Goal: Task Accomplishment & Management: Manage account settings

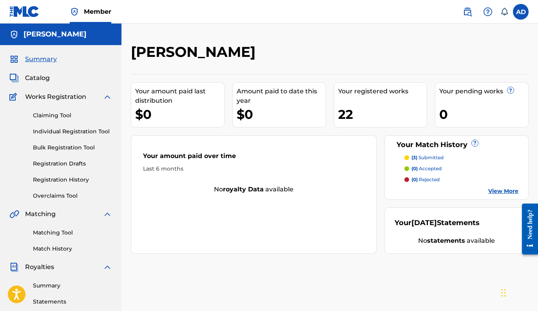
click at [36, 80] on span "Catalog" at bounding box center [37, 77] width 25 height 9
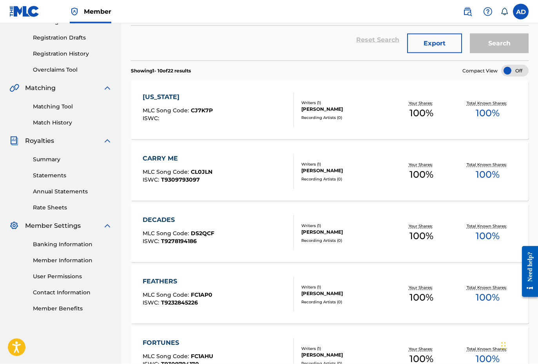
scroll to position [126, 0]
click at [203, 169] on span "CL0JLN" at bounding box center [202, 171] width 22 height 7
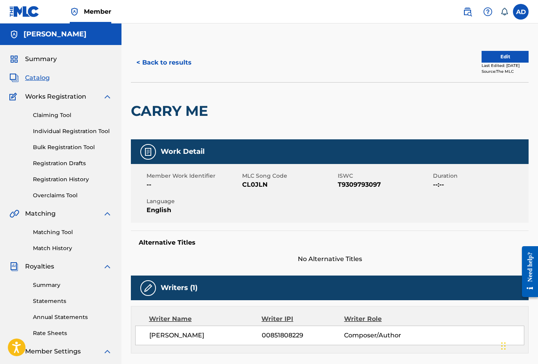
click at [250, 185] on span "CL0JLN" at bounding box center [289, 184] width 94 height 9
copy span "CL0JLN"
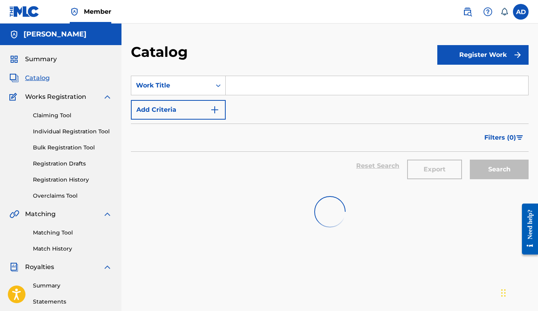
scroll to position [126, 0]
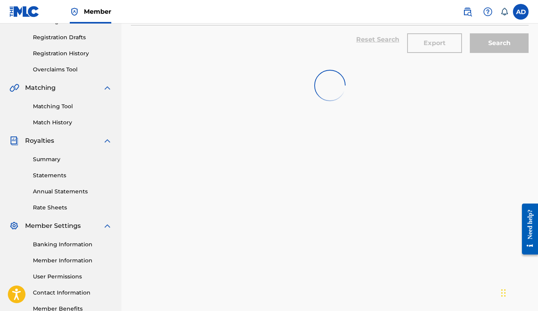
click at [57, 109] on link "Matching Tool" at bounding box center [72, 106] width 79 height 8
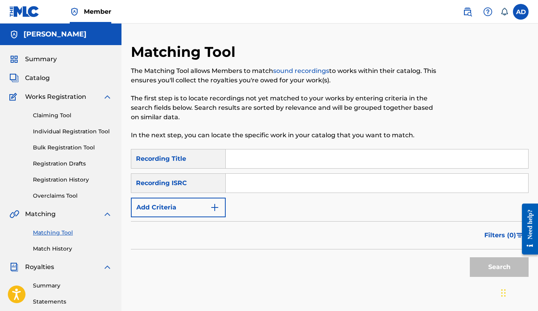
click at [248, 158] on input "Search Form" at bounding box center [377, 158] width 303 height 19
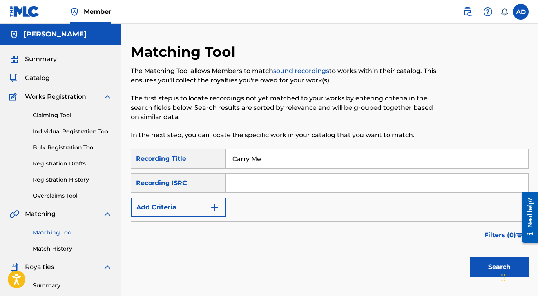
type input "Carry Me"
click at [219, 207] on img "Search Form" at bounding box center [214, 207] width 9 height 9
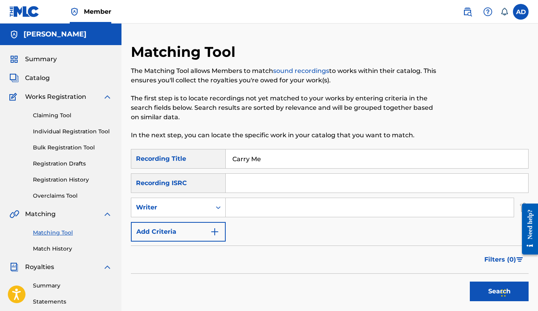
click at [202, 228] on button "Add Criteria" at bounding box center [178, 232] width 95 height 20
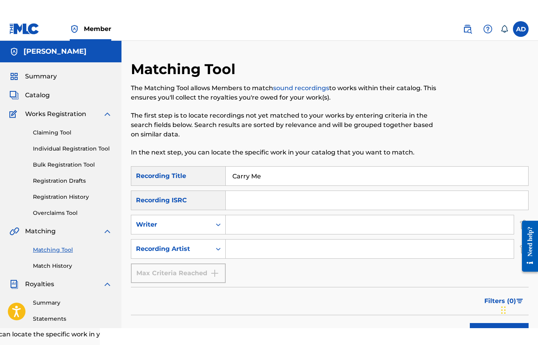
scroll to position [50, 0]
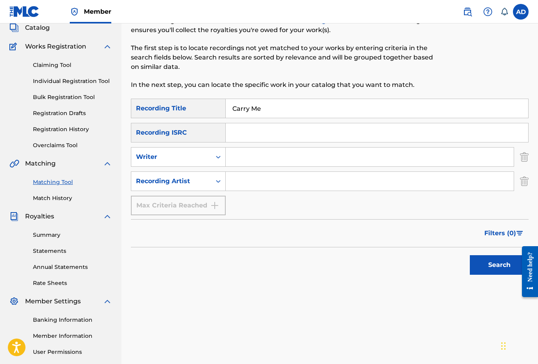
click at [267, 186] on input "Search Form" at bounding box center [370, 181] width 288 height 19
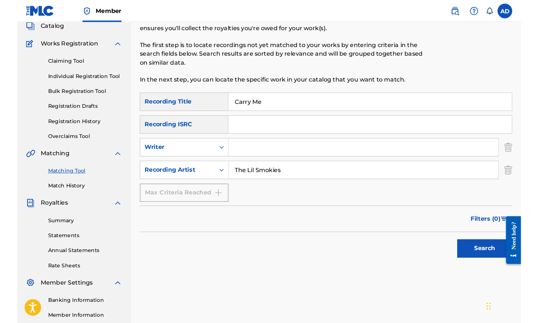
scroll to position [65, 0]
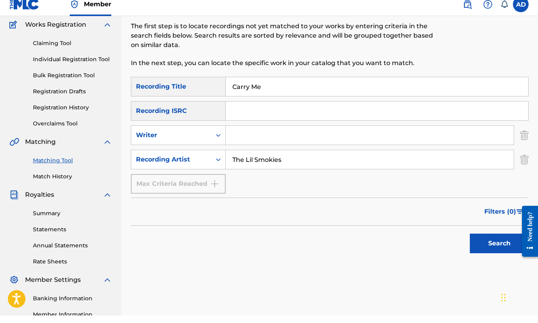
type input "The Lil Smokies"
click at [484, 241] on button "Search" at bounding box center [499, 251] width 59 height 20
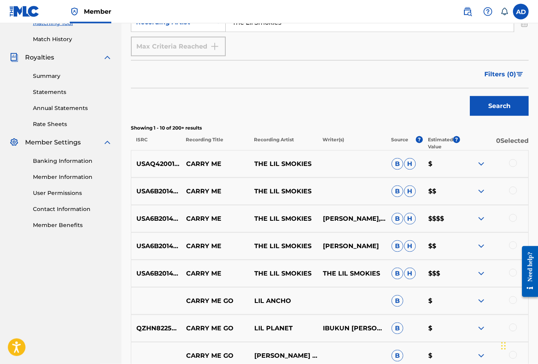
scroll to position [210, 0]
click at [479, 166] on img at bounding box center [481, 163] width 9 height 9
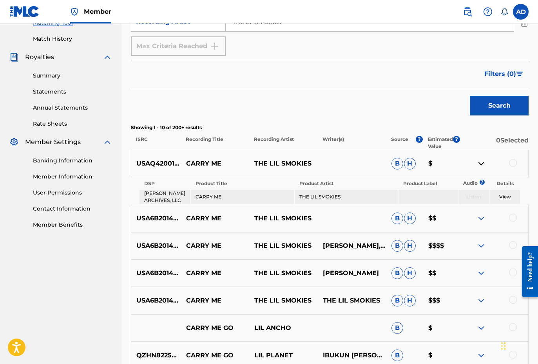
click at [479, 163] on img at bounding box center [481, 163] width 9 height 9
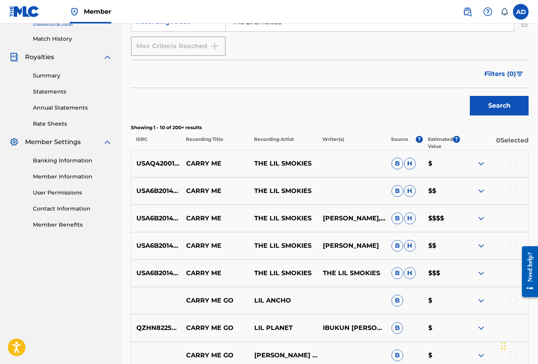
click at [481, 188] on img at bounding box center [481, 191] width 9 height 9
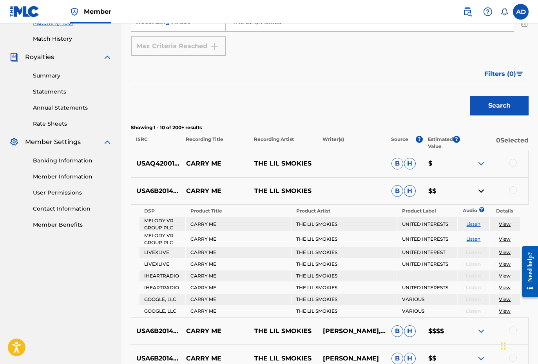
click at [482, 190] on img at bounding box center [481, 191] width 9 height 9
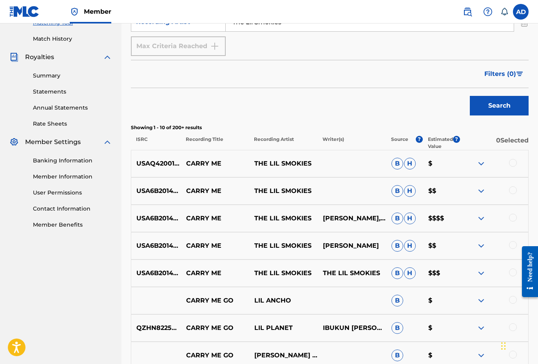
click at [481, 216] on img at bounding box center [481, 218] width 9 height 9
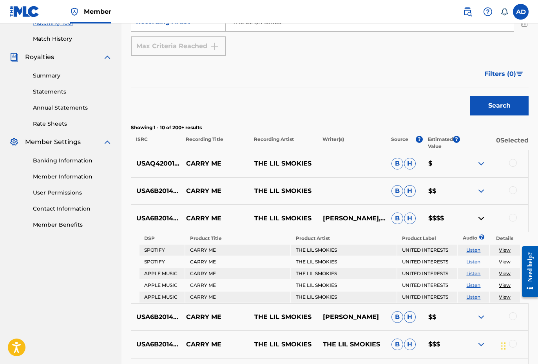
click at [482, 217] on img at bounding box center [481, 218] width 9 height 9
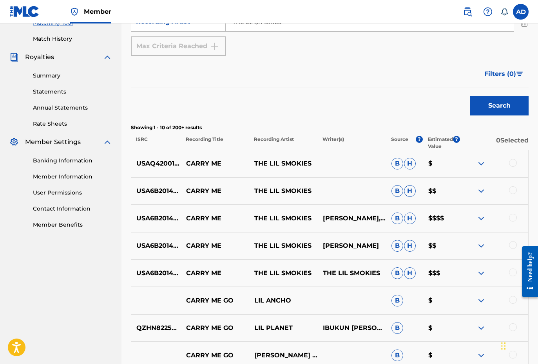
click at [481, 246] on img at bounding box center [481, 245] width 9 height 9
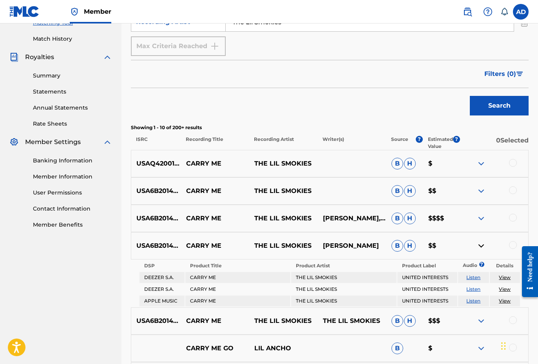
click at [480, 247] on img at bounding box center [481, 245] width 9 height 9
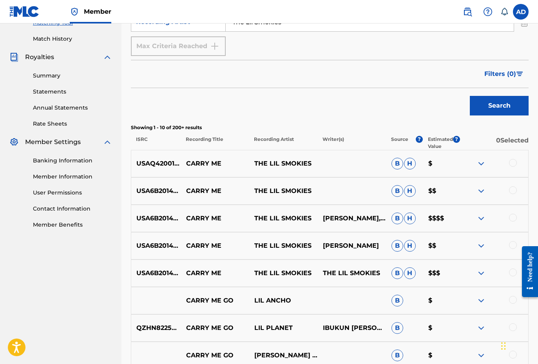
click at [484, 165] on img at bounding box center [481, 163] width 9 height 9
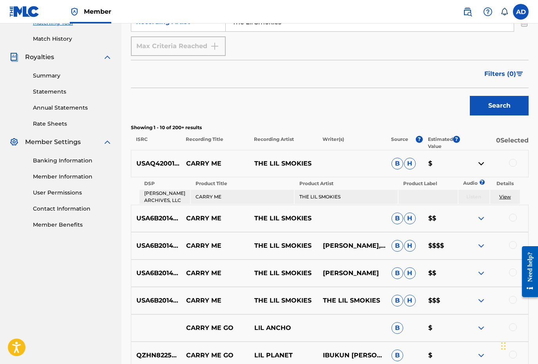
click at [484, 165] on img at bounding box center [481, 163] width 9 height 9
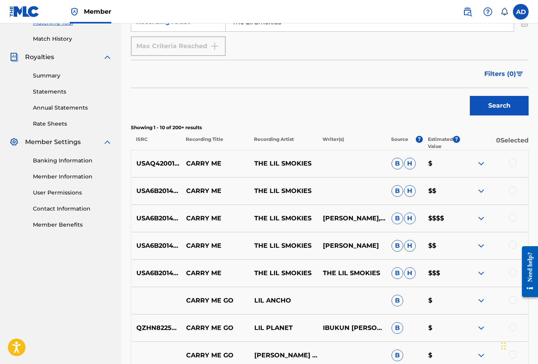
click at [480, 187] on img at bounding box center [481, 191] width 9 height 9
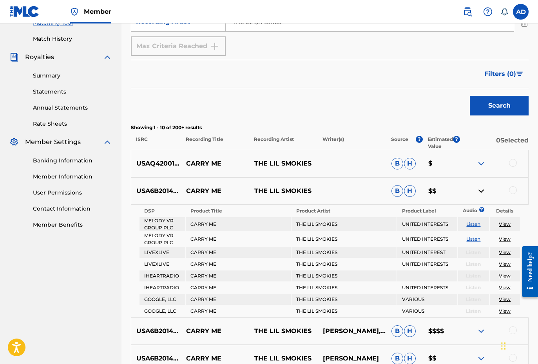
click at [480, 187] on img at bounding box center [481, 191] width 9 height 9
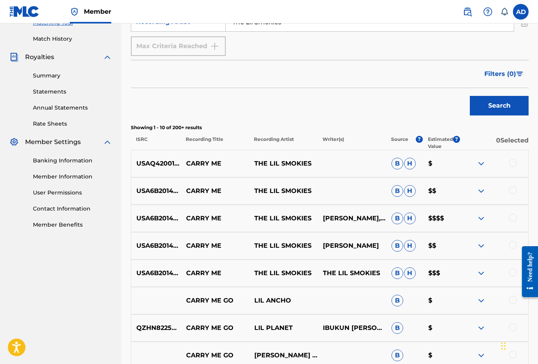
click at [513, 164] on div at bounding box center [513, 163] width 8 height 8
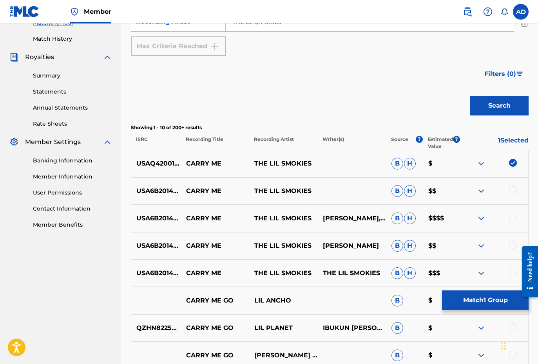
click at [510, 192] on div at bounding box center [513, 191] width 8 height 8
click at [513, 218] on div at bounding box center [513, 218] width 8 height 8
click at [510, 241] on div at bounding box center [494, 245] width 69 height 9
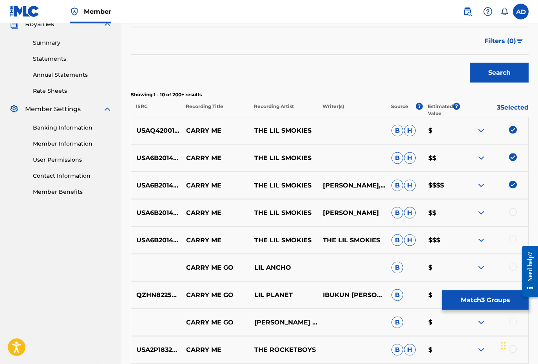
scroll to position [243, 0]
click at [502, 214] on div at bounding box center [494, 212] width 69 height 9
click at [516, 214] on div at bounding box center [513, 212] width 8 height 8
click at [512, 238] on div at bounding box center [513, 240] width 8 height 8
click at [486, 301] on button "Match 5 Groups" at bounding box center [485, 301] width 87 height 20
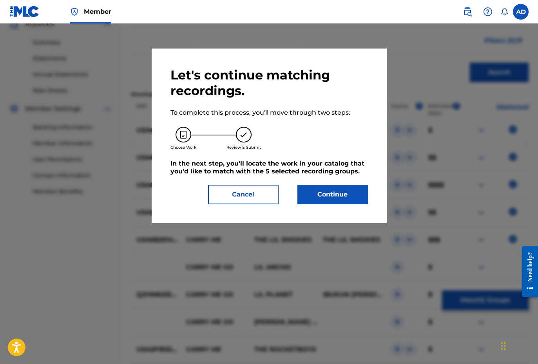
click at [344, 195] on button "Continue" at bounding box center [332, 195] width 71 height 20
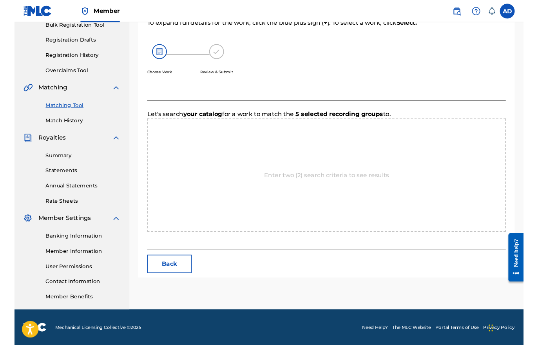
scroll to position [121, 0]
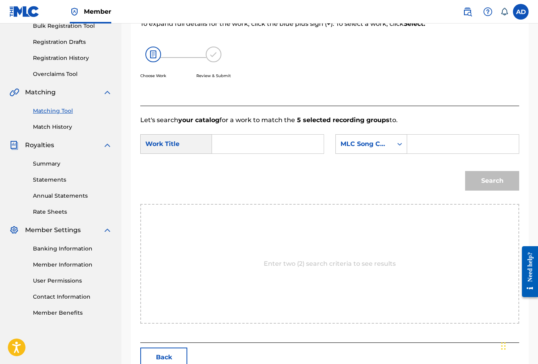
click at [243, 144] on input "Search Form" at bounding box center [268, 144] width 98 height 19
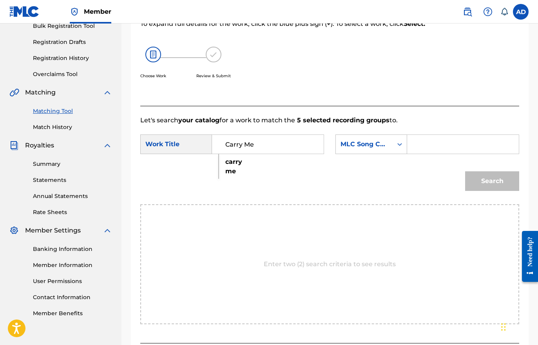
type input "Carry Me"
click at [425, 144] on input "Search Form" at bounding box center [463, 144] width 98 height 19
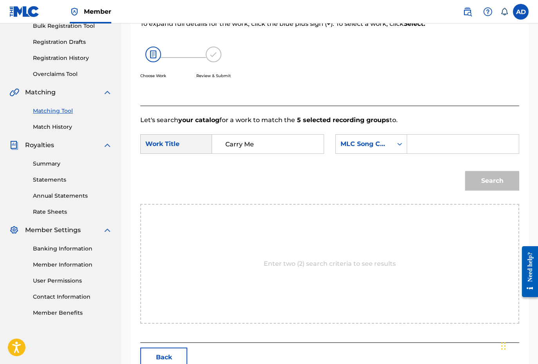
click at [419, 143] on input "Search Form" at bounding box center [463, 144] width 98 height 19
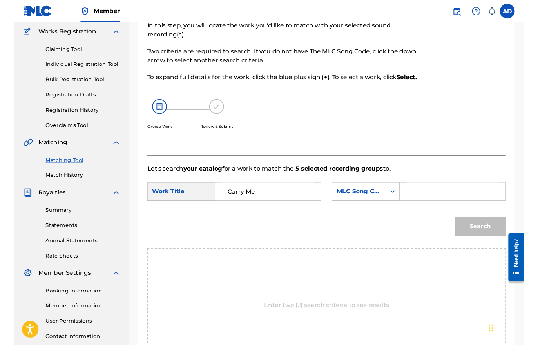
scroll to position [98, 0]
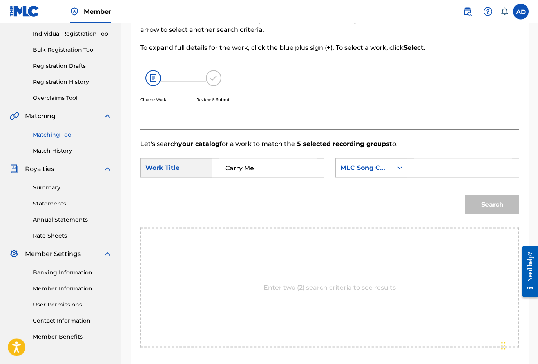
click at [0, 0] on html "Accessibility Screen-Reader Guide, Feedback, and Issue Reporting | New window M…" at bounding box center [269, 84] width 538 height 364
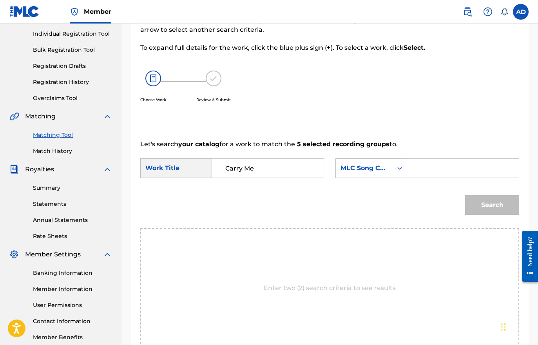
paste input "CL0JLN"
type input "CL0JLN"
click at [482, 210] on button "Search" at bounding box center [492, 205] width 54 height 20
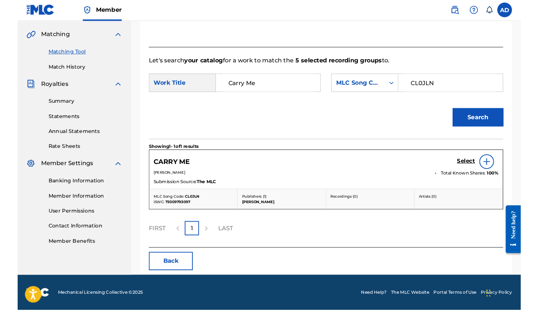
scroll to position [177, 0]
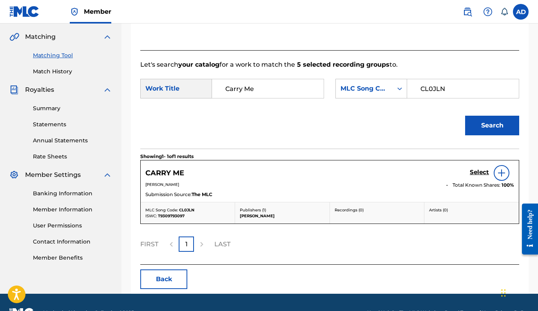
click at [501, 175] on img at bounding box center [501, 172] width 9 height 9
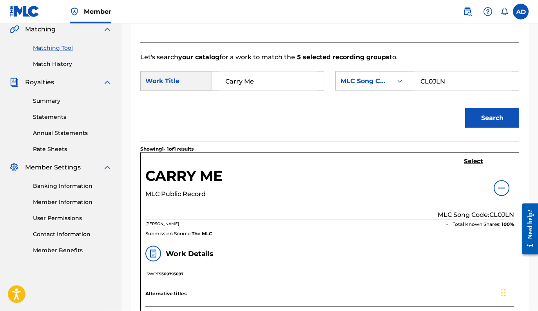
scroll to position [185, 0]
click at [470, 161] on h5 "Select" at bounding box center [473, 160] width 19 height 7
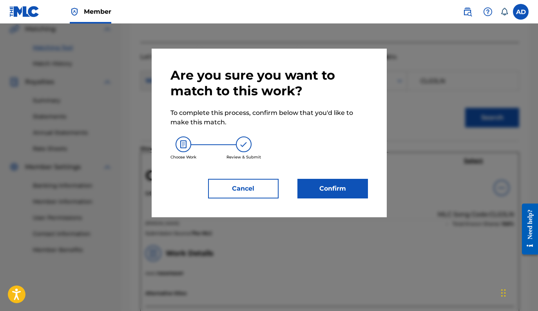
click at [331, 194] on button "Confirm" at bounding box center [332, 189] width 71 height 20
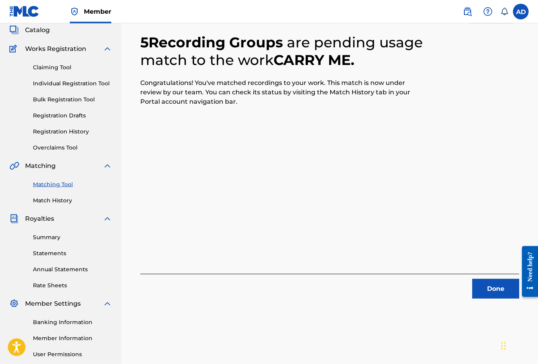
scroll to position [48, 0]
click at [491, 291] on button "Done" at bounding box center [495, 289] width 47 height 20
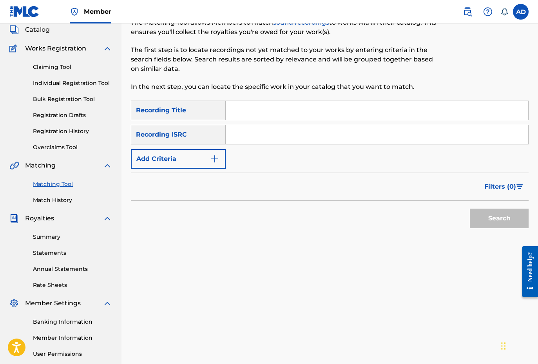
click at [43, 33] on span "Catalog" at bounding box center [37, 29] width 25 height 9
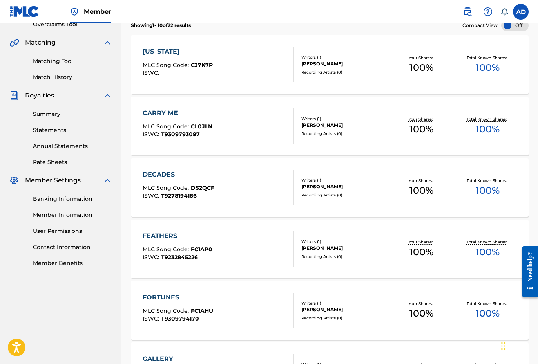
scroll to position [175, 0]
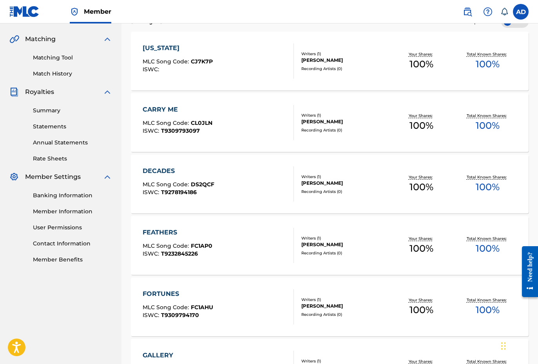
click at [204, 246] on span "FC1AP0" at bounding box center [202, 246] width 22 height 7
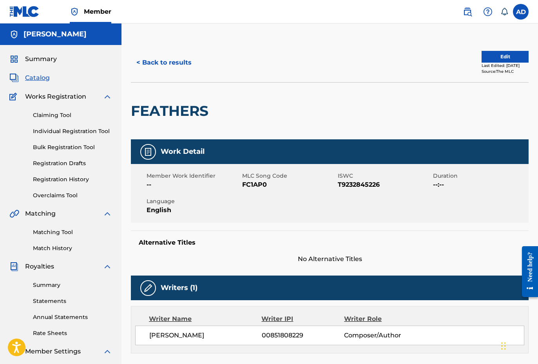
click at [259, 185] on span "FC1AP0" at bounding box center [289, 184] width 94 height 9
copy span "FC1AP0"
click at [63, 236] on link "Matching Tool" at bounding box center [72, 232] width 79 height 8
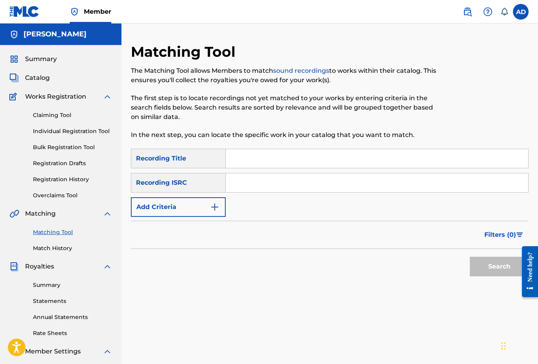
click at [248, 158] on input "Search Form" at bounding box center [377, 158] width 303 height 19
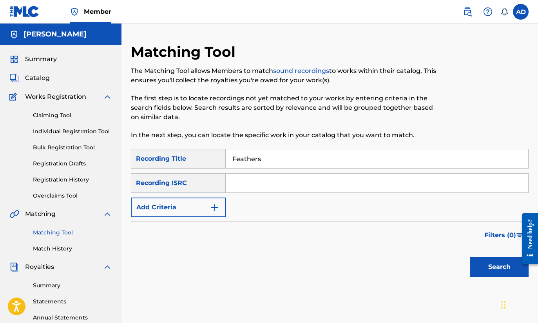
type input "Feathers"
click at [217, 216] on button "Add Criteria" at bounding box center [178, 208] width 95 height 20
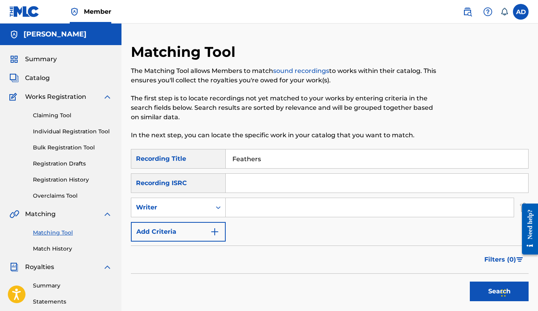
click at [209, 239] on button "Add Criteria" at bounding box center [178, 232] width 95 height 20
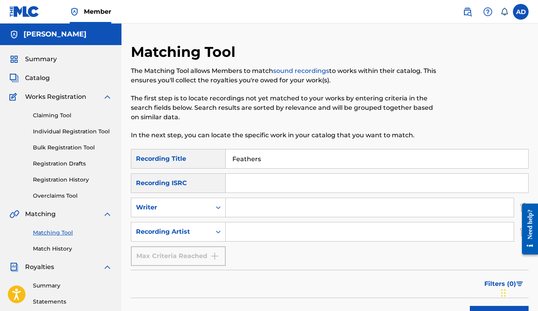
click at [259, 236] on input "Search Form" at bounding box center [370, 231] width 288 height 19
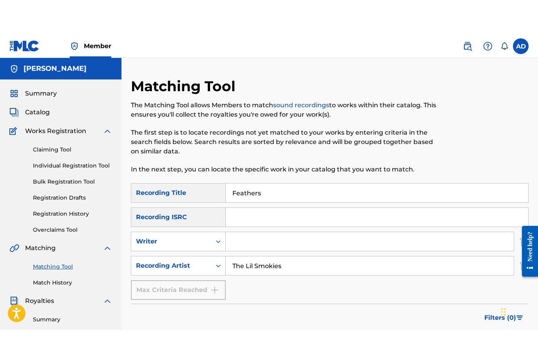
scroll to position [25, 0]
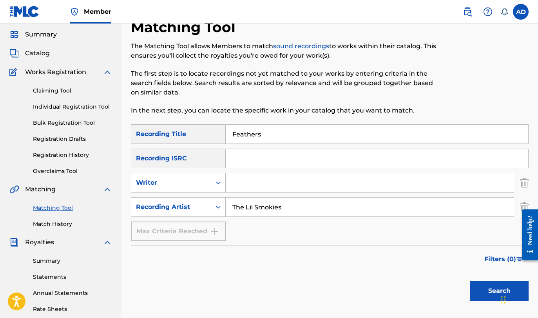
type input "The Lil Smokies"
click at [481, 289] on button "Search" at bounding box center [499, 291] width 59 height 20
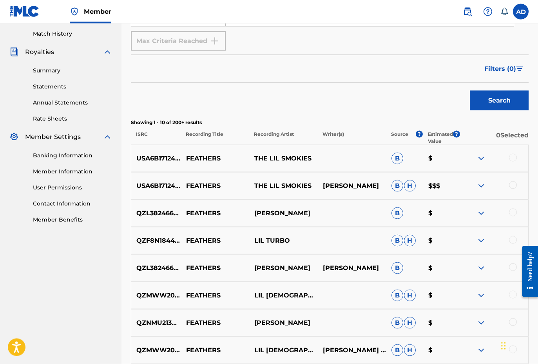
scroll to position [209, 0]
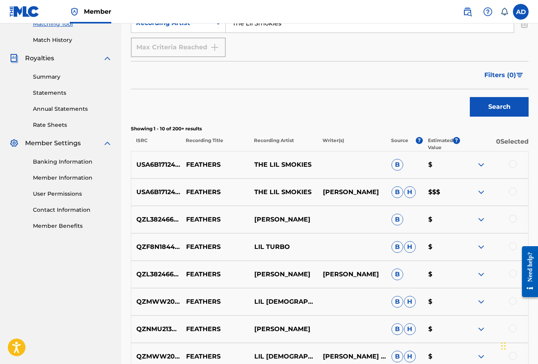
click at [515, 168] on div at bounding box center [494, 164] width 69 height 9
click at [511, 164] on div at bounding box center [513, 164] width 8 height 8
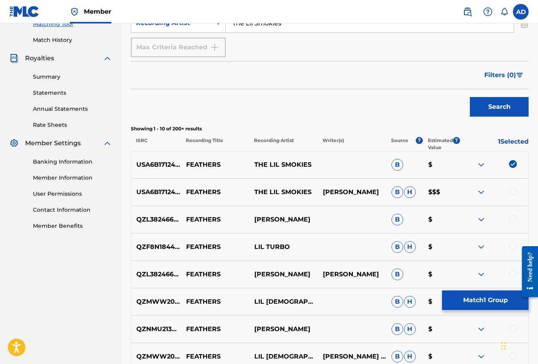
click at [511, 194] on div at bounding box center [513, 192] width 8 height 8
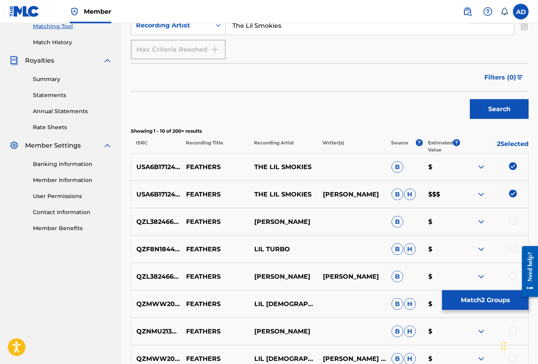
scroll to position [241, 0]
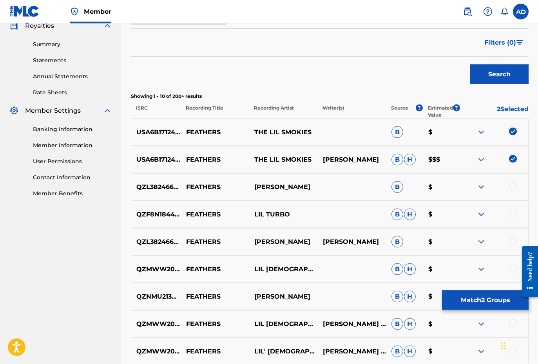
click at [474, 306] on button "Match 2 Groups" at bounding box center [485, 301] width 87 height 20
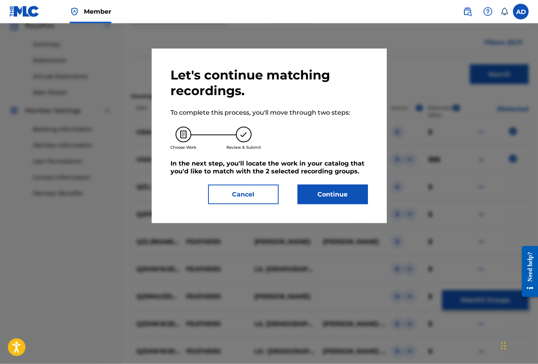
scroll to position [241, 0]
click at [337, 189] on button "Continue" at bounding box center [332, 195] width 71 height 20
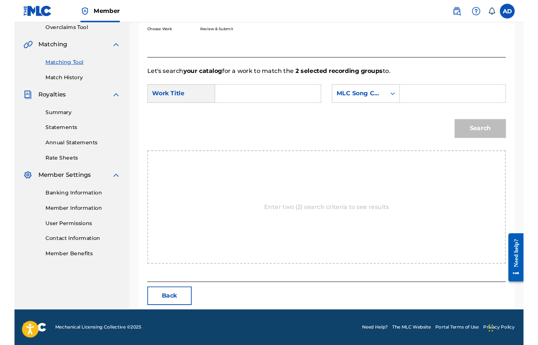
scroll to position [121, 0]
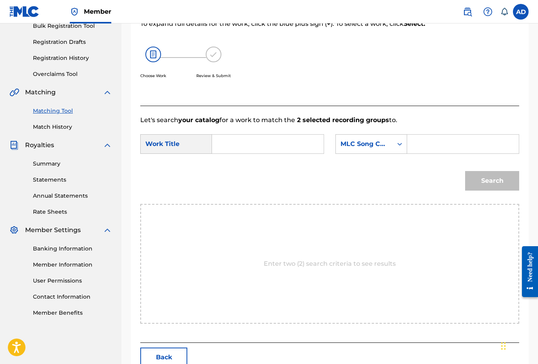
click at [424, 144] on input "Search Form" at bounding box center [463, 144] width 98 height 19
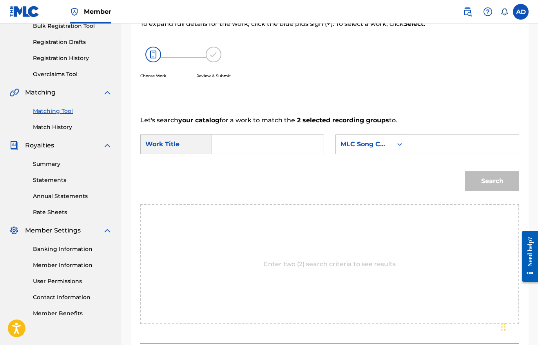
paste input "FC1AP0"
type input "FC1AP0"
click at [279, 144] on input "Search Form" at bounding box center [268, 144] width 98 height 19
click at [282, 144] on input "Search Form" at bounding box center [268, 144] width 98 height 19
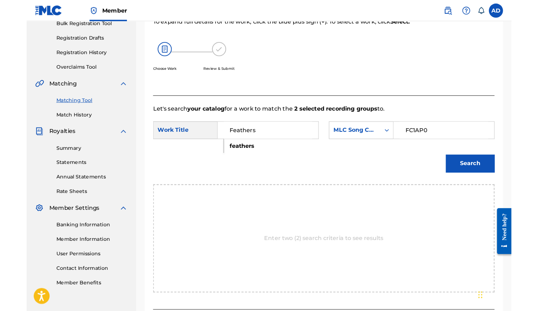
scroll to position [136, 0]
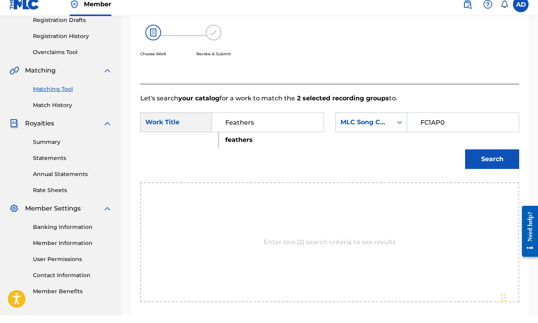
type input "Feathers"
click at [497, 162] on button "Search" at bounding box center [492, 167] width 54 height 20
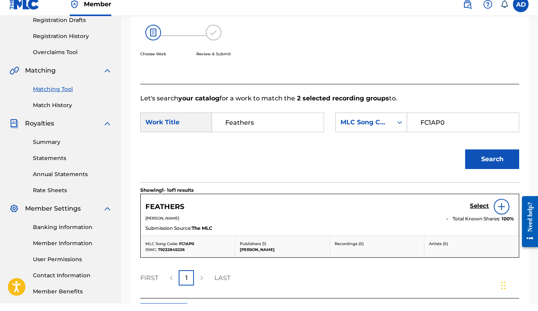
scroll to position [143, 0]
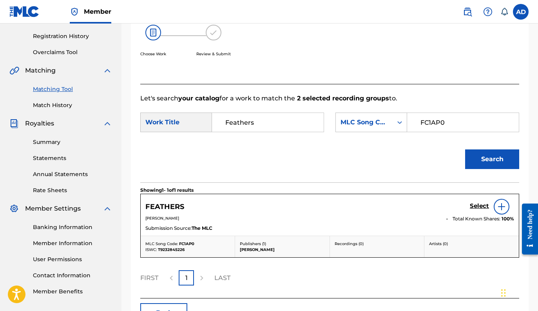
click at [480, 208] on h5 "Select" at bounding box center [479, 205] width 19 height 7
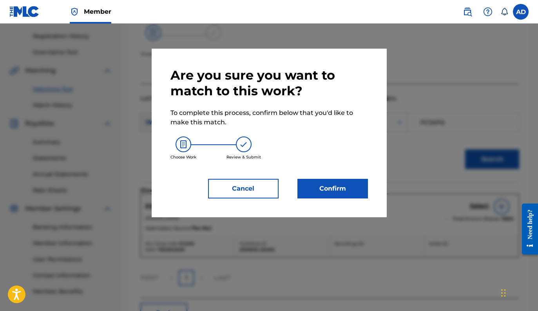
click at [334, 189] on button "Confirm" at bounding box center [332, 189] width 71 height 20
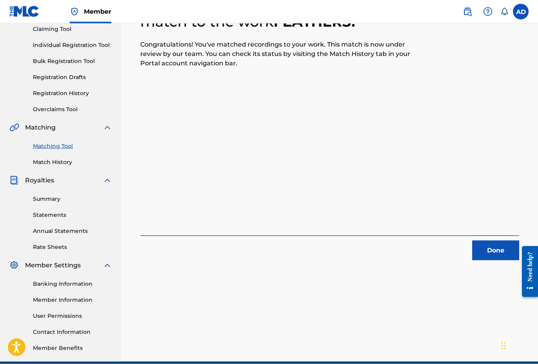
scroll to position [90, 0]
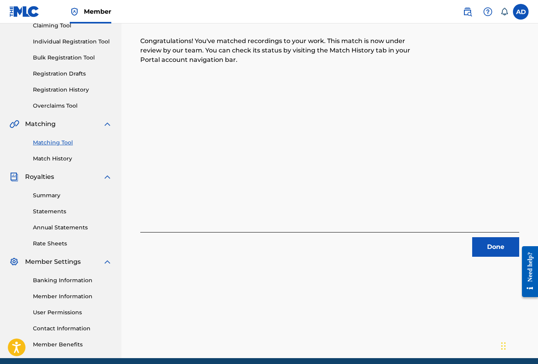
click at [509, 248] on button "Done" at bounding box center [495, 248] width 47 height 20
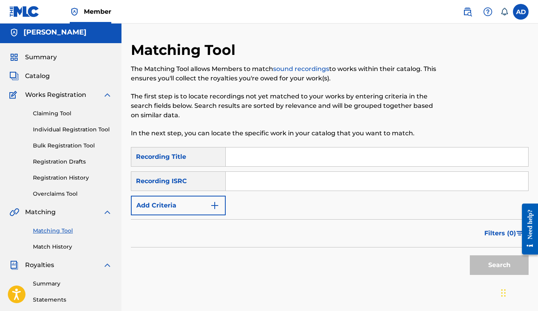
scroll to position [0, 0]
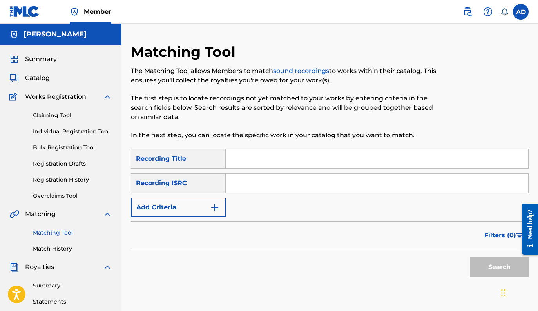
click at [45, 80] on span "Catalog" at bounding box center [37, 77] width 25 height 9
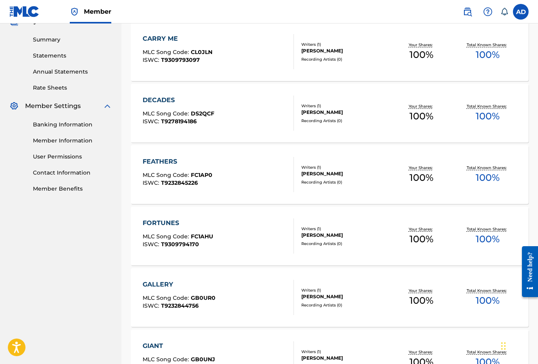
scroll to position [257, 0]
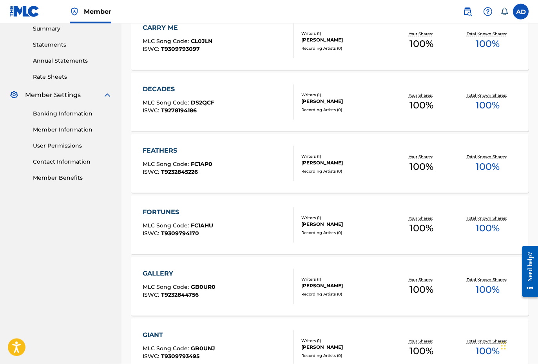
click at [206, 225] on span "FC1AHU" at bounding box center [202, 225] width 22 height 7
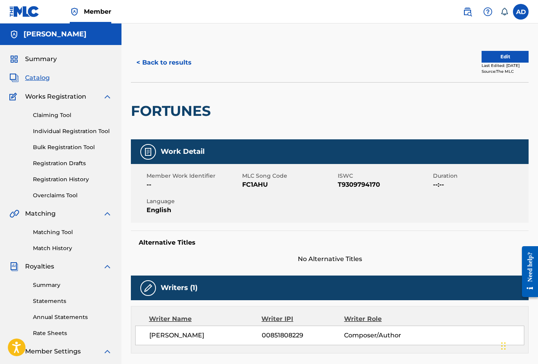
click at [256, 185] on span "FC1AHU" at bounding box center [289, 184] width 94 height 9
copy span "FC1AHU"
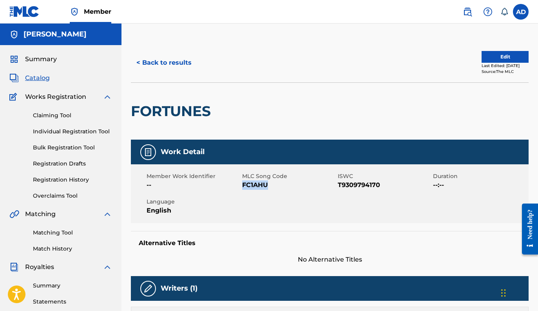
click at [62, 238] on div "Matching Tool Match History" at bounding box center [60, 236] width 103 height 34
click at [62, 234] on link "Matching Tool" at bounding box center [72, 232] width 79 height 8
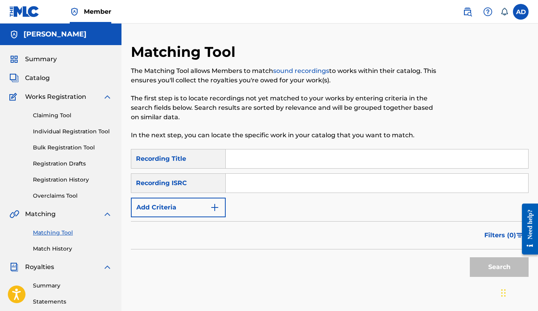
click at [239, 158] on input "Search Form" at bounding box center [377, 158] width 303 height 19
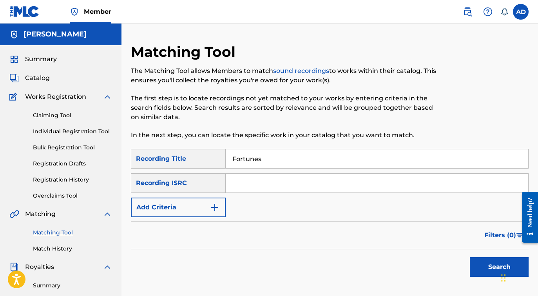
type input "Fortunes"
click at [215, 208] on img "Search Form" at bounding box center [214, 207] width 9 height 9
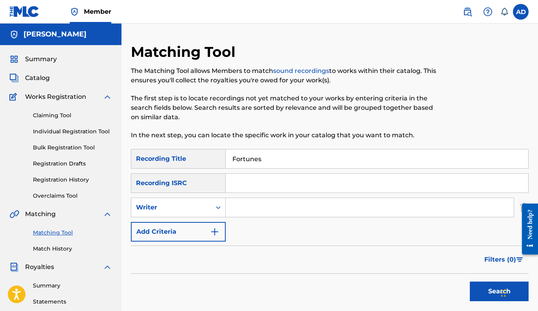
click at [252, 213] on input "Search Form" at bounding box center [370, 207] width 288 height 19
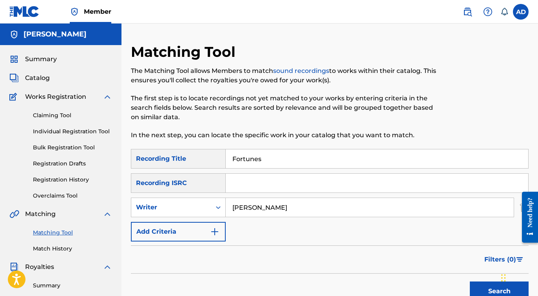
type input "[PERSON_NAME]"
click at [216, 231] on img "Search Form" at bounding box center [214, 231] width 9 height 9
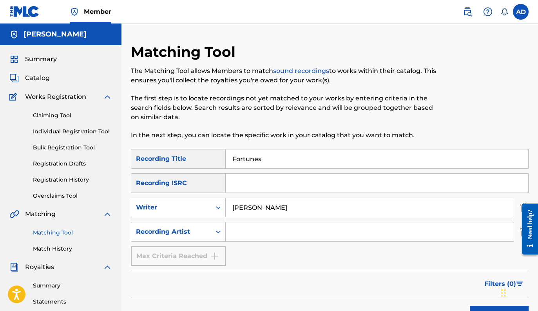
click at [267, 231] on input "Search Form" at bounding box center [370, 231] width 288 height 19
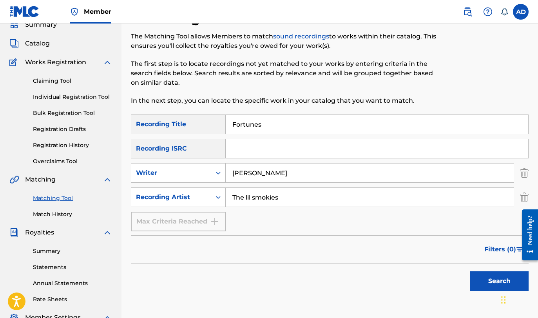
scroll to position [34, 0]
type input "The lil smokies"
click at [475, 278] on button "Search" at bounding box center [499, 281] width 59 height 20
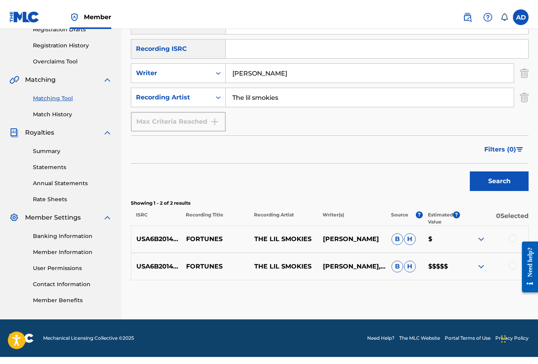
scroll to position [127, 0]
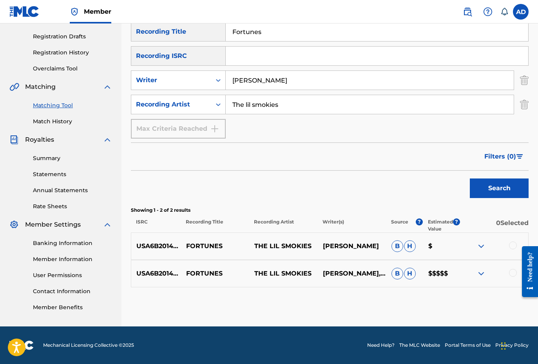
click at [302, 80] on input "[PERSON_NAME]" at bounding box center [370, 80] width 288 height 19
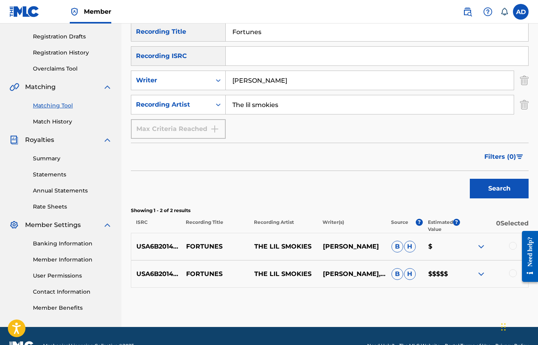
click at [302, 80] on input "[PERSON_NAME]" at bounding box center [370, 80] width 288 height 19
type input "A"
click at [484, 189] on button "Search" at bounding box center [499, 189] width 59 height 20
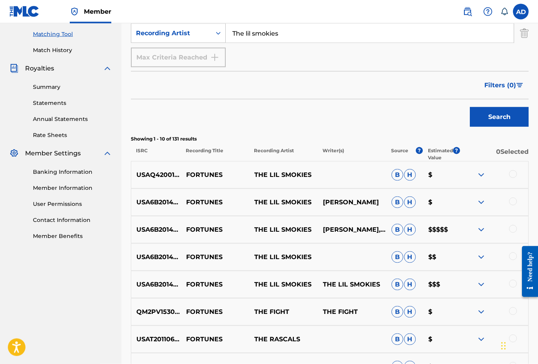
scroll to position [199, 0]
click at [482, 229] on img at bounding box center [481, 229] width 9 height 9
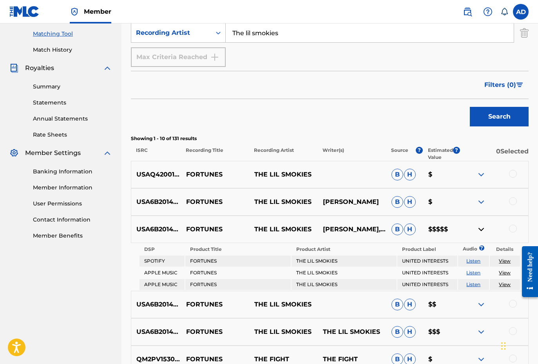
click at [481, 229] on img at bounding box center [481, 229] width 9 height 9
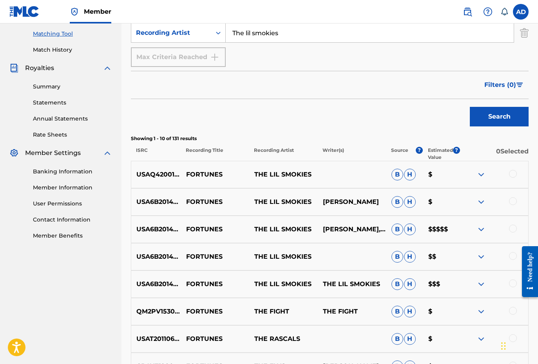
click at [481, 229] on img at bounding box center [481, 229] width 9 height 9
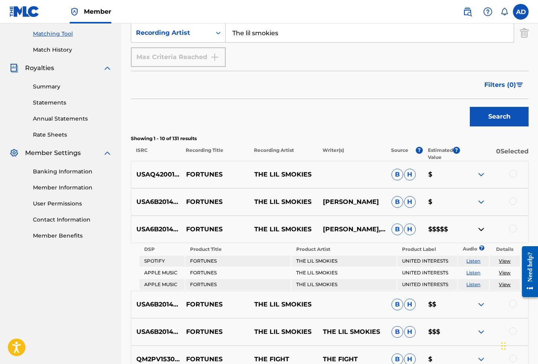
click at [480, 234] on img at bounding box center [481, 229] width 9 height 9
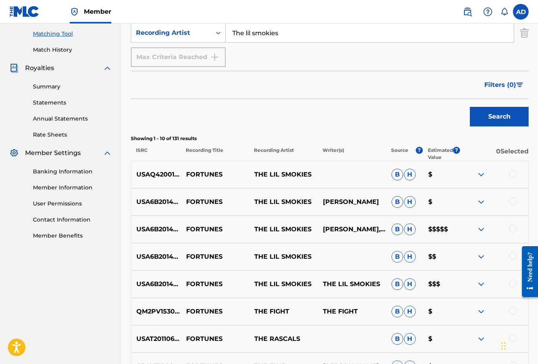
click at [477, 283] on img at bounding box center [481, 284] width 9 height 9
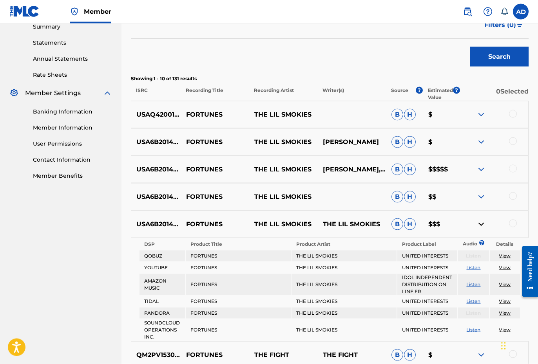
scroll to position [259, 0]
click at [481, 223] on img at bounding box center [481, 223] width 9 height 9
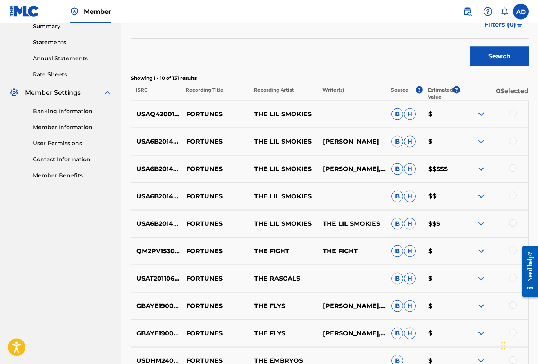
scroll to position [259, 0]
click at [515, 115] on div at bounding box center [513, 113] width 8 height 8
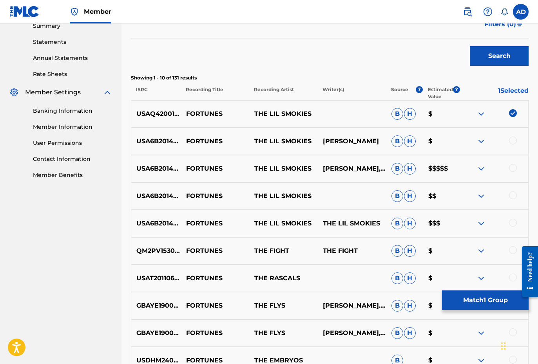
click at [514, 138] on div at bounding box center [513, 141] width 8 height 8
click at [515, 165] on div at bounding box center [513, 168] width 8 height 8
click at [516, 197] on div at bounding box center [513, 196] width 8 height 8
click at [514, 221] on div at bounding box center [513, 223] width 8 height 8
click at [484, 302] on button "Match 5 Groups" at bounding box center [485, 301] width 87 height 20
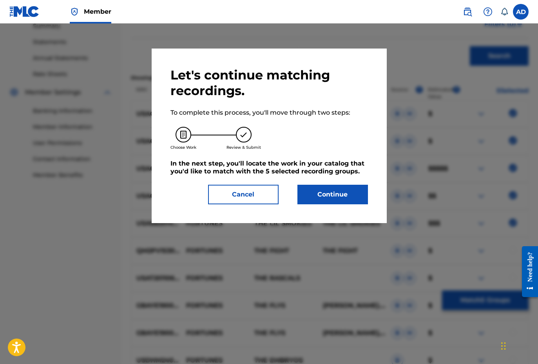
click at [331, 202] on button "Continue" at bounding box center [332, 195] width 71 height 20
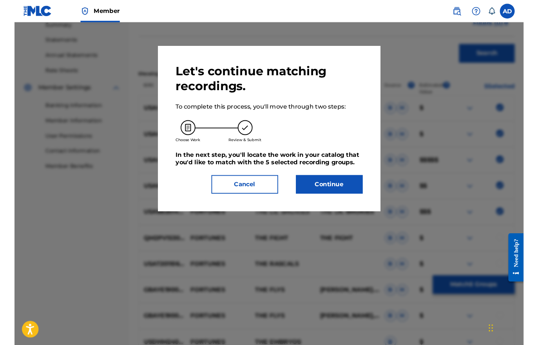
scroll to position [121, 0]
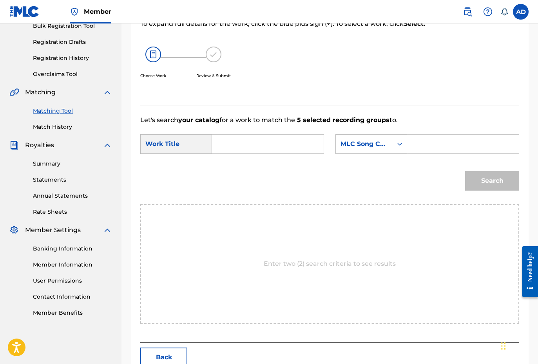
click at [440, 144] on input "Search Form" at bounding box center [463, 144] width 98 height 19
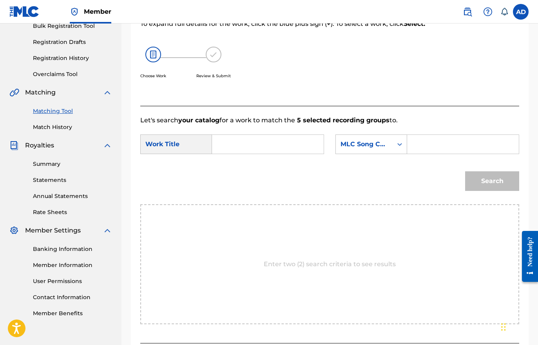
click at [435, 141] on input "Search Form" at bounding box center [463, 144] width 98 height 19
paste input "FC1AHU"
type input "FC1AHU"
click at [250, 144] on input "Search Form" at bounding box center [268, 144] width 98 height 19
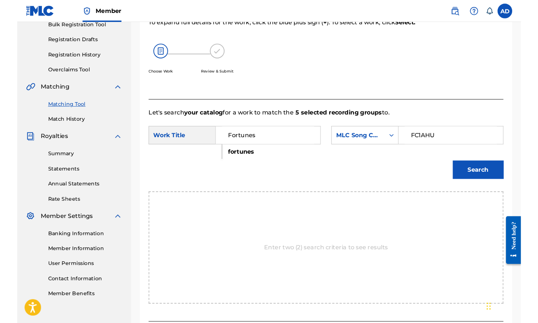
scroll to position [136, 0]
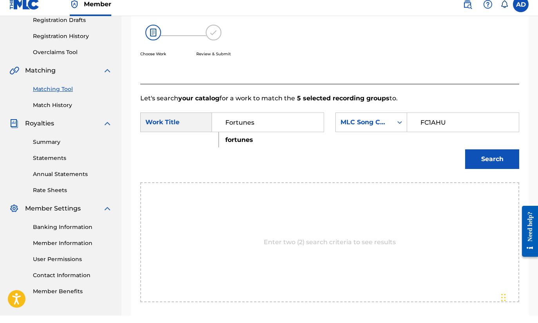
type input "Fortunes"
click at [488, 160] on button "Search" at bounding box center [492, 167] width 54 height 20
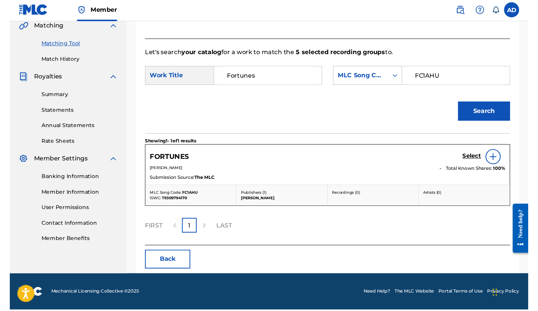
scroll to position [198, 0]
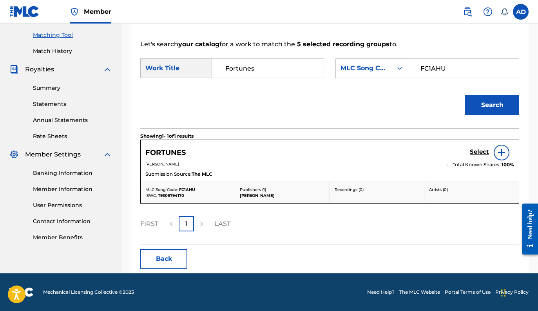
click at [477, 152] on h5 "Select" at bounding box center [479, 151] width 19 height 7
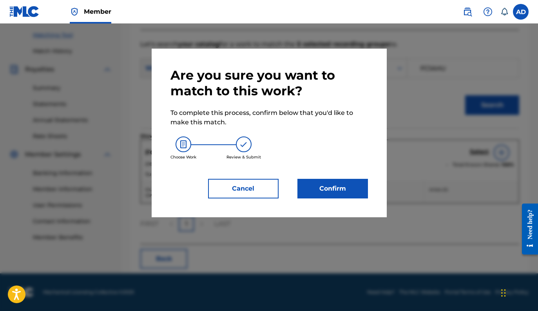
click at [337, 196] on button "Confirm" at bounding box center [332, 189] width 71 height 20
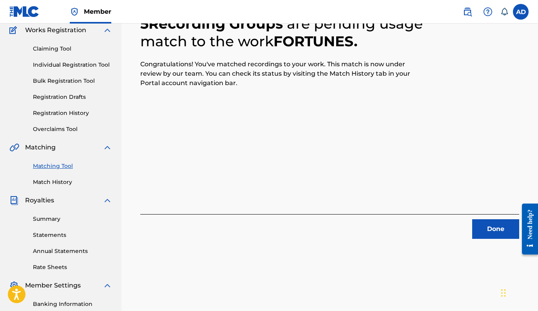
scroll to position [66, 0]
click at [499, 235] on button "Done" at bounding box center [495, 229] width 47 height 20
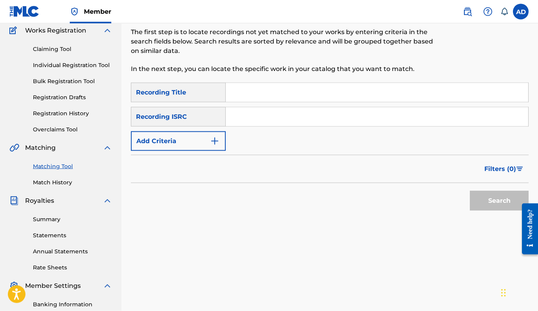
scroll to position [67, 0]
click at [244, 92] on input "Search Form" at bounding box center [377, 92] width 303 height 19
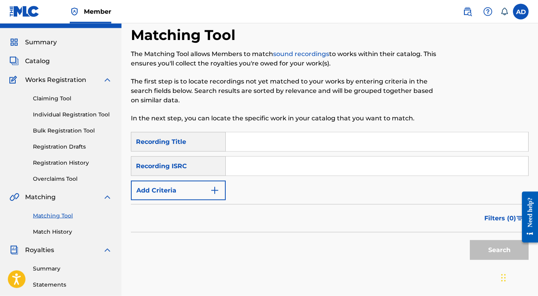
scroll to position [15, 0]
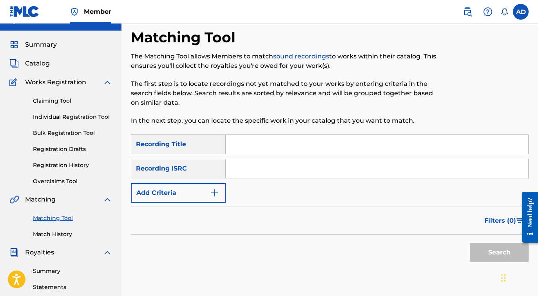
click at [38, 65] on span "Catalog" at bounding box center [37, 63] width 25 height 9
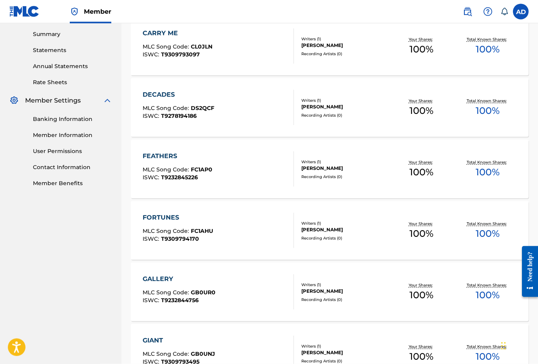
scroll to position [311, 0]
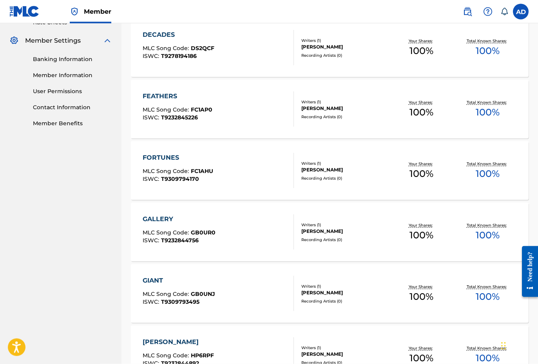
click at [206, 232] on span "GB0UR0" at bounding box center [203, 232] width 25 height 7
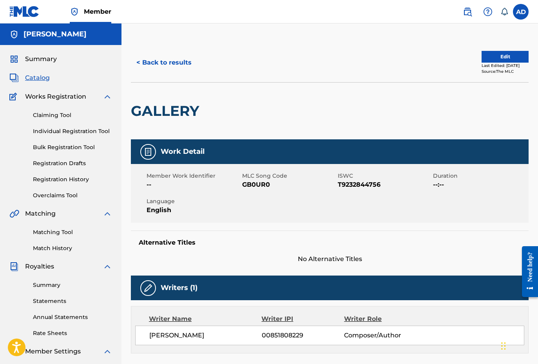
click at [257, 182] on span "GB0UR0" at bounding box center [289, 184] width 94 height 9
copy span "GB0UR0"
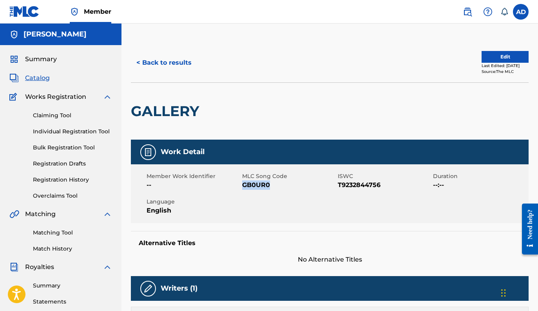
click at [60, 234] on link "Matching Tool" at bounding box center [72, 232] width 79 height 8
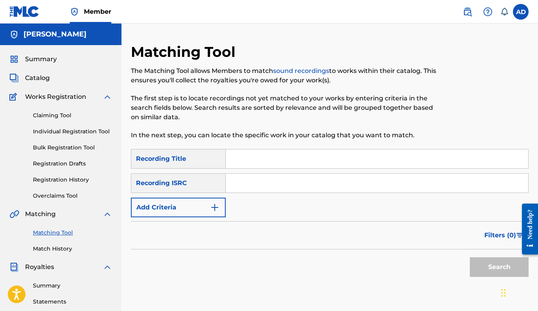
click at [254, 158] on input "Search Form" at bounding box center [377, 158] width 303 height 19
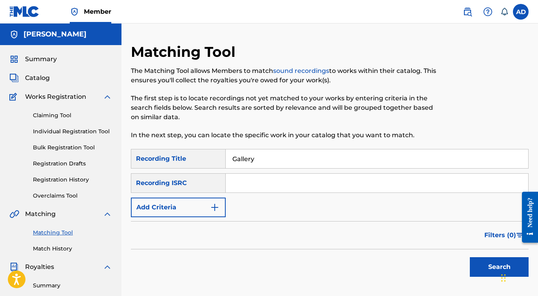
type input "Gallery"
click at [219, 210] on img "Search Form" at bounding box center [214, 207] width 9 height 9
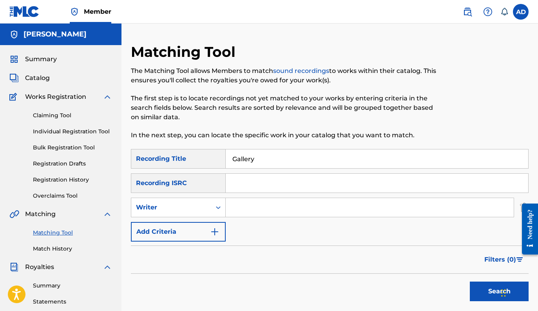
click at [213, 229] on img "Search Form" at bounding box center [214, 231] width 9 height 9
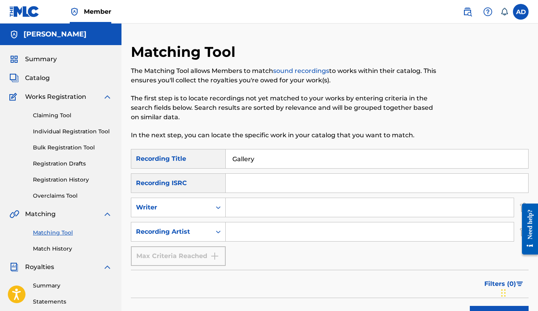
click at [258, 231] on input "Search Form" at bounding box center [370, 231] width 288 height 19
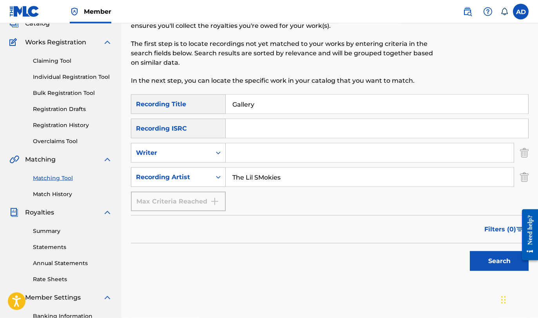
type input "The Lil SMokies"
click at [497, 258] on button "Search" at bounding box center [499, 261] width 59 height 20
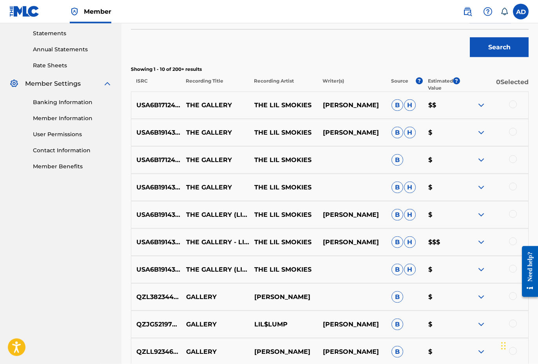
scroll to position [268, 0]
click at [517, 109] on div at bounding box center [494, 104] width 69 height 9
click at [514, 103] on div at bounding box center [513, 104] width 8 height 8
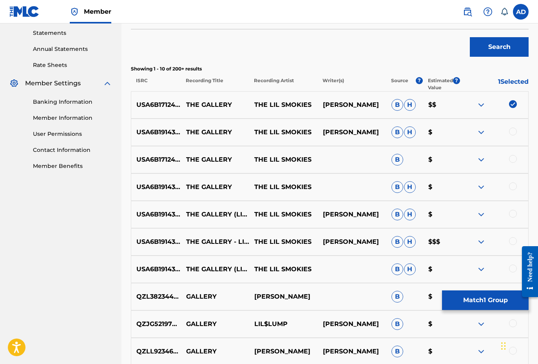
click at [513, 132] on div at bounding box center [513, 132] width 8 height 8
click at [508, 158] on div at bounding box center [494, 159] width 69 height 9
click at [512, 162] on div at bounding box center [513, 159] width 8 height 8
click at [515, 185] on div at bounding box center [513, 187] width 8 height 8
click at [511, 215] on div at bounding box center [513, 214] width 8 height 8
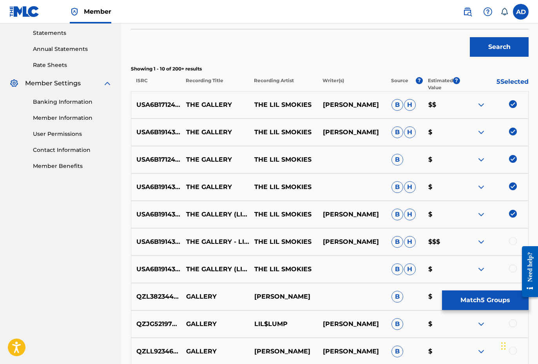
click at [509, 245] on div at bounding box center [494, 242] width 69 height 9
click at [510, 268] on div at bounding box center [513, 269] width 8 height 8
click at [507, 236] on div "USA6B1914310 THE GALLERY - LIVE AT THE BLUEBIRD THE LIL SMOKIES [PERSON_NAME] […" at bounding box center [330, 241] width 398 height 27
click at [513, 242] on div at bounding box center [513, 242] width 8 height 8
click at [480, 243] on img at bounding box center [481, 242] width 9 height 9
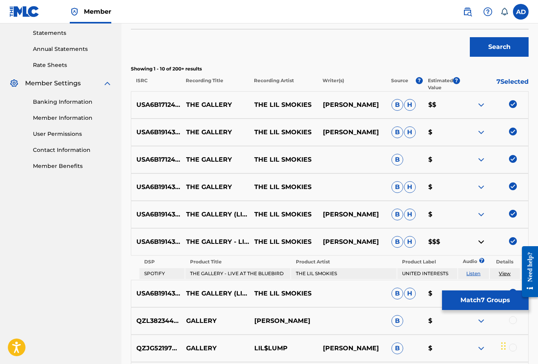
click at [480, 243] on img at bounding box center [481, 242] width 9 height 9
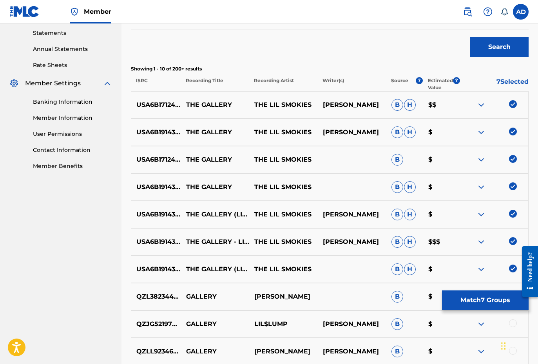
click at [481, 102] on img at bounding box center [481, 104] width 9 height 9
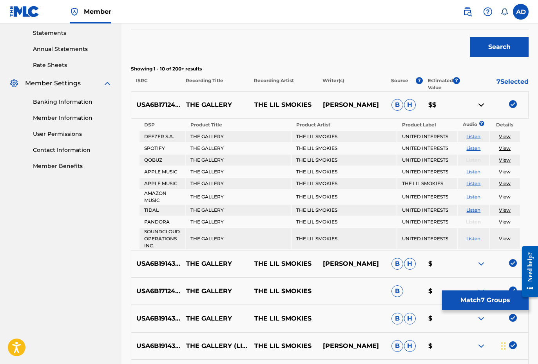
click at [481, 102] on img at bounding box center [481, 104] width 9 height 9
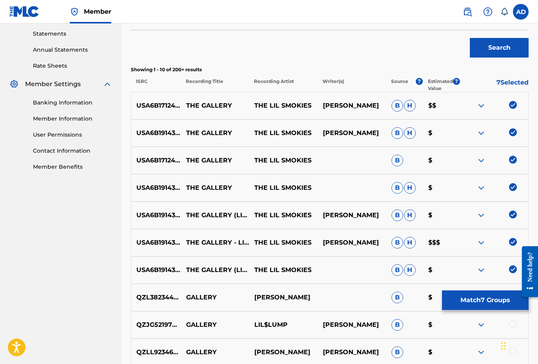
scroll to position [267, 0]
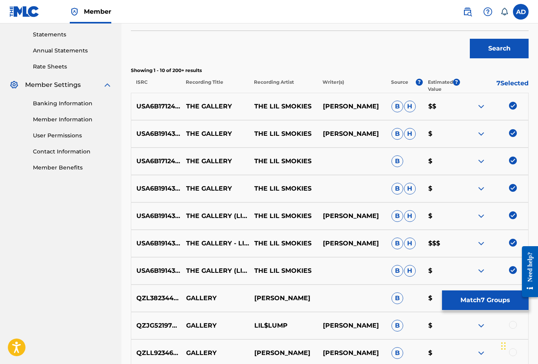
click at [482, 301] on button "Match 7 Groups" at bounding box center [485, 301] width 87 height 20
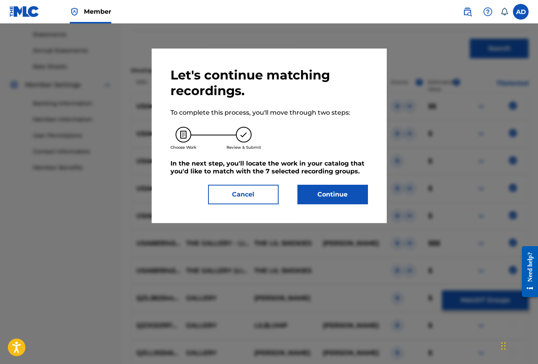
click at [339, 194] on button "Continue" at bounding box center [332, 195] width 71 height 20
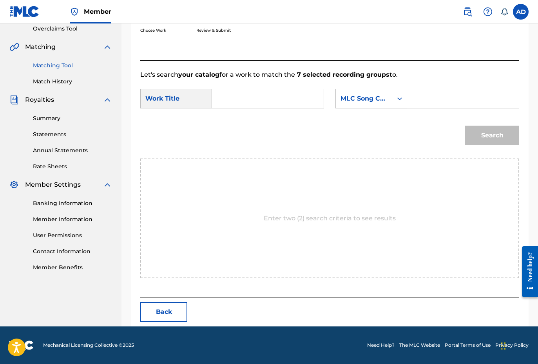
scroll to position [121, 0]
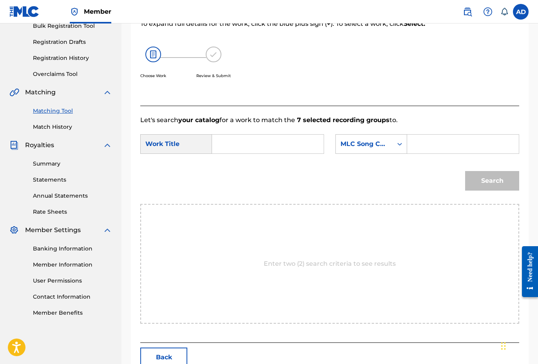
click at [254, 144] on input "Search Form" at bounding box center [268, 144] width 98 height 19
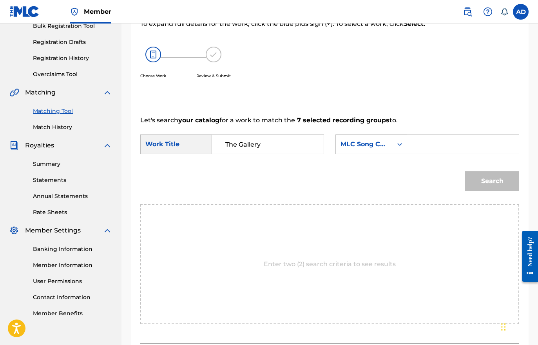
type input "The Gallery"
click at [426, 144] on input "Search Form" at bounding box center [463, 144] width 98 height 19
paste input "GB0UR0"
type input "GB0UR0"
click at [488, 190] on button "Search" at bounding box center [492, 181] width 54 height 20
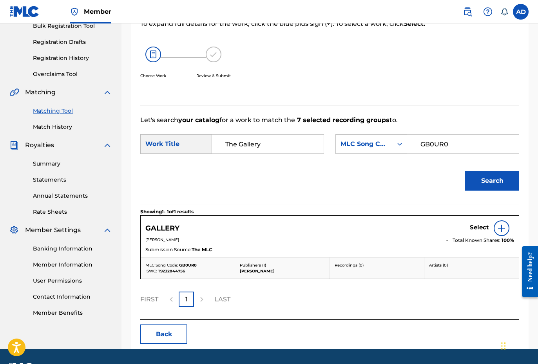
click at [480, 229] on h5 "Select" at bounding box center [479, 227] width 19 height 7
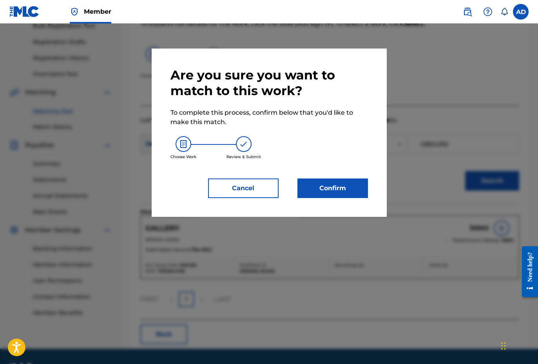
click at [331, 188] on button "Confirm" at bounding box center [332, 189] width 71 height 20
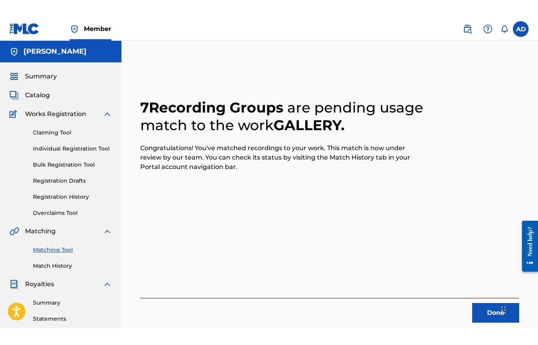
scroll to position [68, 0]
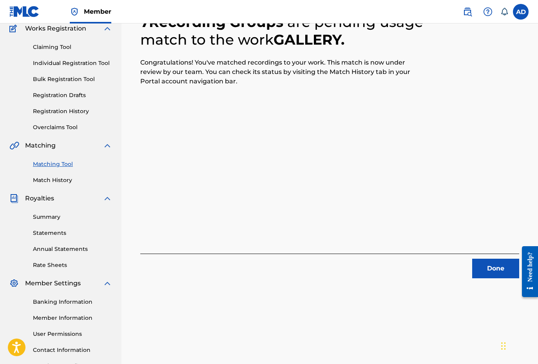
click at [492, 277] on button "Done" at bounding box center [495, 269] width 47 height 20
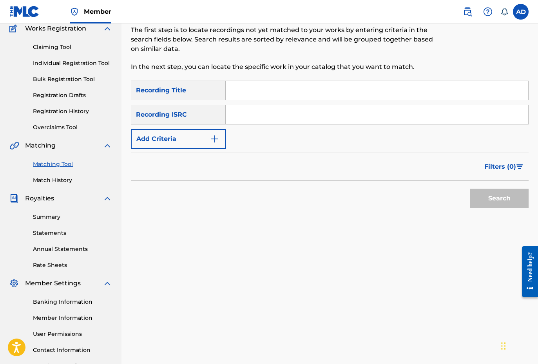
click at [246, 90] on input "Search Form" at bounding box center [377, 90] width 303 height 19
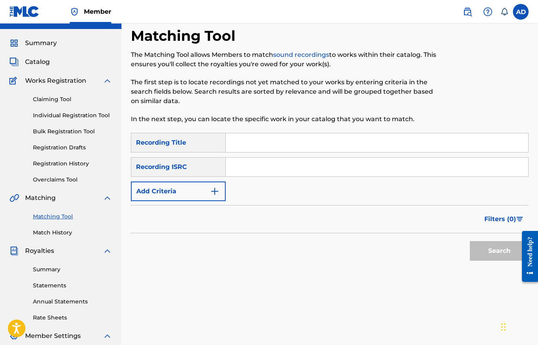
scroll to position [16, 0]
click at [40, 64] on span "Catalog" at bounding box center [37, 61] width 25 height 9
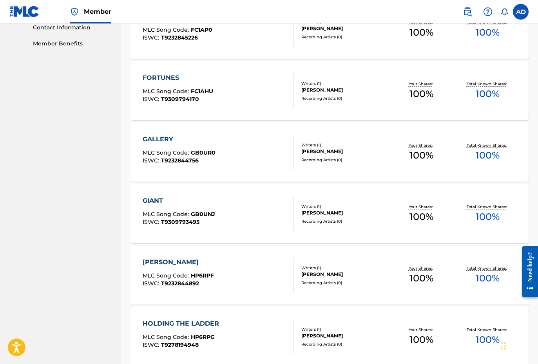
scroll to position [400, 0]
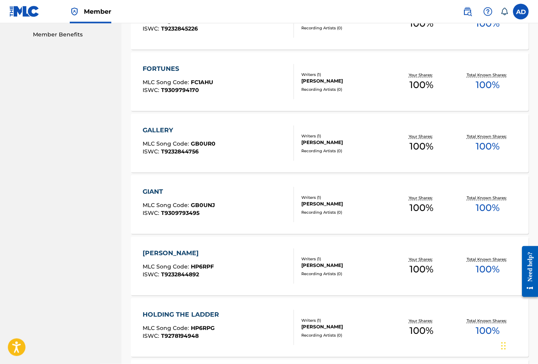
click at [178, 199] on div "GIANT MLC Song Code : GB0UNJ ISWC : T9309793495" at bounding box center [179, 204] width 73 height 35
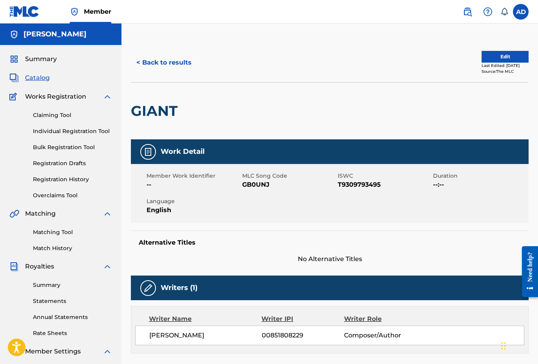
click at [252, 185] on span "GB0UNJ" at bounding box center [289, 184] width 94 height 9
copy span "GB0UNJ"
click at [60, 236] on link "Matching Tool" at bounding box center [72, 232] width 79 height 8
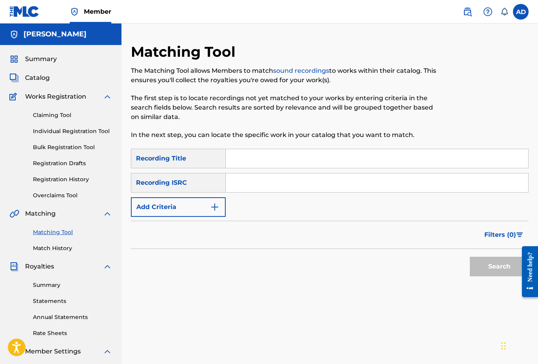
click at [275, 158] on input "Search Form" at bounding box center [377, 158] width 303 height 19
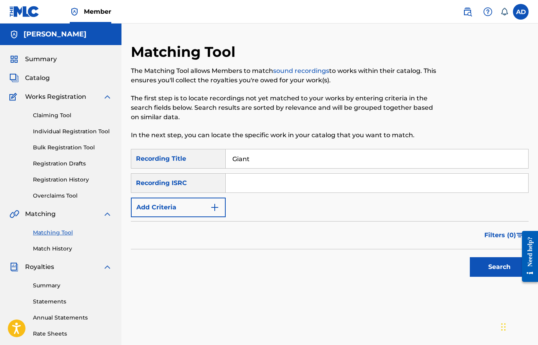
type input "Giant"
click at [207, 207] on button "Add Criteria" at bounding box center [178, 208] width 95 height 20
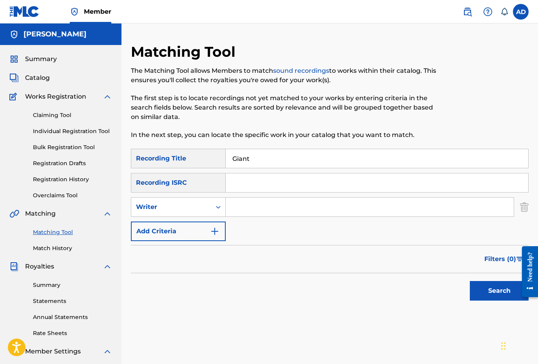
click at [218, 230] on img "Search Form" at bounding box center [214, 231] width 9 height 9
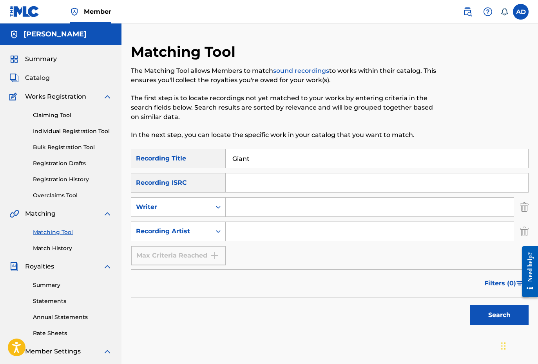
click at [240, 231] on input "Search Form" at bounding box center [370, 231] width 288 height 19
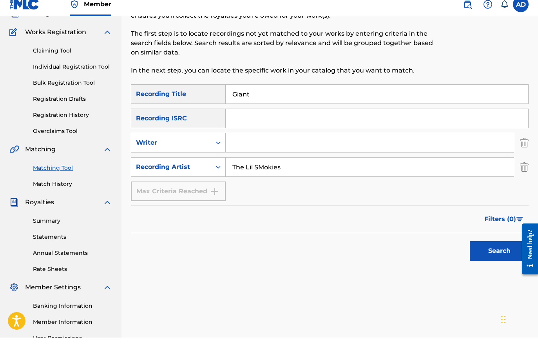
scroll to position [57, 0]
type input "The Lil SMokies"
click at [480, 253] on button "Search" at bounding box center [499, 258] width 59 height 20
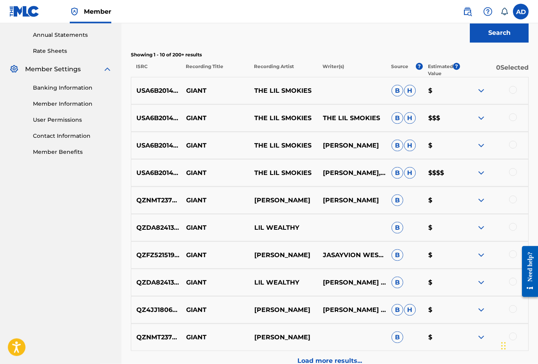
scroll to position [283, 0]
click at [478, 118] on img at bounding box center [481, 117] width 9 height 9
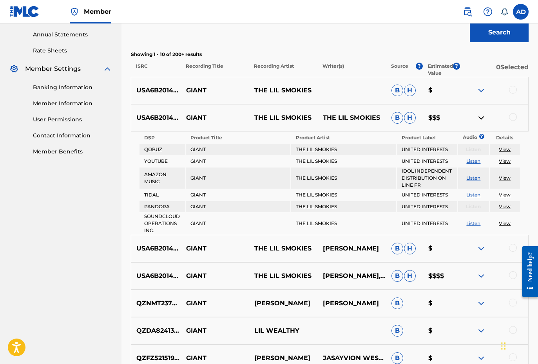
click at [480, 119] on img at bounding box center [481, 117] width 9 height 9
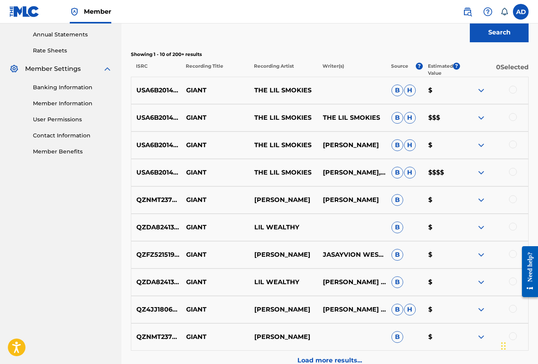
click at [515, 92] on div at bounding box center [513, 90] width 8 height 8
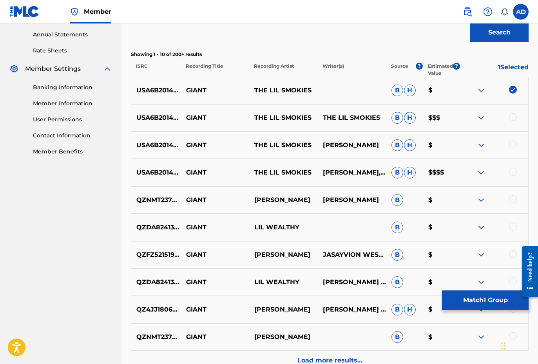
click at [515, 118] on div at bounding box center [513, 117] width 8 height 8
click at [515, 148] on div at bounding box center [513, 145] width 8 height 8
click at [513, 166] on div "USA6B2014409 GIANT THE LIL SMOKIES [PERSON_NAME], THE LIL SMOKIES B H $$$$" at bounding box center [330, 172] width 398 height 27
click at [513, 170] on div at bounding box center [513, 172] width 8 height 8
click at [467, 303] on button "Match 4 Groups" at bounding box center [485, 301] width 87 height 20
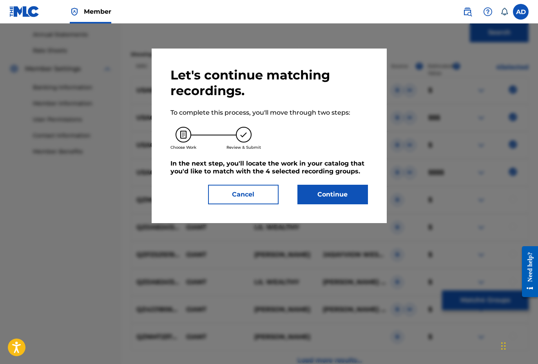
click at [335, 190] on button "Continue" at bounding box center [332, 195] width 71 height 20
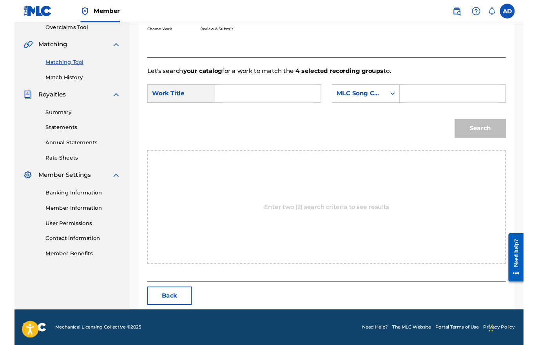
scroll to position [121, 0]
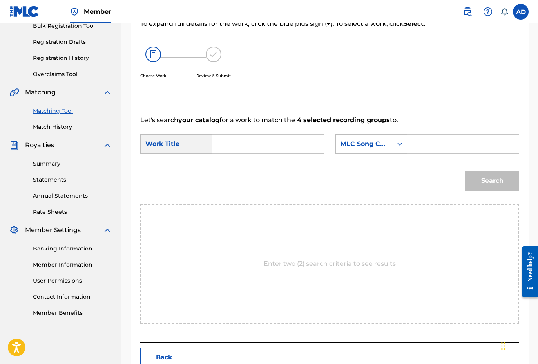
click at [239, 144] on input "Search Form" at bounding box center [268, 144] width 98 height 19
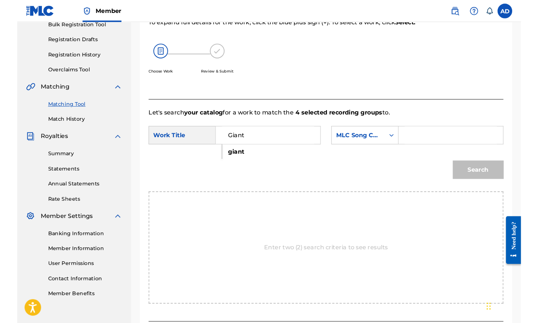
scroll to position [136, 0]
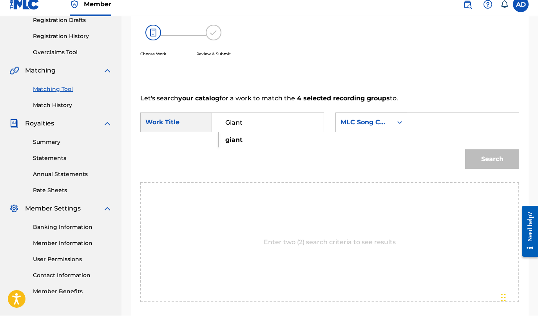
type input "Giant"
click at [438, 122] on input "Search Form" at bounding box center [463, 129] width 98 height 19
paste input "GB0UNJ"
type input "GB0UNJ"
click at [489, 165] on button "Search" at bounding box center [492, 167] width 54 height 20
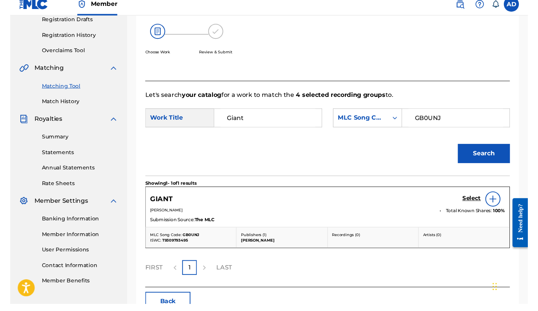
scroll to position [143, 0]
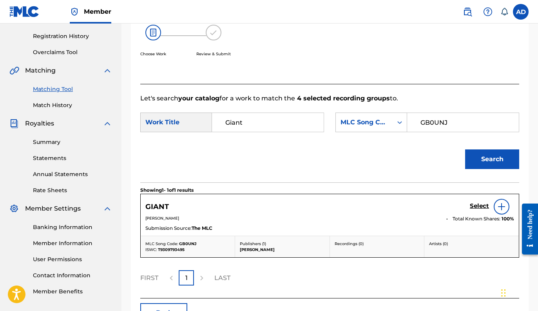
click at [476, 205] on h5 "Select" at bounding box center [479, 205] width 19 height 7
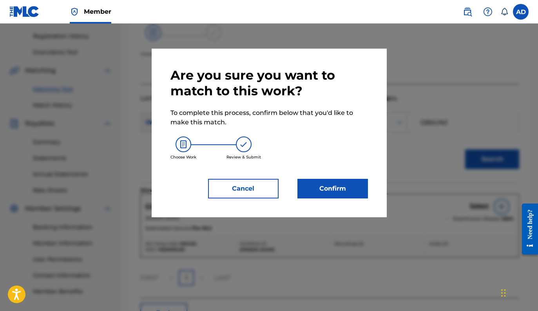
click at [328, 192] on button "Confirm" at bounding box center [332, 189] width 71 height 20
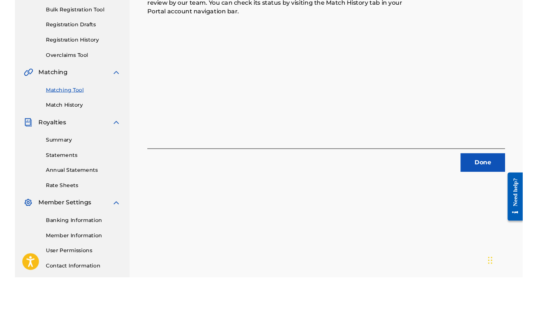
scroll to position [175, 0]
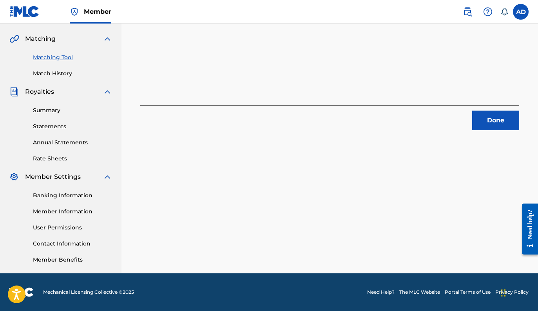
click at [487, 123] on button "Done" at bounding box center [495, 121] width 47 height 20
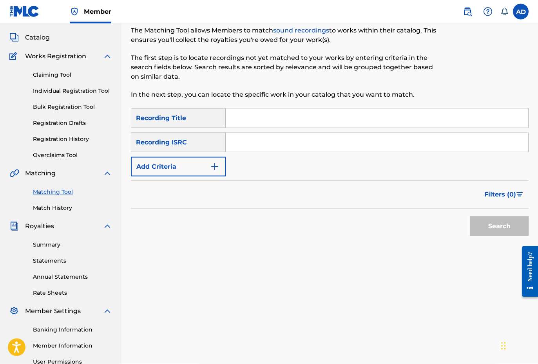
scroll to position [41, 0]
click at [63, 56] on span "Works Registration" at bounding box center [55, 55] width 61 height 9
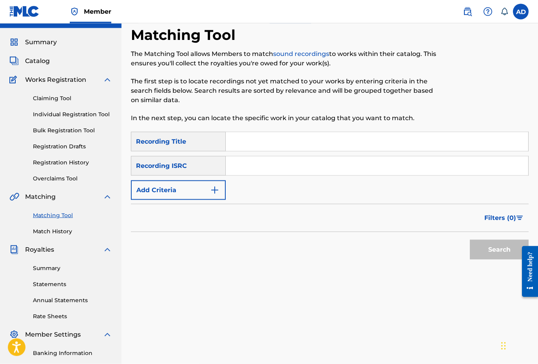
scroll to position [16, 0]
click at [40, 66] on div "Summary Catalog Works Registration Claiming Tool Individual Registration Tool B…" at bounding box center [60, 230] width 121 height 403
click at [38, 60] on span "Catalog" at bounding box center [37, 61] width 25 height 9
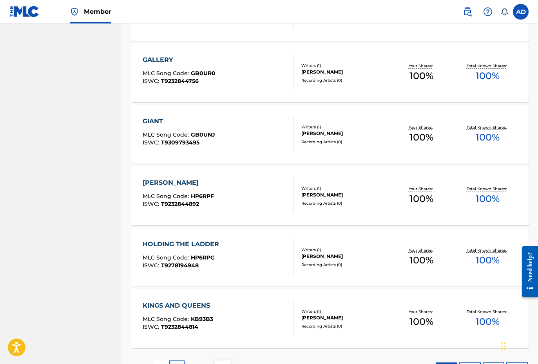
scroll to position [484, 0]
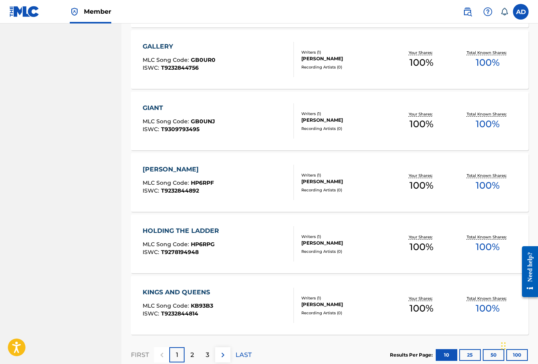
click at [198, 179] on div "[PERSON_NAME] MLC Song Code : HP6RPF ISWC : T9232844892" at bounding box center [178, 182] width 71 height 35
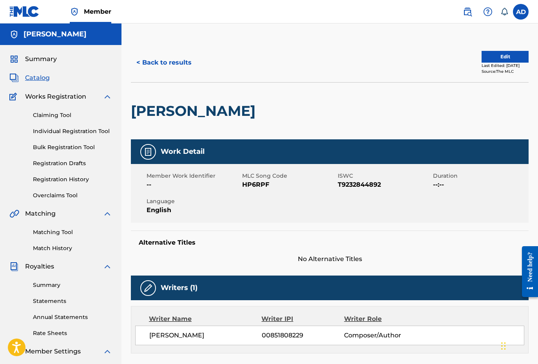
click at [255, 185] on span "HP6RPF" at bounding box center [289, 184] width 94 height 9
copy span "HP6RPF"
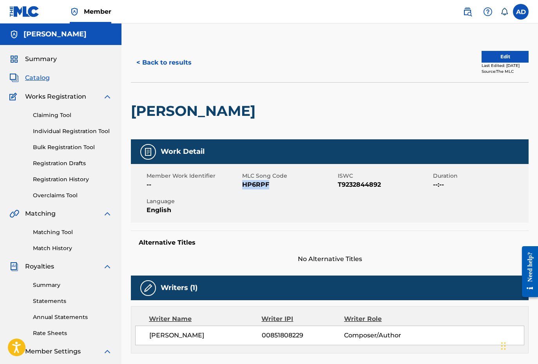
click at [53, 235] on link "Matching Tool" at bounding box center [72, 232] width 79 height 8
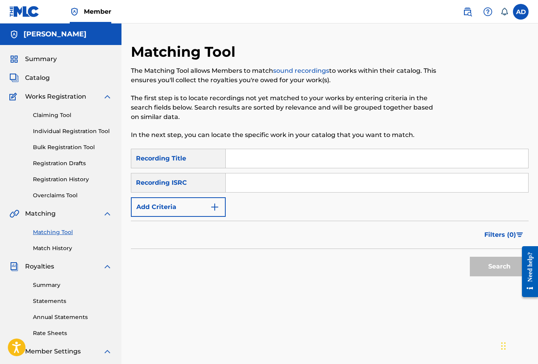
click at [47, 80] on span "Catalog" at bounding box center [37, 77] width 25 height 9
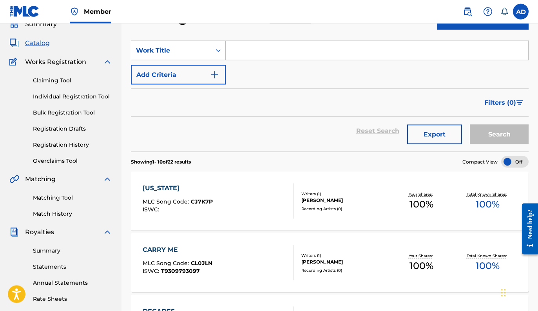
scroll to position [12, 0]
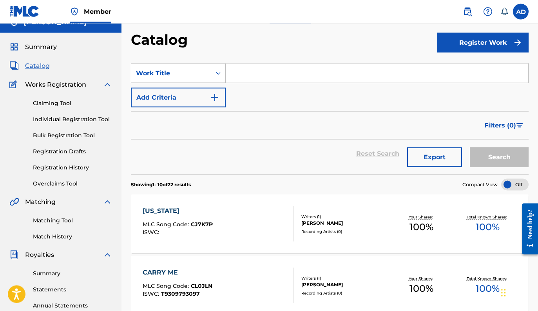
click at [259, 208] on div "[US_STATE] MLC Song Code : CJ7K7P ISWC :" at bounding box center [218, 223] width 151 height 35
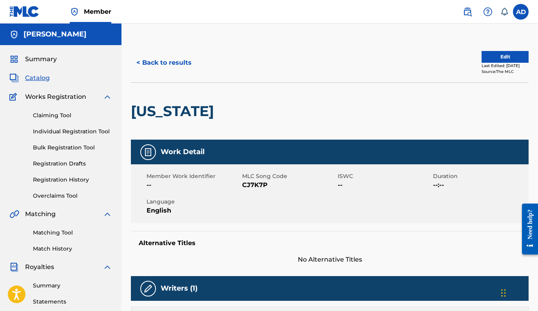
click at [64, 230] on link "Matching Tool" at bounding box center [72, 232] width 79 height 8
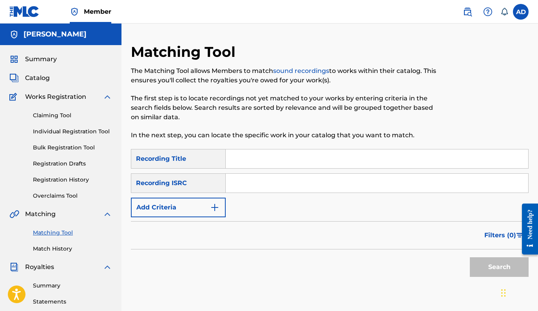
click at [248, 158] on input "Search Form" at bounding box center [377, 158] width 303 height 19
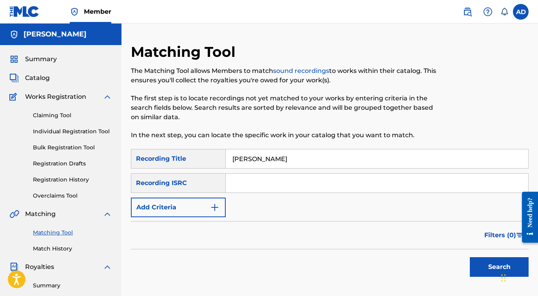
type input "[PERSON_NAME]"
click at [185, 209] on button "Add Criteria" at bounding box center [178, 208] width 95 height 20
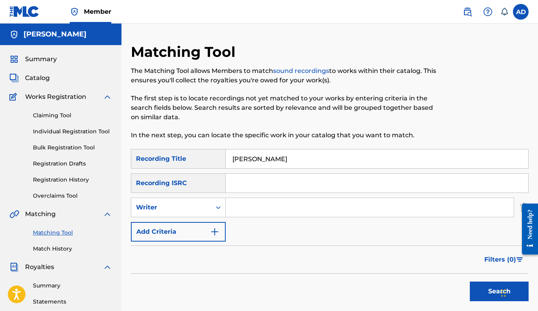
click at [198, 227] on button "Add Criteria" at bounding box center [178, 232] width 95 height 20
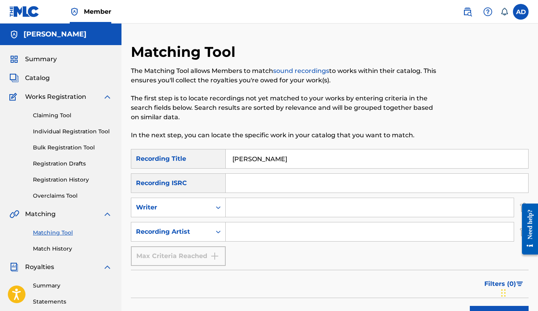
click at [263, 236] on input "Search Form" at bounding box center [370, 231] width 288 height 19
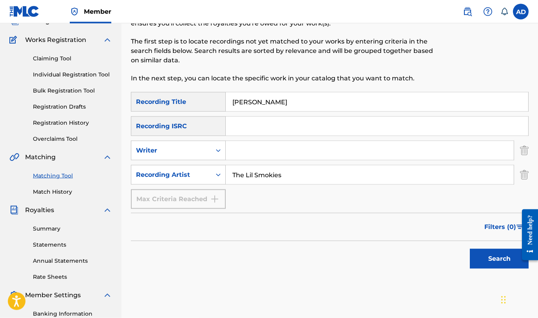
scroll to position [59, 0]
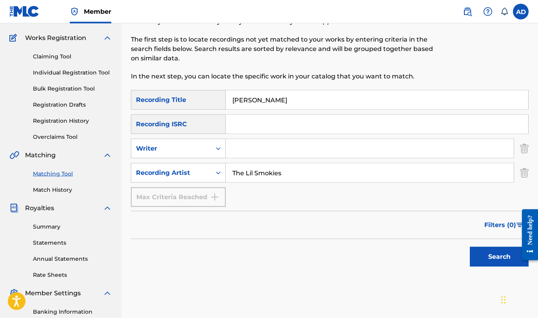
type input "The Lil Smokies"
click at [487, 256] on button "Search" at bounding box center [499, 257] width 59 height 20
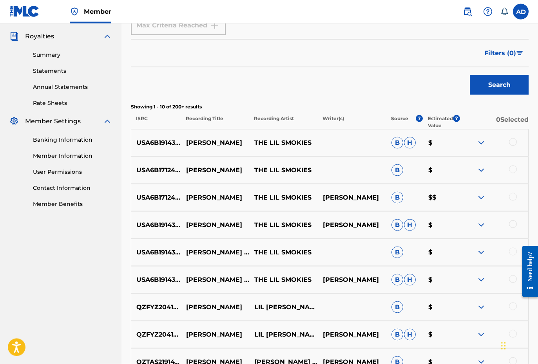
scroll to position [231, 0]
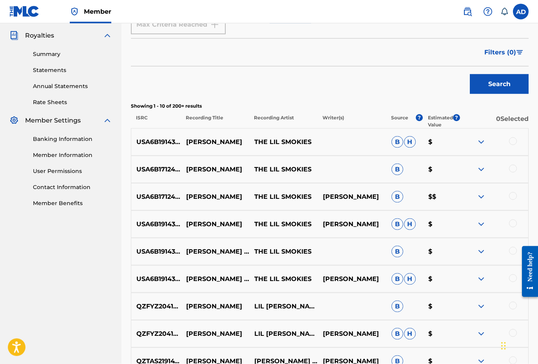
click at [515, 144] on div at bounding box center [513, 142] width 8 height 8
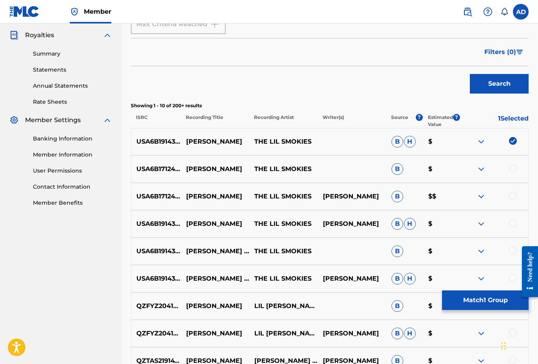
click at [517, 170] on div at bounding box center [494, 169] width 69 height 9
click at [509, 170] on div at bounding box center [513, 169] width 8 height 8
click at [511, 194] on div at bounding box center [513, 196] width 8 height 8
click at [513, 221] on div at bounding box center [513, 223] width 8 height 8
click at [507, 248] on div at bounding box center [494, 251] width 69 height 9
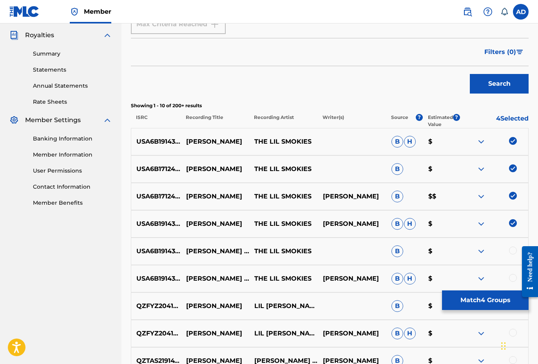
click at [509, 248] on div at bounding box center [513, 251] width 8 height 8
click at [513, 277] on div at bounding box center [513, 278] width 8 height 8
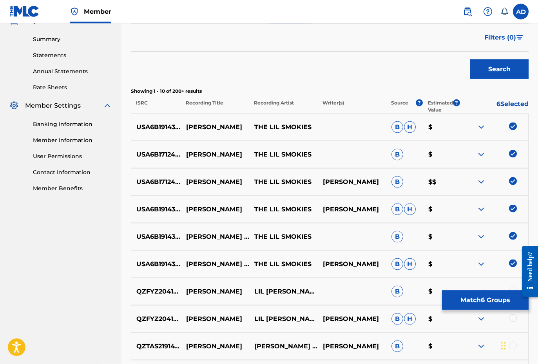
scroll to position [249, 0]
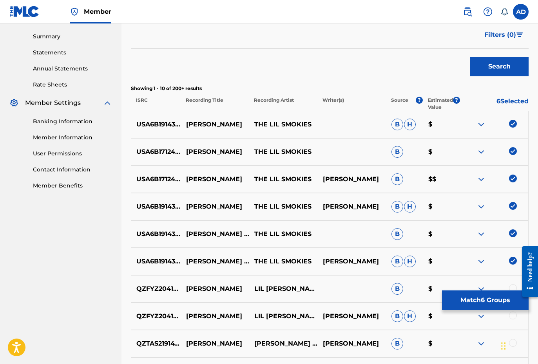
click at [495, 71] on button "Search" at bounding box center [499, 67] width 59 height 20
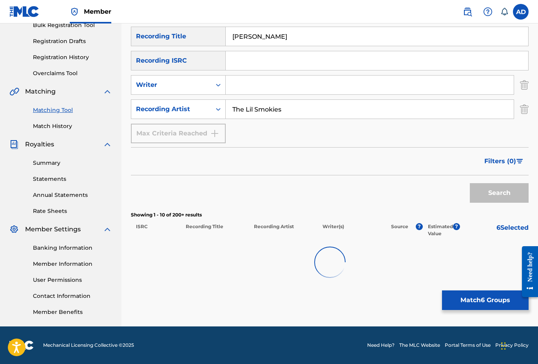
scroll to position [122, 0]
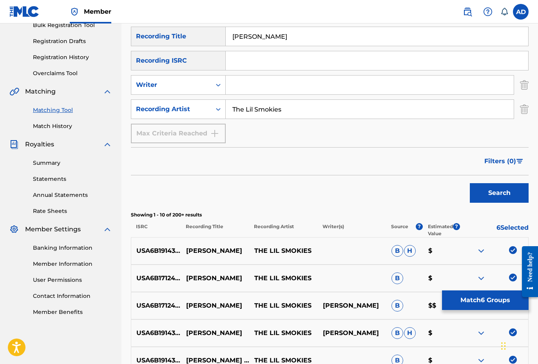
click at [463, 307] on button "Match 6 Groups" at bounding box center [485, 301] width 87 height 20
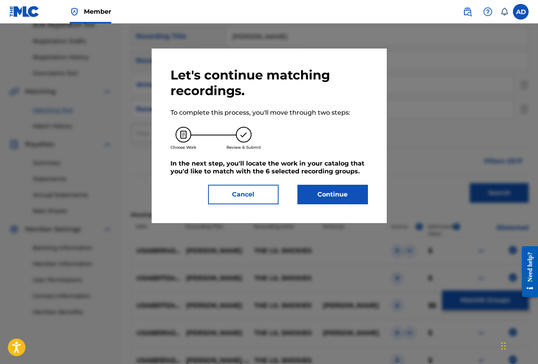
click at [342, 194] on button "Continue" at bounding box center [332, 195] width 71 height 20
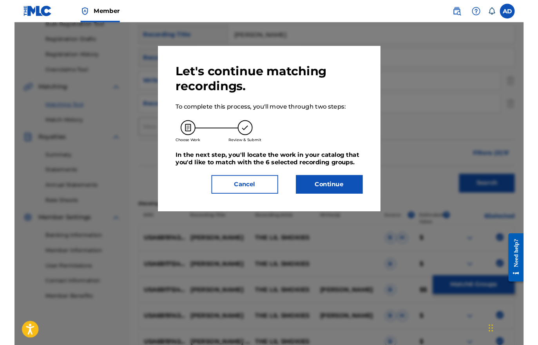
scroll to position [121, 0]
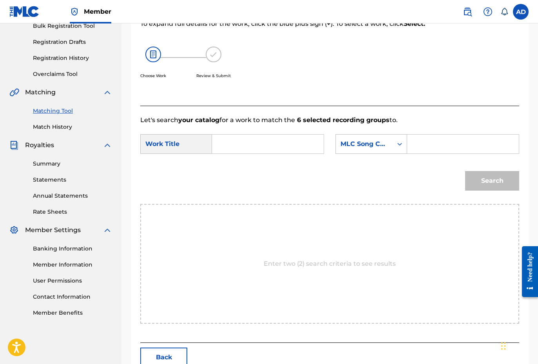
click at [432, 149] on input "Search Form" at bounding box center [463, 144] width 98 height 19
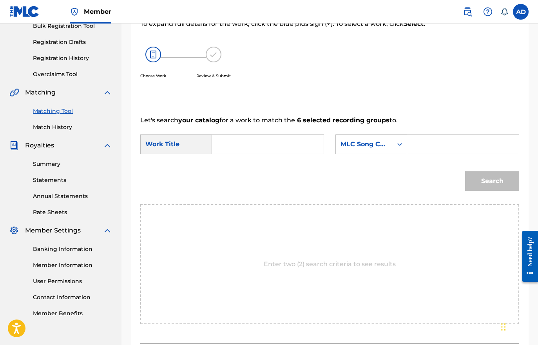
paste input "HP6RPF"
type input "HP6RPF"
click at [265, 144] on input "Search Form" at bounding box center [268, 144] width 98 height 19
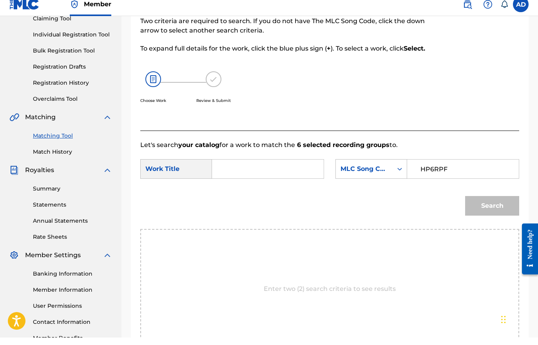
scroll to position [92, 0]
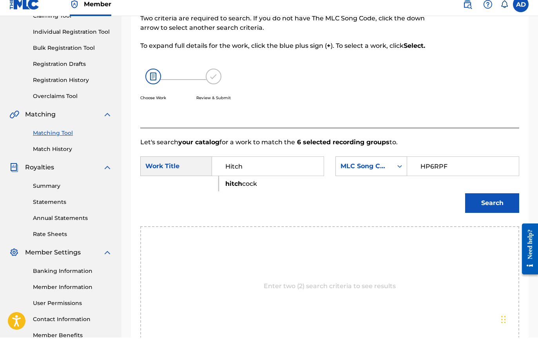
click at [257, 187] on span "cock" at bounding box center [249, 190] width 15 height 7
type input "[PERSON_NAME]"
click at [492, 205] on button "Search" at bounding box center [492, 211] width 54 height 20
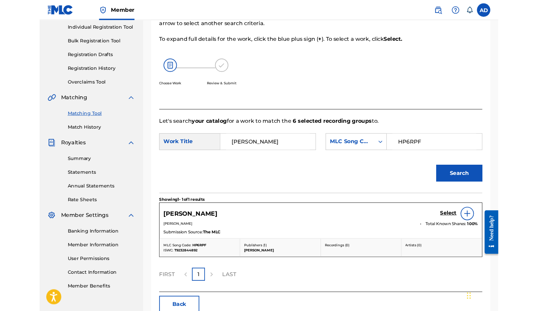
scroll to position [198, 0]
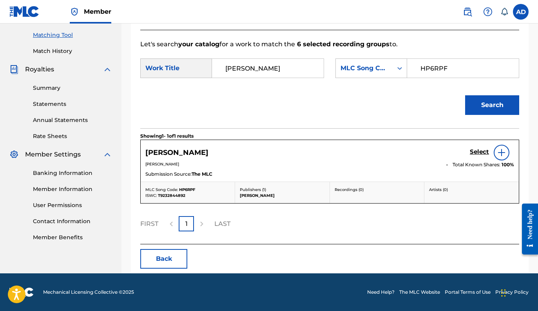
click at [480, 154] on h5 "Select" at bounding box center [479, 151] width 19 height 7
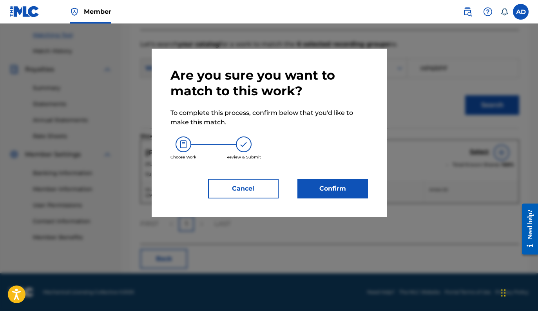
click at [341, 192] on button "Confirm" at bounding box center [332, 189] width 71 height 20
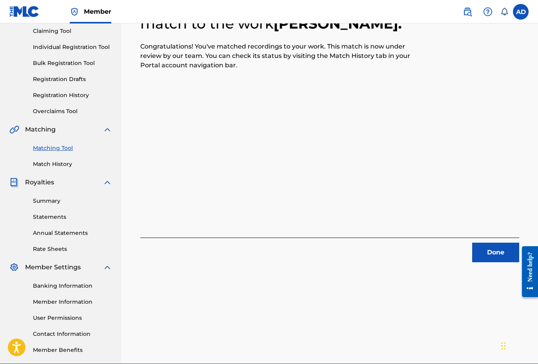
scroll to position [93, 0]
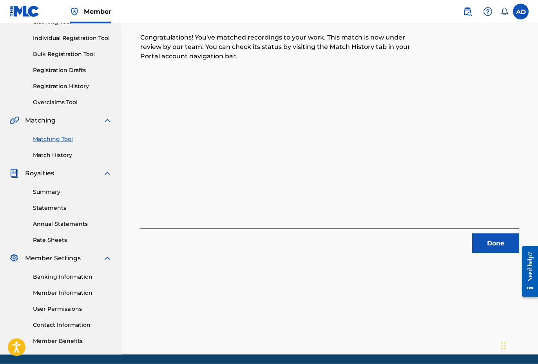
click at [491, 239] on button "Done" at bounding box center [495, 244] width 47 height 20
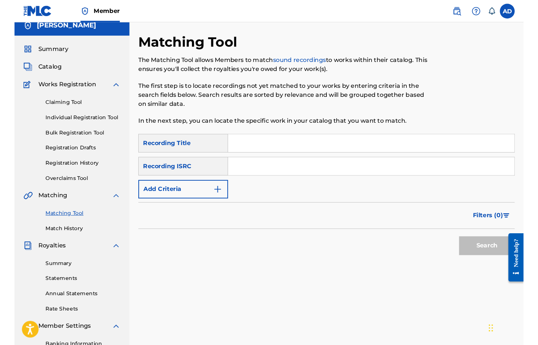
scroll to position [3, 0]
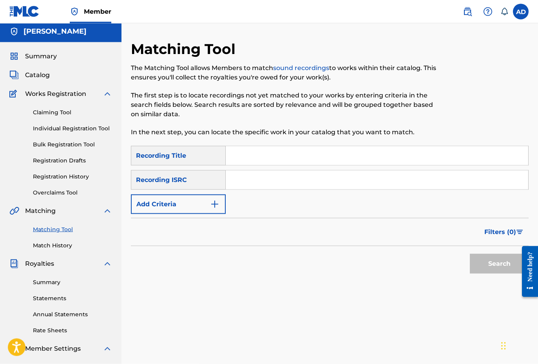
click at [356, 172] on input "Search Form" at bounding box center [377, 180] width 303 height 19
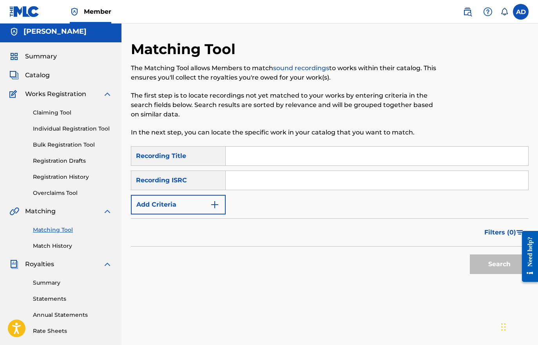
click at [41, 55] on span "Summary" at bounding box center [41, 56] width 32 height 9
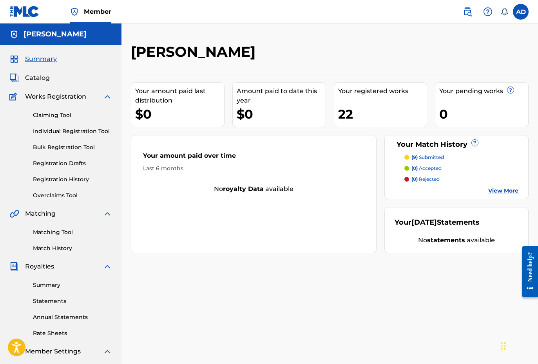
click at [36, 79] on span "Catalog" at bounding box center [37, 77] width 25 height 9
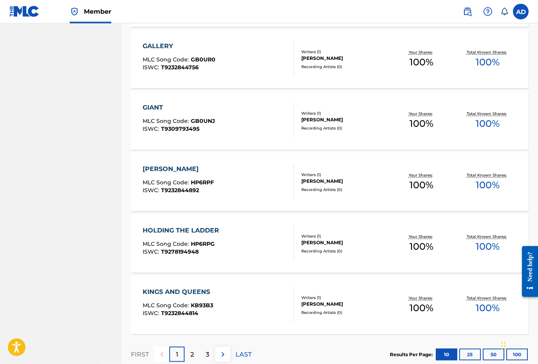
scroll to position [487, 0]
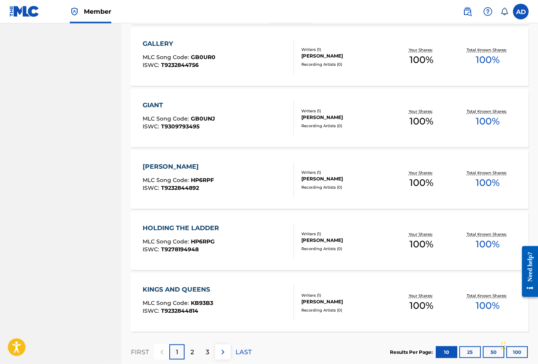
click at [208, 225] on div "HOLDING THE LADDER" at bounding box center [183, 228] width 80 height 9
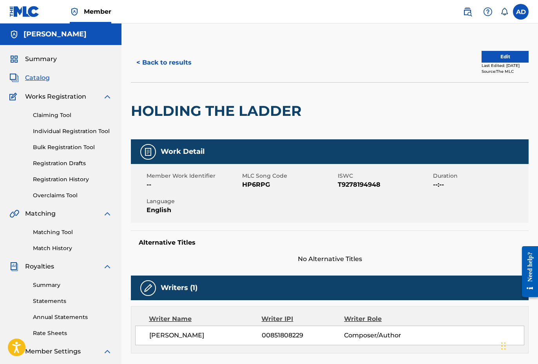
click at [262, 185] on span "HP6RPG" at bounding box center [289, 184] width 94 height 9
copy span "HP6RPG"
click at [61, 232] on link "Matching Tool" at bounding box center [72, 232] width 79 height 8
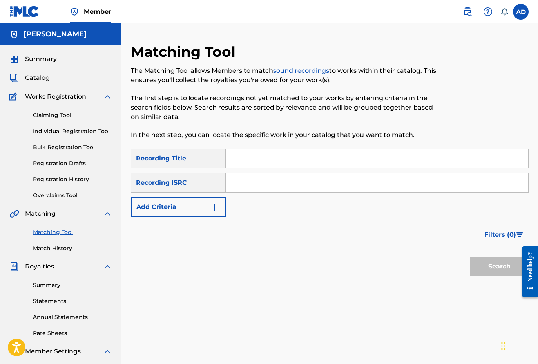
click at [245, 158] on input "Search Form" at bounding box center [377, 158] width 303 height 19
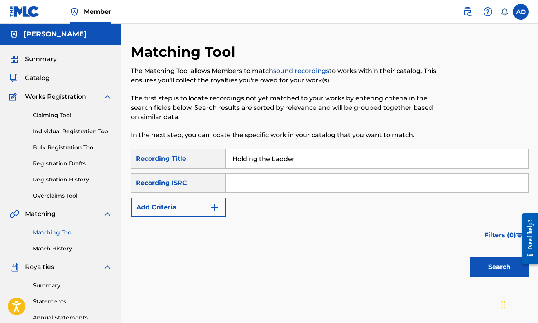
type input "Holding the Ladder"
click at [190, 212] on button "Add Criteria" at bounding box center [178, 208] width 95 height 20
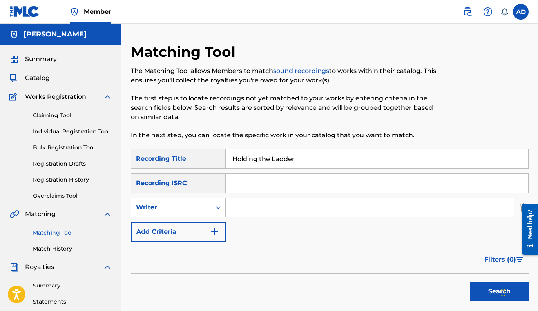
click at [190, 235] on button "Add Criteria" at bounding box center [178, 232] width 95 height 20
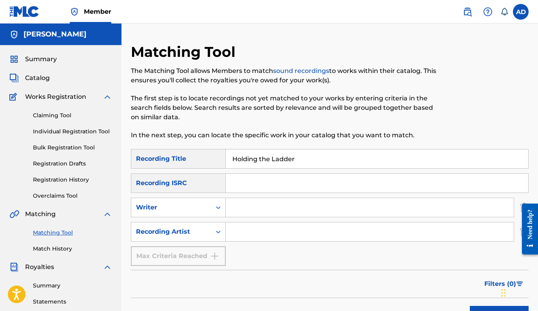
click at [253, 231] on input "Search Form" at bounding box center [370, 231] width 288 height 19
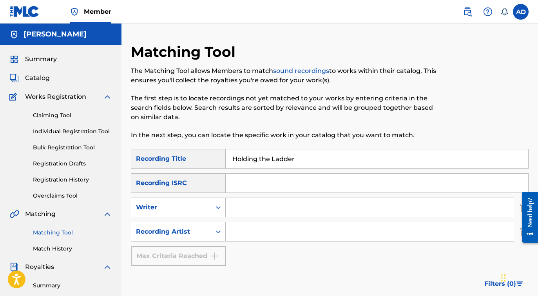
type input "R"
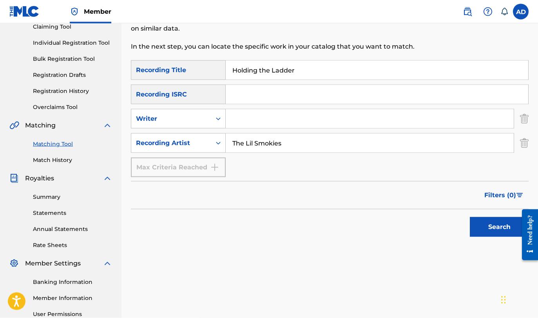
scroll to position [90, 0]
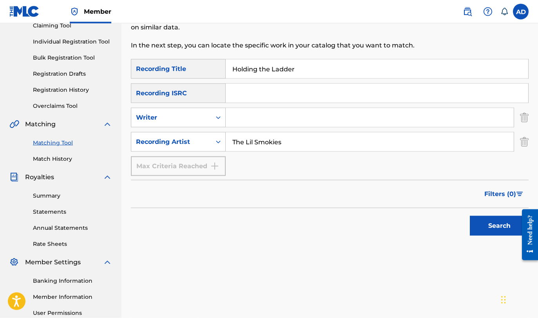
type input "The Lil Smokies"
click at [483, 227] on button "Search" at bounding box center [499, 226] width 59 height 20
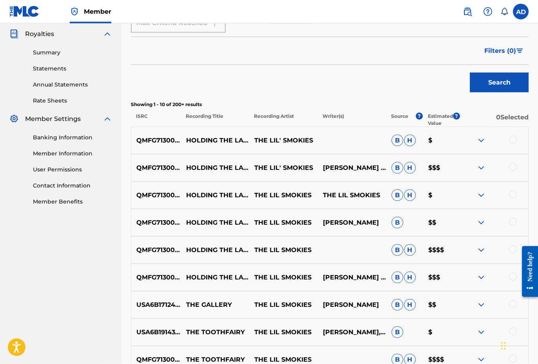
scroll to position [233, 0]
click at [514, 140] on div at bounding box center [513, 140] width 8 height 8
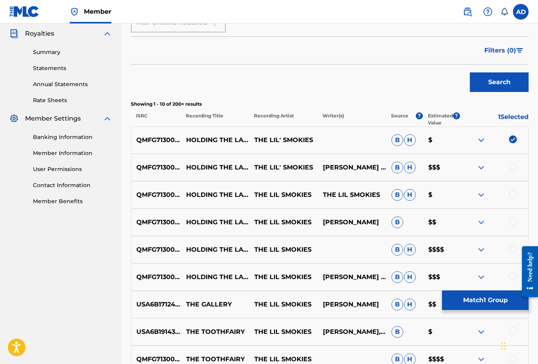
click at [513, 163] on div at bounding box center [513, 167] width 8 height 8
click at [515, 190] on div at bounding box center [494, 194] width 69 height 9
click at [509, 196] on div at bounding box center [513, 194] width 8 height 8
click at [511, 225] on div at bounding box center [513, 222] width 8 height 8
click at [510, 254] on div at bounding box center [494, 249] width 69 height 9
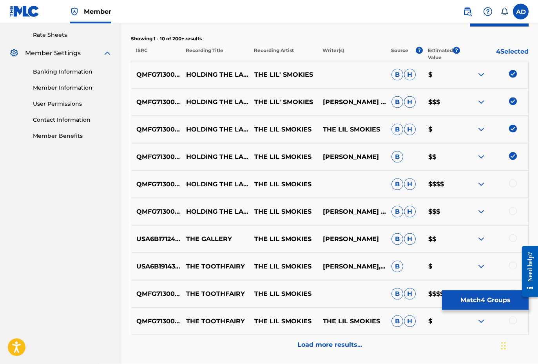
scroll to position [298, 0]
click at [516, 184] on div at bounding box center [513, 184] width 8 height 8
click at [511, 209] on div at bounding box center [513, 212] width 8 height 8
click at [482, 188] on img at bounding box center [481, 184] width 9 height 9
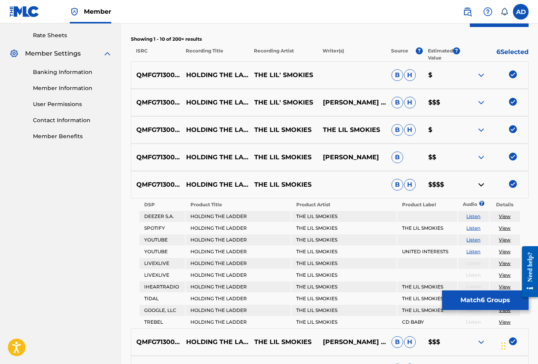
click at [482, 188] on img at bounding box center [481, 184] width 9 height 9
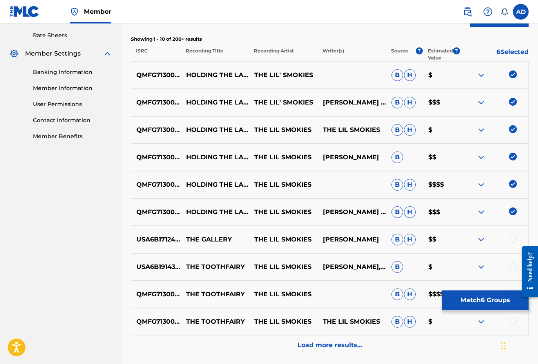
click at [480, 102] on img at bounding box center [481, 102] width 9 height 9
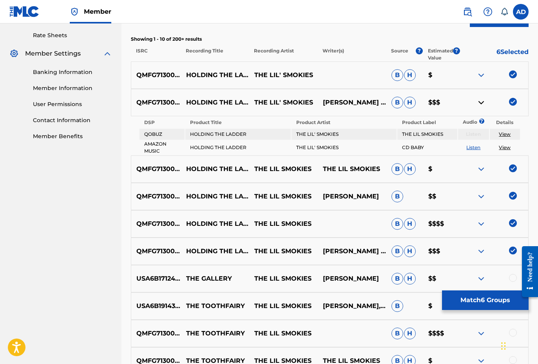
click at [480, 102] on img at bounding box center [481, 102] width 9 height 9
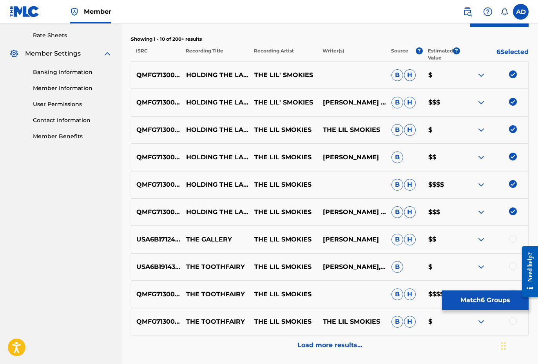
click at [483, 216] on img at bounding box center [481, 212] width 9 height 9
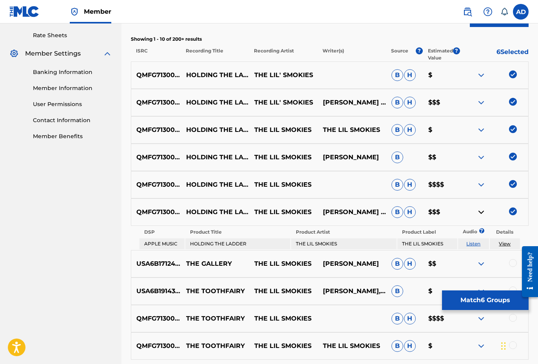
click at [483, 216] on img at bounding box center [481, 212] width 9 height 9
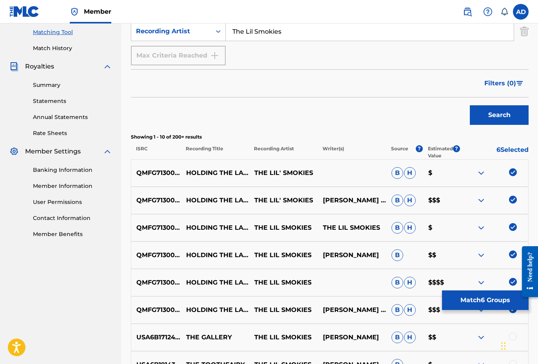
scroll to position [200, 0]
click at [478, 306] on button "Match 6 Groups" at bounding box center [485, 301] width 87 height 20
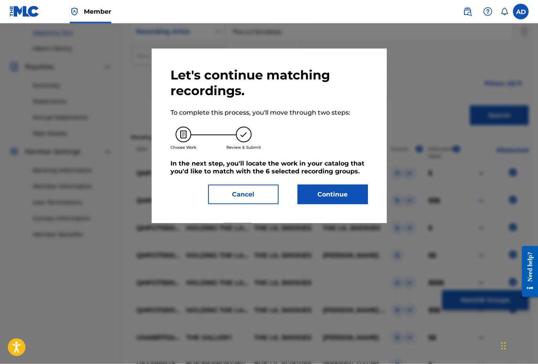
scroll to position [200, 0]
click at [330, 201] on button "Continue" at bounding box center [332, 195] width 71 height 20
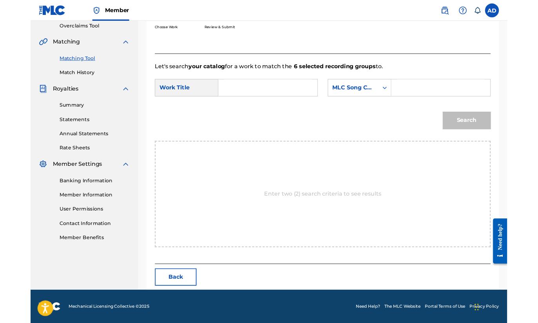
scroll to position [121, 0]
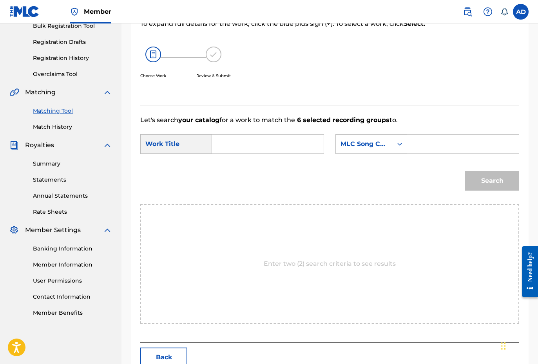
click at [254, 144] on input "Search Form" at bounding box center [268, 144] width 98 height 19
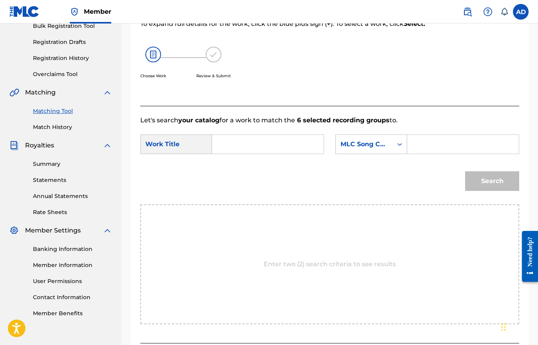
click at [459, 144] on input "Search Form" at bounding box center [463, 144] width 98 height 19
paste input "HP6RPG"
type input "HP6RPG"
click at [263, 144] on input "Search Form" at bounding box center [268, 144] width 98 height 19
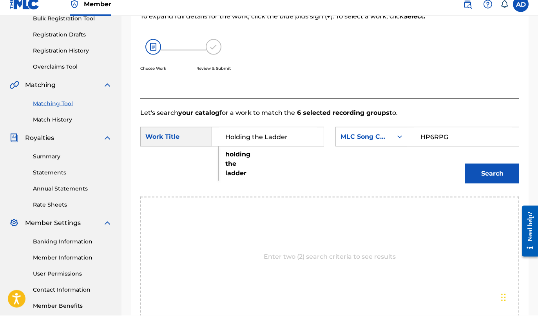
scroll to position [136, 0]
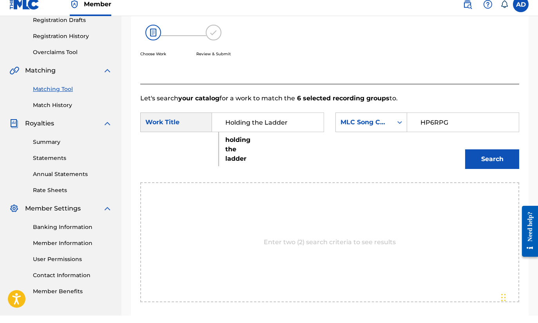
type input "Holding the Ladder"
click at [496, 158] on button "Search" at bounding box center [492, 167] width 54 height 20
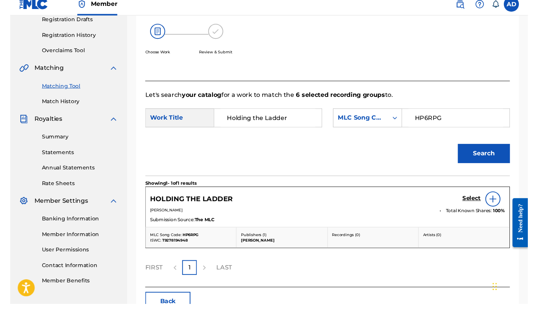
scroll to position [143, 0]
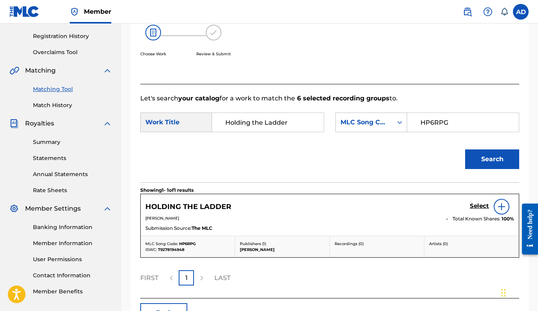
click at [480, 205] on h5 "Select" at bounding box center [479, 205] width 19 height 7
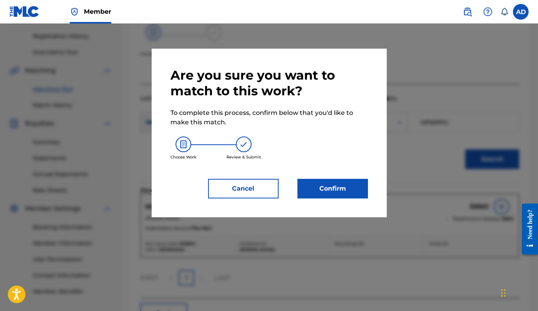
click at [318, 190] on button "Confirm" at bounding box center [332, 189] width 71 height 20
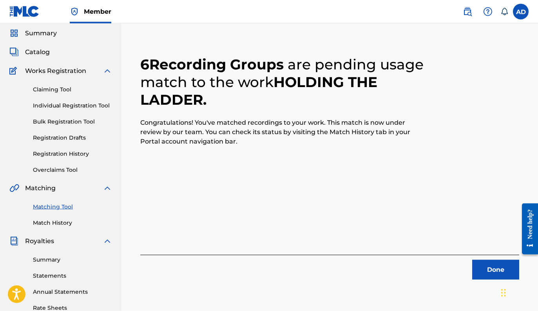
scroll to position [25, 0]
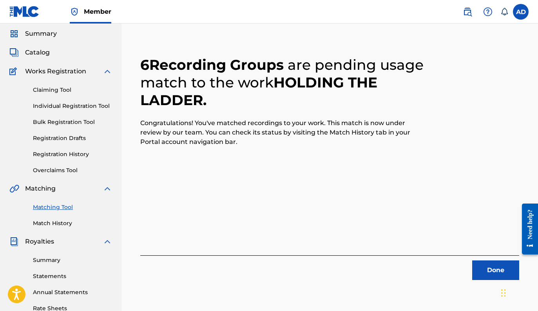
click at [41, 51] on span "Catalog" at bounding box center [37, 52] width 25 height 9
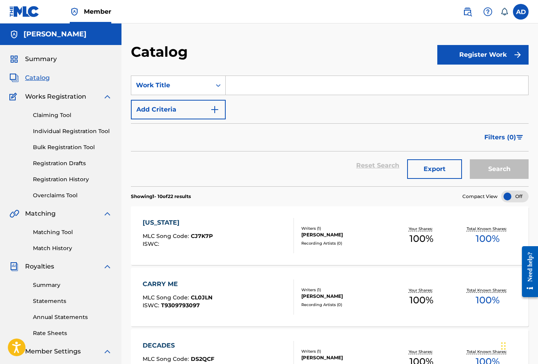
click at [218, 229] on div "[US_STATE] MLC Song Code : CJ7K7P ISWC :" at bounding box center [218, 235] width 151 height 35
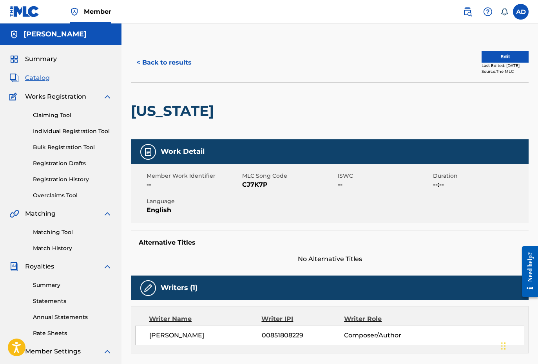
click at [254, 185] on span "CJ7K7P" at bounding box center [289, 184] width 94 height 9
copy span "CJ7K7P"
click at [58, 237] on div "Matching Tool Match History" at bounding box center [60, 236] width 103 height 34
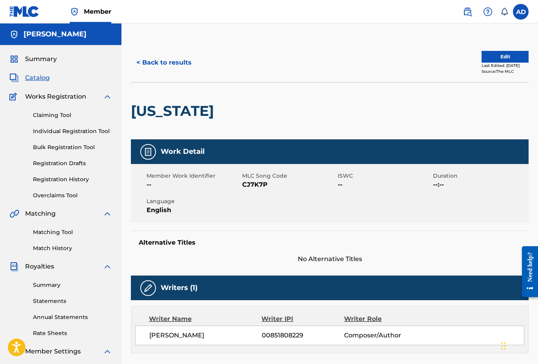
click at [53, 234] on link "Matching Tool" at bounding box center [72, 232] width 79 height 8
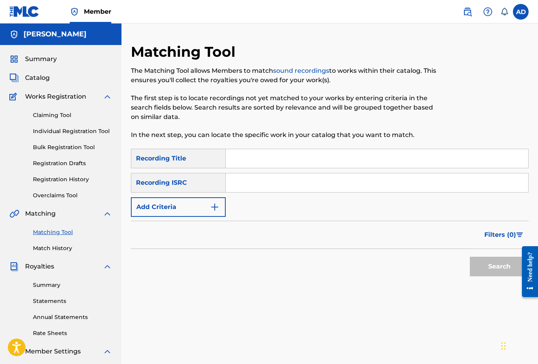
click at [258, 164] on input "Search Form" at bounding box center [377, 158] width 303 height 19
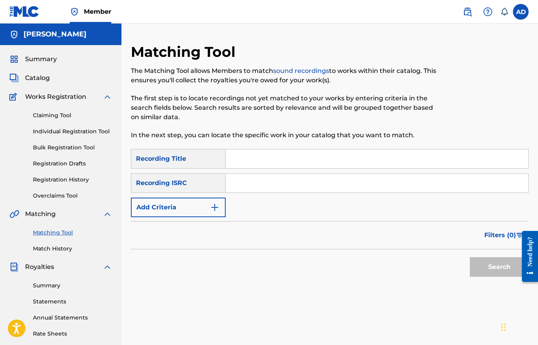
click at [258, 162] on input "Search Form" at bounding box center [377, 158] width 303 height 19
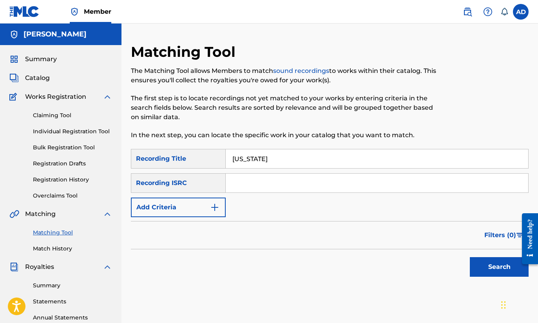
type input "[US_STATE]"
click at [220, 213] on button "Add Criteria" at bounding box center [178, 208] width 95 height 20
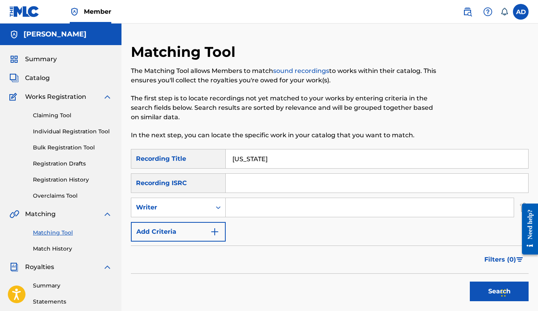
click at [213, 238] on button "Add Criteria" at bounding box center [178, 232] width 95 height 20
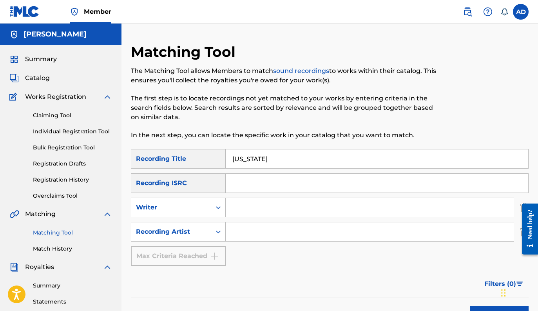
click at [254, 237] on input "Search Form" at bounding box center [370, 231] width 288 height 19
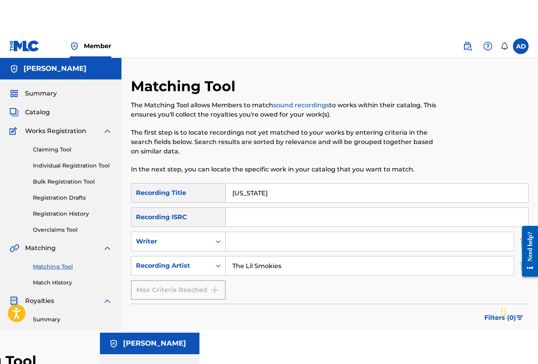
scroll to position [97, 0]
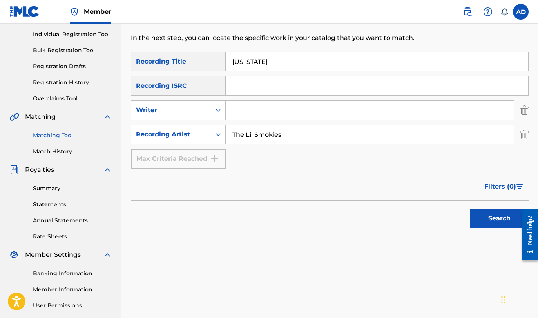
type input "The Lil Smokies"
click at [475, 218] on button "Search" at bounding box center [499, 219] width 59 height 20
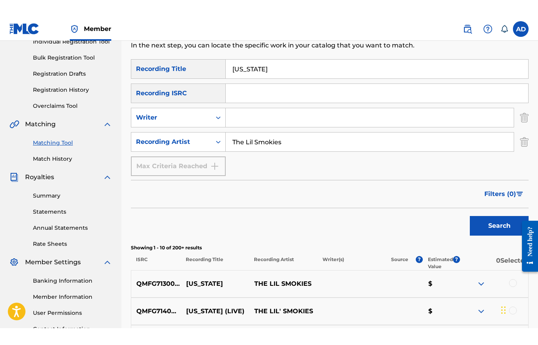
scroll to position [142, 0]
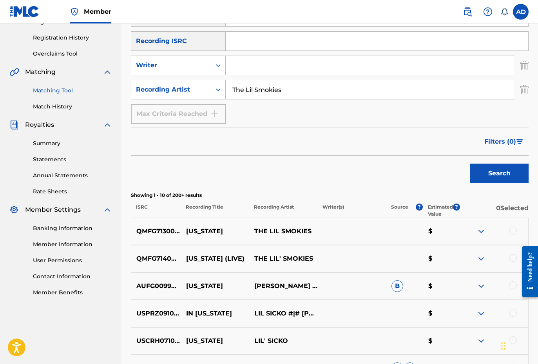
click at [484, 236] on img at bounding box center [481, 231] width 9 height 9
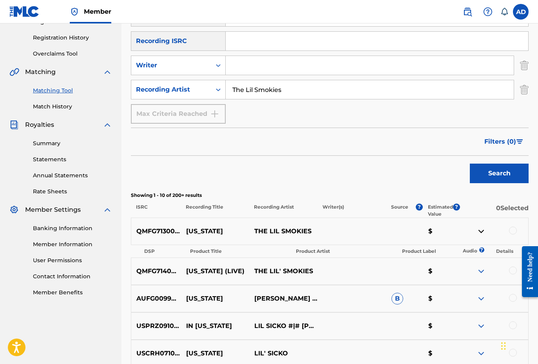
click at [484, 235] on img at bounding box center [481, 231] width 9 height 9
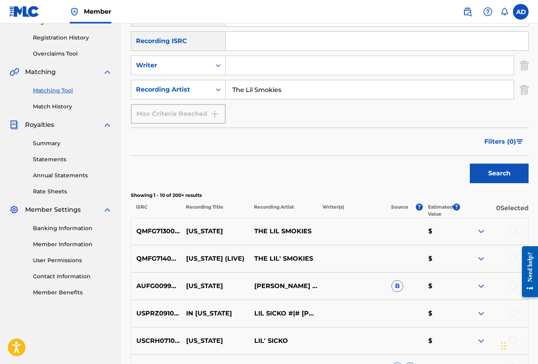
click at [481, 259] on img at bounding box center [481, 258] width 9 height 9
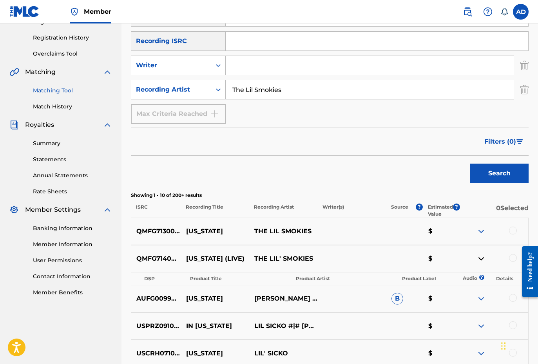
click at [481, 259] on img at bounding box center [481, 258] width 9 height 9
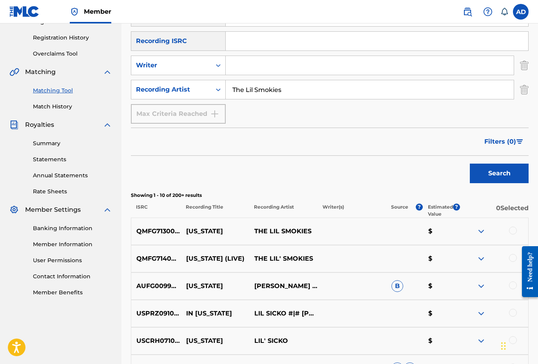
click at [250, 56] on input "Search Form" at bounding box center [370, 65] width 288 height 19
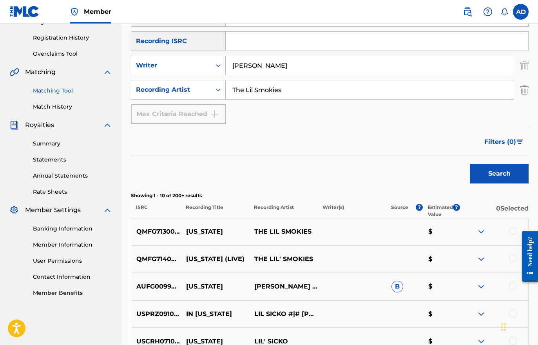
type input "[PERSON_NAME]"
click at [499, 174] on button "Search" at bounding box center [499, 174] width 59 height 20
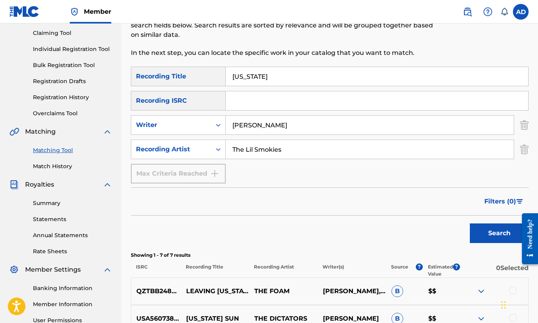
scroll to position [60, 0]
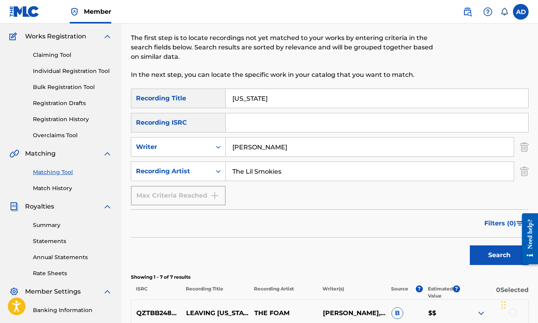
click at [312, 171] on input "The Lil Smokies" at bounding box center [370, 171] width 288 height 19
type input "T"
click at [499, 255] on button "Search" at bounding box center [499, 255] width 59 height 20
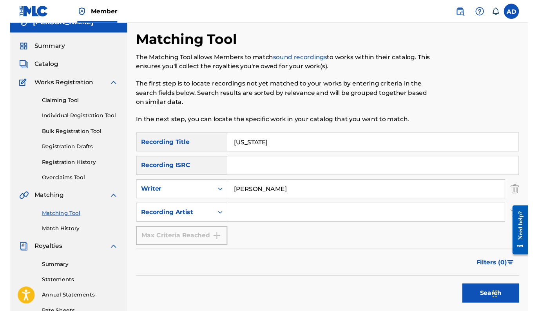
scroll to position [0, 0]
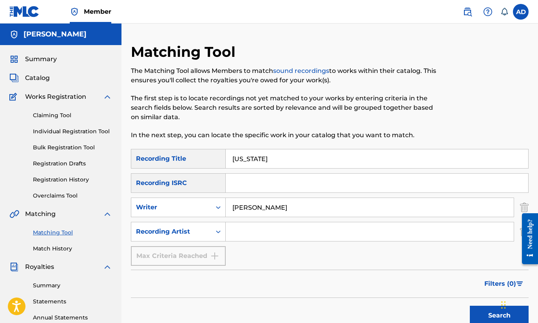
click at [319, 208] on input "[PERSON_NAME]" at bounding box center [370, 207] width 288 height 19
type input "A"
click at [279, 152] on input "[US_STATE]" at bounding box center [377, 158] width 303 height 19
click at [277, 159] on input "[US_STATE]" at bounding box center [377, 158] width 303 height 19
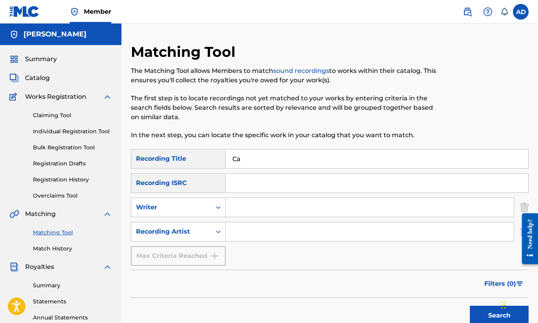
type input "C"
click at [38, 59] on span "Summary" at bounding box center [41, 58] width 32 height 9
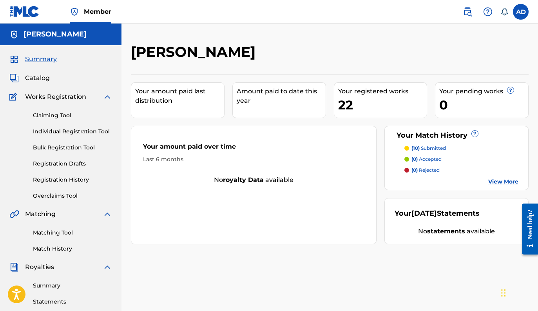
click at [35, 80] on span "Catalog" at bounding box center [37, 77] width 25 height 9
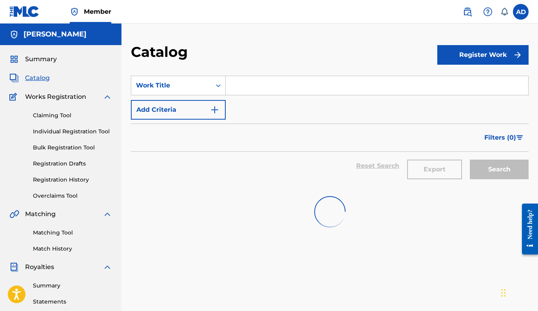
click at [188, 187] on div at bounding box center [330, 212] width 398 height 50
click at [33, 79] on span "Catalog" at bounding box center [37, 77] width 25 height 9
click at [45, 61] on span "Summary" at bounding box center [41, 58] width 32 height 9
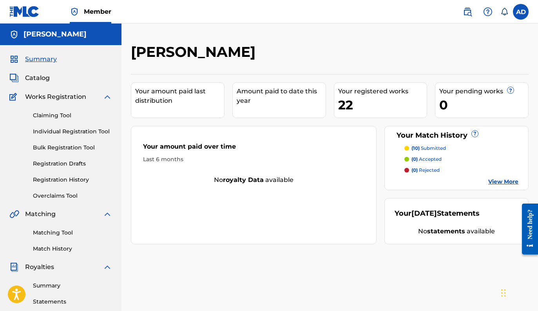
click at [36, 80] on span "Catalog" at bounding box center [37, 77] width 25 height 9
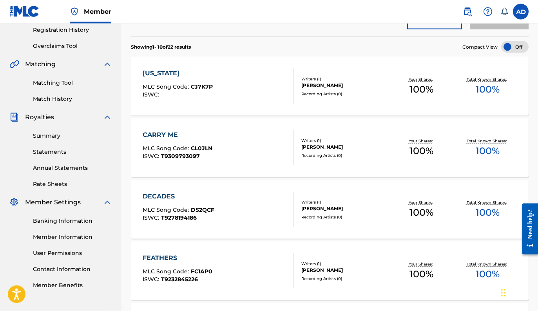
scroll to position [141, 0]
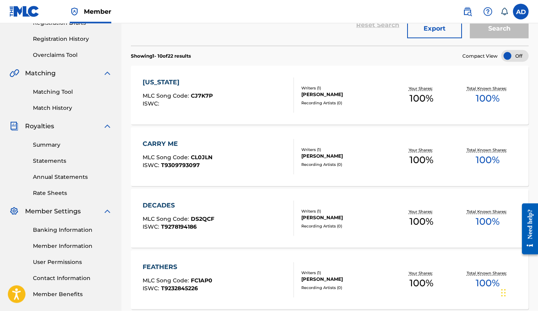
click at [219, 97] on div "[US_STATE] MLC Song Code : CJ7K7P ISWC :" at bounding box center [218, 95] width 151 height 35
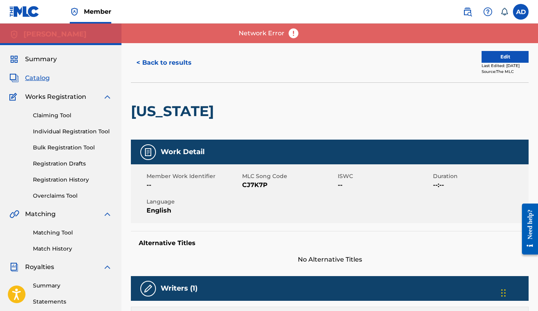
click at [43, 62] on span "Summary" at bounding box center [41, 58] width 32 height 9
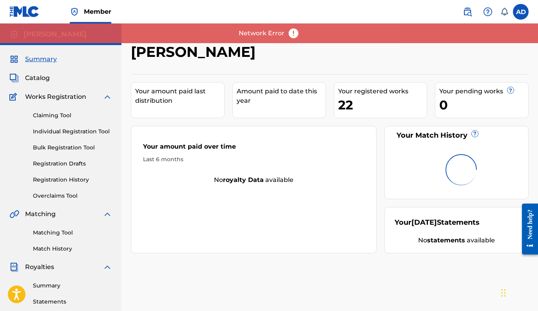
click at [46, 80] on span "Catalog" at bounding box center [37, 77] width 25 height 9
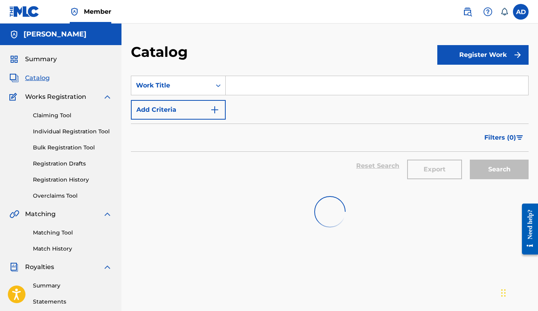
click at [36, 74] on span "Catalog" at bounding box center [37, 77] width 25 height 9
click at [35, 77] on span "Catalog" at bounding box center [37, 77] width 25 height 9
click at [45, 82] on span "Catalog" at bounding box center [37, 77] width 25 height 9
click at [43, 66] on div "Summary Catalog Works Registration Claiming Tool Individual Registration Tool B…" at bounding box center [60, 246] width 121 height 403
click at [41, 60] on span "Summary" at bounding box center [41, 58] width 32 height 9
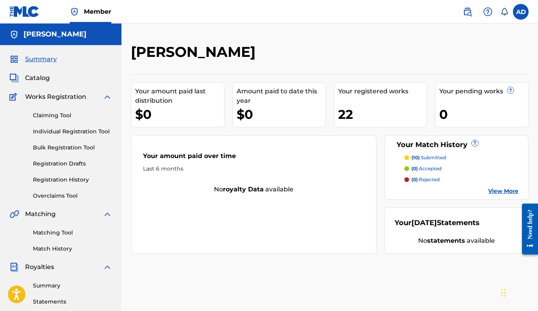
click at [42, 75] on span "Catalog" at bounding box center [37, 77] width 25 height 9
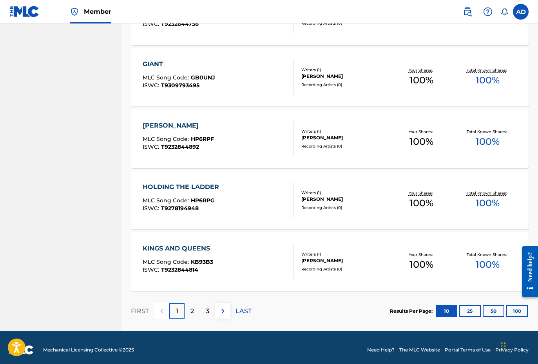
scroll to position [531, 0]
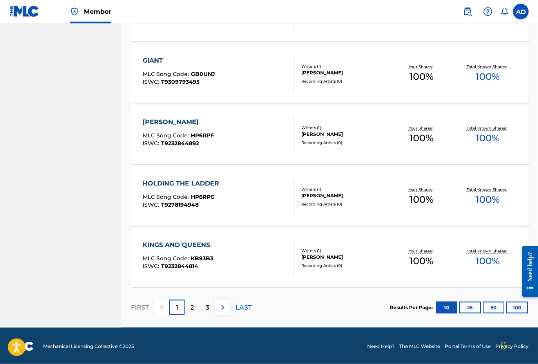
click at [208, 245] on div "KINGS AND QUEENS" at bounding box center [178, 245] width 71 height 9
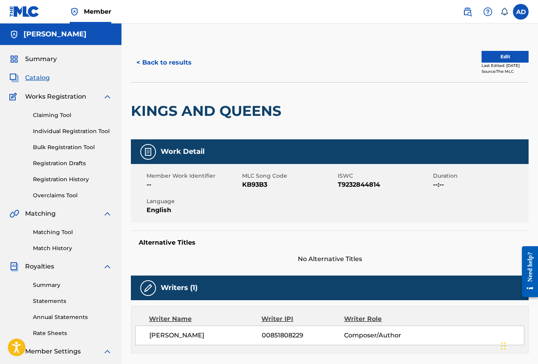
click at [264, 185] on span "KB93B3" at bounding box center [289, 184] width 94 height 9
click at [261, 184] on span "KB93B3" at bounding box center [289, 184] width 94 height 9
copy span "KB93B3"
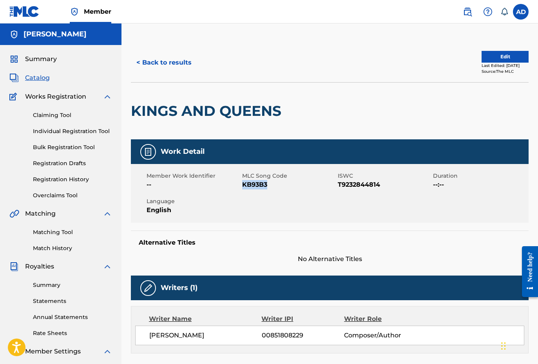
click at [66, 234] on link "Matching Tool" at bounding box center [72, 232] width 79 height 8
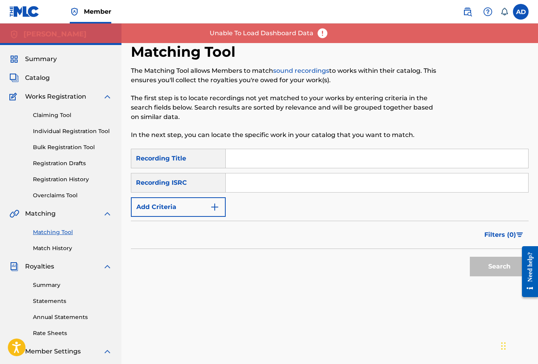
click at [252, 158] on input "Search Form" at bounding box center [377, 158] width 303 height 19
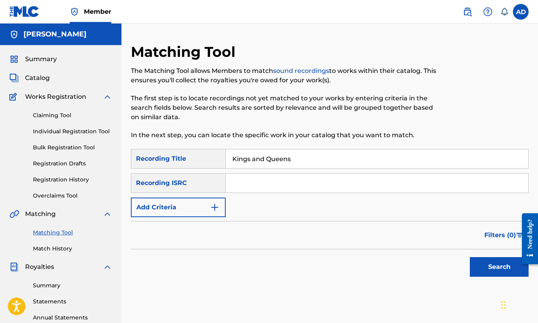
type input "Kings and Queens"
click at [214, 208] on img "Search Form" at bounding box center [214, 207] width 9 height 9
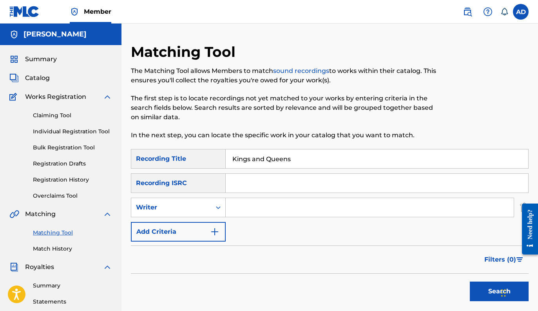
click at [216, 230] on img "Search Form" at bounding box center [214, 231] width 9 height 9
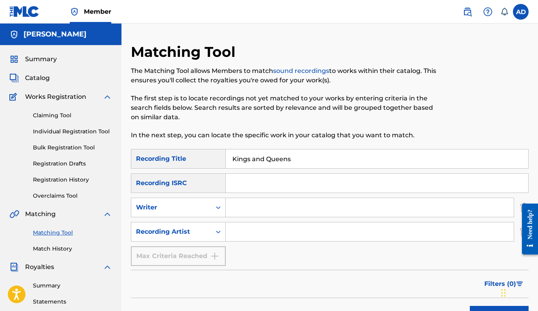
click at [256, 231] on input "Search Form" at bounding box center [370, 231] width 288 height 19
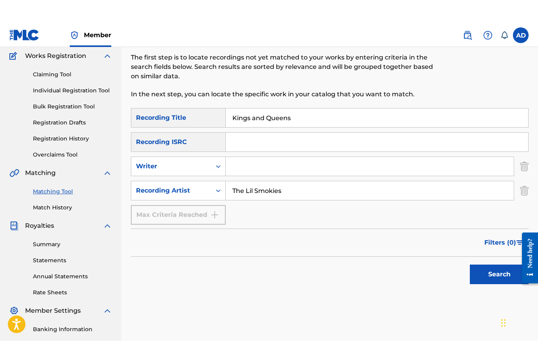
scroll to position [63, 0]
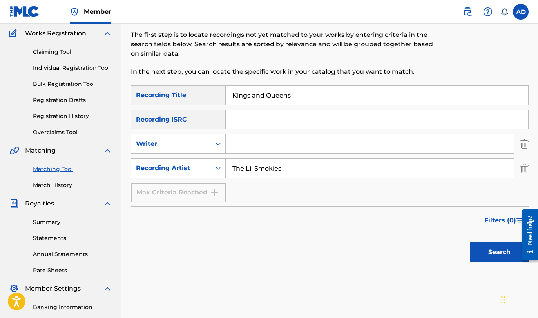
type input "The Lil Smokies"
click at [484, 257] on button "Search" at bounding box center [499, 252] width 59 height 20
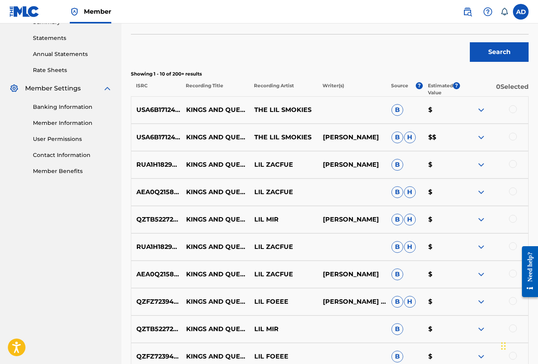
scroll to position [258, 0]
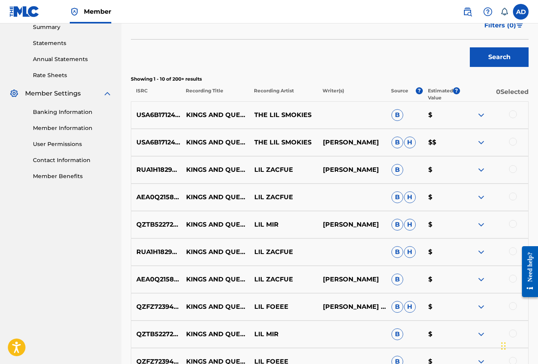
click at [509, 149] on div "USA6B1712408 KINGS AND QUEENS THE LIL SMOKIES [PERSON_NAME] [PERSON_NAME] $$" at bounding box center [330, 142] width 398 height 27
click at [512, 145] on div at bounding box center [513, 142] width 8 height 8
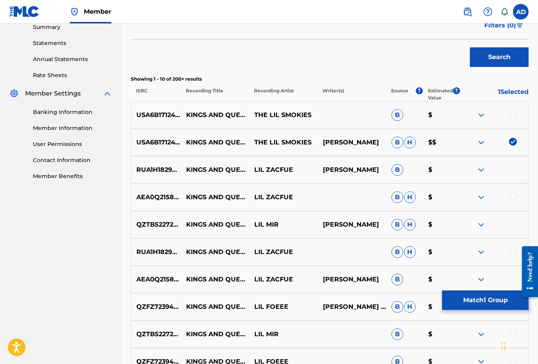
click at [513, 118] on div at bounding box center [494, 115] width 69 height 9
click at [508, 114] on div at bounding box center [494, 115] width 69 height 9
click at [515, 118] on div at bounding box center [494, 115] width 69 height 9
click at [514, 117] on div at bounding box center [513, 115] width 8 height 8
click at [474, 298] on button "Match 2 Groups" at bounding box center [485, 301] width 87 height 20
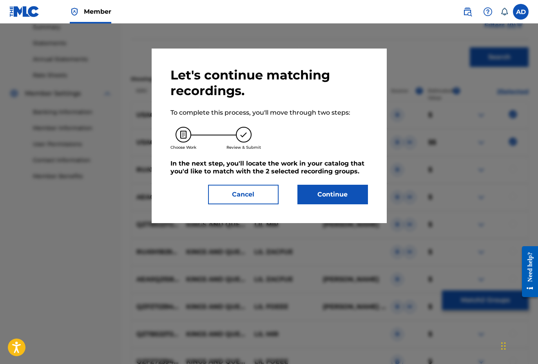
click at [335, 190] on button "Continue" at bounding box center [332, 195] width 71 height 20
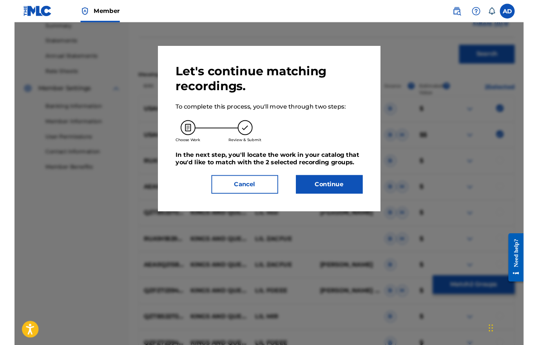
scroll to position [121, 0]
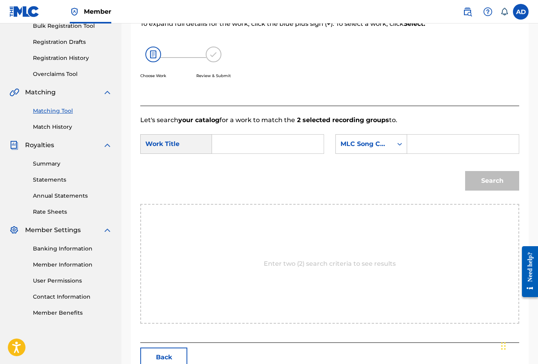
click at [244, 144] on input "Search Form" at bounding box center [268, 144] width 98 height 19
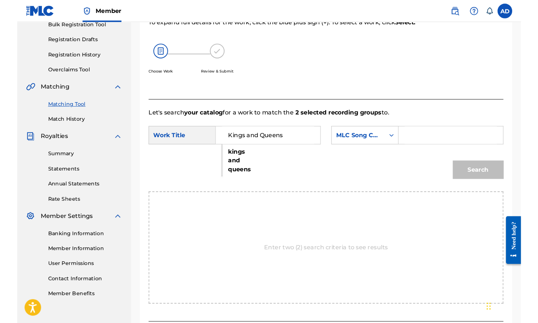
scroll to position [136, 0]
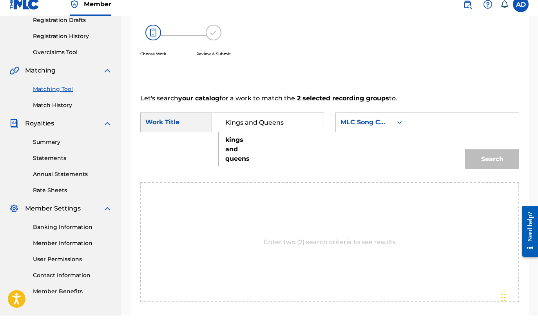
type input "Kings and Queens"
click at [455, 122] on input "Search Form" at bounding box center [463, 129] width 98 height 19
paste input "KB93B3"
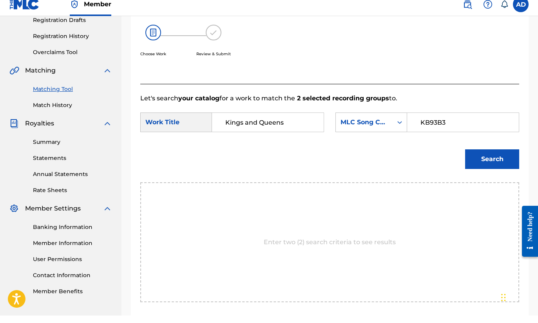
type input "KB93B3"
click at [479, 160] on button "Search" at bounding box center [492, 167] width 54 height 20
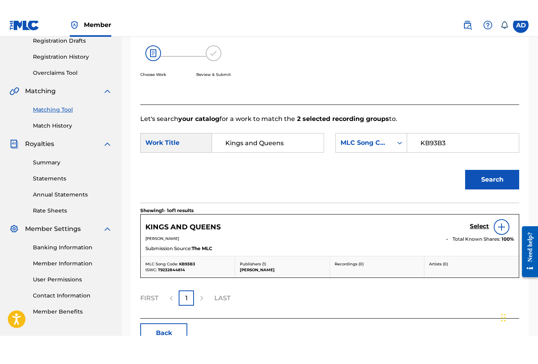
scroll to position [143, 0]
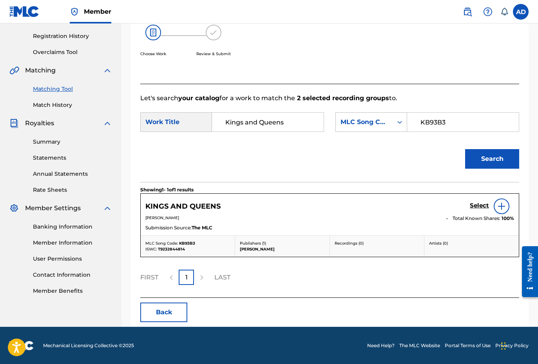
click at [473, 204] on h5 "Select" at bounding box center [479, 205] width 19 height 7
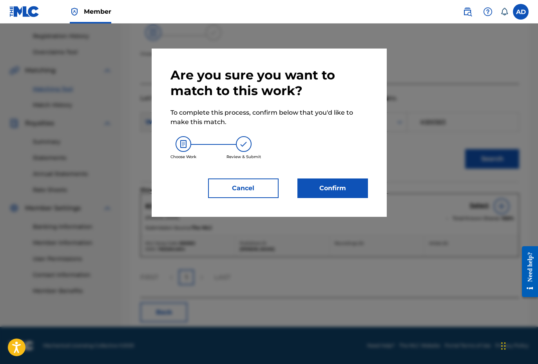
click at [326, 189] on button "Confirm" at bounding box center [332, 189] width 71 height 20
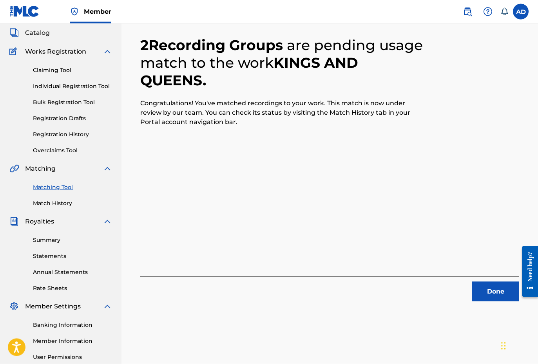
scroll to position [45, 0]
click at [495, 299] on button "Done" at bounding box center [495, 293] width 47 height 20
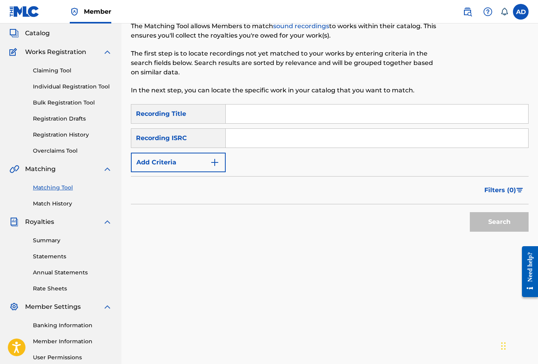
click at [80, 89] on link "Individual Registration Tool" at bounding box center [72, 87] width 79 height 8
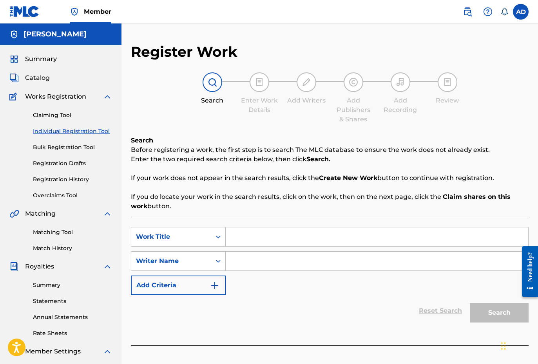
click at [250, 237] on input "Search Form" at bounding box center [377, 237] width 303 height 19
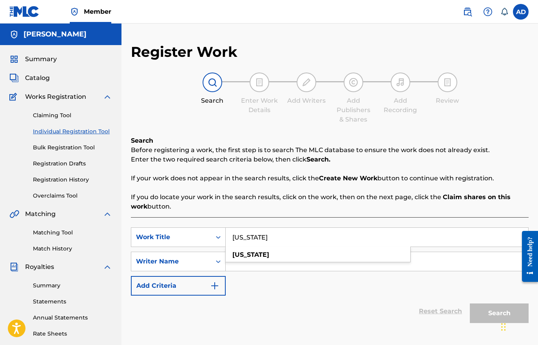
type input "[US_STATE]"
click at [212, 286] on img "Search Form" at bounding box center [214, 285] width 9 height 9
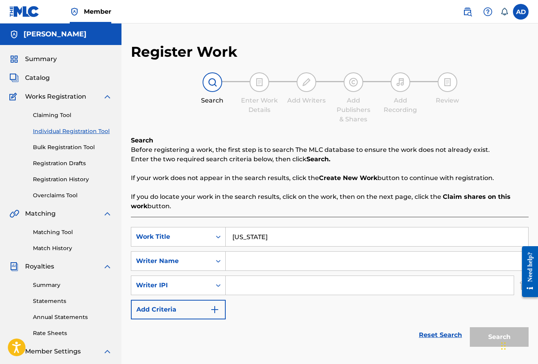
click at [216, 310] on img "Search Form" at bounding box center [214, 309] width 9 height 9
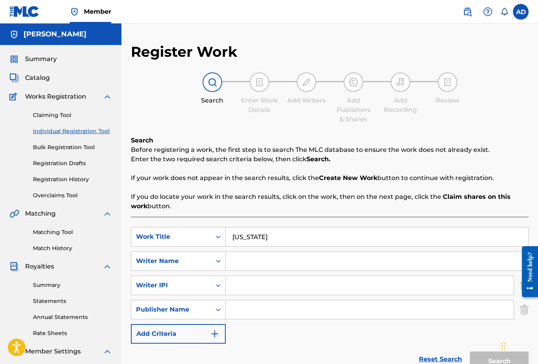
click at [217, 310] on img "Search Form" at bounding box center [214, 334] width 9 height 9
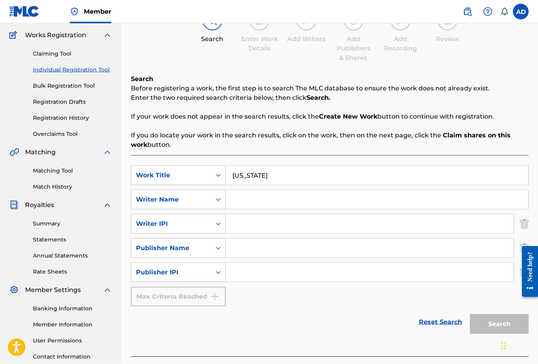
scroll to position [62, 0]
click at [433, 310] on link "Reset Search" at bounding box center [440, 322] width 51 height 17
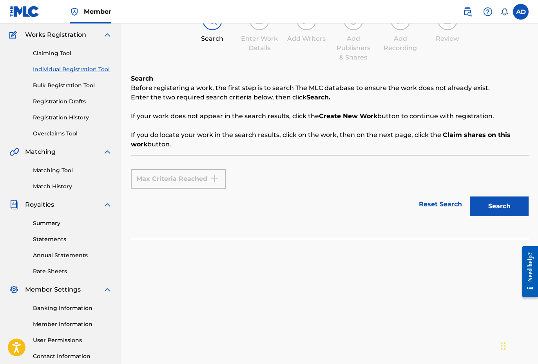
click at [54, 58] on div "Claiming Tool Individual Registration Tool Bulk Registration Tool Registration …" at bounding box center [60, 89] width 103 height 98
click at [53, 55] on link "Claiming Tool" at bounding box center [72, 53] width 79 height 8
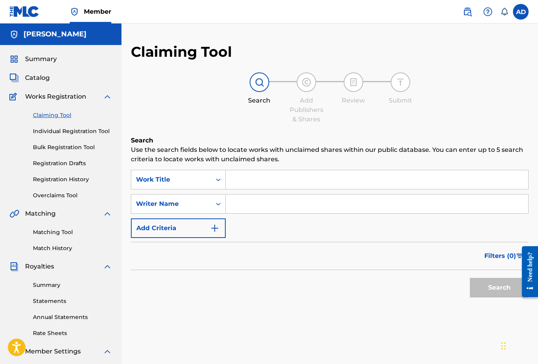
click at [261, 187] on input "Search Form" at bounding box center [377, 179] width 303 height 19
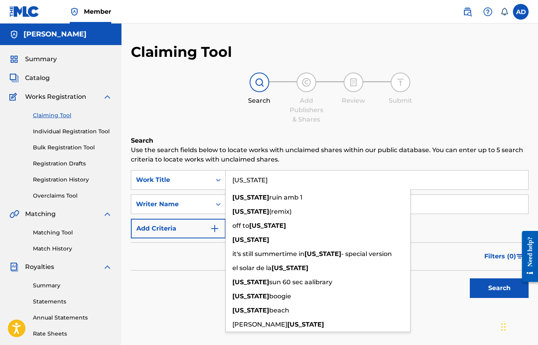
type input "[US_STATE]"
click at [179, 252] on div "Filters ( 0 )" at bounding box center [330, 256] width 398 height 28
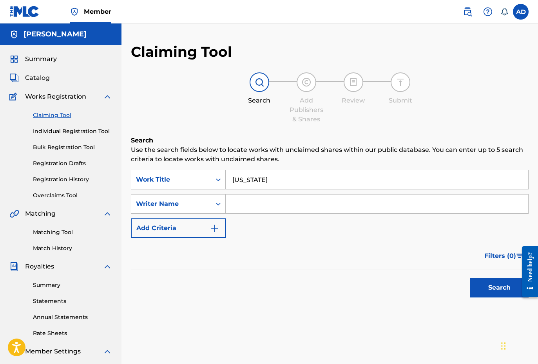
click at [238, 204] on input "Search Form" at bounding box center [377, 204] width 303 height 19
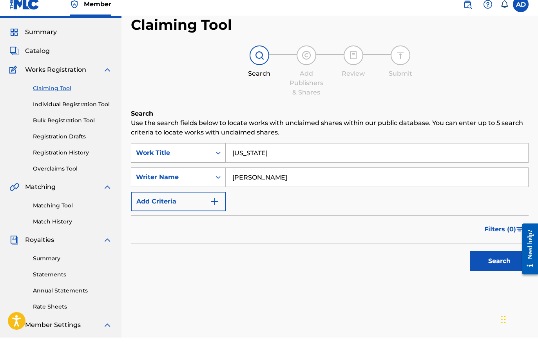
scroll to position [20, 0]
type input "[PERSON_NAME]"
click at [477, 258] on button "Search" at bounding box center [499, 268] width 59 height 20
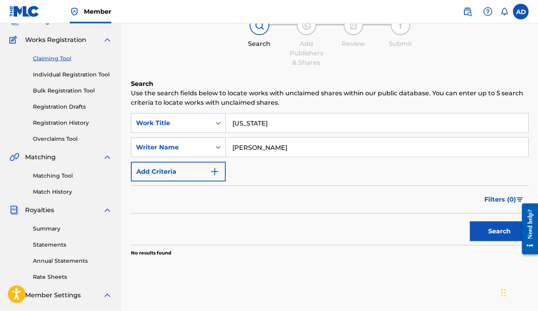
scroll to position [56, 0]
click at [77, 79] on div "Claiming Tool Individual Registration Tool Bulk Registration Tool Registration …" at bounding box center [60, 94] width 103 height 98
click at [73, 71] on link "Individual Registration Tool" at bounding box center [72, 75] width 79 height 8
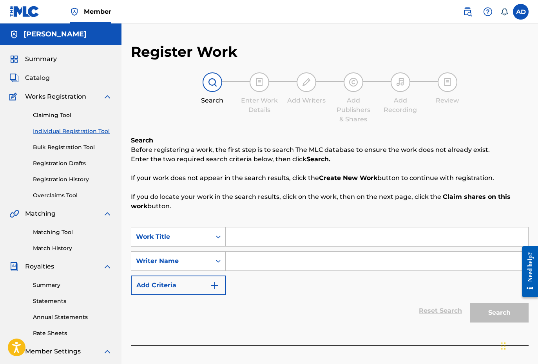
click at [264, 237] on input "Search Form" at bounding box center [377, 237] width 303 height 19
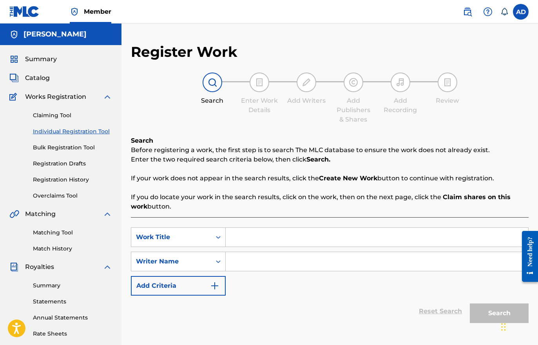
click at [264, 237] on input "Search Form" at bounding box center [377, 237] width 303 height 19
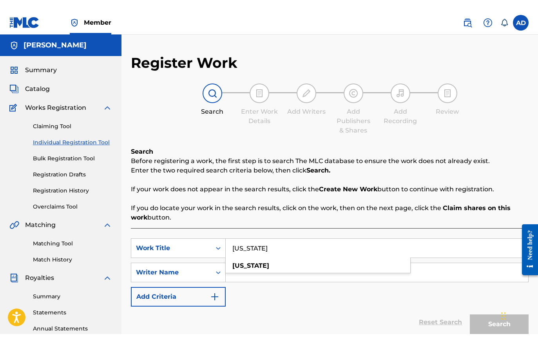
scroll to position [40, 0]
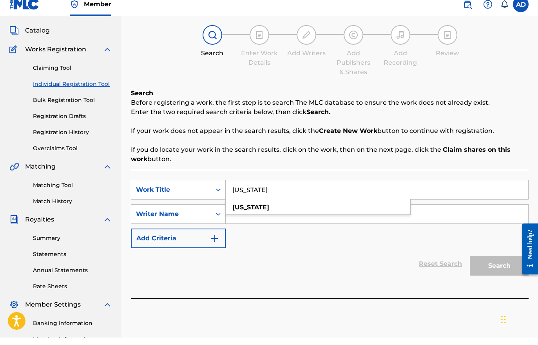
type input "[US_STATE]"
click at [236, 223] on input "Search Form" at bounding box center [377, 221] width 303 height 19
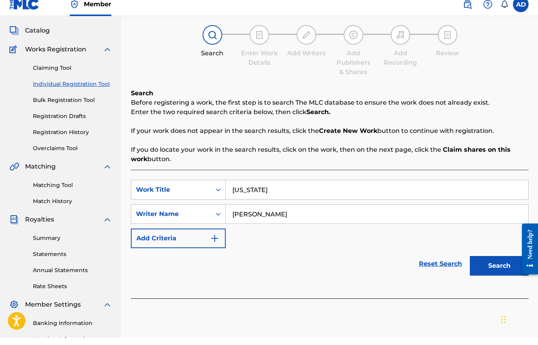
type input "[PERSON_NAME]"
click at [499, 265] on button "Search" at bounding box center [499, 273] width 59 height 20
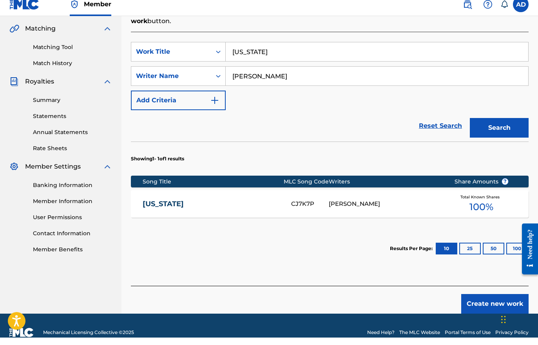
scroll to position [180, 0]
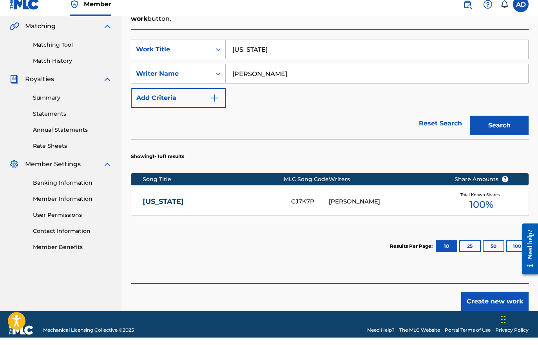
click at [482, 301] on button "Create new work" at bounding box center [494, 309] width 67 height 20
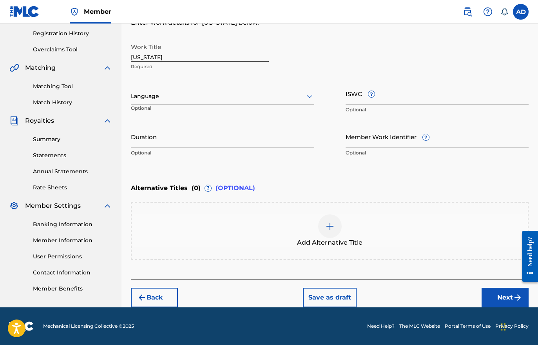
scroll to position [127, 0]
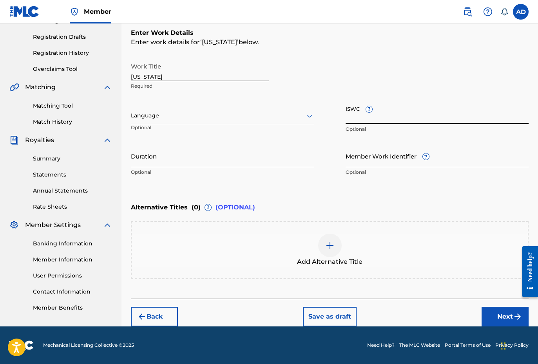
click at [390, 119] on input "ISWC ?" at bounding box center [437, 113] width 183 height 22
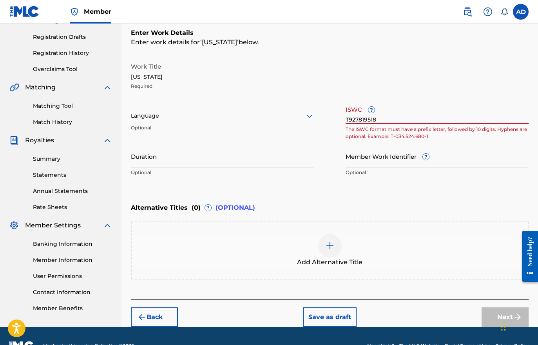
type input "T9278195189"
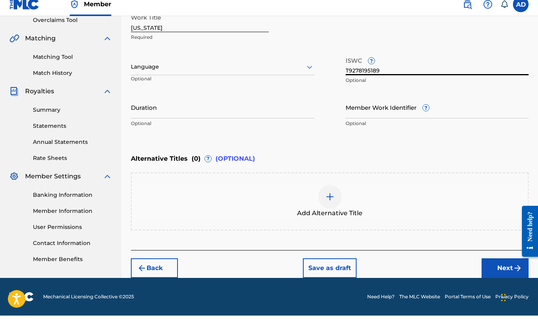
scroll to position [168, 0]
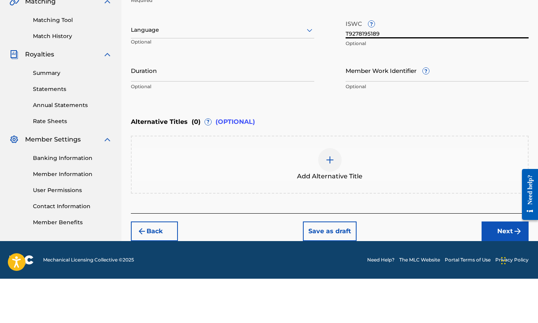
click at [497, 266] on button "Next" at bounding box center [505, 276] width 47 height 20
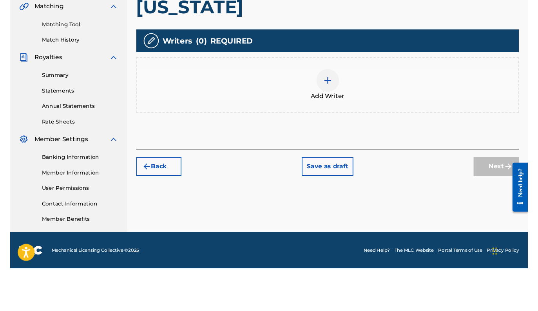
scroll to position [175, 0]
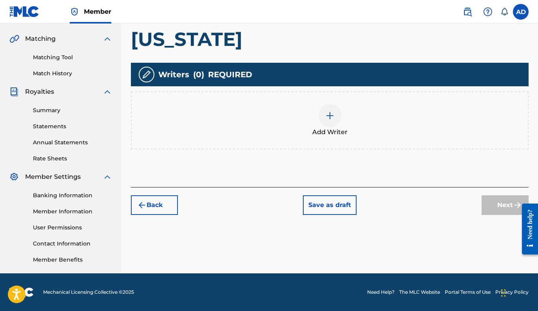
click at [334, 119] on img at bounding box center [329, 115] width 9 height 9
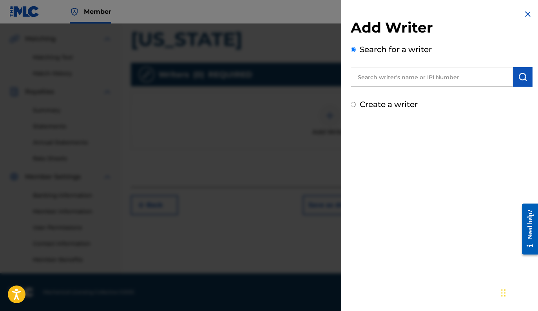
click at [403, 76] on input "text" at bounding box center [432, 77] width 162 height 20
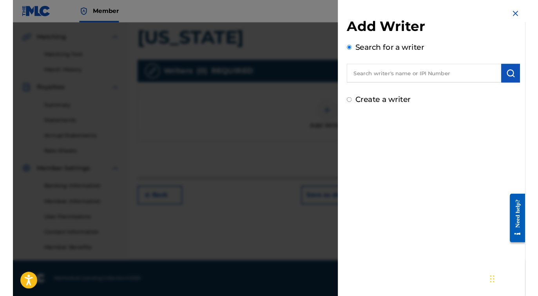
scroll to position [190, 0]
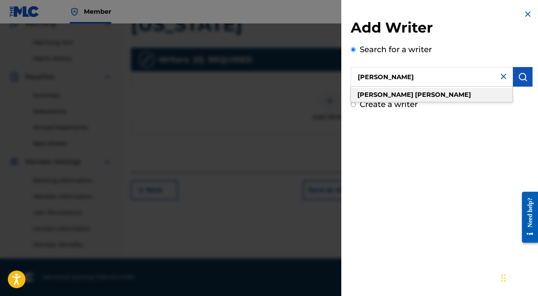
click at [415, 95] on strong "[PERSON_NAME]" at bounding box center [443, 94] width 56 height 7
type input "[PERSON_NAME]"
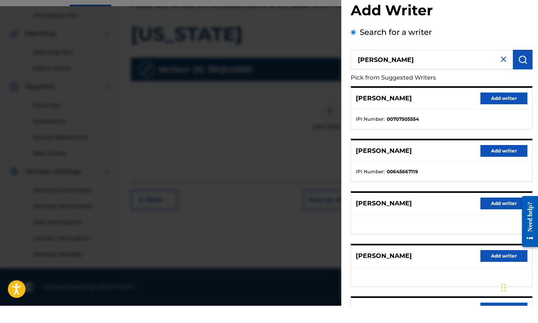
scroll to position [73, 0]
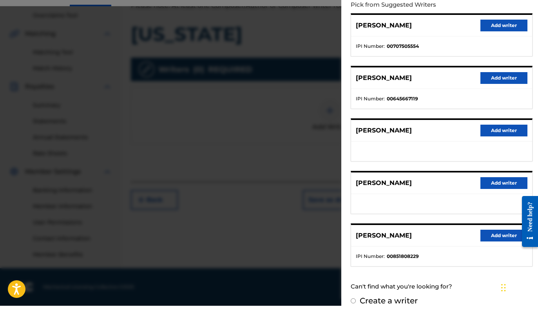
click at [491, 247] on button "Add writer" at bounding box center [503, 253] width 47 height 12
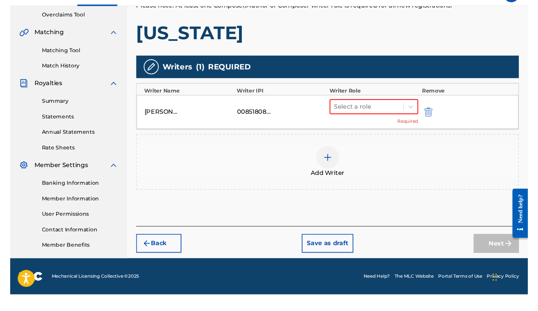
scroll to position [175, 0]
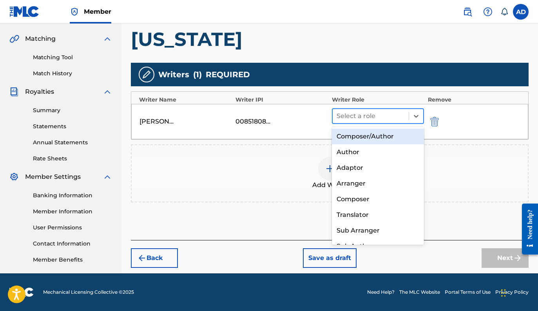
click at [381, 121] on div at bounding box center [371, 116] width 68 height 11
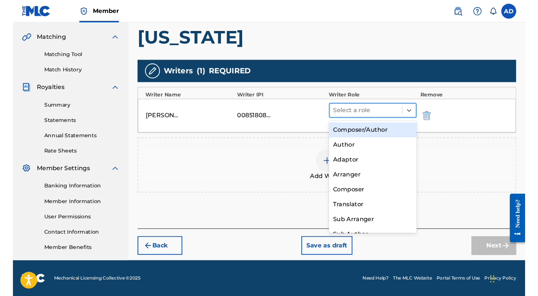
scroll to position [190, 0]
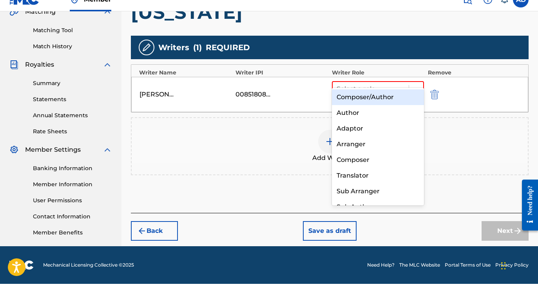
click at [366, 102] on div "Composer/Author" at bounding box center [378, 110] width 92 height 16
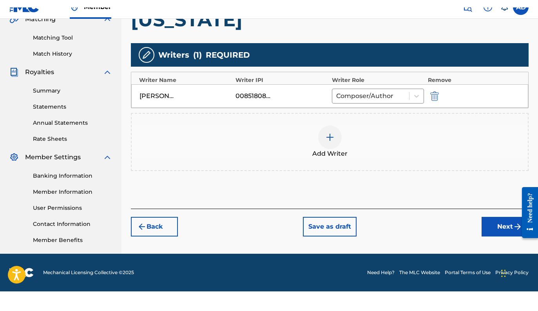
scroll to position [175, 0]
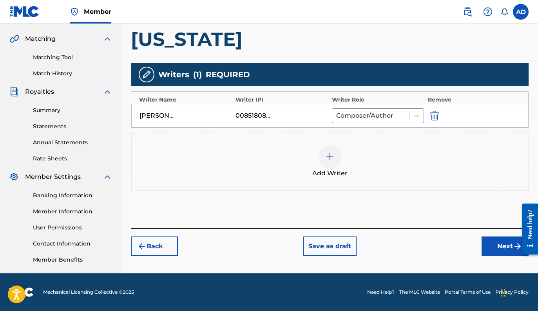
click at [495, 243] on button "Next" at bounding box center [505, 246] width 47 height 20
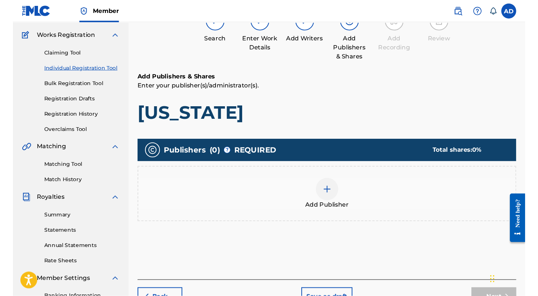
scroll to position [35, 0]
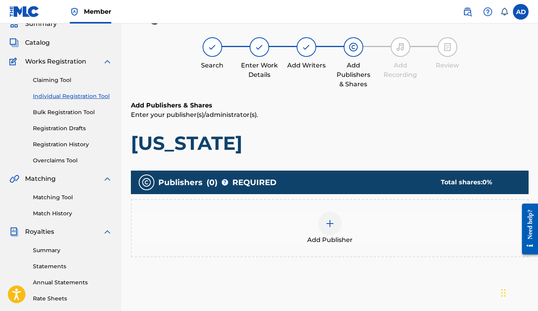
click at [329, 224] on img at bounding box center [329, 223] width 9 height 9
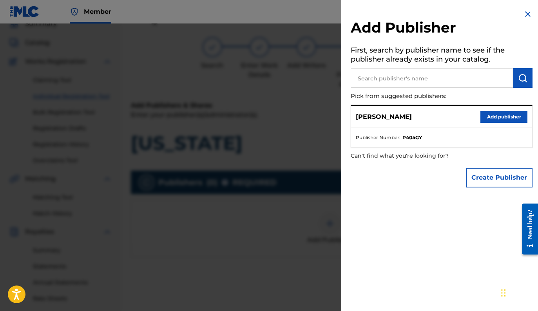
click at [499, 120] on button "Add publisher" at bounding box center [503, 117] width 47 height 12
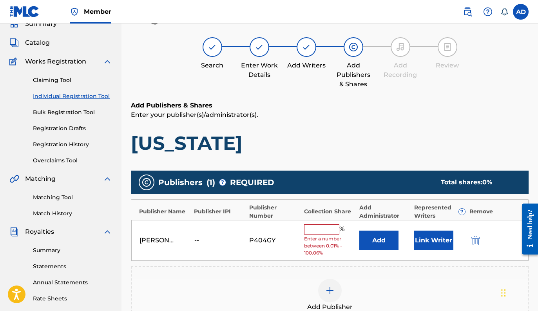
click at [323, 228] on input "text" at bounding box center [321, 229] width 35 height 10
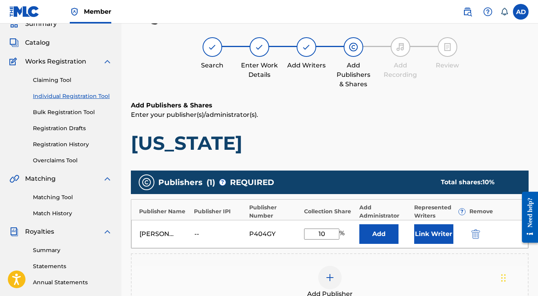
type input "100"
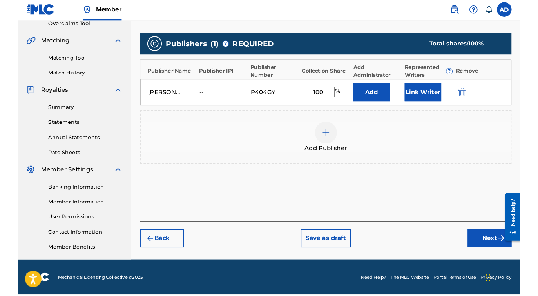
scroll to position [171, 0]
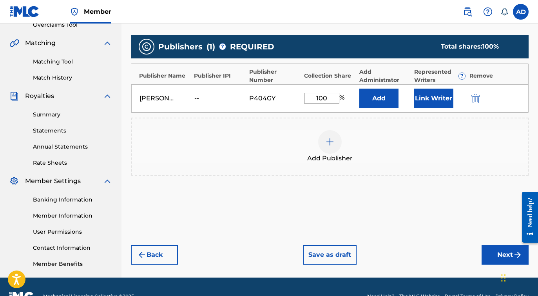
click at [493, 253] on button "Next" at bounding box center [505, 255] width 47 height 20
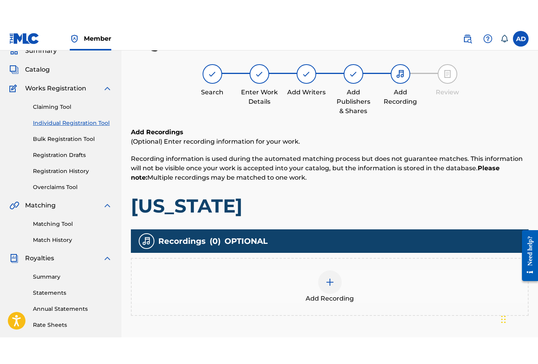
scroll to position [78, 0]
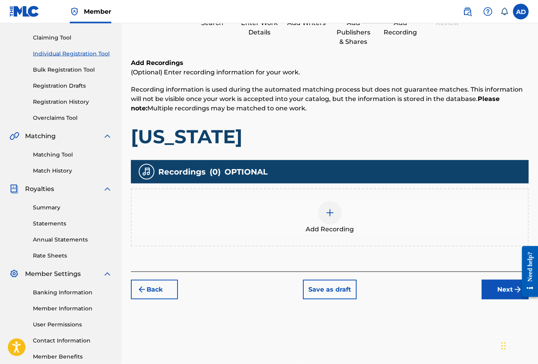
click at [490, 289] on button "Next" at bounding box center [505, 290] width 47 height 20
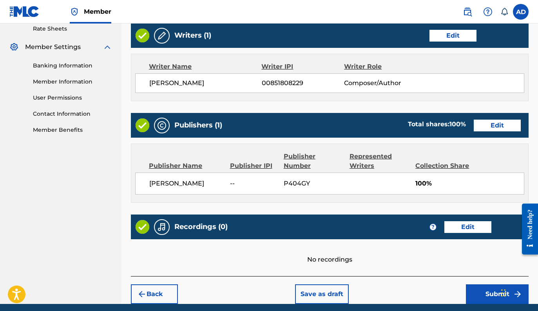
scroll to position [335, 0]
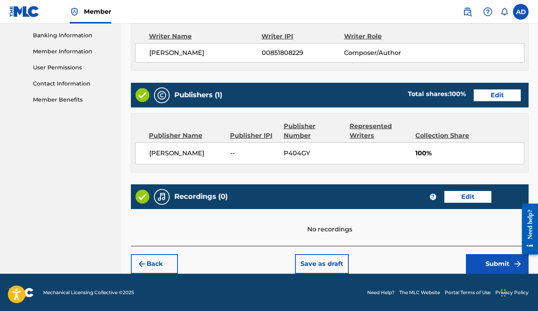
click at [473, 263] on button "Submit" at bounding box center [497, 264] width 63 height 20
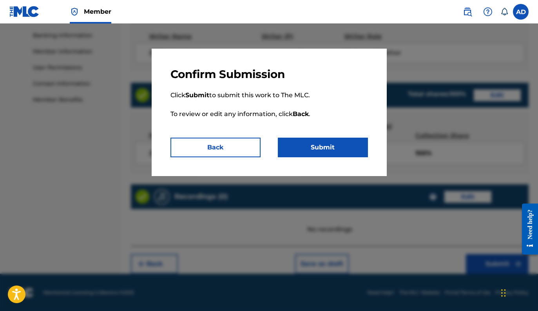
click at [331, 152] on button "Submit" at bounding box center [323, 148] width 90 height 20
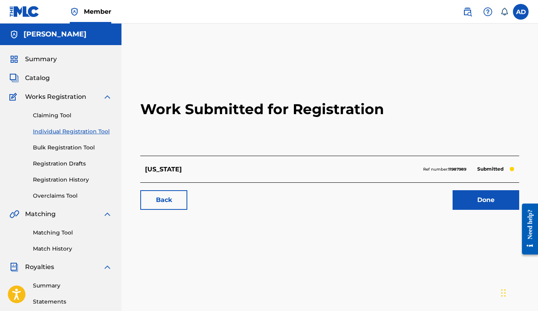
click at [40, 74] on span "Catalog" at bounding box center [37, 77] width 25 height 9
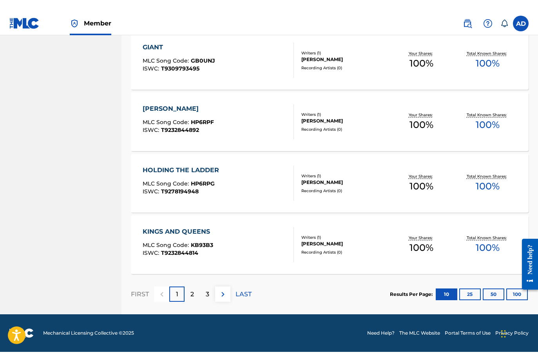
scroll to position [533, 0]
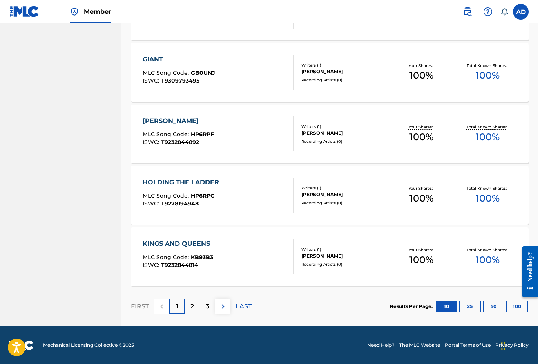
click at [190, 309] on div "2" at bounding box center [192, 306] width 15 height 15
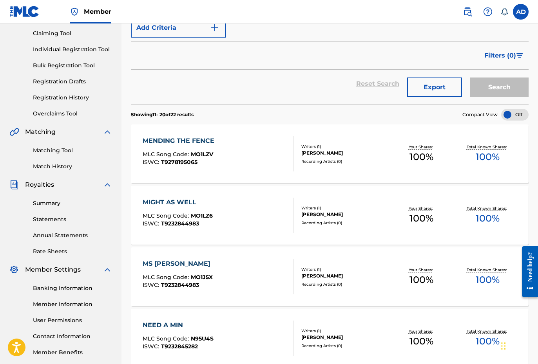
scroll to position [82, 0]
click at [185, 150] on div "MENDING THE FENCE MLC Song Code : MO1LZV ISWC : T9278195065" at bounding box center [181, 154] width 76 height 35
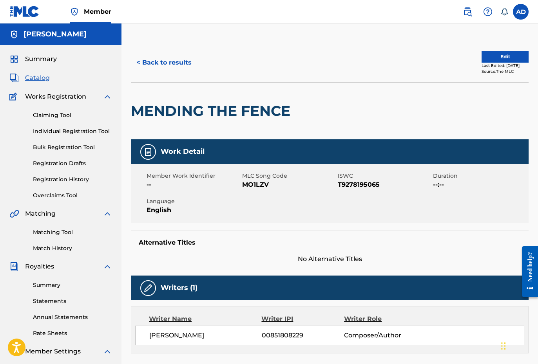
click at [261, 185] on span "MO1LZV" at bounding box center [289, 184] width 94 height 9
copy span "MO1LZV"
click at [63, 238] on div "Matching Tool Match History" at bounding box center [60, 236] width 103 height 34
click at [58, 236] on link "Matching Tool" at bounding box center [72, 232] width 79 height 8
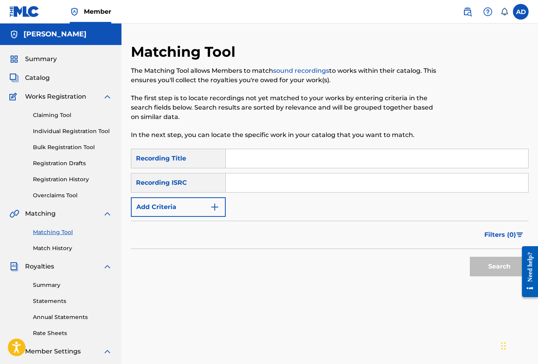
click at [263, 166] on input "Search Form" at bounding box center [377, 158] width 303 height 19
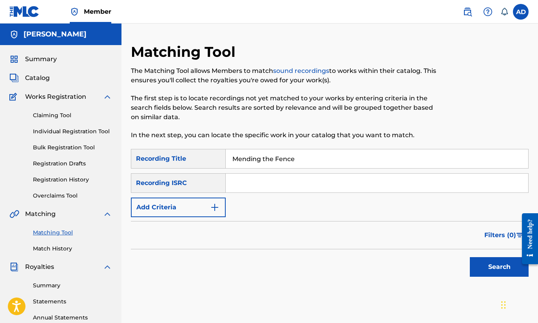
type input "Mending the Fence"
click at [218, 209] on img "Search Form" at bounding box center [214, 207] width 9 height 9
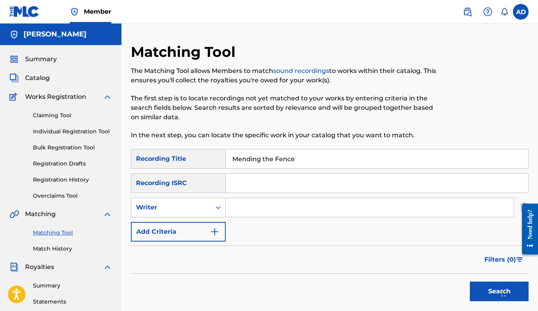
click at [252, 207] on input "Search Form" at bounding box center [370, 207] width 288 height 19
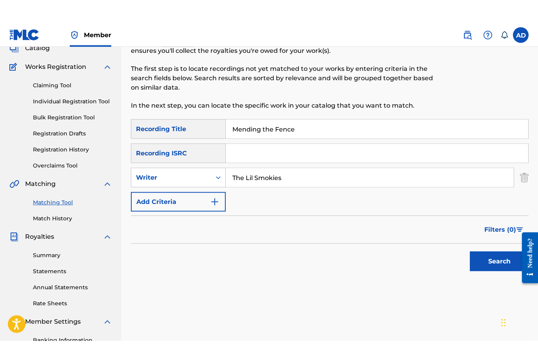
scroll to position [53, 0]
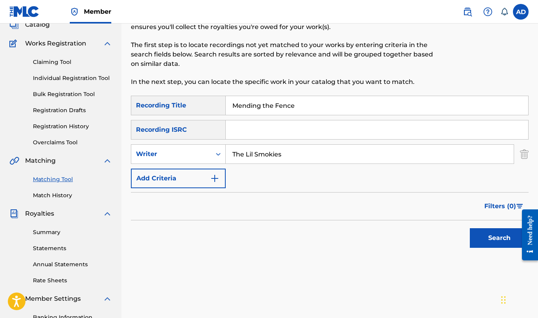
type input "The Lil Smokies"
click at [489, 240] on button "Search" at bounding box center [499, 238] width 59 height 20
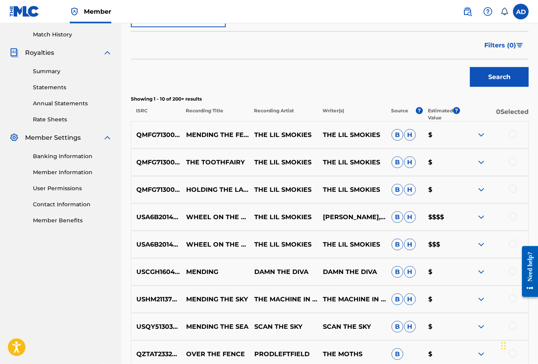
scroll to position [214, 0]
click at [513, 221] on div at bounding box center [494, 216] width 69 height 9
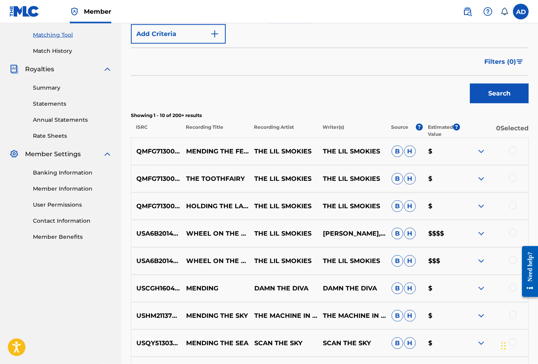
scroll to position [198, 0]
click at [480, 154] on img at bounding box center [481, 151] width 9 height 9
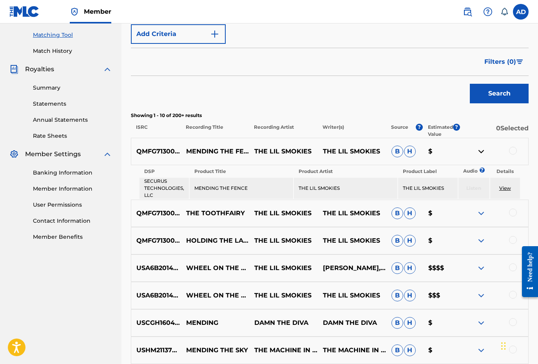
click at [480, 154] on img at bounding box center [481, 151] width 9 height 9
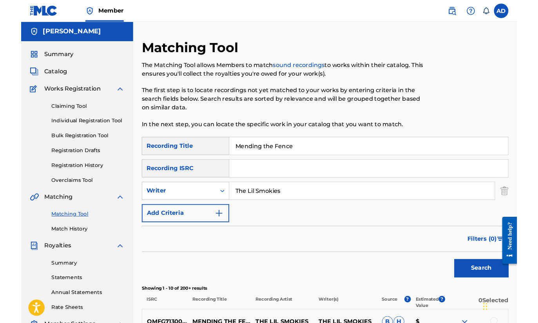
scroll to position [0, 0]
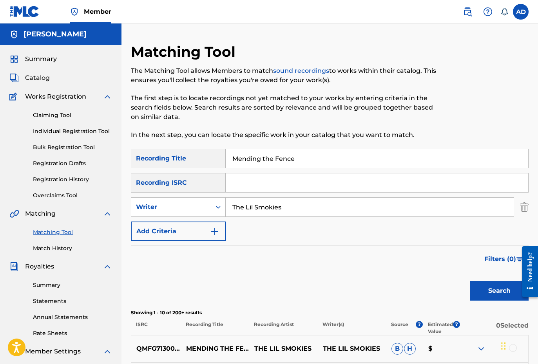
click at [299, 164] on input "Mending the Fence" at bounding box center [377, 158] width 303 height 19
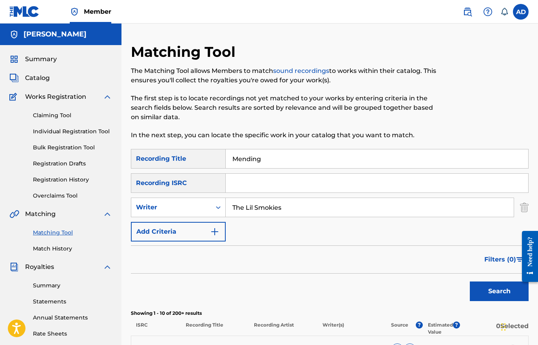
type input "Mending"
click at [219, 234] on img "Search Form" at bounding box center [214, 231] width 9 height 9
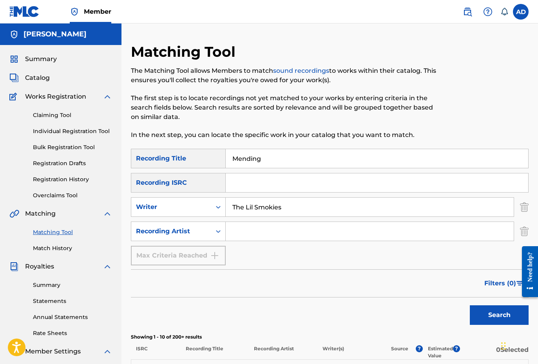
click at [304, 207] on input "The Lil Smokies" at bounding box center [370, 207] width 288 height 19
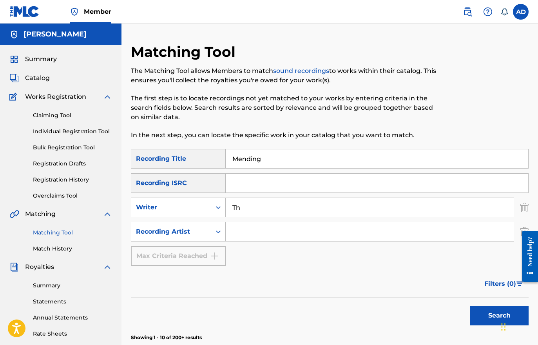
type input "T"
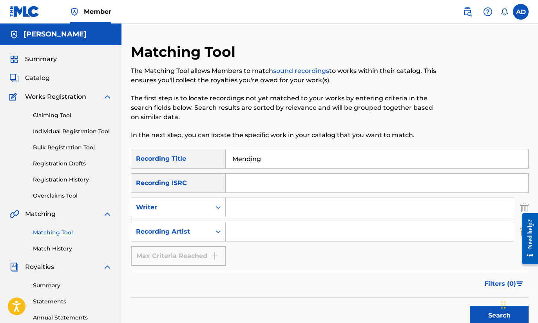
click at [243, 231] on input "Search Form" at bounding box center [370, 231] width 288 height 19
type input "The Lil SMokies"
click at [499, 310] on button "Search" at bounding box center [499, 316] width 59 height 20
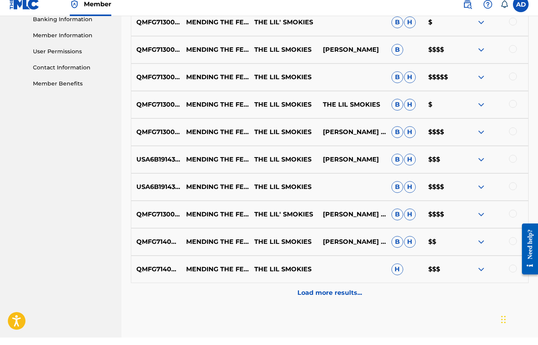
scroll to position [344, 0]
click at [335, 295] on p "Load more results..." at bounding box center [329, 299] width 65 height 9
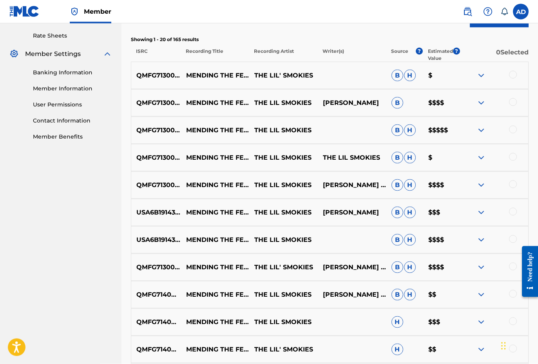
scroll to position [298, 0]
click at [510, 76] on div at bounding box center [513, 75] width 8 height 8
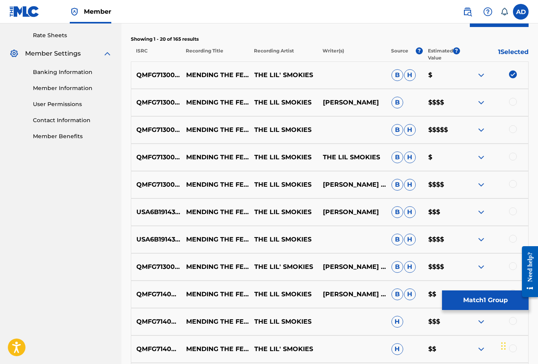
click at [513, 100] on div at bounding box center [513, 102] width 8 height 8
click at [514, 128] on div at bounding box center [513, 129] width 8 height 8
click at [515, 157] on div at bounding box center [513, 157] width 8 height 8
click at [513, 187] on div at bounding box center [513, 184] width 8 height 8
click at [515, 210] on div at bounding box center [513, 212] width 8 height 8
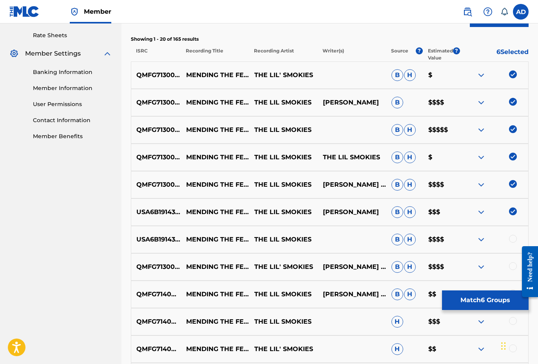
click at [513, 239] on div at bounding box center [513, 239] width 8 height 8
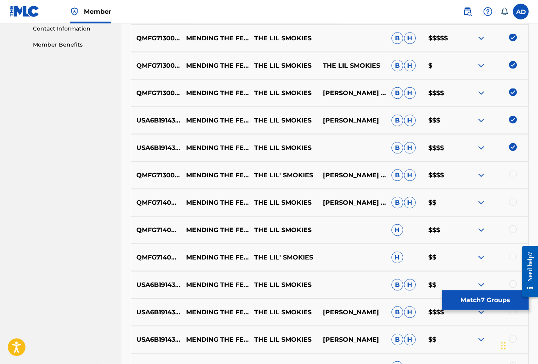
scroll to position [401, 0]
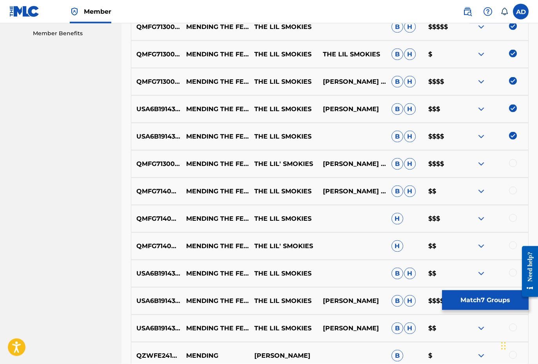
click at [512, 165] on div at bounding box center [513, 164] width 8 height 8
click at [509, 189] on div at bounding box center [513, 191] width 8 height 8
click at [511, 214] on div at bounding box center [513, 218] width 8 height 8
click at [514, 246] on div at bounding box center [513, 245] width 8 height 8
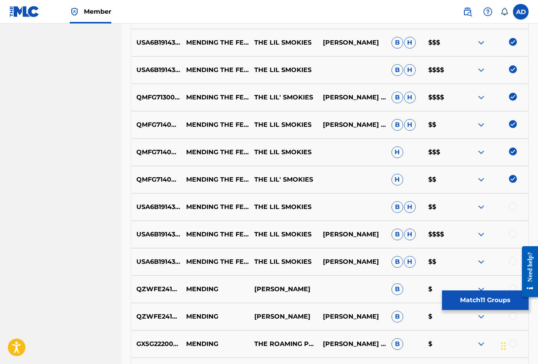
scroll to position [469, 0]
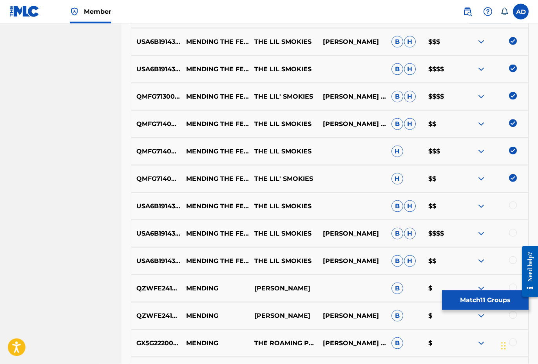
click at [512, 208] on div at bounding box center [513, 206] width 8 height 8
click at [508, 234] on div at bounding box center [494, 233] width 69 height 9
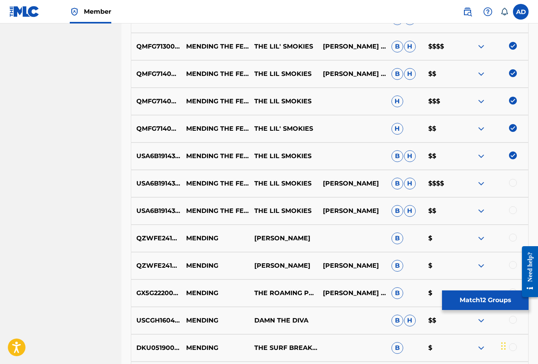
scroll to position [519, 0]
click at [506, 181] on div at bounding box center [494, 183] width 69 height 9
click at [512, 186] on div at bounding box center [513, 183] width 8 height 8
click at [513, 211] on div at bounding box center [513, 210] width 8 height 8
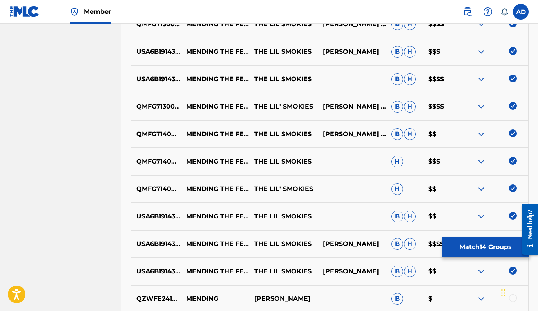
scroll to position [445, 0]
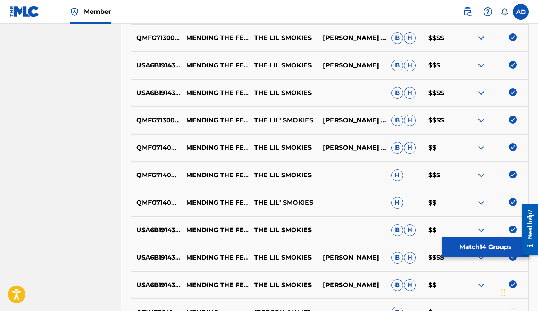
click at [479, 248] on button "Match 14 Groups" at bounding box center [485, 247] width 87 height 20
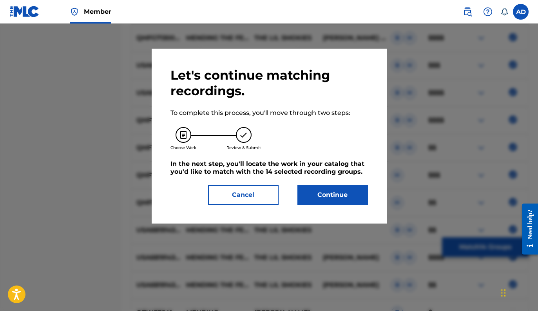
click at [326, 199] on button "Continue" at bounding box center [332, 195] width 71 height 20
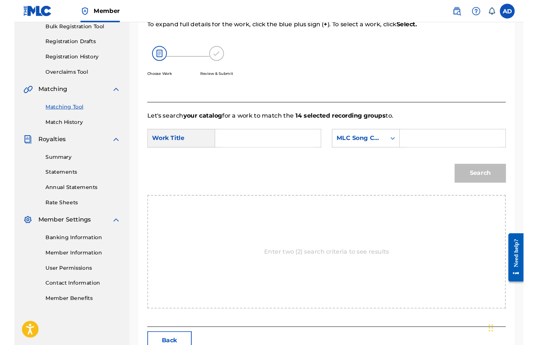
scroll to position [120, 0]
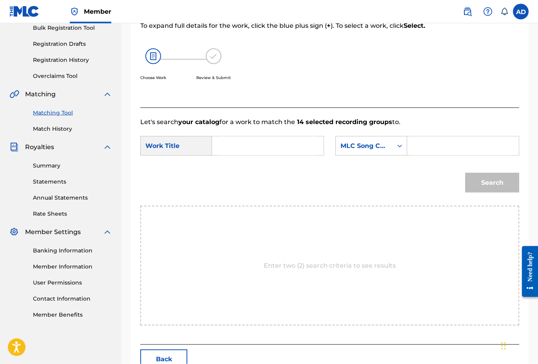
click at [254, 145] on input "Search Form" at bounding box center [268, 146] width 98 height 19
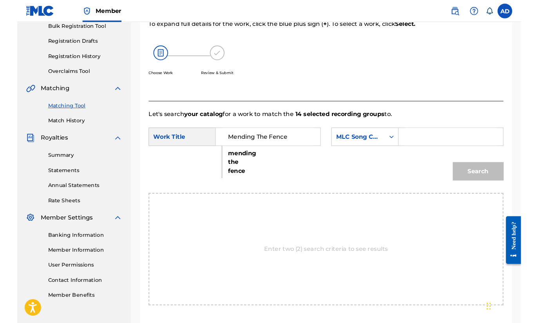
scroll to position [134, 0]
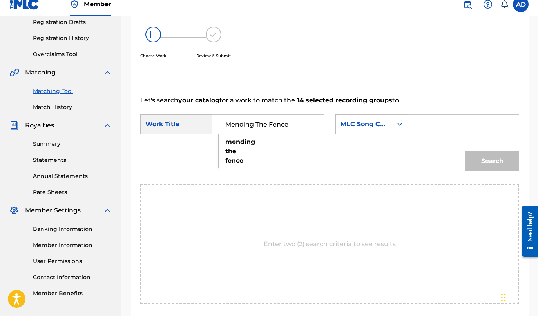
type input "Mending The Fence"
click at [427, 123] on input "Search Form" at bounding box center [463, 131] width 98 height 19
paste input "MO1LZV"
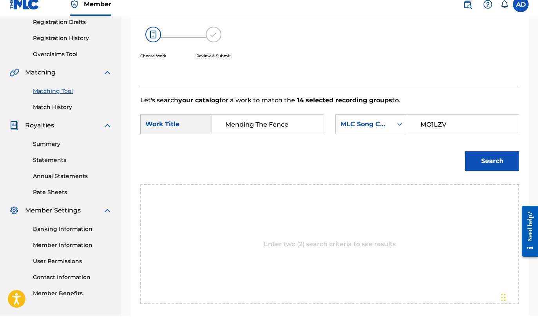
type input "MO1LZV"
click at [481, 165] on button "Search" at bounding box center [492, 169] width 54 height 20
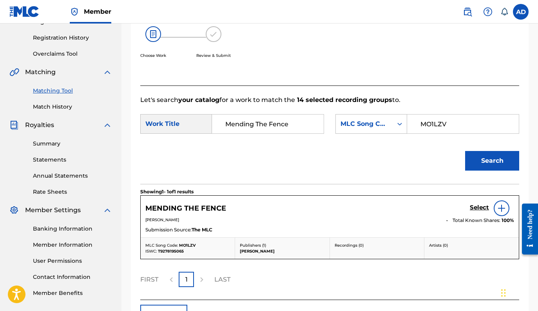
scroll to position [198, 0]
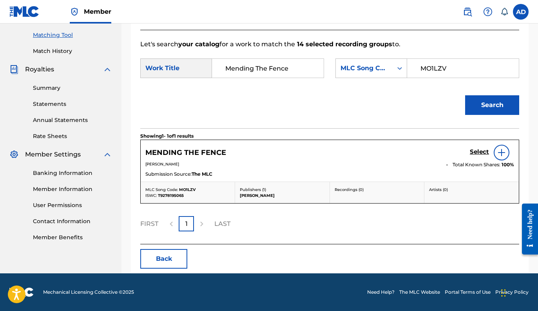
click at [477, 150] on h5 "Select" at bounding box center [479, 151] width 19 height 7
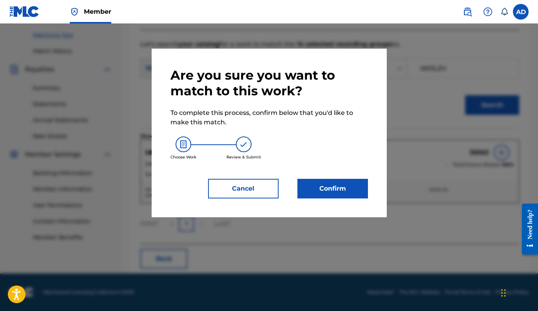
click at [334, 197] on button "Confirm" at bounding box center [332, 189] width 71 height 20
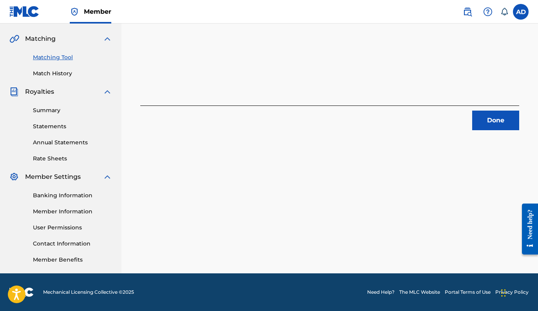
click at [493, 125] on button "Done" at bounding box center [495, 121] width 47 height 20
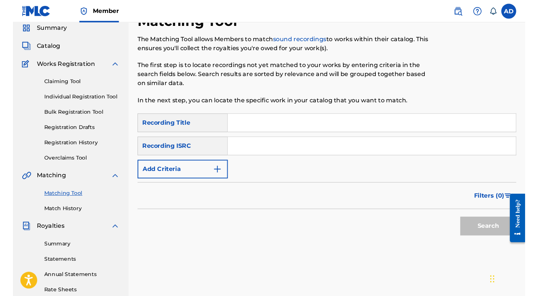
scroll to position [0, 0]
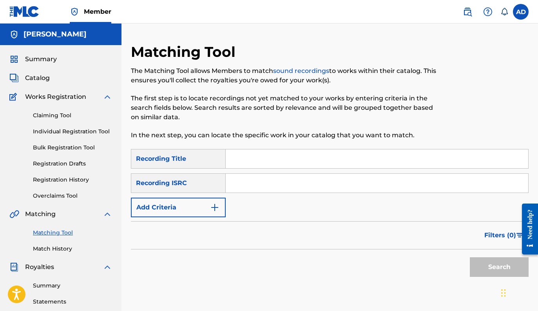
click at [232, 159] on input "Search Form" at bounding box center [377, 158] width 303 height 19
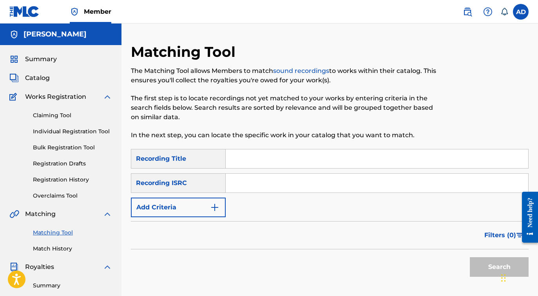
click at [232, 159] on input "Search Form" at bounding box center [377, 158] width 303 height 19
type input "Decades"
click at [211, 205] on img "Search Form" at bounding box center [214, 207] width 9 height 9
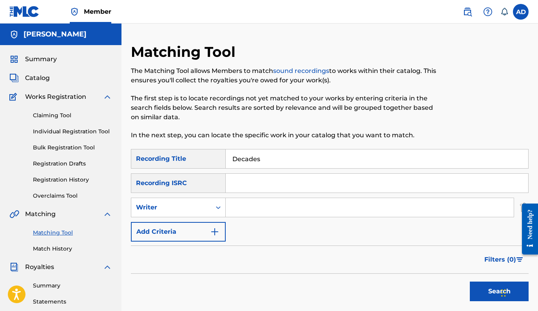
click at [217, 235] on img "Search Form" at bounding box center [214, 231] width 9 height 9
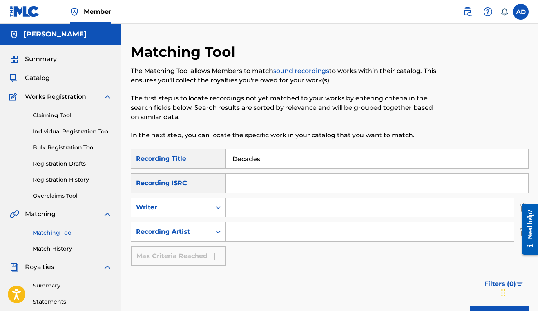
click at [241, 231] on input "Search Form" at bounding box center [370, 231] width 288 height 19
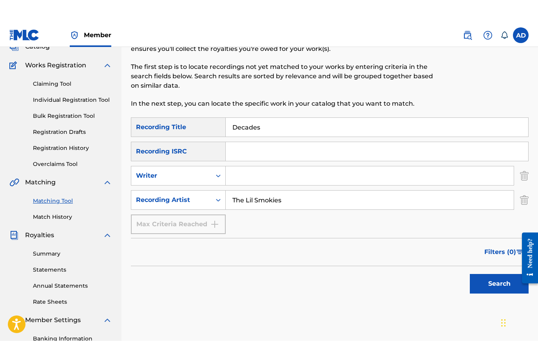
scroll to position [55, 0]
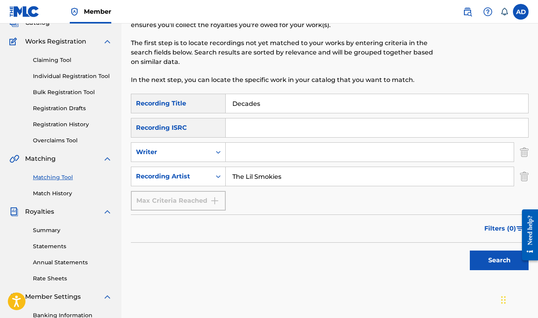
click at [478, 258] on button "Search" at bounding box center [499, 260] width 59 height 20
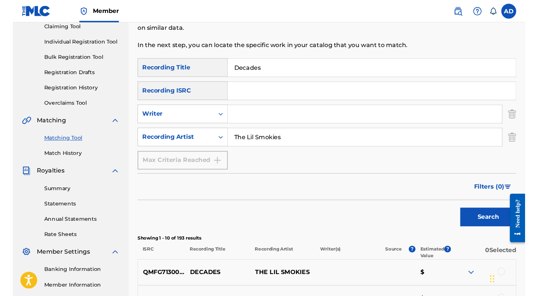
scroll to position [83, 0]
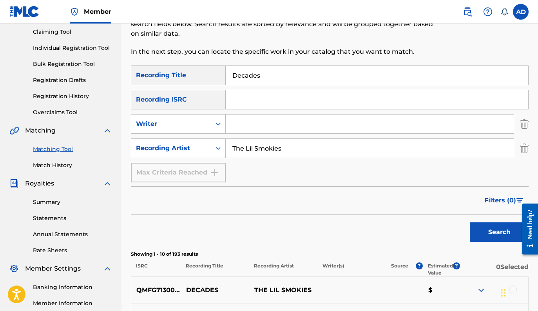
click at [296, 148] on input "The Lil Smokies" at bounding box center [370, 148] width 288 height 19
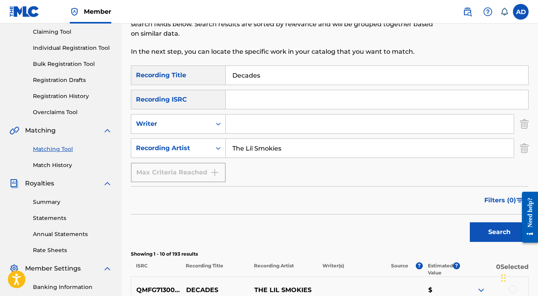
click at [296, 148] on input "The Lil Smokies" at bounding box center [370, 148] width 288 height 19
type input "T"
click at [499, 232] on button "Search" at bounding box center [499, 232] width 59 height 20
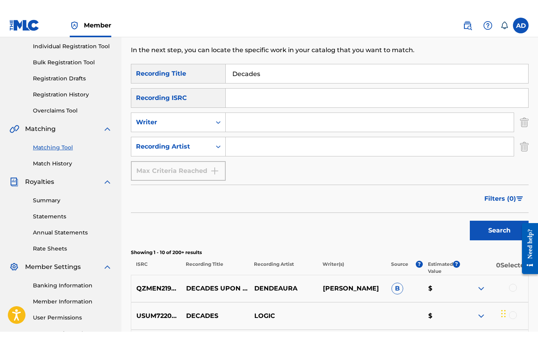
scroll to position [98, 0]
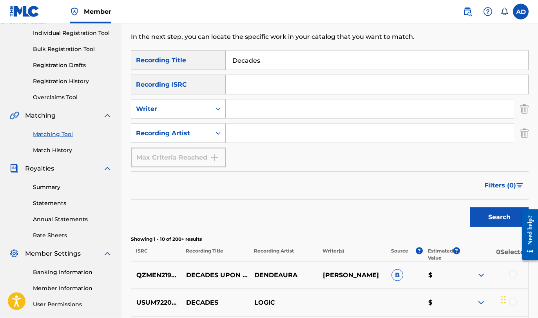
click at [264, 117] on input "Search Form" at bounding box center [370, 109] width 288 height 19
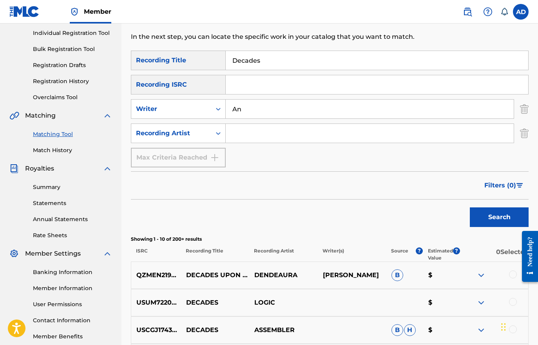
type input "A"
click at [499, 217] on button "Search" at bounding box center [499, 217] width 59 height 20
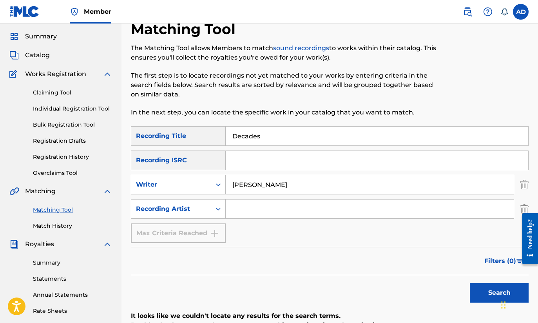
scroll to position [21, 0]
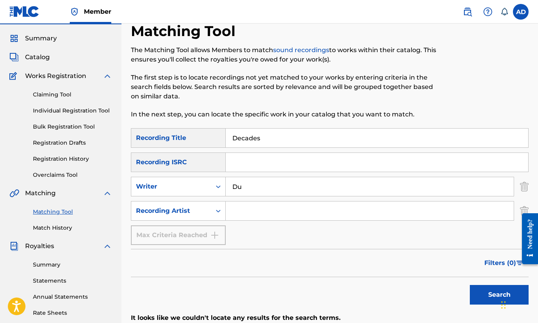
type input "D"
click at [296, 141] on input "Decades" at bounding box center [377, 138] width 303 height 19
type input "D"
click at [42, 58] on span "Catalog" at bounding box center [37, 57] width 25 height 9
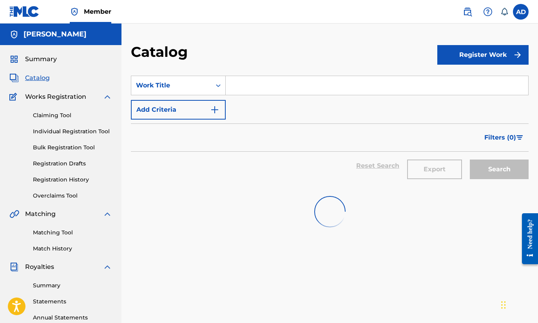
click at [42, 59] on span "Summary" at bounding box center [41, 58] width 32 height 9
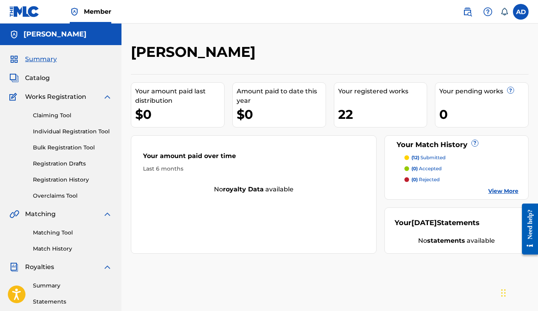
click at [36, 71] on div "Summary Catalog Works Registration Claiming Tool Individual Registration Tool B…" at bounding box center [60, 246] width 121 height 403
click at [38, 78] on span "Catalog" at bounding box center [37, 77] width 25 height 9
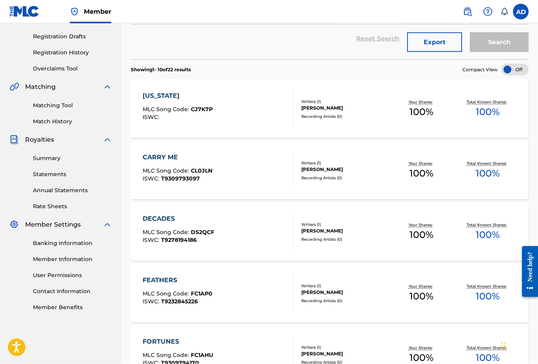
scroll to position [143, 0]
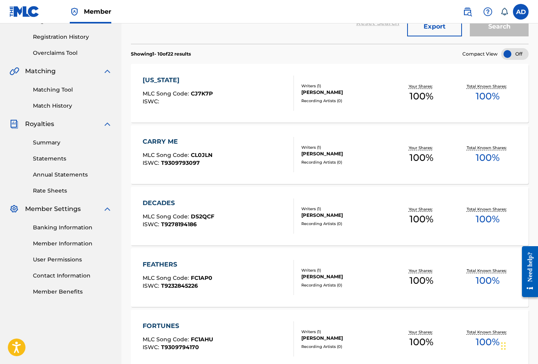
click at [212, 223] on div "ISWC : T9278194186" at bounding box center [179, 225] width 72 height 6
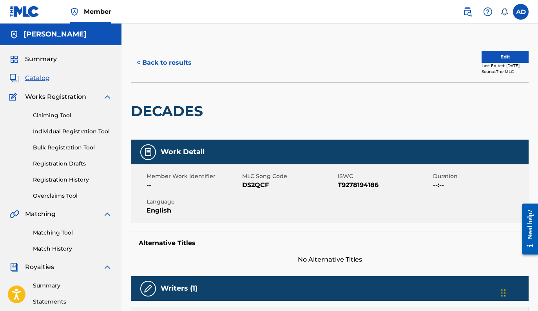
click at [37, 74] on span "Catalog" at bounding box center [37, 77] width 25 height 9
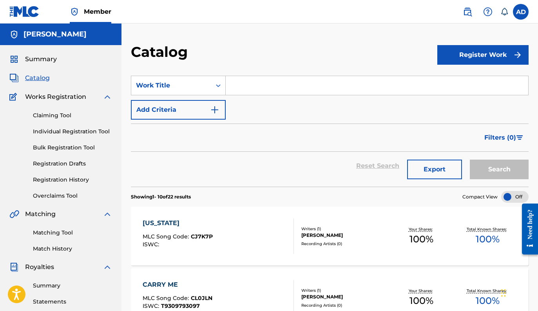
click at [181, 222] on div "[US_STATE]" at bounding box center [178, 222] width 70 height 9
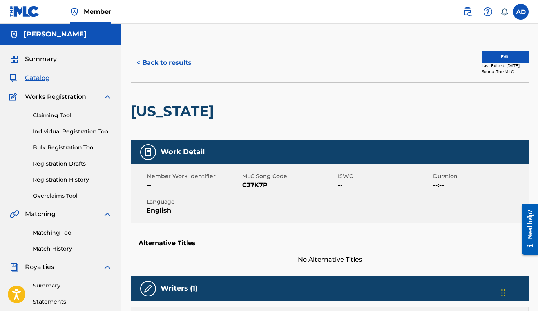
click at [34, 78] on span "Catalog" at bounding box center [37, 77] width 25 height 9
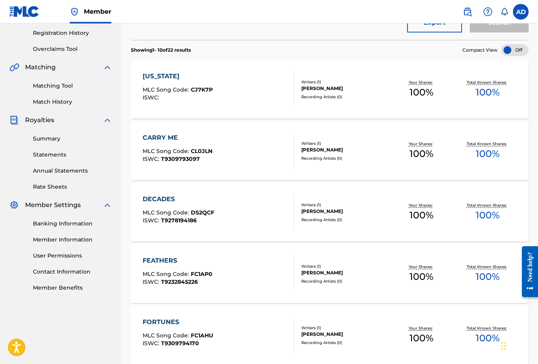
scroll to position [160, 0]
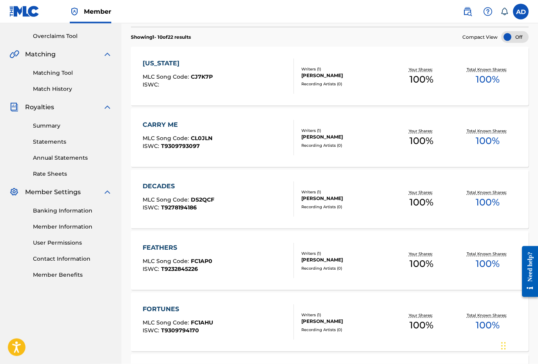
click at [203, 270] on div "ISWC : T9232845226" at bounding box center [178, 270] width 70 height 6
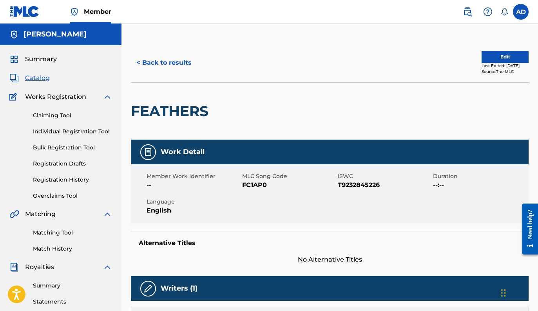
click at [41, 57] on span "Summary" at bounding box center [41, 58] width 32 height 9
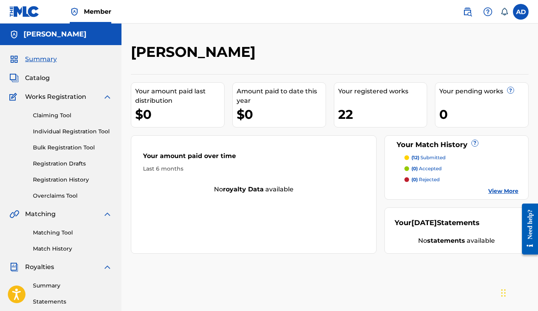
click at [56, 133] on link "Individual Registration Tool" at bounding box center [72, 131] width 79 height 8
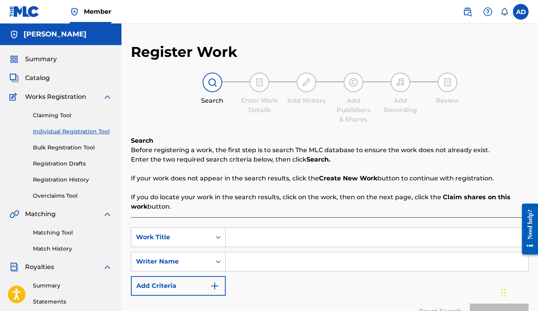
click at [247, 224] on div "SearchWithCriteria5832afac-f8c6-4cff-b4a4-17a167272cdb Work Title SearchWithCri…" at bounding box center [330, 281] width 398 height 129
click at [246, 231] on input "Search Form" at bounding box center [377, 237] width 303 height 19
click at [0, 0] on html "Accessibility Screen-Reader Guide, Feedback, and Issue Reporting | New window M…" at bounding box center [269, 155] width 538 height 311
click at [228, 211] on p "If you do locate your work in the search results, click on the work, then on th…" at bounding box center [330, 201] width 398 height 19
click at [244, 237] on input "Search Form" at bounding box center [377, 237] width 303 height 19
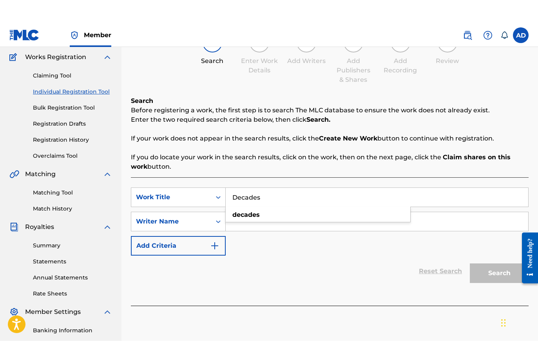
scroll to position [71, 0]
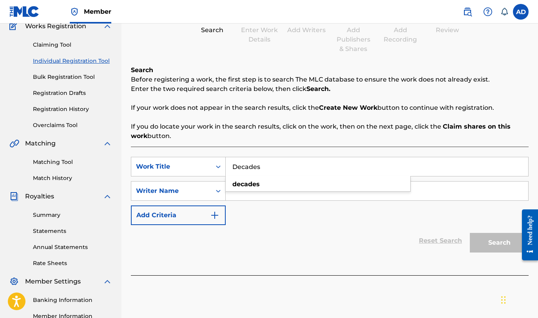
type input "Decades"
click at [213, 221] on button "Add Criteria" at bounding box center [178, 215] width 95 height 20
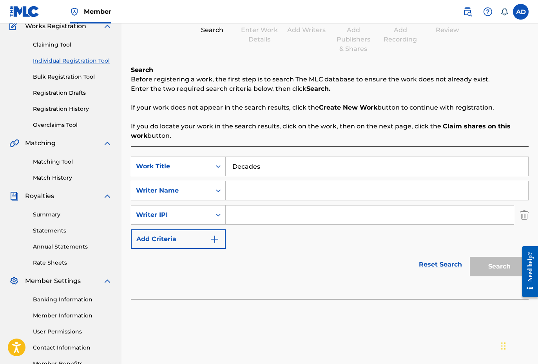
click at [218, 238] on img "Search Form" at bounding box center [214, 239] width 9 height 9
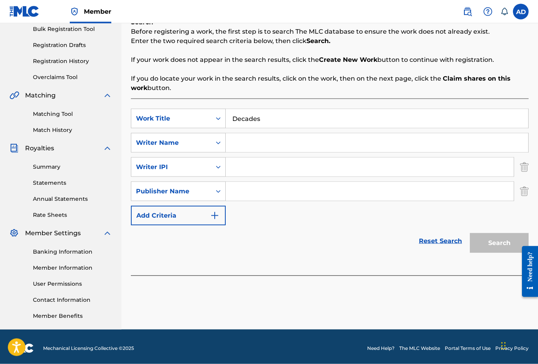
scroll to position [119, 0]
click at [444, 245] on link "Reset Search" at bounding box center [440, 240] width 51 height 17
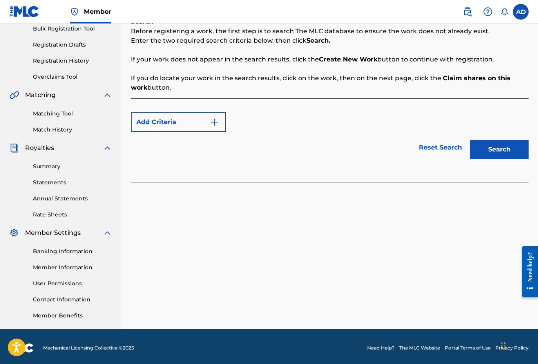
click at [194, 123] on button "Add Criteria" at bounding box center [178, 122] width 95 height 20
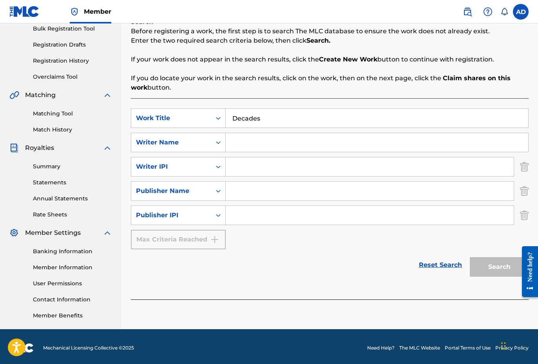
click at [247, 142] on input "Search Form" at bounding box center [377, 142] width 303 height 19
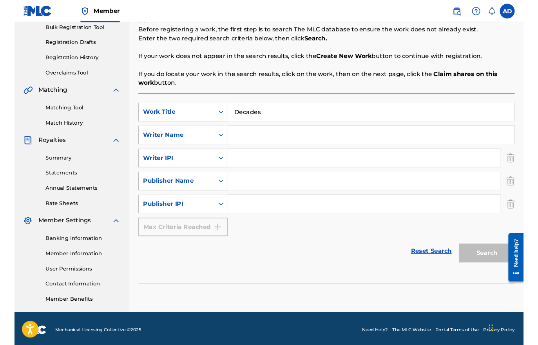
scroll to position [118, 0]
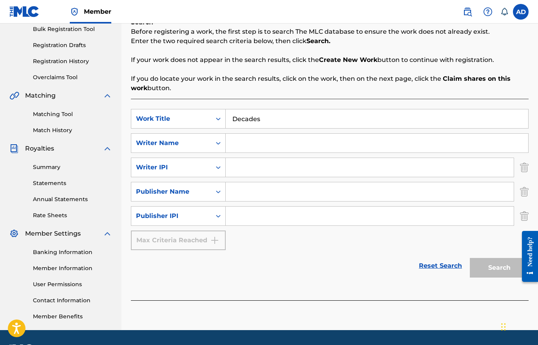
click at [247, 142] on input "Search Form" at bounding box center [377, 143] width 303 height 19
type input "[PERSON_NAME]"
click at [271, 162] on input "Search Form" at bounding box center [370, 167] width 288 height 19
click at [448, 271] on link "Reset Search" at bounding box center [440, 265] width 51 height 17
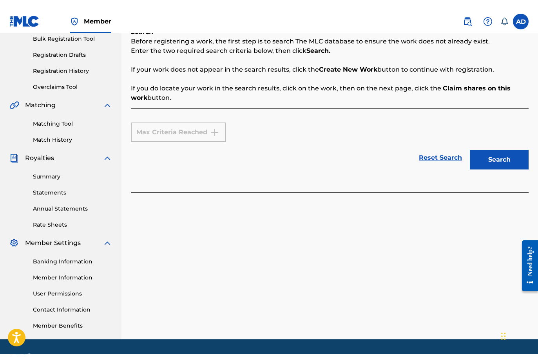
scroll to position [119, 0]
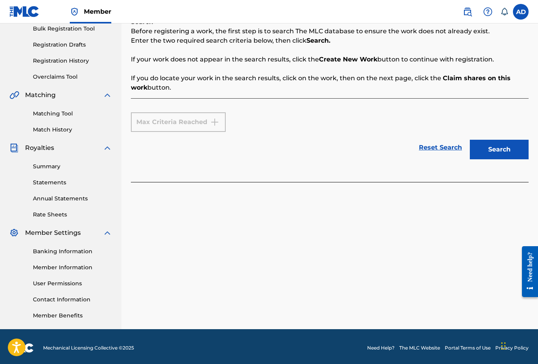
click at [445, 150] on link "Reset Search" at bounding box center [440, 147] width 51 height 17
click at [444, 151] on link "Reset Search" at bounding box center [440, 147] width 51 height 17
click at [441, 148] on link "Reset Search" at bounding box center [440, 147] width 51 height 17
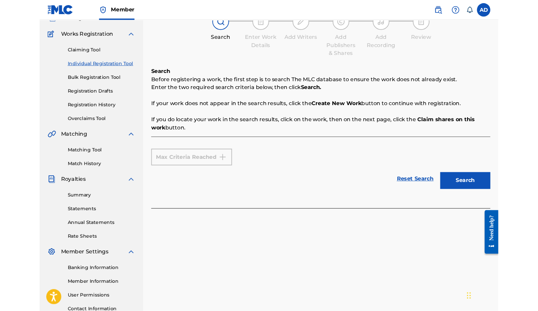
scroll to position [53, 0]
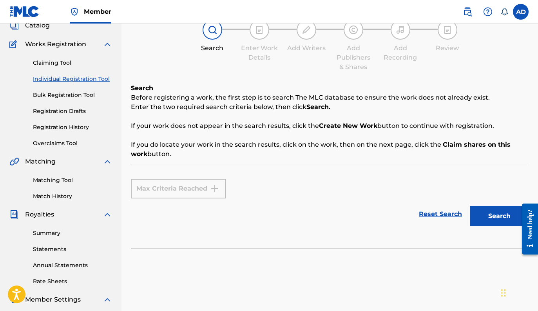
click at [55, 67] on div "Claiming Tool Individual Registration Tool Bulk Registration Tool Registration …" at bounding box center [60, 98] width 103 height 98
click at [52, 65] on link "Claiming Tool" at bounding box center [72, 63] width 79 height 8
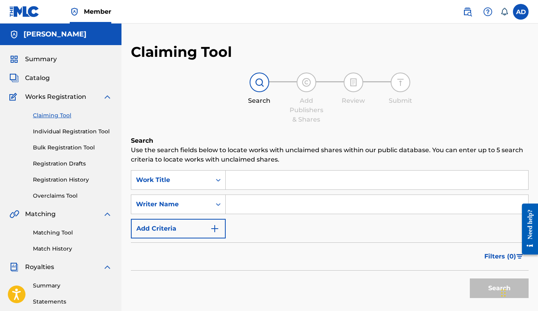
click at [52, 65] on div "Summary Catalog Works Registration Claiming Tool Individual Registration Tool B…" at bounding box center [60, 246] width 121 height 403
click at [269, 185] on input "Search Form" at bounding box center [377, 179] width 303 height 19
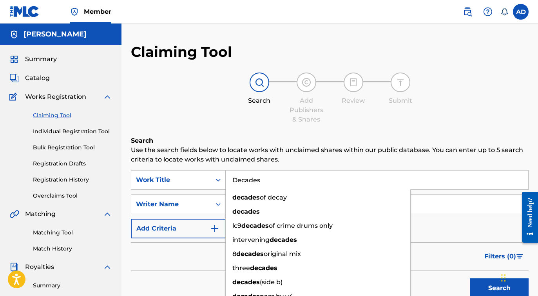
type input "Decades"
click at [205, 256] on div "Filters ( 0 )" at bounding box center [330, 256] width 398 height 28
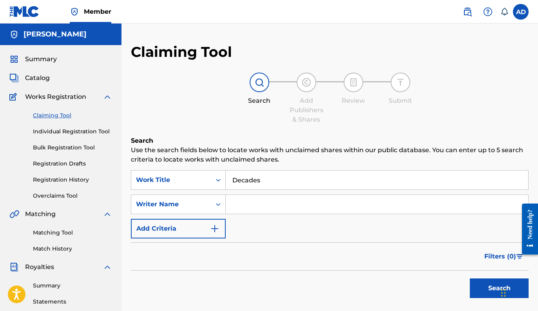
click at [241, 204] on input "Search Form" at bounding box center [377, 204] width 303 height 19
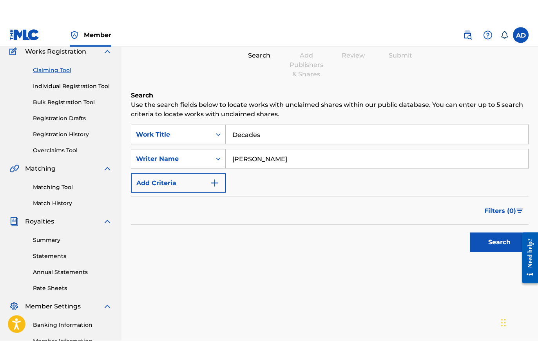
scroll to position [73, 0]
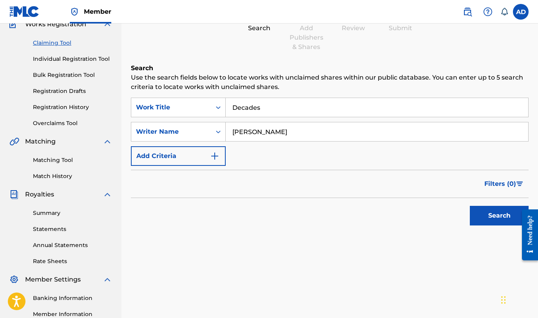
type input "[PERSON_NAME]"
click at [487, 215] on button "Search" at bounding box center [499, 216] width 59 height 20
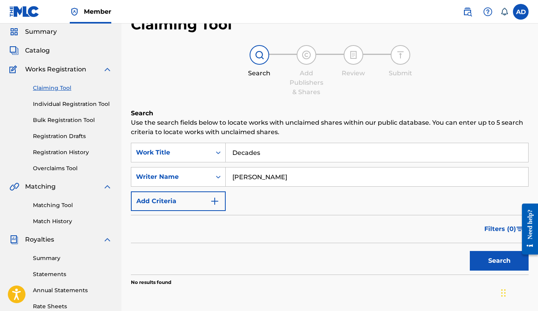
scroll to position [27, 0]
click at [78, 105] on link "Individual Registration Tool" at bounding box center [72, 104] width 79 height 8
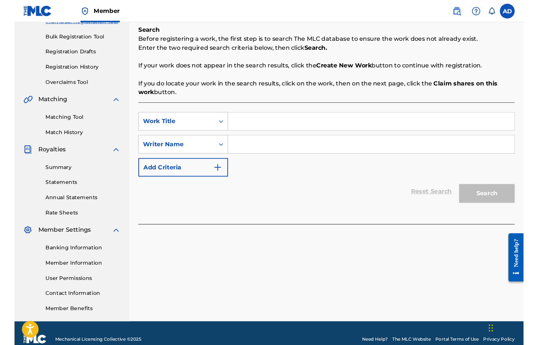
scroll to position [109, 0]
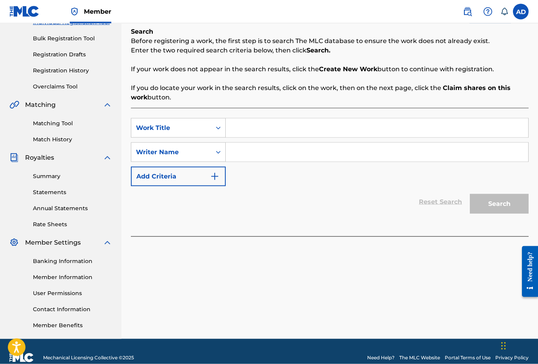
click at [265, 127] on input "Search Form" at bounding box center [377, 128] width 303 height 19
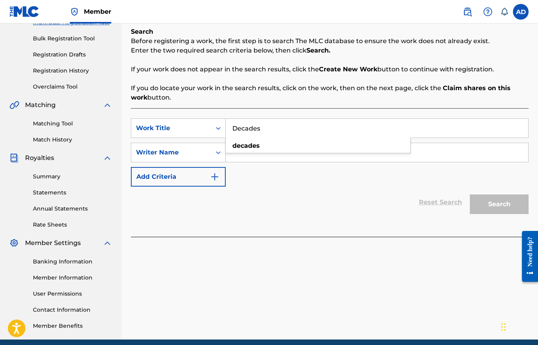
type input "Decades"
click at [239, 244] on div at bounding box center [330, 241] width 398 height 8
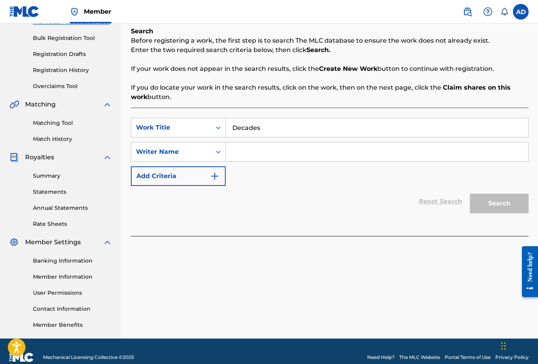
click at [255, 157] on input "Search Form" at bounding box center [377, 152] width 303 height 19
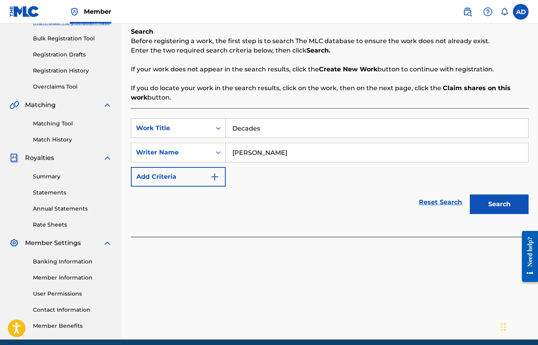
type input "[PERSON_NAME]"
click at [492, 208] on button "Search" at bounding box center [499, 204] width 59 height 20
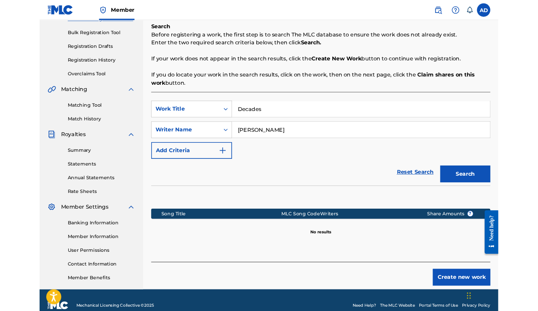
scroll to position [175, 0]
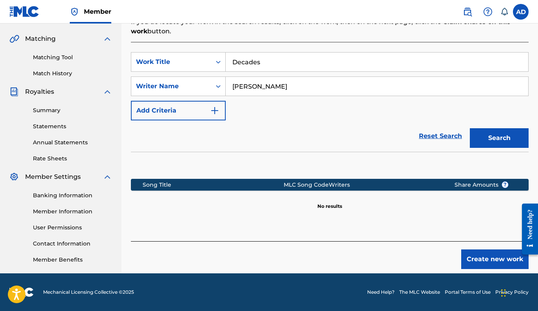
click at [477, 255] on button "Create new work" at bounding box center [494, 259] width 67 height 20
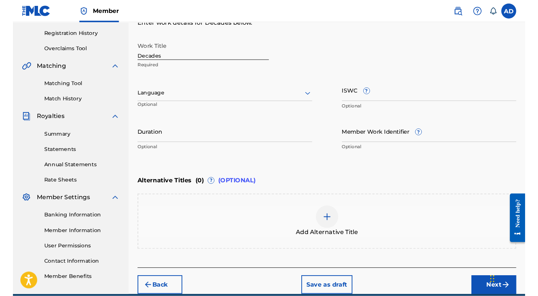
scroll to position [143, 0]
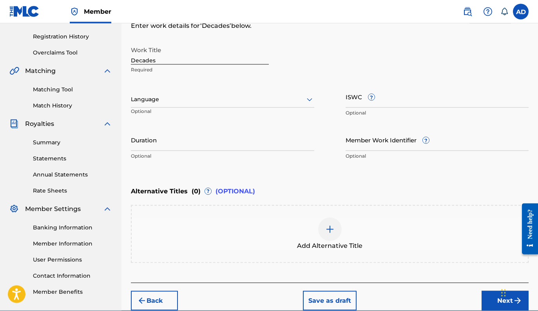
click at [353, 103] on input "ISWC ?" at bounding box center [437, 96] width 183 height 22
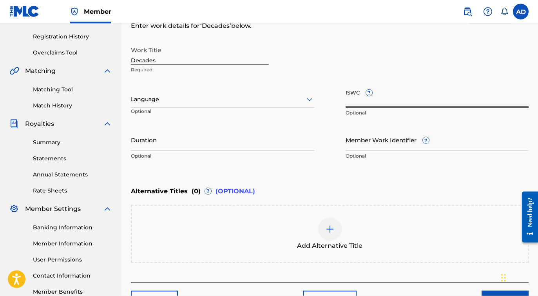
scroll to position [143, 0]
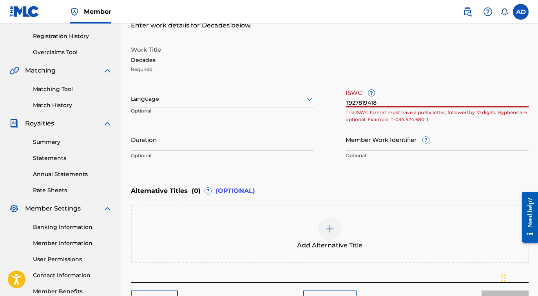
type input "T9278194186"
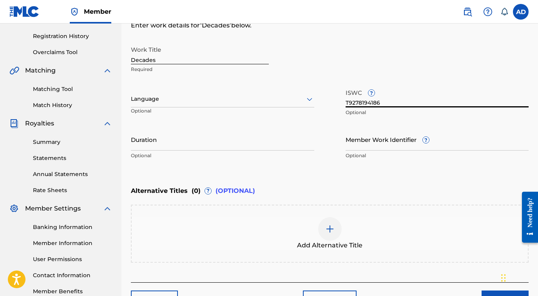
scroll to position [195, 0]
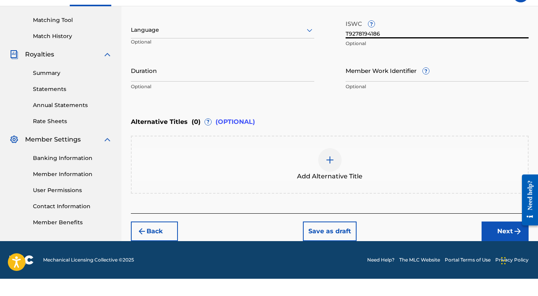
click at [499, 239] on button "Next" at bounding box center [505, 249] width 47 height 20
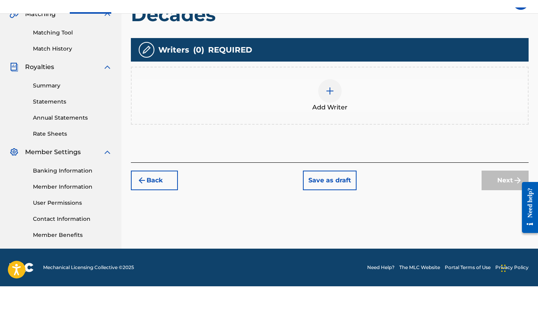
scroll to position [175, 0]
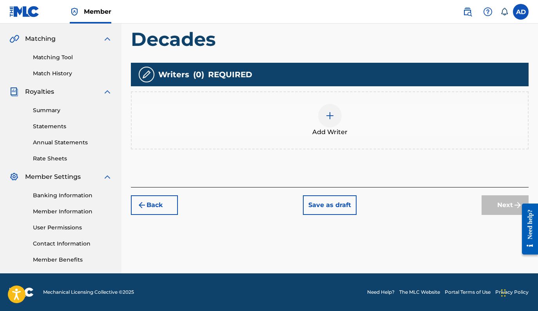
click at [332, 119] on img at bounding box center [329, 115] width 9 height 9
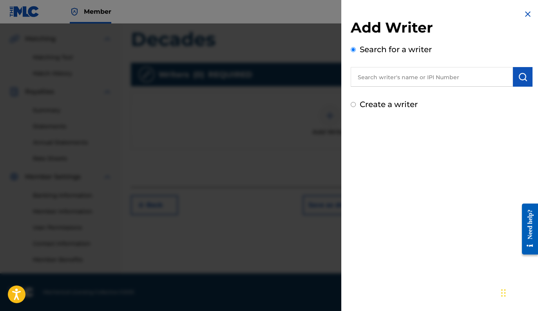
click at [426, 82] on input "text" at bounding box center [432, 77] width 162 height 20
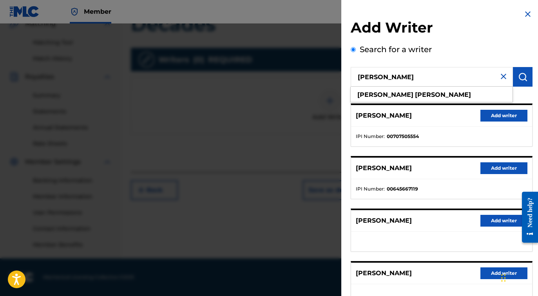
scroll to position [0, 0]
type input "[PERSON_NAME]"
click at [432, 179] on ul "IPI Number : 00645667119" at bounding box center [441, 189] width 181 height 20
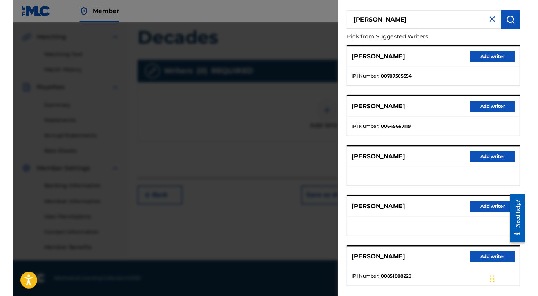
scroll to position [90, 0]
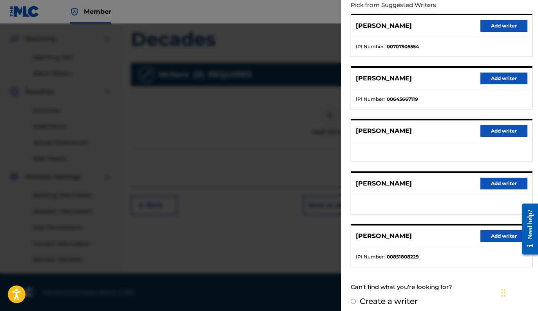
click at [491, 240] on button "Add writer" at bounding box center [503, 236] width 47 height 12
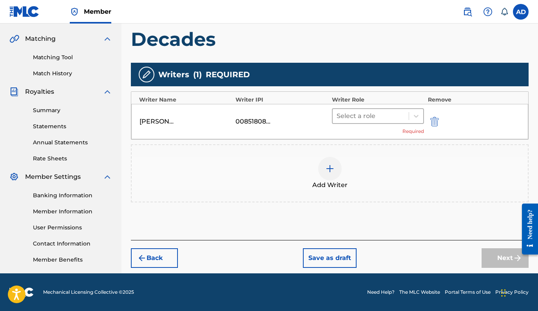
click at [359, 118] on div at bounding box center [371, 116] width 68 height 11
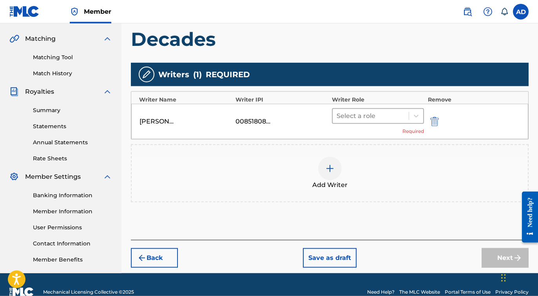
scroll to position [190, 0]
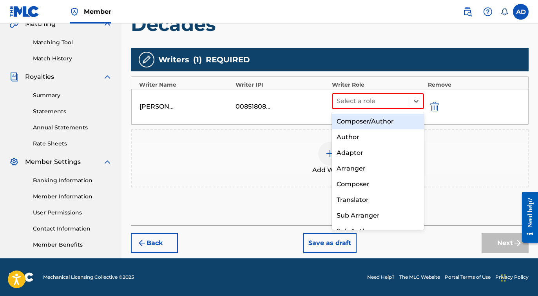
click at [360, 122] on div "Composer/Author" at bounding box center [378, 122] width 92 height 16
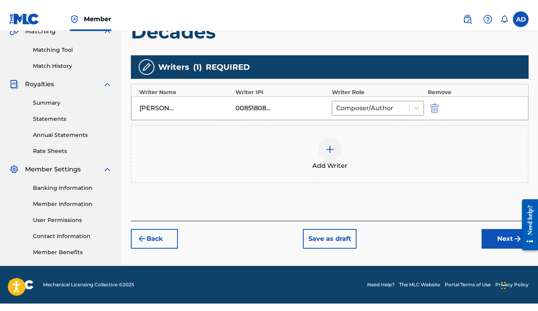
scroll to position [175, 0]
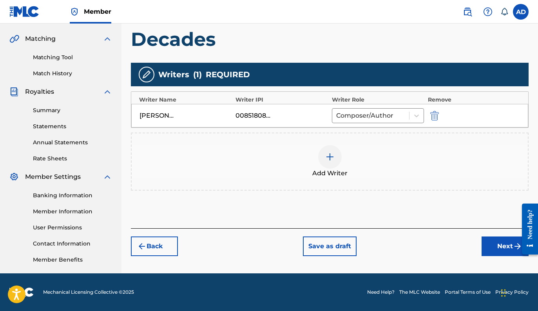
click at [502, 247] on button "Next" at bounding box center [505, 246] width 47 height 20
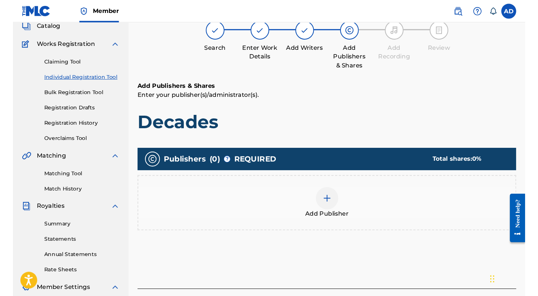
scroll to position [35, 0]
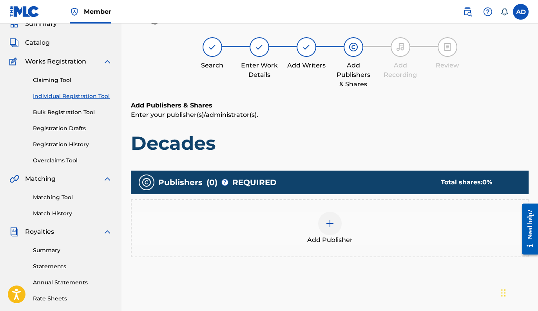
click at [334, 224] on img at bounding box center [329, 223] width 9 height 9
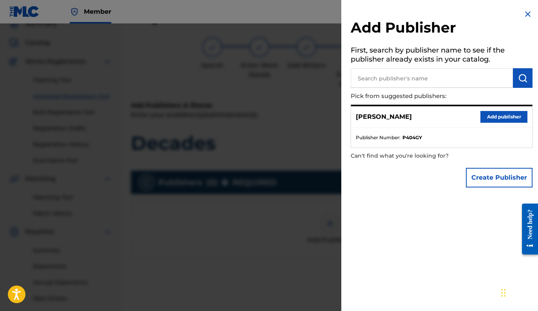
click at [508, 120] on button "Add publisher" at bounding box center [503, 117] width 47 height 12
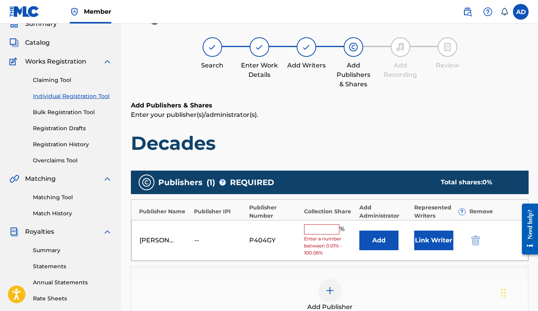
click at [325, 228] on input "text" at bounding box center [321, 229] width 35 height 10
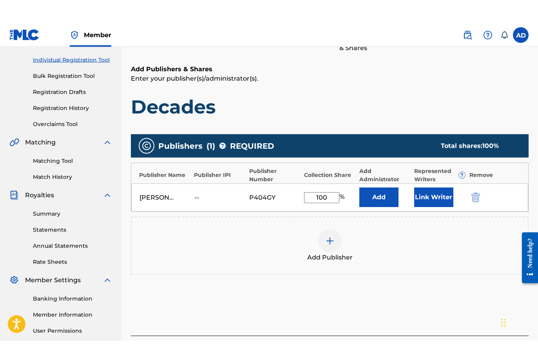
scroll to position [95, 0]
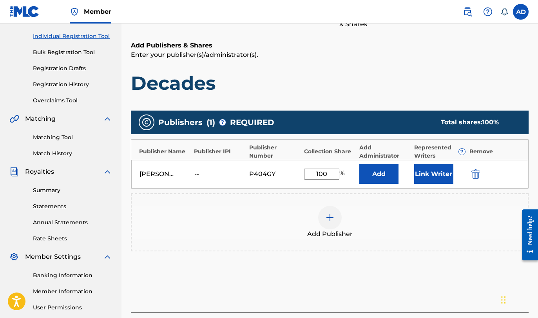
type input "100"
click at [379, 174] on button "Add" at bounding box center [378, 174] width 39 height 20
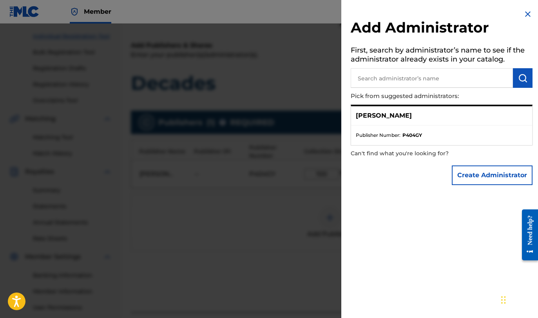
click at [531, 10] on img at bounding box center [527, 13] width 9 height 9
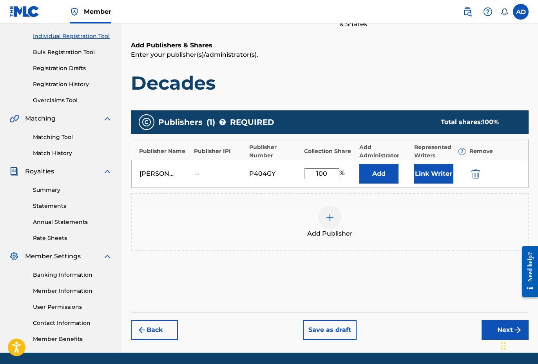
click at [494, 310] on button "Next" at bounding box center [505, 331] width 47 height 20
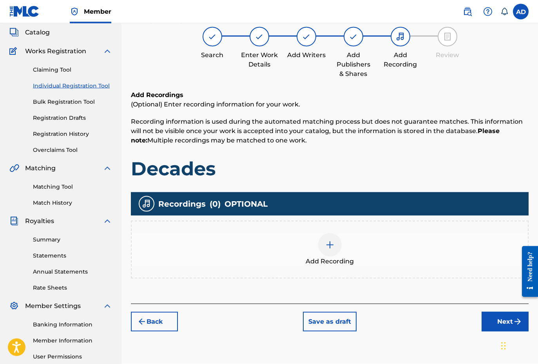
scroll to position [35, 0]
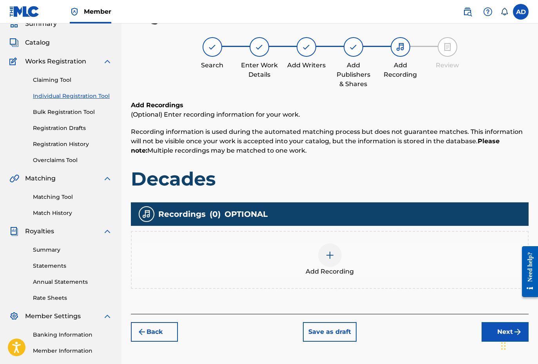
click at [491, 310] on button "Next" at bounding box center [505, 333] width 47 height 20
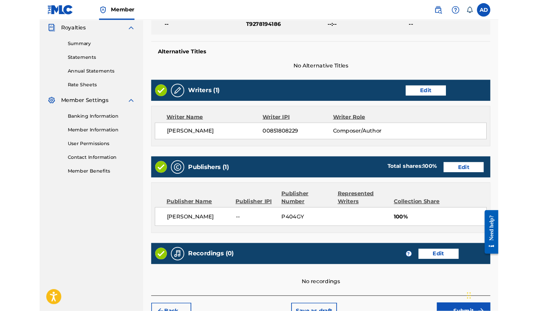
scroll to position [335, 0]
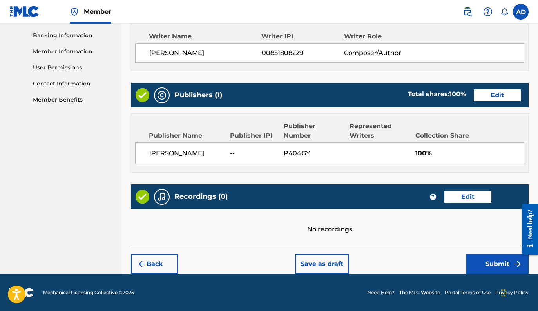
click at [499, 267] on button "Submit" at bounding box center [497, 264] width 63 height 20
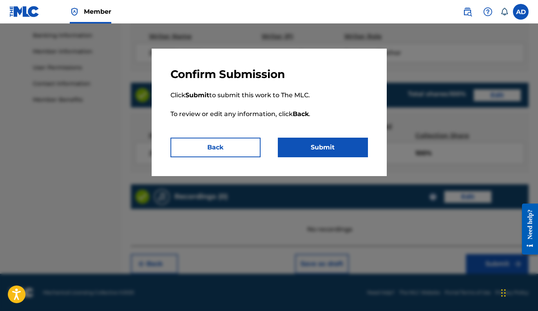
click at [311, 154] on button "Submit" at bounding box center [323, 148] width 90 height 20
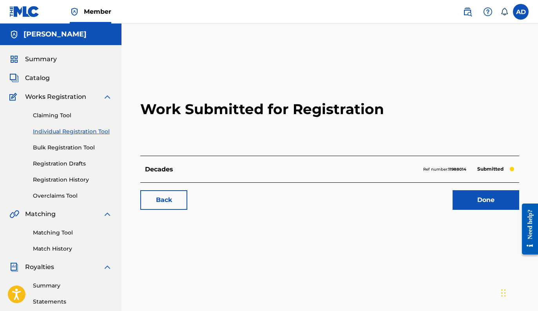
click at [39, 77] on span "Catalog" at bounding box center [37, 77] width 25 height 9
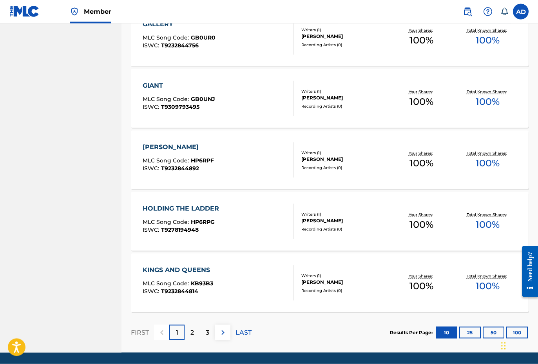
scroll to position [533, 0]
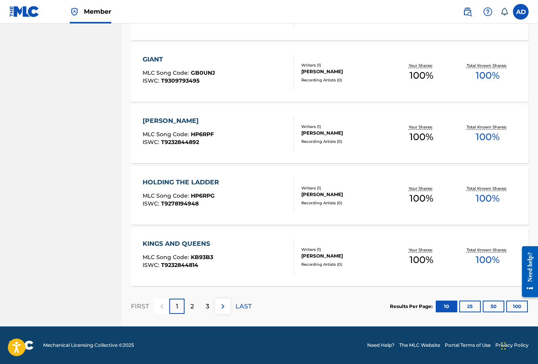
click at [194, 310] on div "2" at bounding box center [192, 306] width 15 height 15
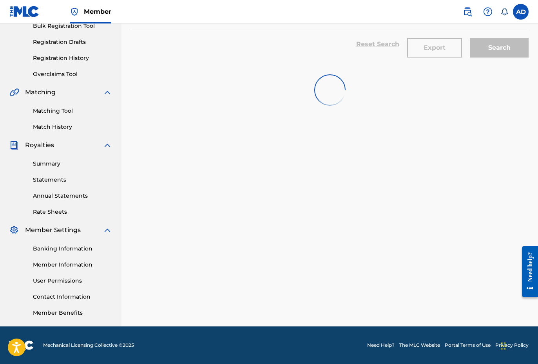
scroll to position [121, 0]
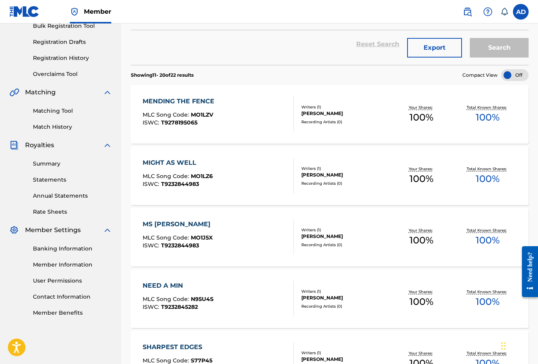
click at [205, 173] on span "MO1LZ6" at bounding box center [202, 176] width 22 height 7
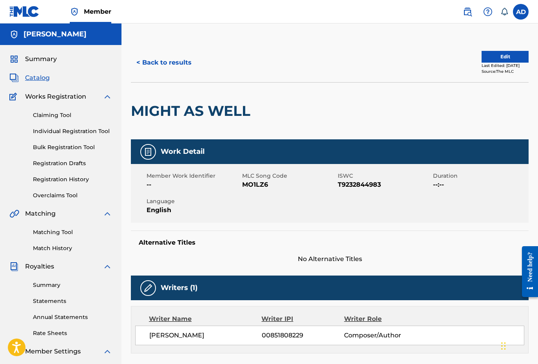
click at [258, 185] on span "MO1LZ6" at bounding box center [289, 184] width 94 height 9
click at [49, 235] on link "Matching Tool" at bounding box center [72, 232] width 79 height 8
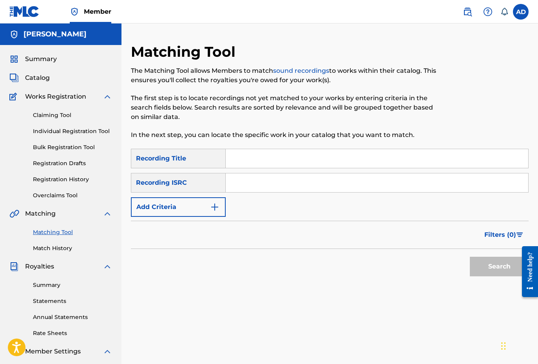
click at [254, 157] on input "Search Form" at bounding box center [377, 158] width 303 height 19
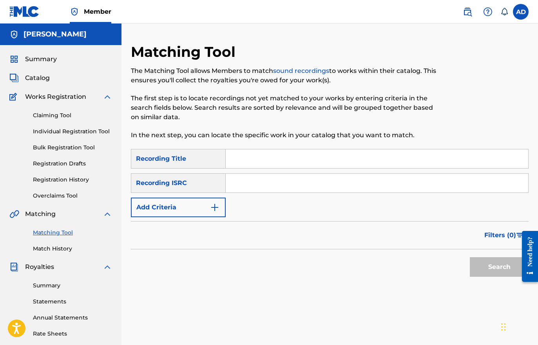
click at [254, 157] on input "Search Form" at bounding box center [377, 158] width 303 height 19
click at [251, 157] on input "Might as Well" at bounding box center [377, 158] width 303 height 19
type input "Might as Well"
click at [218, 210] on img "Search Form" at bounding box center [214, 207] width 9 height 9
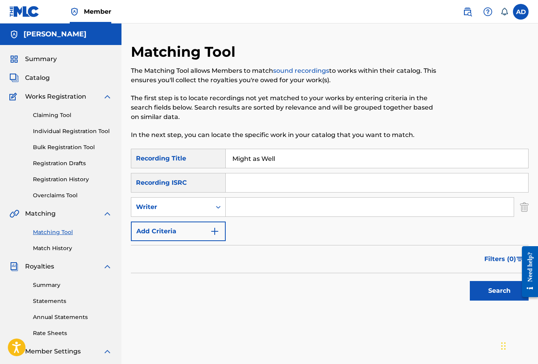
click at [211, 233] on img "Search Form" at bounding box center [214, 231] width 9 height 9
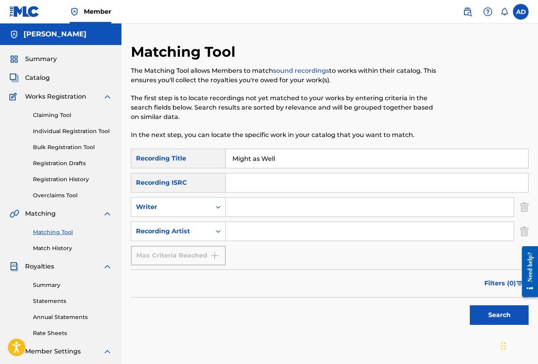
click at [241, 231] on input "Search Form" at bounding box center [370, 231] width 288 height 19
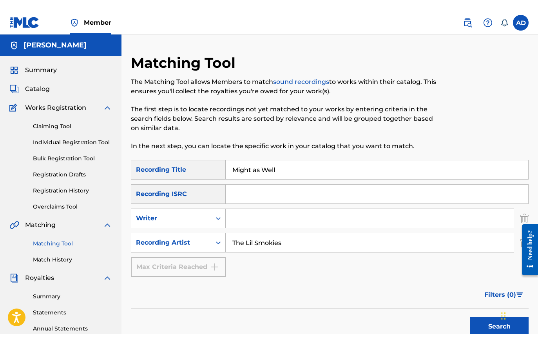
scroll to position [93, 0]
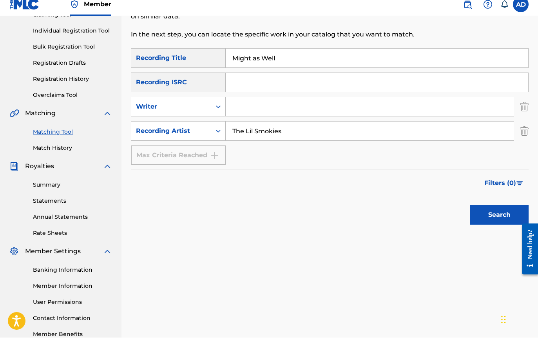
type input "The Lil Smokies"
click at [500, 221] on button "Search" at bounding box center [499, 222] width 59 height 20
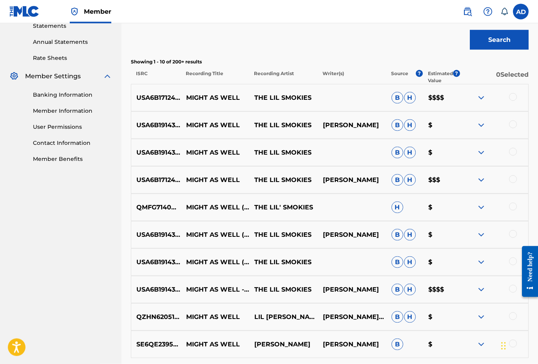
scroll to position [278, 0]
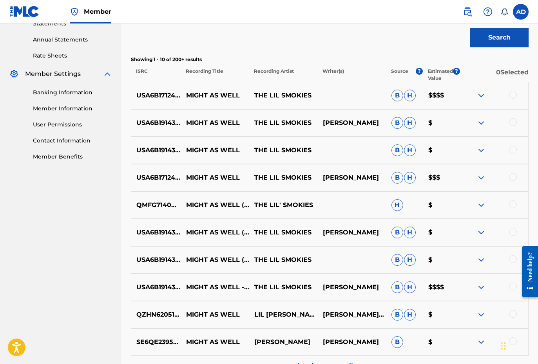
click at [477, 98] on img at bounding box center [481, 95] width 9 height 9
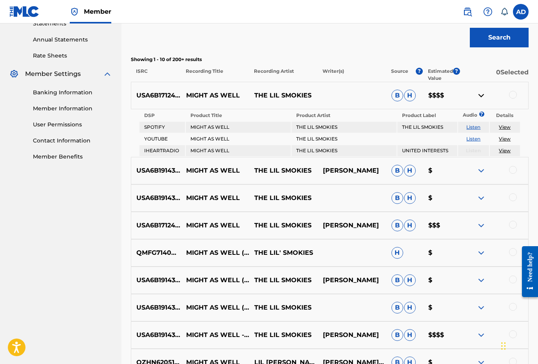
click at [477, 98] on img at bounding box center [481, 95] width 9 height 9
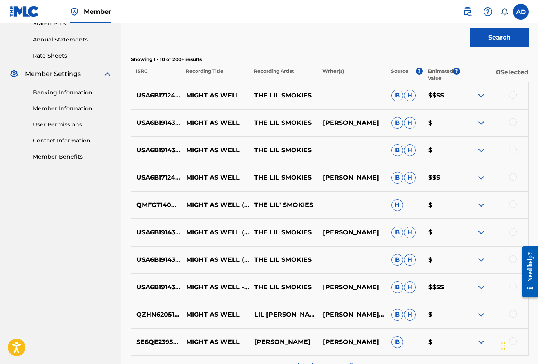
click at [481, 289] on img at bounding box center [481, 287] width 9 height 9
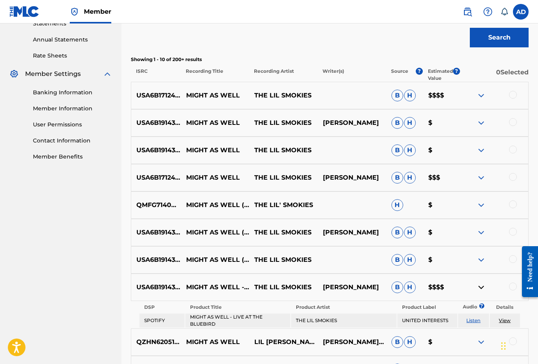
click at [481, 289] on img at bounding box center [481, 287] width 9 height 9
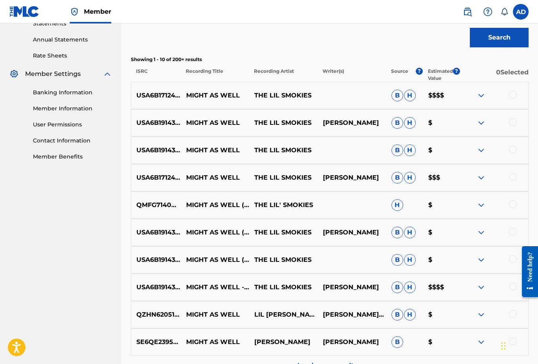
click at [516, 284] on div at bounding box center [527, 271] width 22 height 65
click at [511, 283] on div at bounding box center [513, 287] width 8 height 8
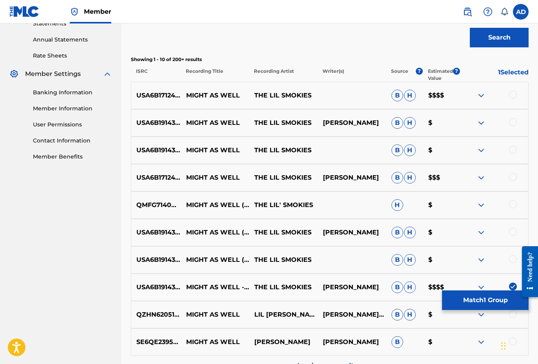
click at [511, 261] on div at bounding box center [513, 260] width 8 height 8
click at [506, 233] on div at bounding box center [494, 232] width 69 height 9
click at [507, 209] on div at bounding box center [494, 205] width 69 height 9
click at [515, 239] on div "USA6B1914304 MIGHT AS WELL (LIVE AT THE BLUEBIRD) THE LIL SMOKIES [PERSON_NAME]…" at bounding box center [330, 232] width 398 height 27
click at [513, 232] on div at bounding box center [513, 232] width 8 height 8
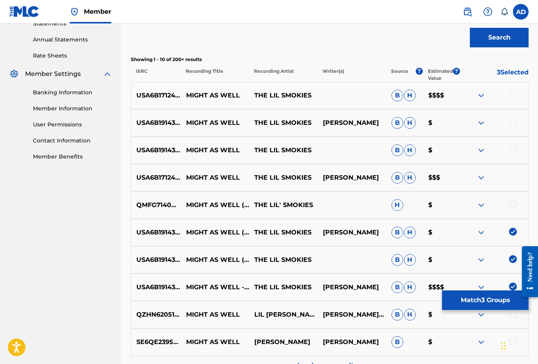
click at [513, 232] on img at bounding box center [513, 232] width 8 height 8
click at [511, 203] on div at bounding box center [513, 205] width 8 height 8
click at [513, 237] on div at bounding box center [494, 232] width 69 height 9
click at [513, 233] on div at bounding box center [513, 232] width 8 height 8
click at [513, 233] on img at bounding box center [513, 232] width 8 height 8
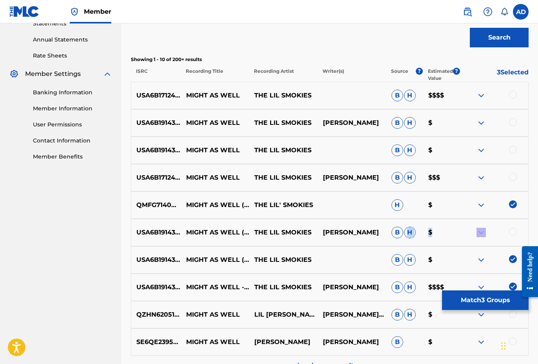
click at [513, 233] on div at bounding box center [513, 232] width 8 height 8
click at [511, 176] on div at bounding box center [513, 177] width 8 height 8
click at [511, 157] on div "USA6B1914304 MIGHT AS WELL THE LIL SMOKIES B H $" at bounding box center [330, 150] width 398 height 27
click at [511, 150] on div at bounding box center [513, 150] width 8 height 8
click at [510, 127] on div at bounding box center [494, 122] width 69 height 9
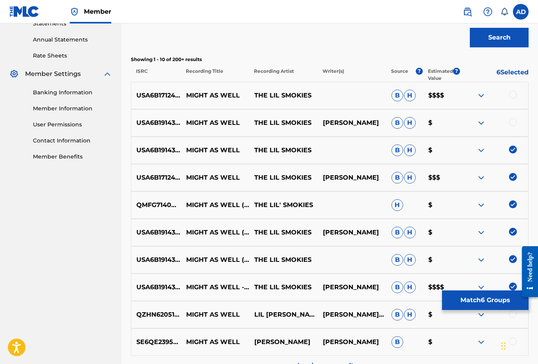
click at [511, 118] on div "USA6B1914304 MIGHT AS WELL THE LIL SMOKIES [PERSON_NAME] [PERSON_NAME] $" at bounding box center [330, 122] width 398 height 27
click at [512, 123] on div at bounding box center [513, 122] width 8 height 8
click at [512, 123] on img at bounding box center [513, 122] width 8 height 8
click at [512, 123] on div at bounding box center [513, 122] width 8 height 8
click at [515, 93] on div at bounding box center [513, 95] width 8 height 8
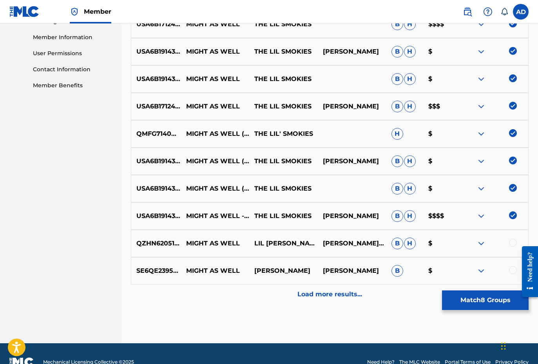
scroll to position [357, 0]
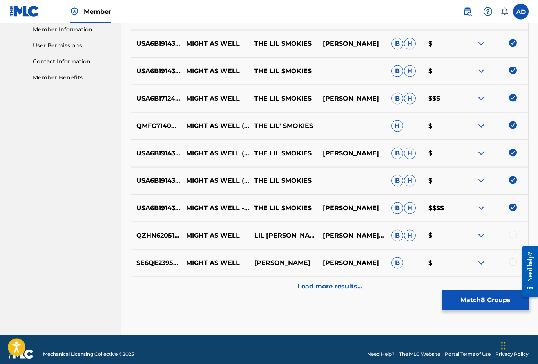
click at [465, 303] on button "Match 8 Groups" at bounding box center [485, 301] width 87 height 20
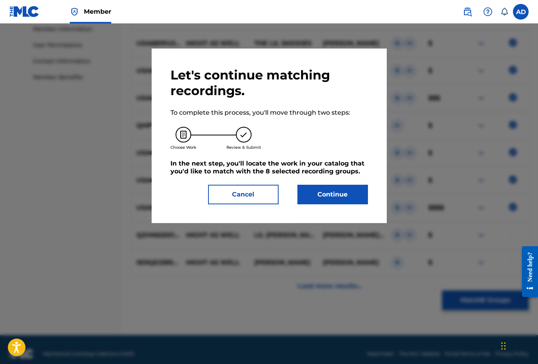
click at [341, 199] on button "Continue" at bounding box center [332, 195] width 71 height 20
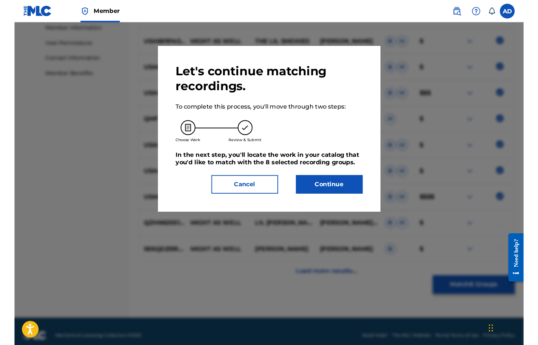
scroll to position [121, 0]
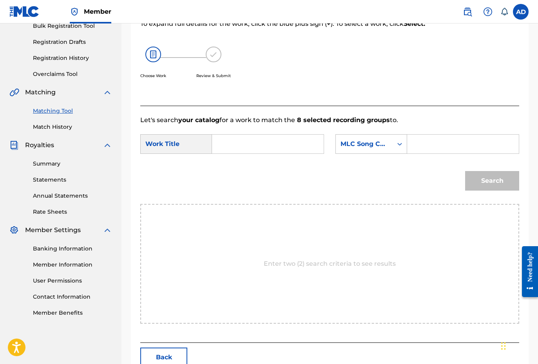
click at [269, 144] on input "Search Form" at bounding box center [268, 144] width 98 height 19
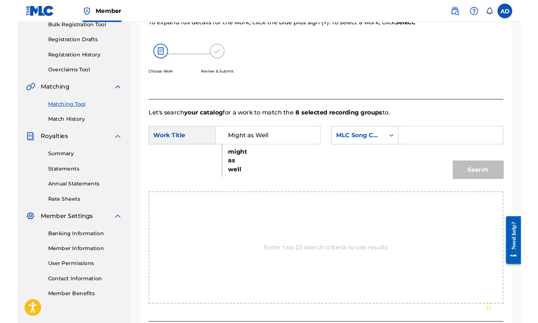
scroll to position [136, 0]
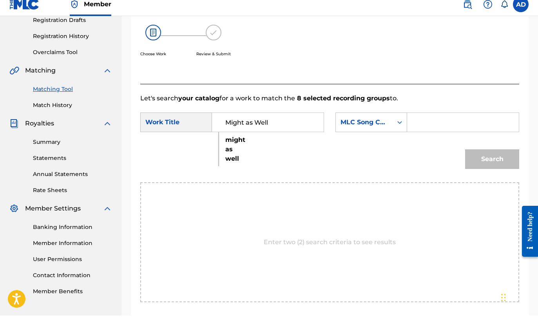
type input "Might as Well"
click at [433, 122] on input "Search Form" at bounding box center [463, 129] width 98 height 19
paste input "MO1LZ6"
type input "MO1LZ6"
click at [498, 158] on button "Search" at bounding box center [492, 167] width 54 height 20
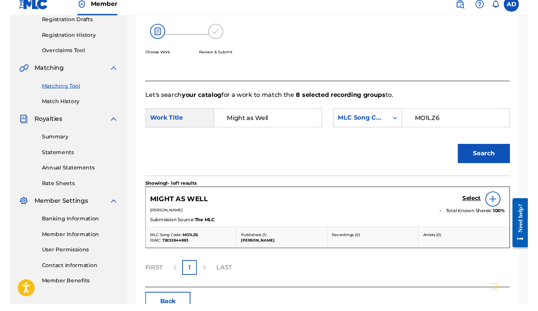
scroll to position [143, 0]
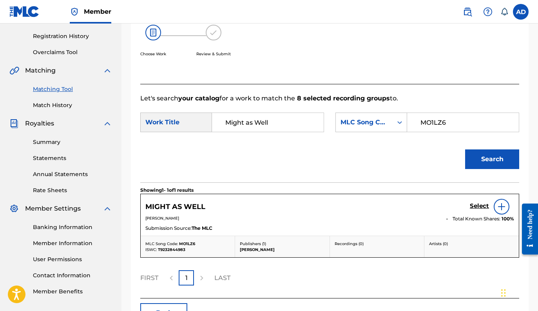
click at [478, 209] on h5 "Select" at bounding box center [479, 205] width 19 height 7
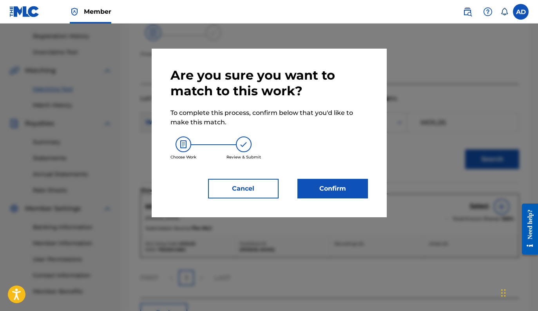
click at [337, 188] on button "Confirm" at bounding box center [332, 189] width 71 height 20
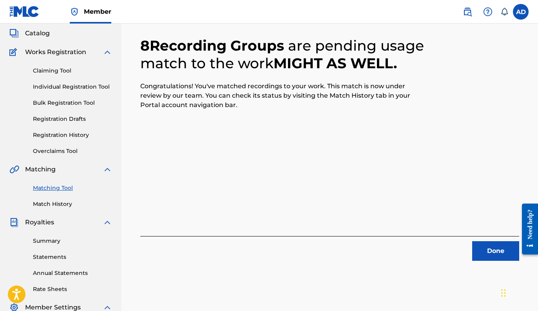
scroll to position [44, 0]
click at [0, 0] on html "Accessibility Screen-Reader Guide, Feedback, and Issue Reporting | New window M…" at bounding box center [269, 111] width 538 height 311
click at [492, 252] on button "Done" at bounding box center [495, 251] width 47 height 20
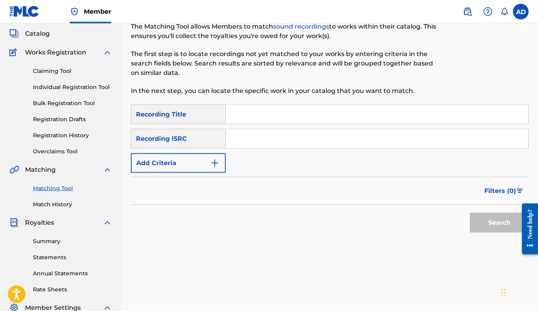
scroll to position [45, 0]
click at [41, 35] on span "Catalog" at bounding box center [37, 33] width 25 height 9
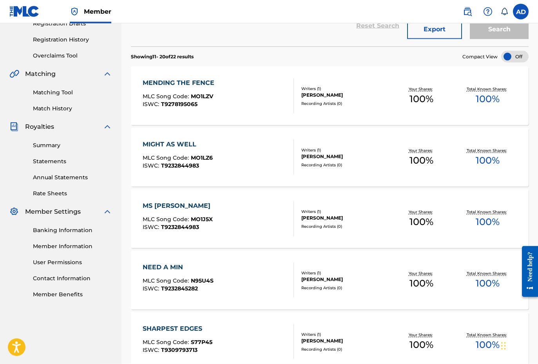
scroll to position [145, 0]
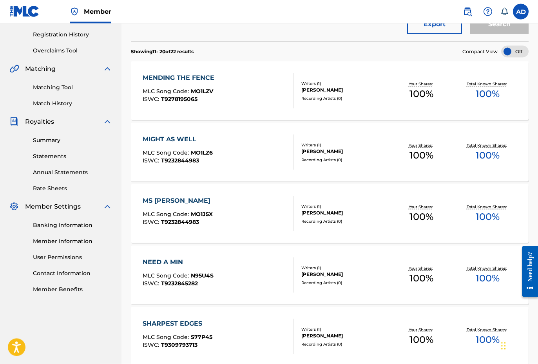
click at [201, 213] on span "MO1J5X" at bounding box center [202, 214] width 22 height 7
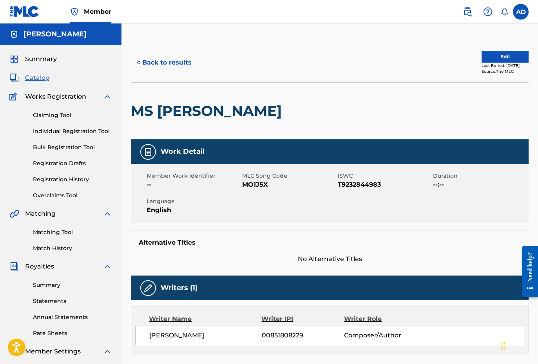
click at [251, 185] on span "MO1J5X" at bounding box center [289, 184] width 94 height 9
click at [251, 184] on span "MO1J5X" at bounding box center [289, 184] width 94 height 9
click at [63, 236] on link "Matching Tool" at bounding box center [72, 232] width 79 height 8
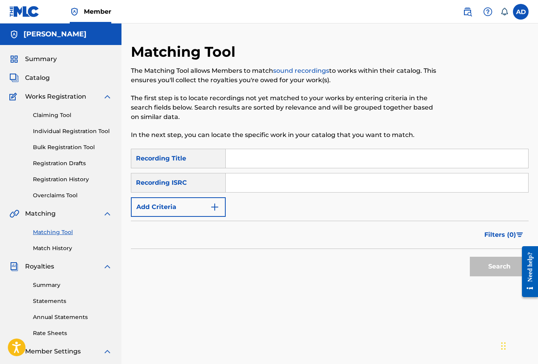
click at [281, 158] on input "Search Form" at bounding box center [377, 158] width 303 height 19
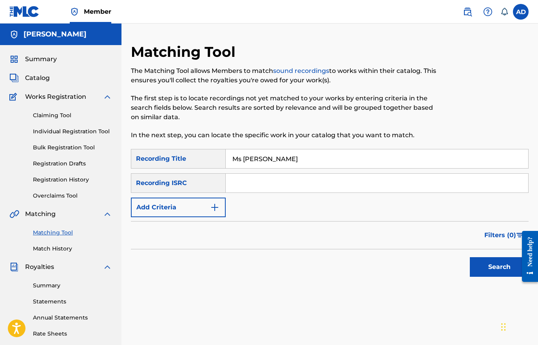
type input "Ms [PERSON_NAME]"
click at [216, 210] on img "Search Form" at bounding box center [214, 207] width 9 height 9
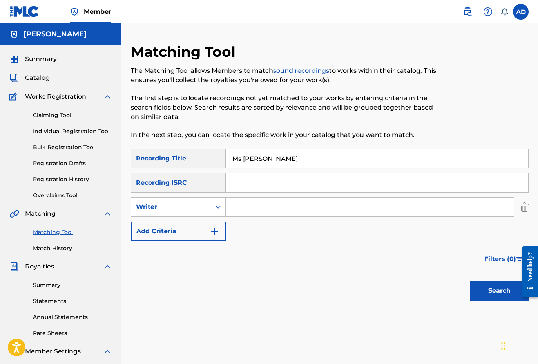
click at [216, 242] on form "SearchWithCriteriaa7325740-6e7e-4b19-830a-197f71c10b3f Recording Title Ms [PERS…" at bounding box center [330, 227] width 398 height 156
click at [214, 236] on img "Search Form" at bounding box center [214, 231] width 9 height 9
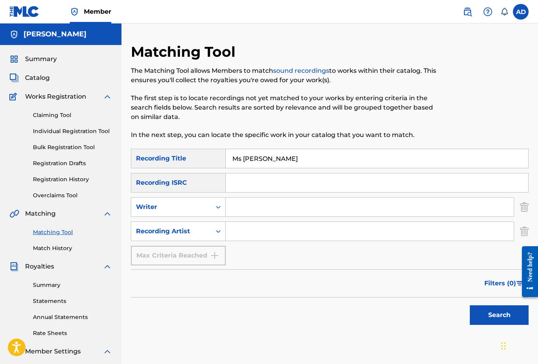
click at [247, 238] on input "Search Form" at bounding box center [370, 231] width 288 height 19
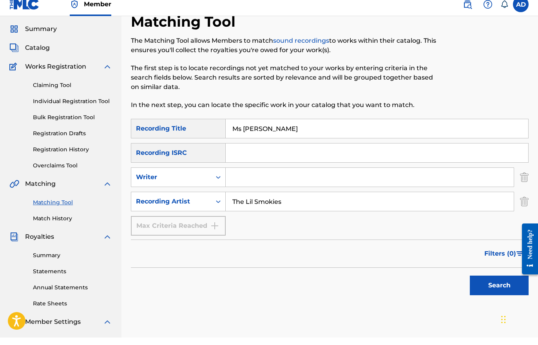
scroll to position [24, 0]
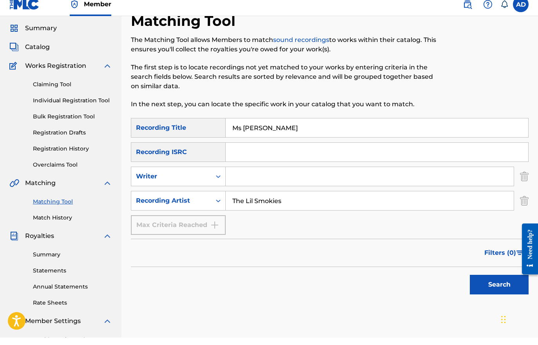
type input "The Lil Smokies"
click at [485, 283] on button "Search" at bounding box center [499, 292] width 59 height 20
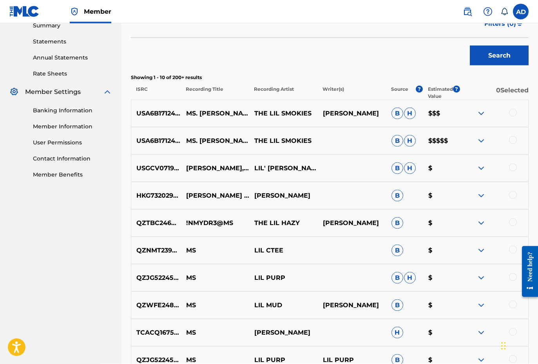
scroll to position [260, 0]
click at [483, 142] on img at bounding box center [481, 140] width 9 height 9
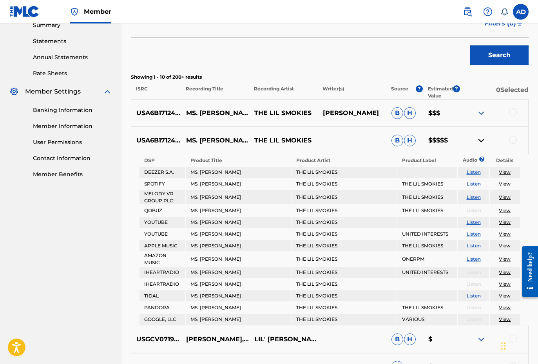
click at [483, 142] on img at bounding box center [481, 140] width 9 height 9
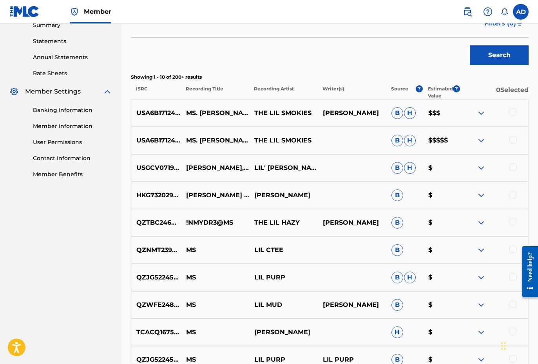
click at [509, 115] on div at bounding box center [513, 113] width 8 height 8
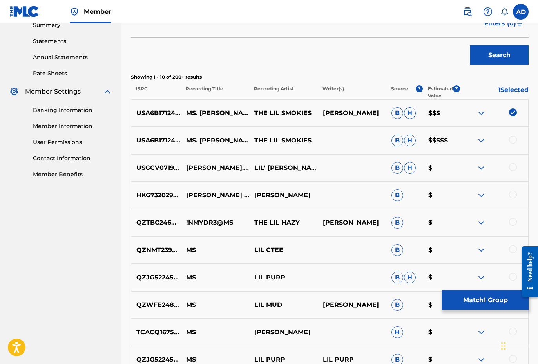
click at [513, 139] on div at bounding box center [513, 140] width 8 height 8
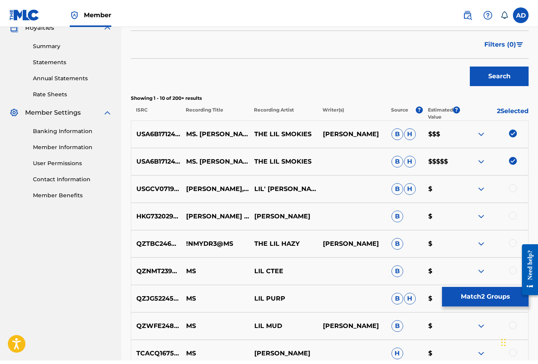
scroll to position [239, 0]
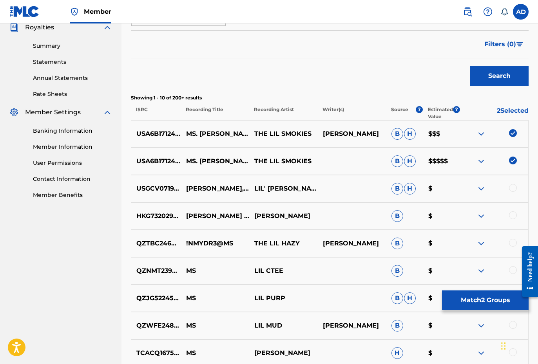
click at [477, 307] on button "Match 2 Groups" at bounding box center [485, 301] width 87 height 20
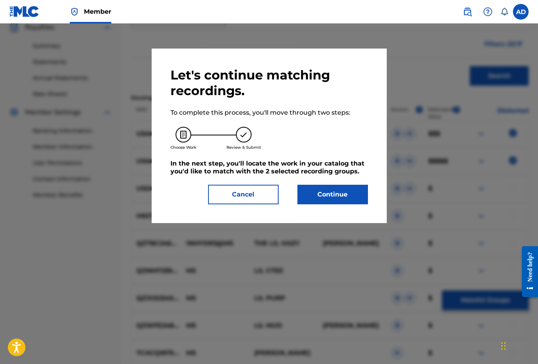
click at [342, 199] on button "Continue" at bounding box center [332, 195] width 71 height 20
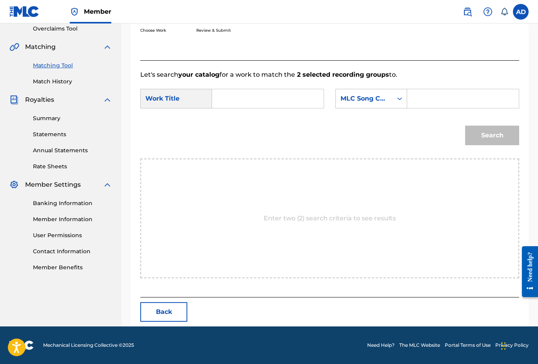
scroll to position [121, 0]
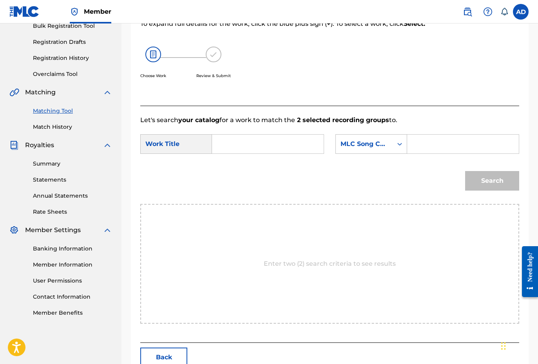
click at [423, 144] on input "Search Form" at bounding box center [463, 144] width 98 height 19
click at [0, 0] on html "Accessibility Screen-Reader Guide, Feedback, and Issue Reporting | New window M…" at bounding box center [269, 61] width 538 height 364
click at [427, 150] on input "Search Form" at bounding box center [463, 144] width 98 height 19
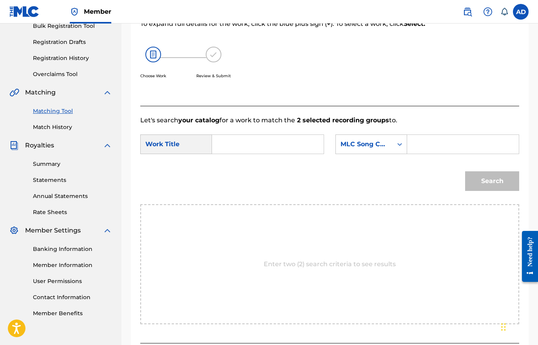
paste input "MO1J5X"
type input "MO1J5X"
click at [225, 146] on input "Search Form" at bounding box center [268, 144] width 98 height 19
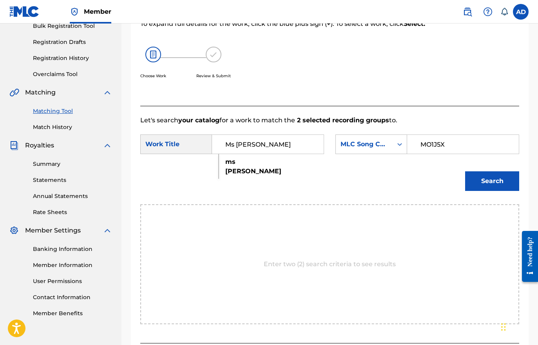
type input "Ms [PERSON_NAME]"
click at [501, 190] on button "Search" at bounding box center [492, 181] width 54 height 20
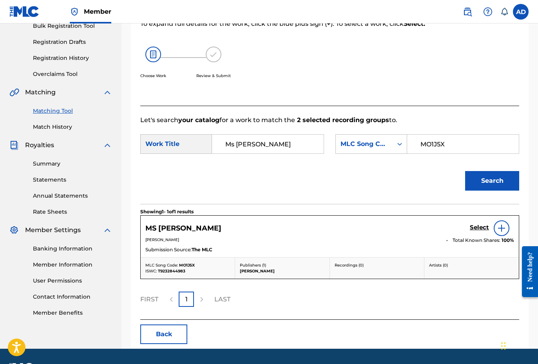
click at [476, 229] on h5 "Select" at bounding box center [479, 227] width 19 height 7
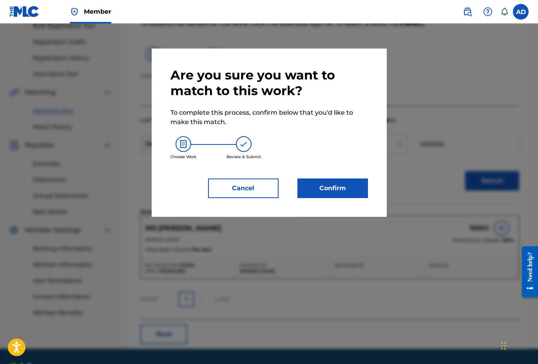
click at [339, 187] on button "Confirm" at bounding box center [332, 189] width 71 height 20
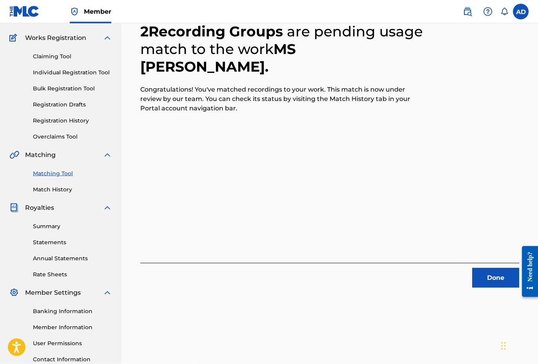
scroll to position [59, 0]
click at [488, 283] on button "Done" at bounding box center [495, 278] width 47 height 20
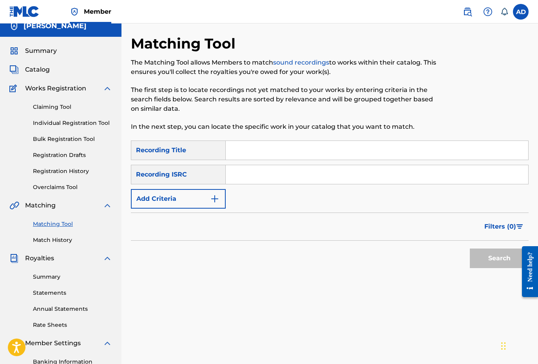
scroll to position [7, 0]
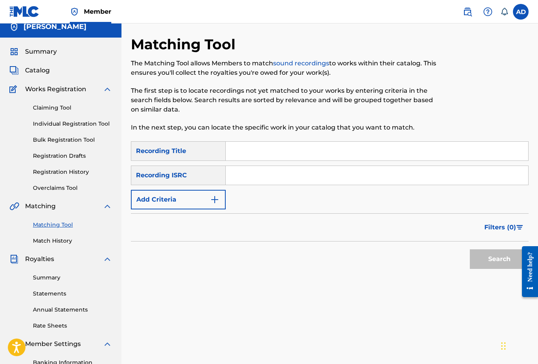
click at [45, 73] on span "Catalog" at bounding box center [37, 70] width 25 height 9
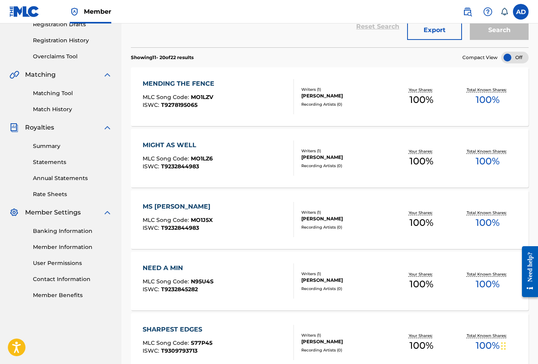
scroll to position [166, 0]
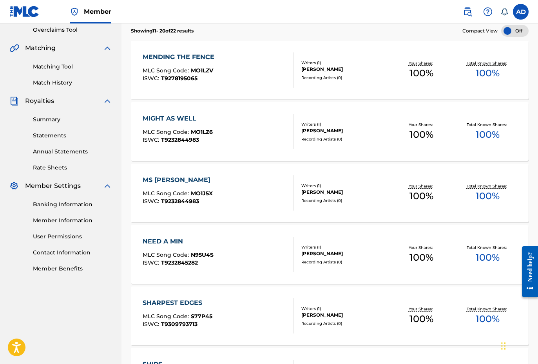
click at [174, 254] on span "MLC Song Code :" at bounding box center [167, 255] width 48 height 7
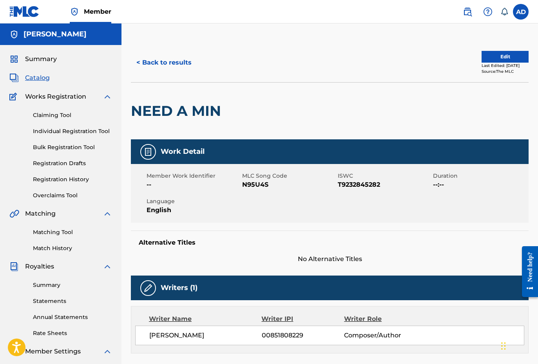
click at [259, 185] on span "N95U4S" at bounding box center [289, 184] width 94 height 9
click at [41, 59] on span "Summary" at bounding box center [41, 58] width 32 height 9
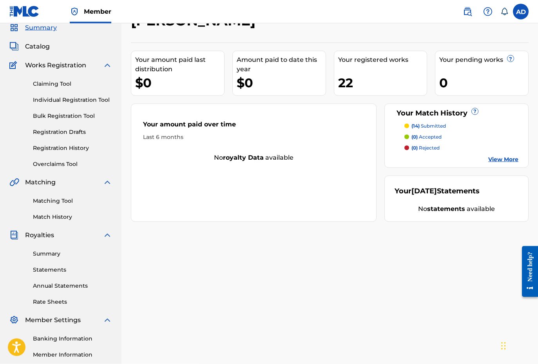
scroll to position [32, 0]
click at [65, 205] on link "Matching Tool" at bounding box center [72, 201] width 79 height 8
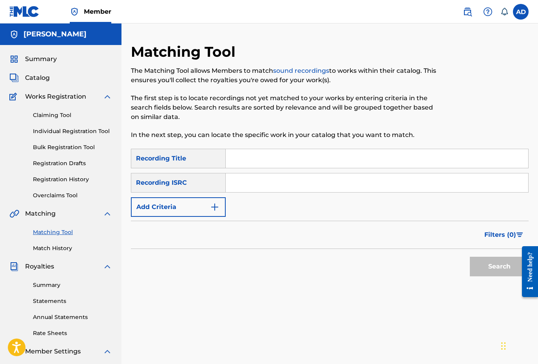
click at [247, 158] on input "Search Form" at bounding box center [377, 158] width 303 height 19
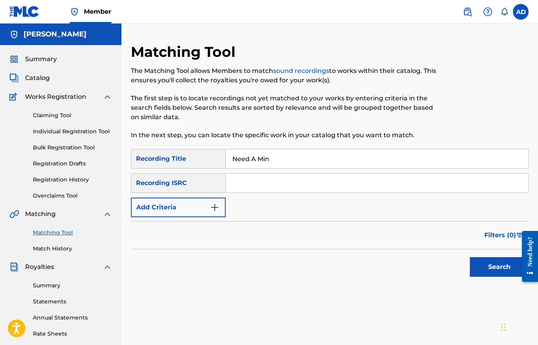
type input "Need A Min"
click at [216, 212] on button "Add Criteria" at bounding box center [178, 208] width 95 height 20
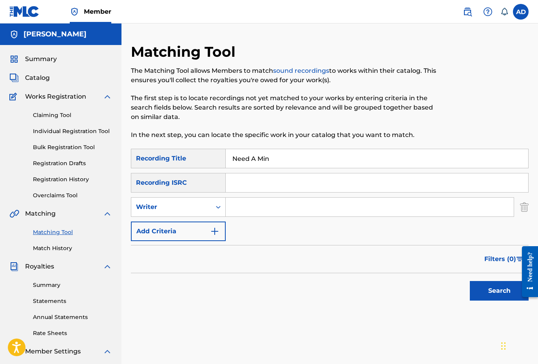
click at [217, 232] on img "Search Form" at bounding box center [214, 231] width 9 height 9
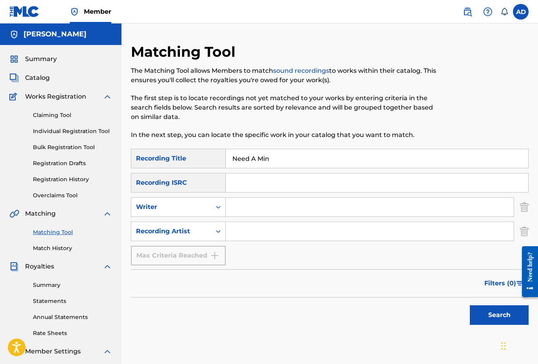
click at [254, 231] on input "Search Form" at bounding box center [370, 231] width 288 height 19
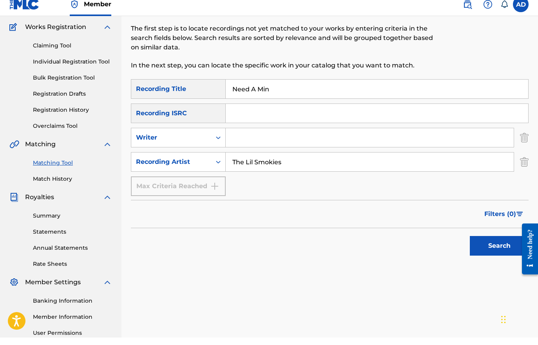
scroll to position [63, 0]
type input "The Lil Smokies"
click at [484, 248] on button "Search" at bounding box center [499, 253] width 59 height 20
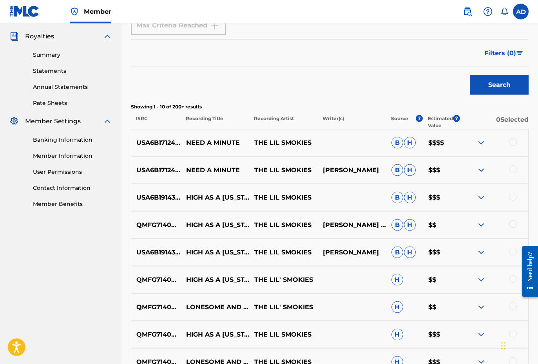
scroll to position [231, 0]
click at [513, 144] on div at bounding box center [513, 142] width 8 height 8
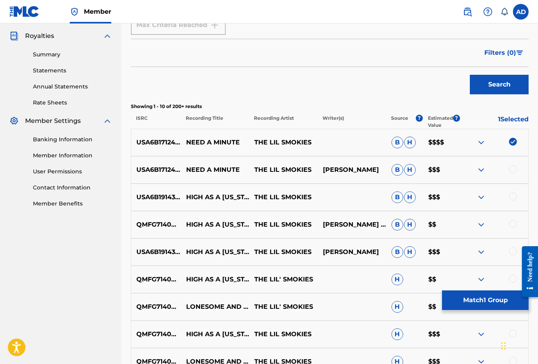
click at [513, 173] on div at bounding box center [494, 169] width 69 height 9
click at [511, 163] on div "USA6B1712403 NEED A MINUTE THE LIL SMOKIES [PERSON_NAME] [PERSON_NAME] $$$" at bounding box center [330, 169] width 398 height 27
click at [509, 169] on div at bounding box center [513, 169] width 8 height 8
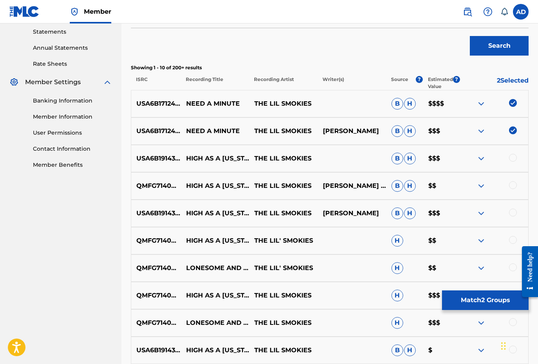
scroll to position [269, 0]
click at [465, 303] on button "Match 2 Groups" at bounding box center [485, 301] width 87 height 20
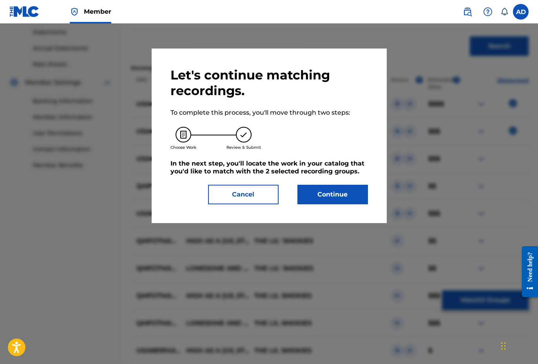
click at [341, 199] on button "Continue" at bounding box center [332, 195] width 71 height 20
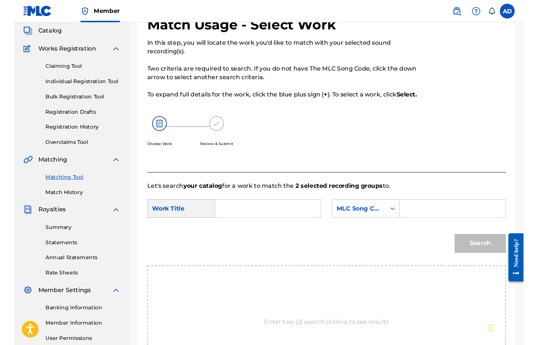
scroll to position [45, 0]
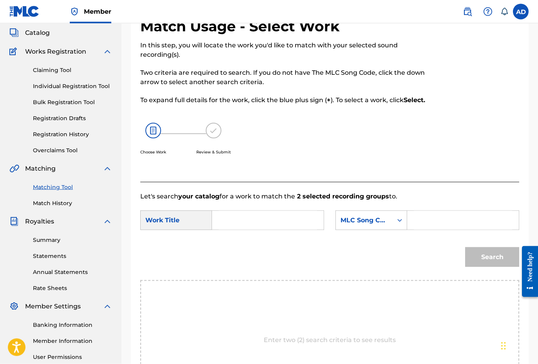
click at [248, 220] on input "Search Form" at bounding box center [268, 220] width 98 height 19
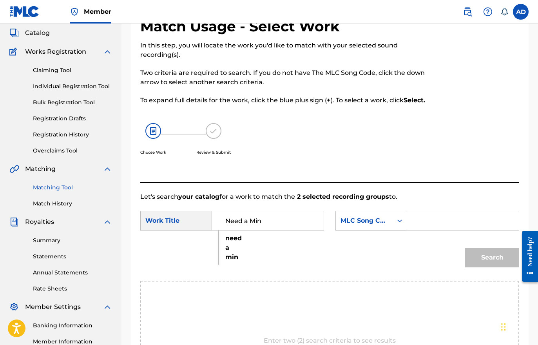
type input "Need a Min"
click at [423, 220] on input "Search Form" at bounding box center [463, 220] width 98 height 19
paste input "N95U4S"
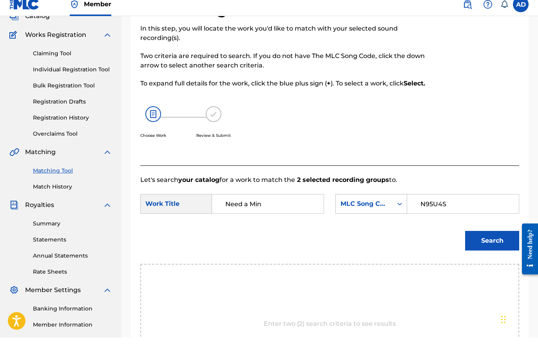
scroll to position [89, 0]
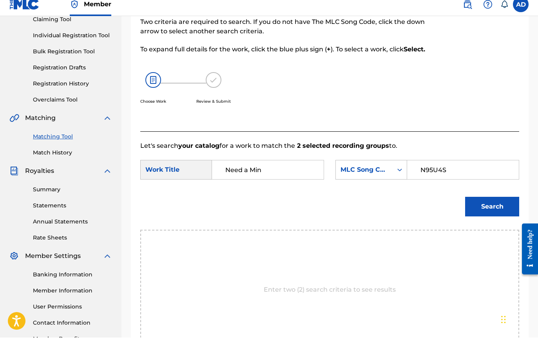
type input "N95U4S"
click at [479, 209] on button "Search" at bounding box center [492, 214] width 54 height 20
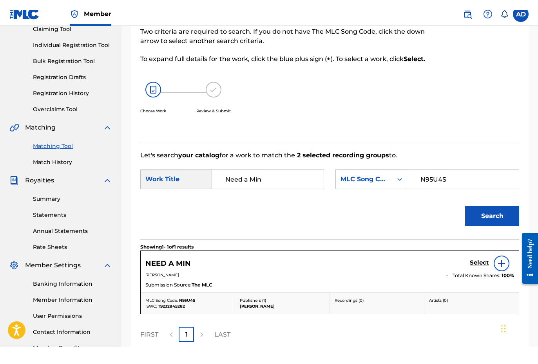
scroll to position [96, 0]
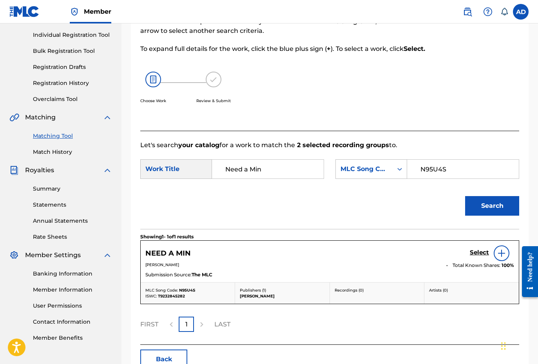
click at [478, 254] on h5 "Select" at bounding box center [479, 252] width 19 height 7
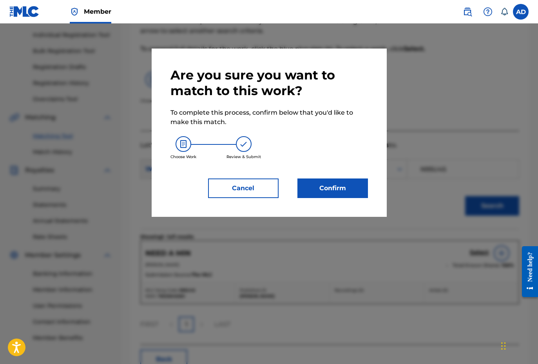
click at [347, 193] on button "Confirm" at bounding box center [332, 189] width 71 height 20
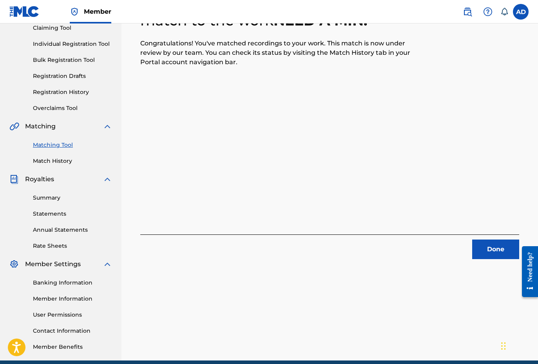
scroll to position [87, 0]
click at [495, 257] on button "Done" at bounding box center [495, 250] width 47 height 20
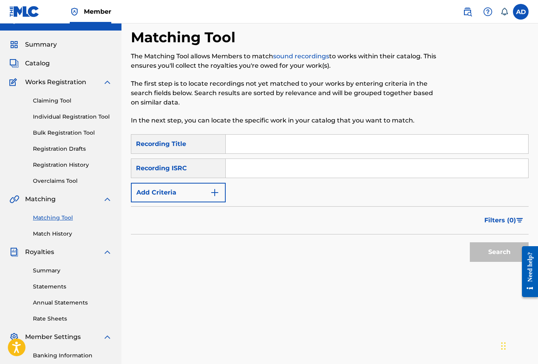
scroll to position [14, 0]
click at [40, 65] on span "Catalog" at bounding box center [37, 63] width 25 height 9
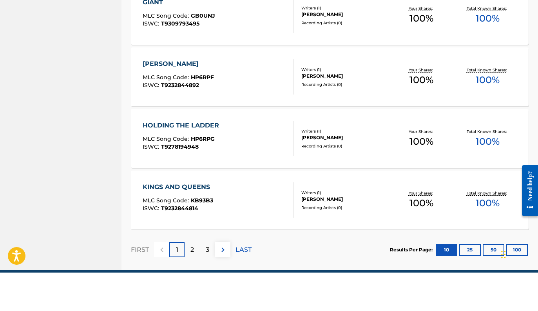
scroll to position [586, 0]
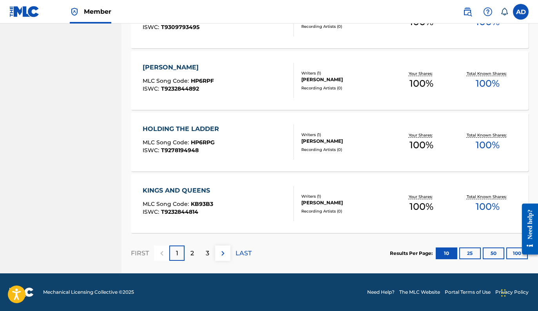
click at [195, 253] on div "2" at bounding box center [192, 252] width 15 height 15
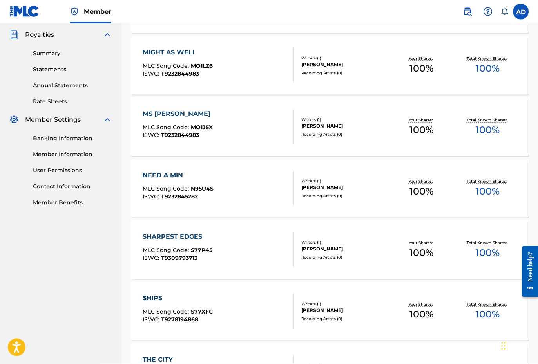
scroll to position [250, 0]
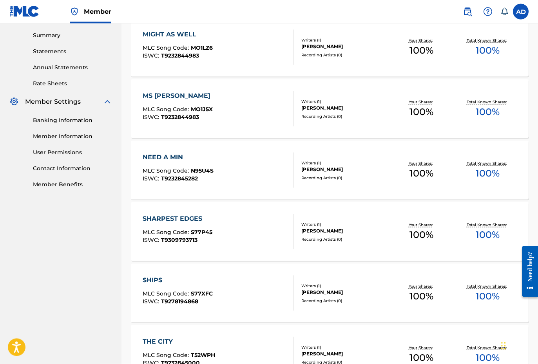
click at [208, 221] on div "SHARPEST EDGES" at bounding box center [178, 218] width 70 height 9
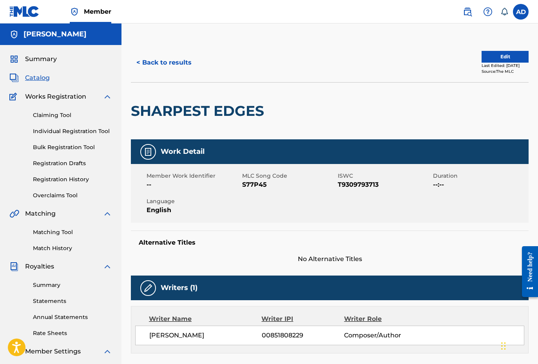
click at [254, 185] on span "S77P45" at bounding box center [289, 184] width 94 height 9
click at [253, 183] on span "S77P45" at bounding box center [289, 184] width 94 height 9
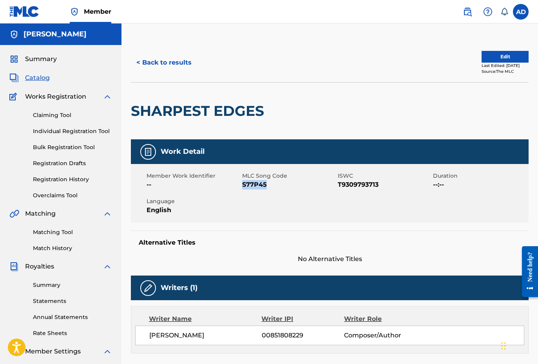
click at [54, 236] on link "Matching Tool" at bounding box center [72, 232] width 79 height 8
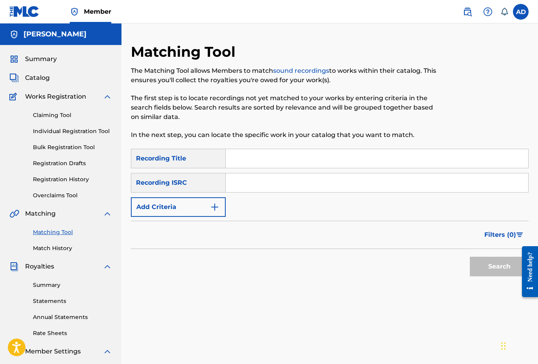
click at [254, 158] on input "Search Form" at bounding box center [377, 158] width 303 height 19
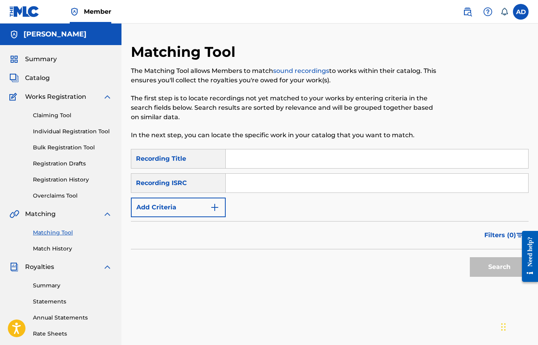
click at [254, 158] on input "Search Form" at bounding box center [377, 158] width 303 height 19
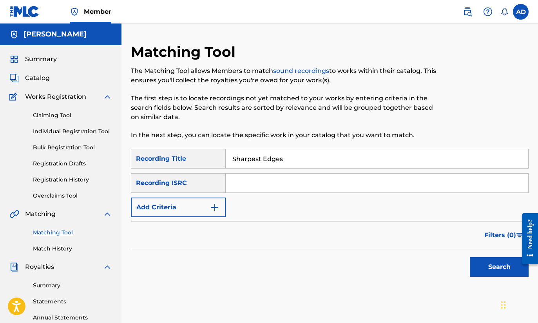
type input "Sharpest Edges"
click at [221, 215] on button "Add Criteria" at bounding box center [178, 208] width 95 height 20
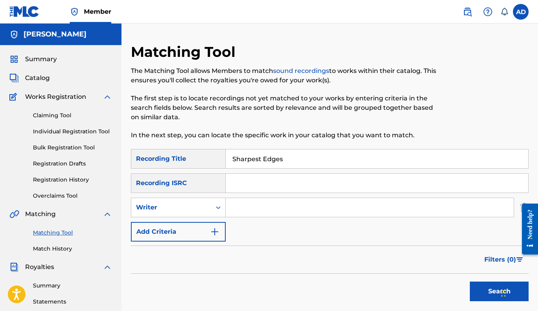
click at [214, 234] on img "Search Form" at bounding box center [214, 231] width 9 height 9
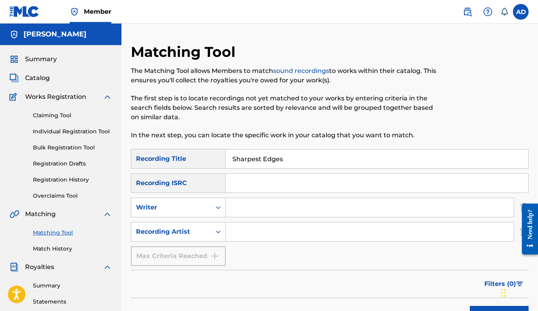
click at [245, 231] on input "Search Form" at bounding box center [370, 231] width 288 height 19
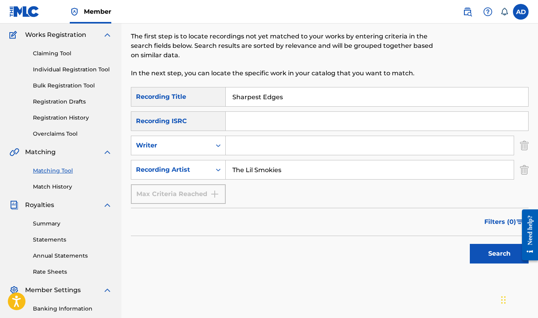
scroll to position [64, 0]
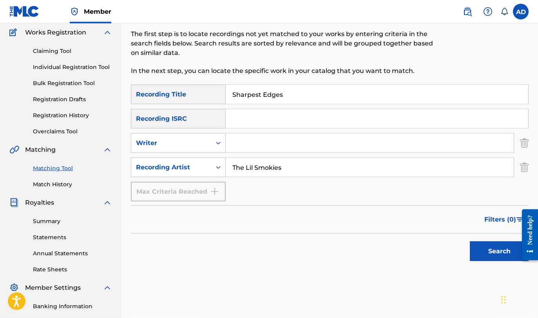
type input "The Lil Smokies"
click at [492, 254] on button "Search" at bounding box center [499, 251] width 59 height 20
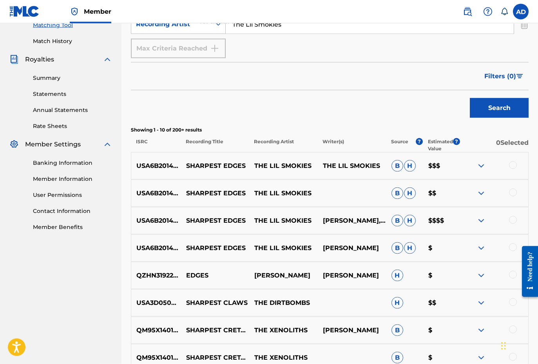
scroll to position [208, 0]
click at [505, 165] on div at bounding box center [494, 165] width 69 height 9
click at [516, 164] on div at bounding box center [513, 165] width 8 height 8
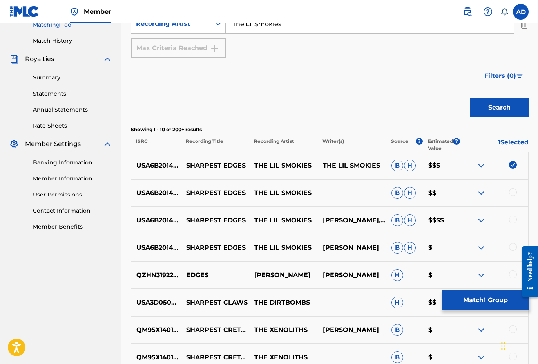
click at [519, 190] on div at bounding box center [494, 193] width 69 height 9
click at [511, 191] on div at bounding box center [513, 193] width 8 height 8
click at [516, 222] on div at bounding box center [513, 220] width 8 height 8
click at [512, 248] on div at bounding box center [513, 247] width 8 height 8
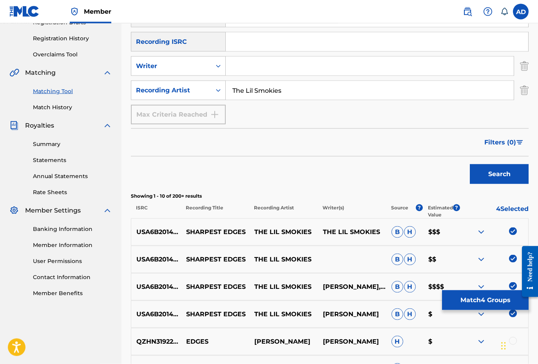
scroll to position [140, 0]
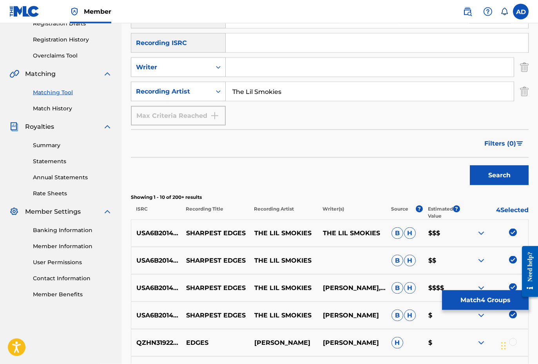
click at [472, 299] on button "Match 4 Groups" at bounding box center [485, 301] width 87 height 20
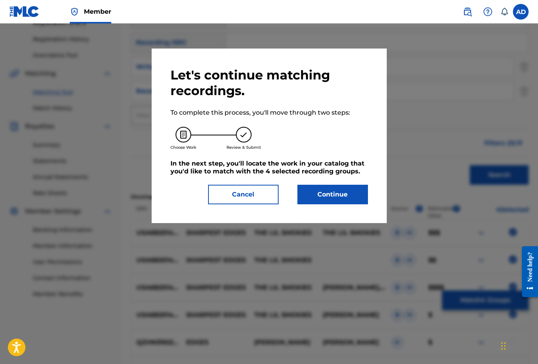
click at [339, 197] on button "Continue" at bounding box center [332, 195] width 71 height 20
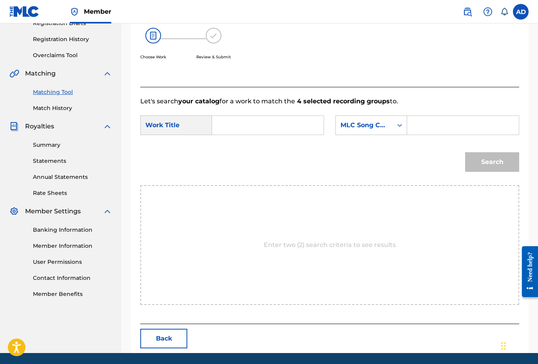
scroll to position [121, 0]
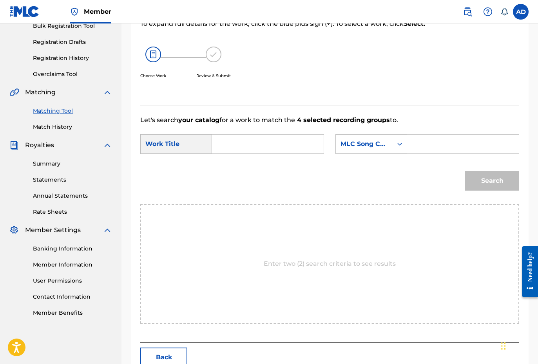
click at [274, 149] on input "Search Form" at bounding box center [268, 144] width 98 height 19
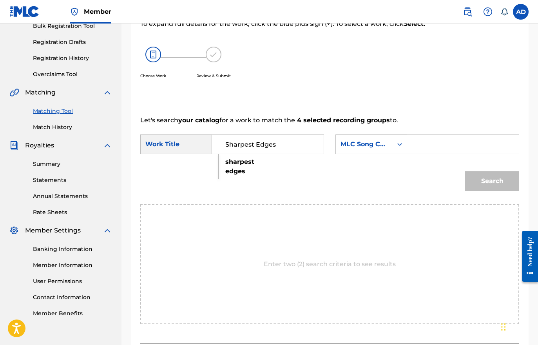
type input "Sharpest Edges"
click at [437, 144] on input "Search Form" at bounding box center [463, 144] width 98 height 19
paste input "S77P45"
type input "S77P45"
click at [483, 183] on button "Search" at bounding box center [492, 181] width 54 height 20
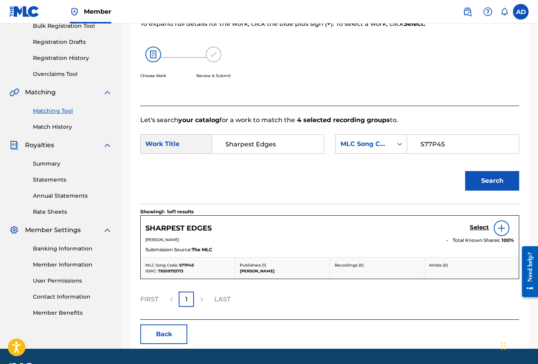
click at [477, 231] on h5 "Select" at bounding box center [479, 227] width 19 height 7
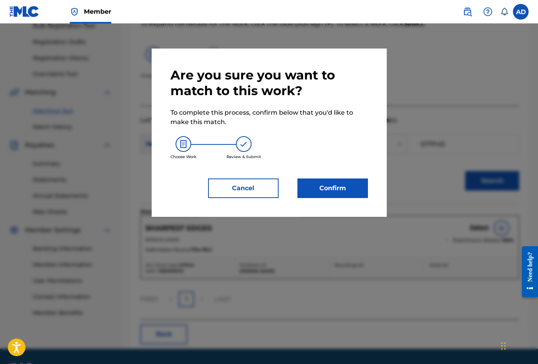
click at [317, 196] on button "Confirm" at bounding box center [332, 189] width 71 height 20
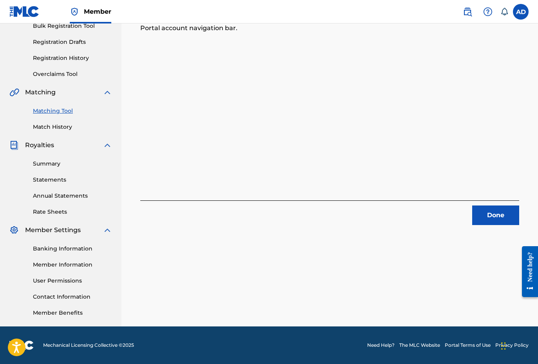
click at [490, 220] on button "Done" at bounding box center [495, 216] width 47 height 20
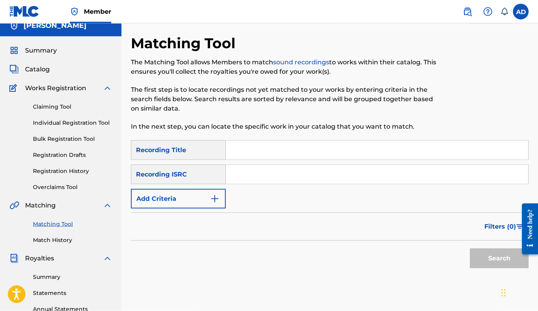
scroll to position [8, 0]
click at [41, 71] on span "Catalog" at bounding box center [37, 69] width 25 height 9
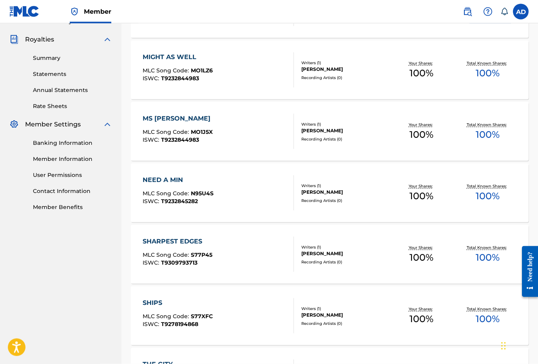
scroll to position [228, 0]
click at [198, 310] on div "SHIPS MLC Song Code : S77XFC ISWC : T9278194868" at bounding box center [178, 315] width 70 height 35
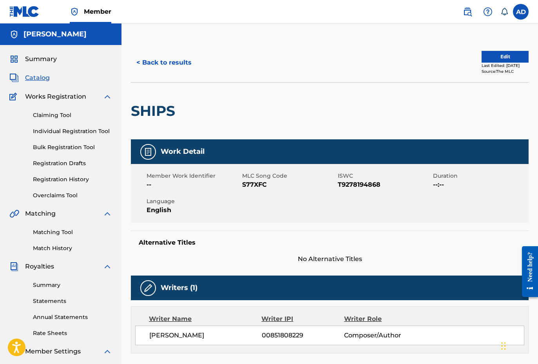
click at [262, 185] on span "S77XFC" at bounding box center [289, 184] width 94 height 9
click at [61, 237] on div "Matching Tool Match History" at bounding box center [60, 236] width 103 height 34
click at [63, 233] on link "Matching Tool" at bounding box center [72, 232] width 79 height 8
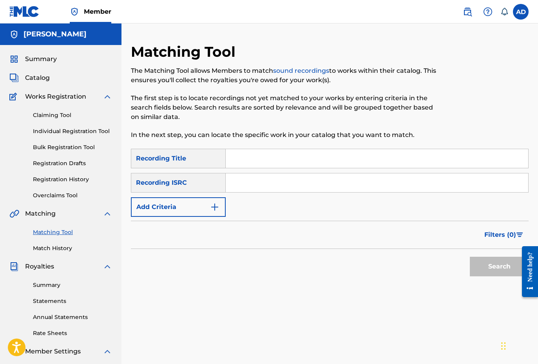
click at [242, 169] on div "SearchWithCriteriaa7325740-6e7e-4b19-830a-197f71c10b3f Recording Title SearchWi…" at bounding box center [330, 183] width 398 height 68
click at [247, 158] on input "Search Form" at bounding box center [377, 158] width 303 height 19
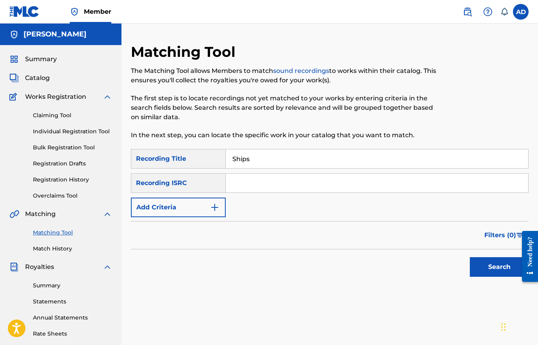
type input "Ships"
click at [218, 205] on img "Search Form" at bounding box center [214, 207] width 9 height 9
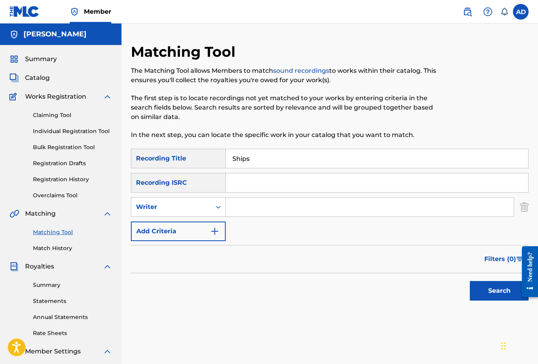
click at [217, 230] on img "Search Form" at bounding box center [214, 231] width 9 height 9
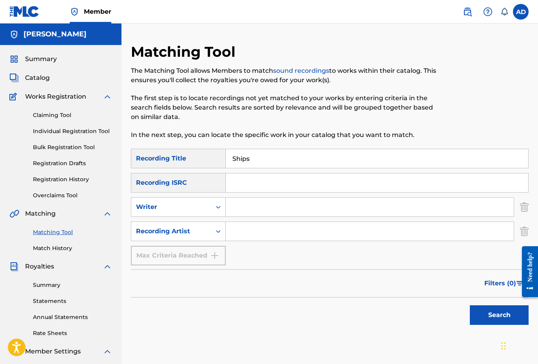
click at [244, 231] on input "Search Form" at bounding box center [370, 231] width 288 height 19
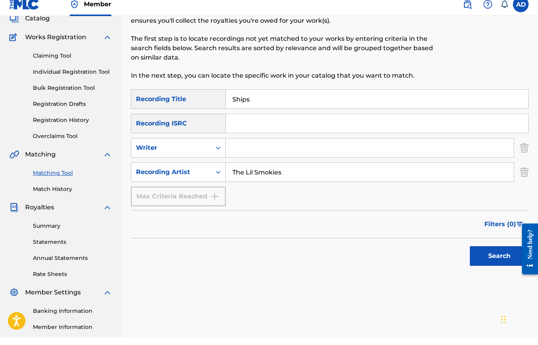
scroll to position [53, 0]
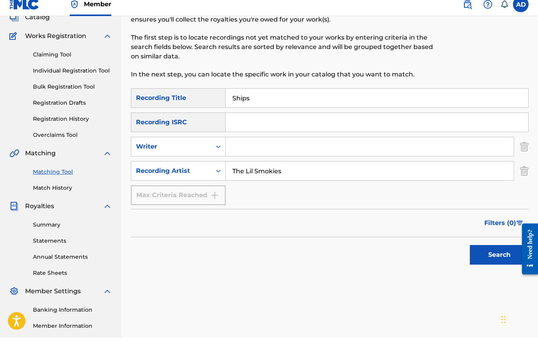
type input "The Lil Smokies"
click at [492, 253] on button "Search" at bounding box center [499, 262] width 59 height 20
click at [493, 253] on div "Search" at bounding box center [497, 260] width 63 height 31
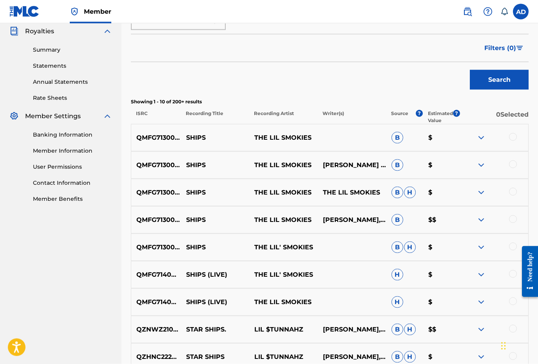
scroll to position [236, 0]
click at [314, 163] on p "THE LIL SMOKIES" at bounding box center [283, 164] width 69 height 9
click at [228, 167] on p "SHIPS" at bounding box center [215, 164] width 69 height 9
click at [344, 168] on p "[PERSON_NAME] PARKERANDY [PERSON_NAME]" at bounding box center [352, 164] width 69 height 9
click at [483, 167] on img at bounding box center [481, 164] width 9 height 9
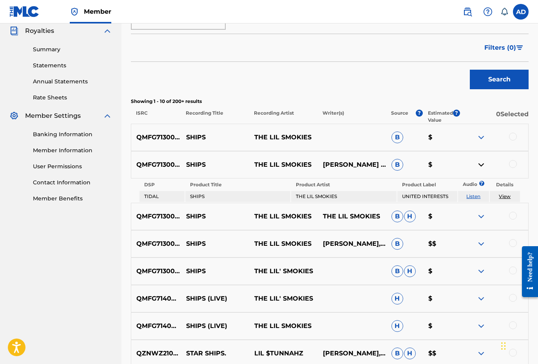
click at [511, 139] on div at bounding box center [513, 137] width 8 height 8
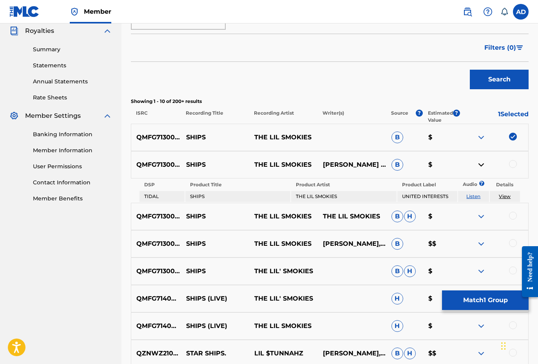
click at [516, 158] on div "QMFG71300007 SHIPS THE LIL SMOKIES [PERSON_NAME] PARKERANDY [PERSON_NAME] B $" at bounding box center [330, 164] width 398 height 27
click at [513, 167] on div at bounding box center [513, 164] width 8 height 8
click at [516, 214] on div at bounding box center [513, 216] width 8 height 8
click at [511, 243] on div at bounding box center [513, 243] width 8 height 8
click at [485, 163] on img at bounding box center [481, 164] width 9 height 9
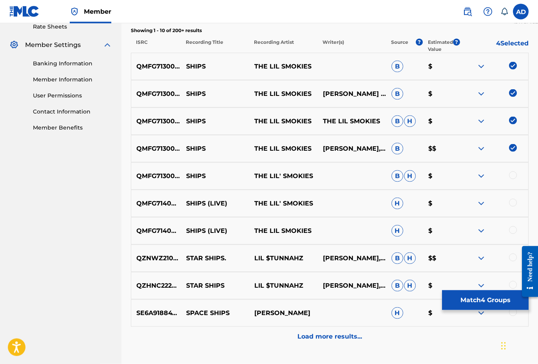
click at [515, 172] on div at bounding box center [513, 176] width 8 height 8
click at [514, 205] on div at bounding box center [513, 203] width 8 height 8
click at [516, 227] on div at bounding box center [513, 230] width 8 height 8
click at [477, 298] on button "Match 7 Groups" at bounding box center [485, 301] width 87 height 20
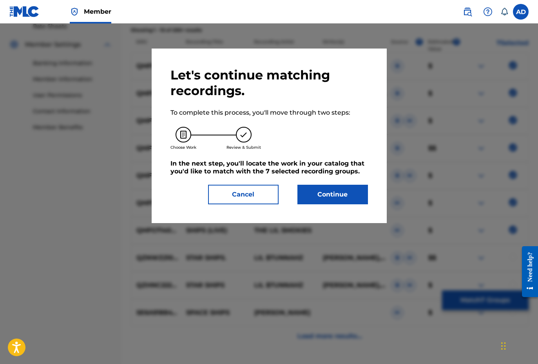
click at [338, 204] on button "Continue" at bounding box center [332, 195] width 71 height 20
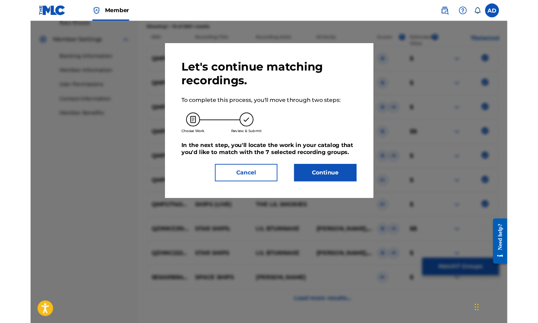
scroll to position [121, 0]
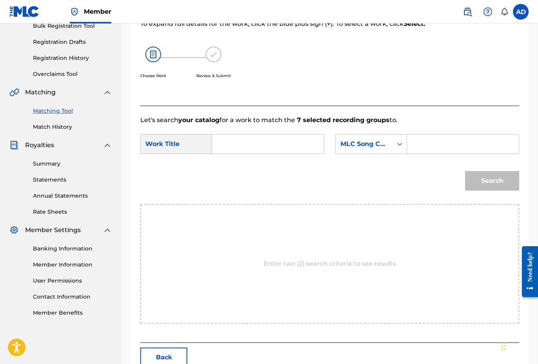
click at [267, 147] on input "Search Form" at bounding box center [268, 144] width 98 height 19
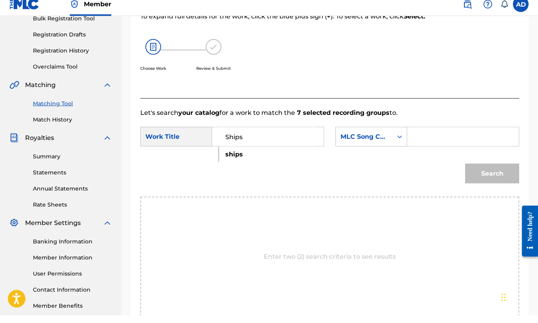
scroll to position [136, 0]
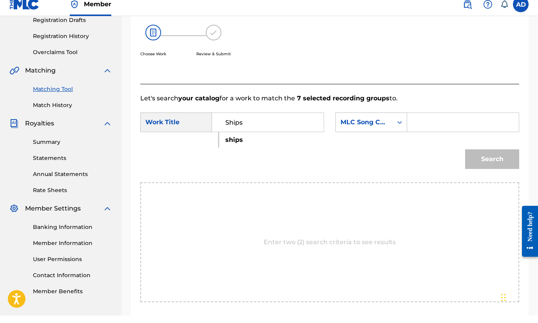
type input "Ships"
click at [437, 127] on input "Search Form" at bounding box center [463, 129] width 98 height 19
paste input "S77XFC"
type input "S77XFC"
click at [489, 161] on button "Search" at bounding box center [492, 167] width 54 height 20
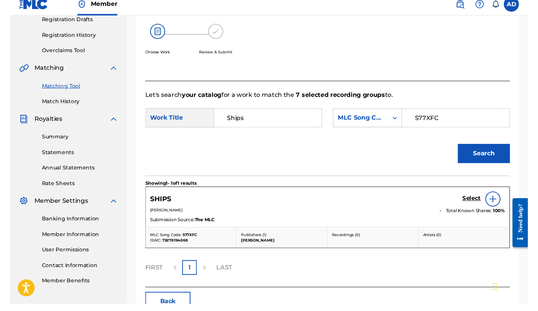
scroll to position [143, 0]
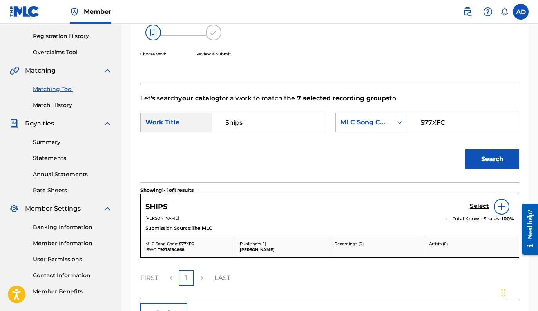
click at [482, 207] on h5 "Select" at bounding box center [479, 205] width 19 height 7
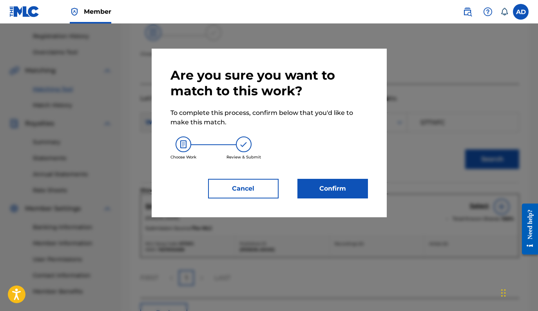
click at [343, 191] on button "Confirm" at bounding box center [332, 189] width 71 height 20
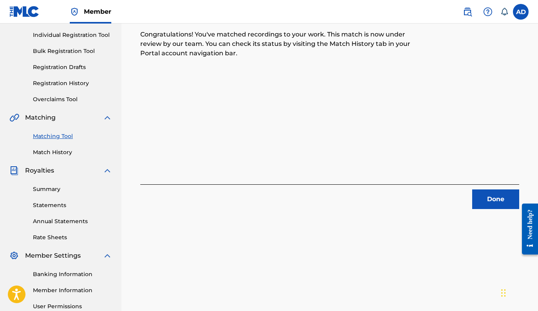
scroll to position [86, 0]
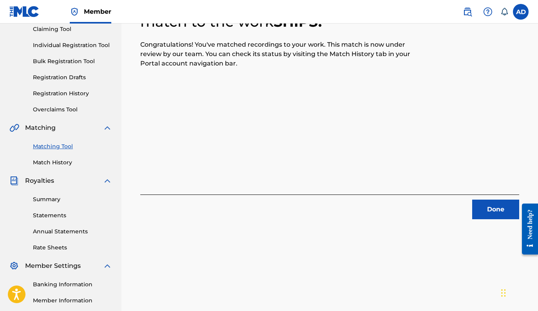
click at [480, 209] on button "Done" at bounding box center [495, 209] width 47 height 20
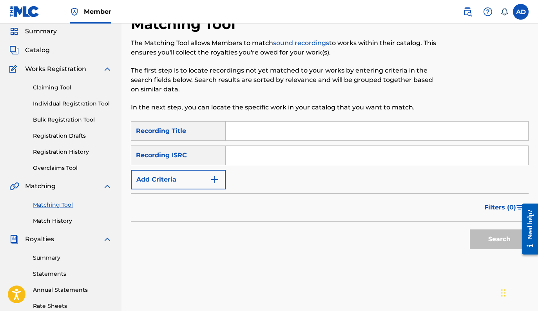
scroll to position [27, 0]
click at [39, 33] on span "Summary" at bounding box center [41, 31] width 32 height 9
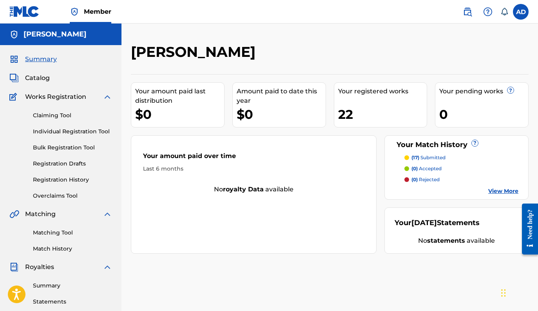
click at [40, 81] on span "Catalog" at bounding box center [37, 77] width 25 height 9
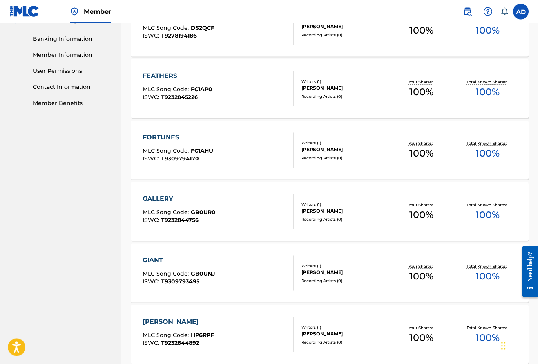
scroll to position [422, 0]
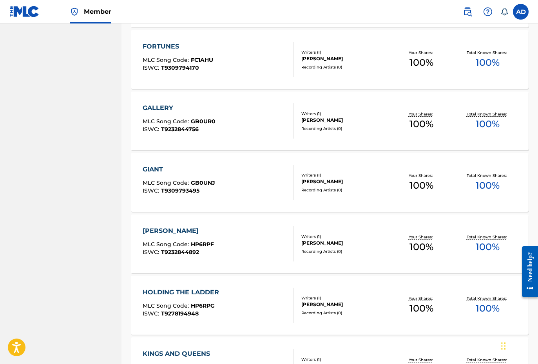
click at [230, 235] on div "[PERSON_NAME] MLC Song Code : HP6RPF ISWC : T9232844892" at bounding box center [218, 244] width 151 height 35
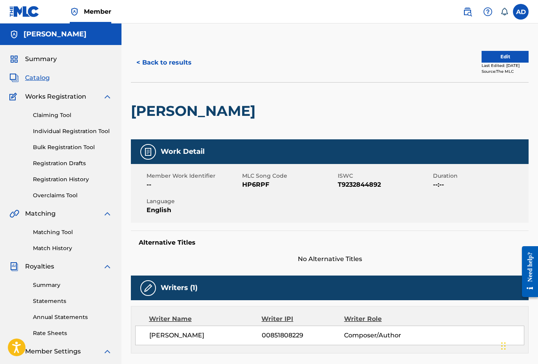
click at [142, 63] on button "< Back to results" at bounding box center [164, 63] width 66 height 20
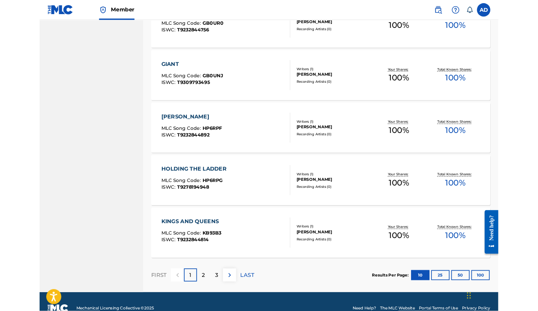
scroll to position [586, 0]
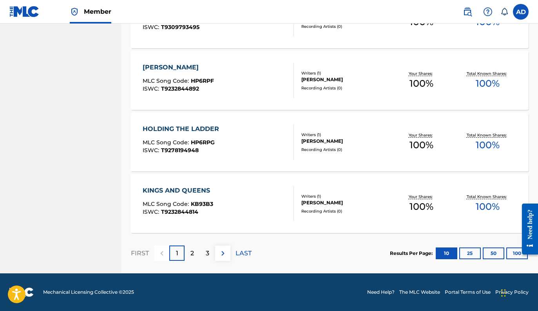
click at [192, 259] on div "2" at bounding box center [192, 252] width 15 height 15
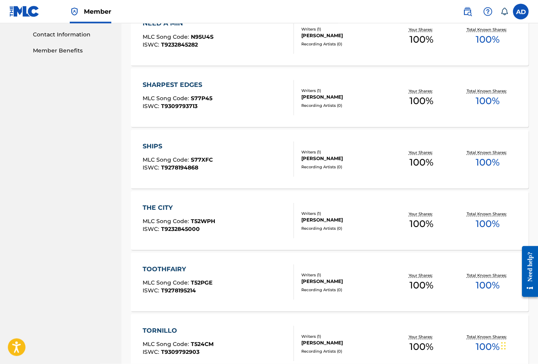
scroll to position [390, 0]
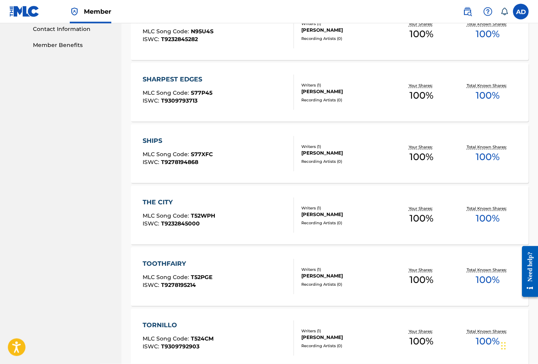
click at [218, 220] on div "THE CITY MLC Song Code : T52WPH ISWC : T9232845000" at bounding box center [218, 215] width 151 height 35
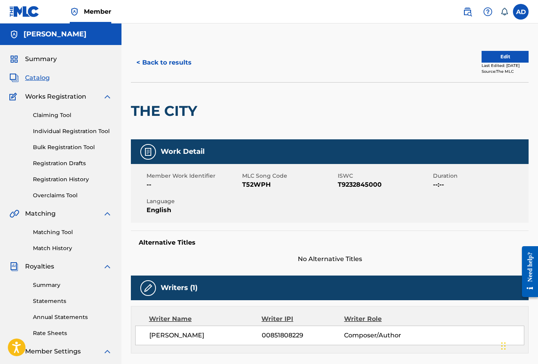
click at [365, 185] on span "T9232845000" at bounding box center [385, 184] width 94 height 9
click at [257, 185] on span "T52WPH" at bounding box center [289, 184] width 94 height 9
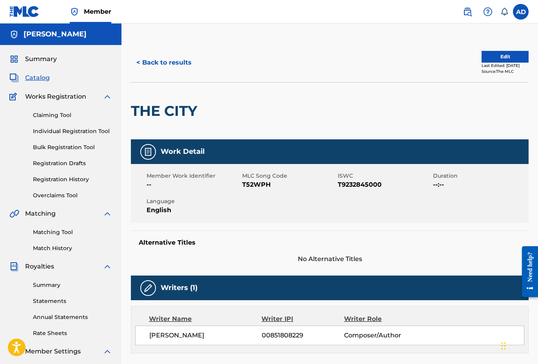
click at [257, 185] on span "T52WPH" at bounding box center [289, 184] width 94 height 9
click at [56, 232] on link "Matching Tool" at bounding box center [72, 232] width 79 height 8
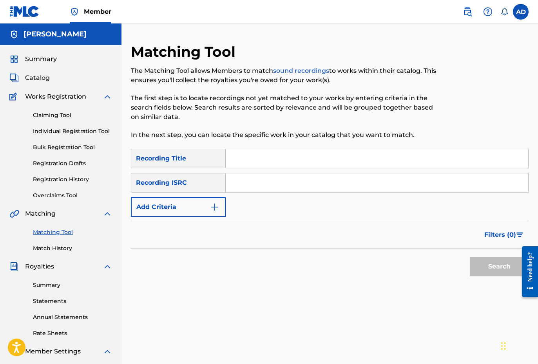
click at [253, 158] on input "Search Form" at bounding box center [377, 158] width 303 height 19
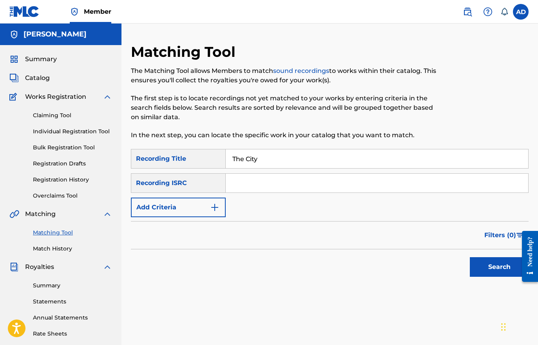
type input "The City"
click at [213, 212] on button "Add Criteria" at bounding box center [178, 208] width 95 height 20
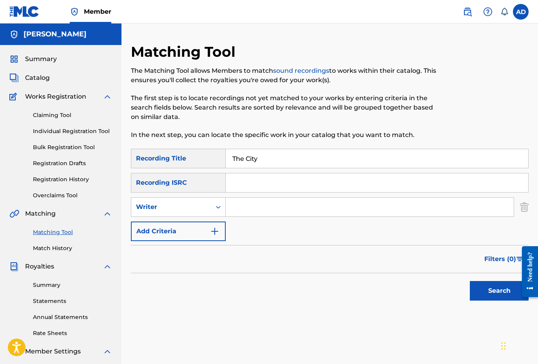
click at [217, 232] on img "Search Form" at bounding box center [214, 231] width 9 height 9
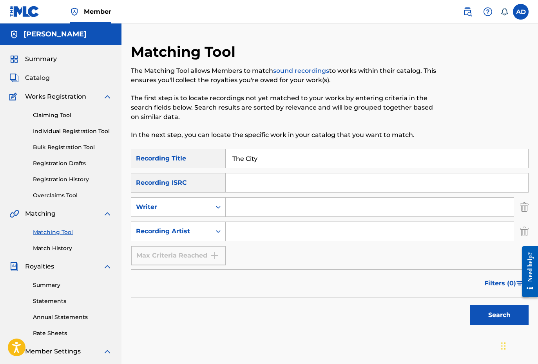
click at [245, 231] on input "Search Form" at bounding box center [370, 231] width 288 height 19
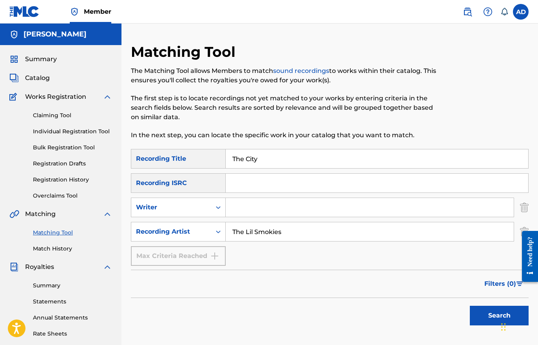
scroll to position [25, 0]
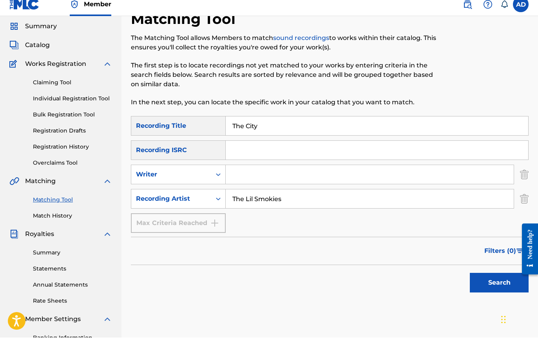
type input "The Lil Smokies"
click at [483, 280] on button "Search" at bounding box center [499, 290] width 59 height 20
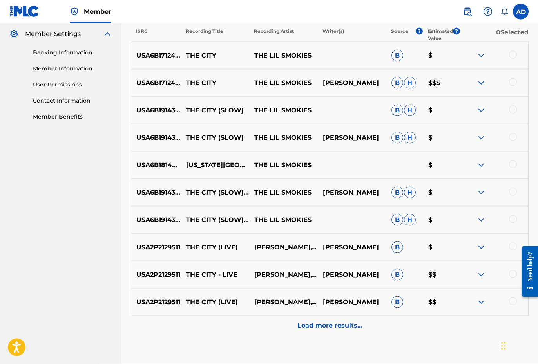
scroll to position [335, 0]
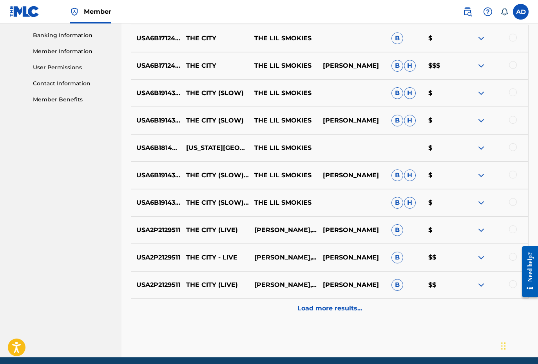
click at [340, 306] on p "Load more results..." at bounding box center [329, 308] width 65 height 9
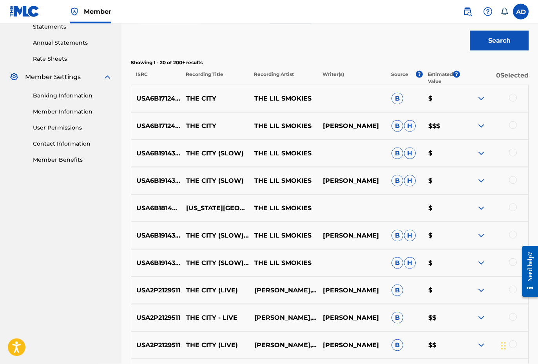
scroll to position [274, 0]
click at [511, 98] on div at bounding box center [513, 98] width 8 height 8
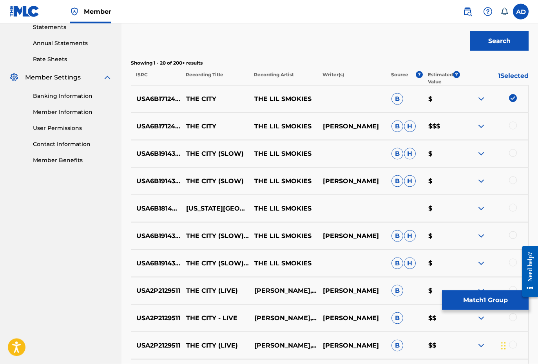
scroll to position [275, 0]
click at [506, 130] on div at bounding box center [494, 125] width 69 height 9
click at [513, 127] on div at bounding box center [513, 125] width 8 height 8
click at [509, 153] on div at bounding box center [513, 153] width 8 height 8
click at [510, 181] on div at bounding box center [513, 180] width 8 height 8
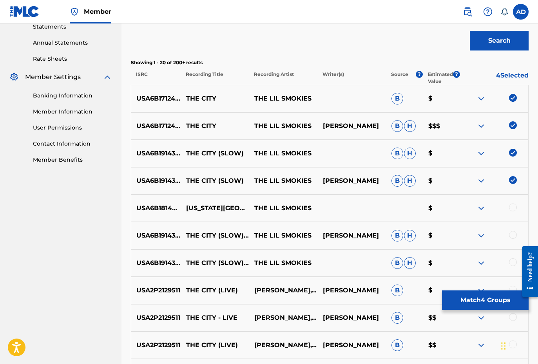
click at [513, 234] on div at bounding box center [513, 235] width 8 height 8
click at [512, 263] on div at bounding box center [513, 263] width 8 height 8
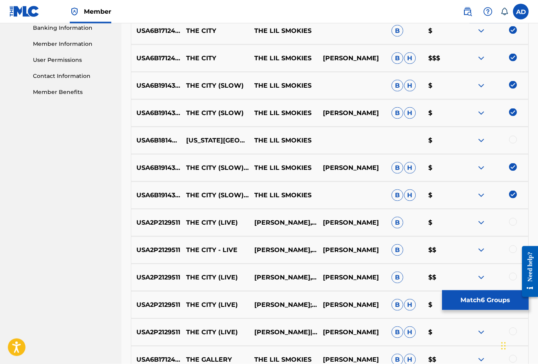
scroll to position [344, 0]
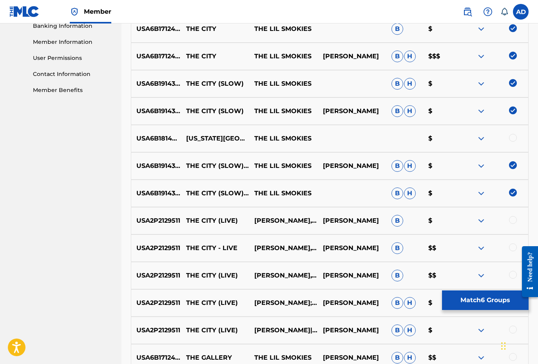
click at [511, 223] on div at bounding box center [513, 220] width 8 height 8
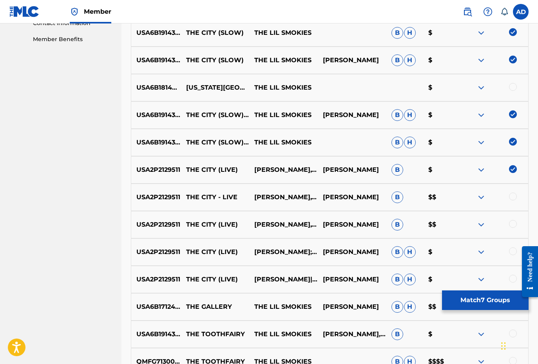
scroll to position [404, 0]
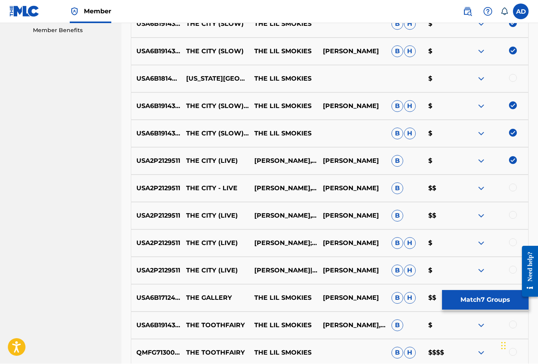
click at [516, 183] on div "USA2P2129511 THE CITY - LIVE [PERSON_NAME],THE LIL SMOKIES [PERSON_NAME] B $$" at bounding box center [330, 188] width 398 height 27
click at [511, 185] on div at bounding box center [513, 188] width 8 height 8
click at [511, 212] on div at bounding box center [513, 215] width 8 height 8
click at [513, 245] on div at bounding box center [513, 243] width 8 height 8
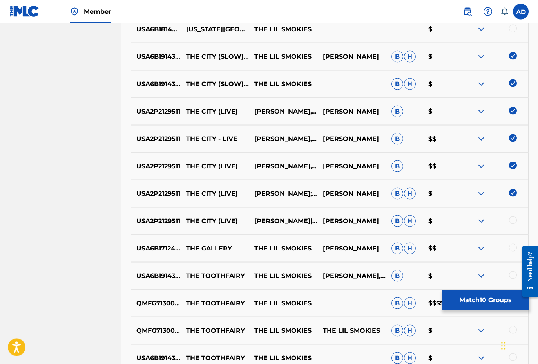
scroll to position [454, 0]
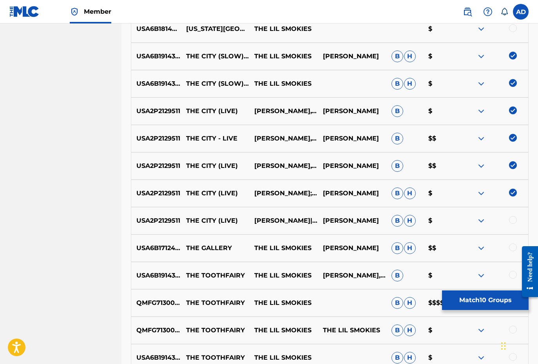
click at [513, 220] on div at bounding box center [513, 220] width 8 height 8
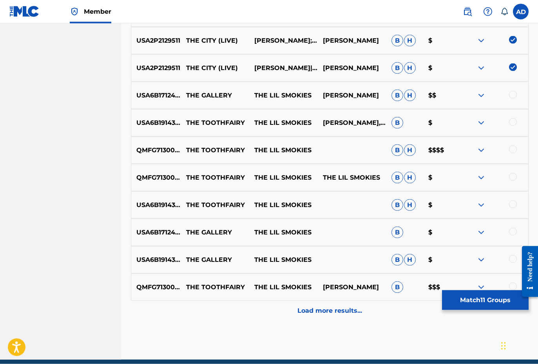
scroll to position [607, 0]
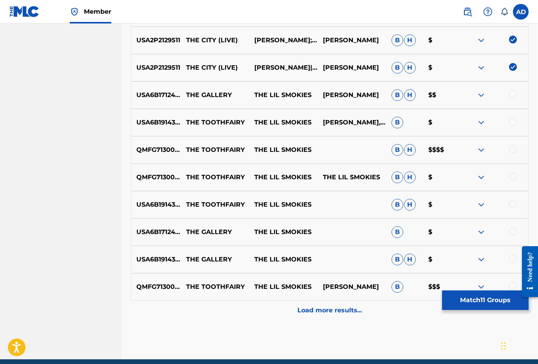
click at [484, 300] on button "Match 11 Groups" at bounding box center [485, 301] width 87 height 20
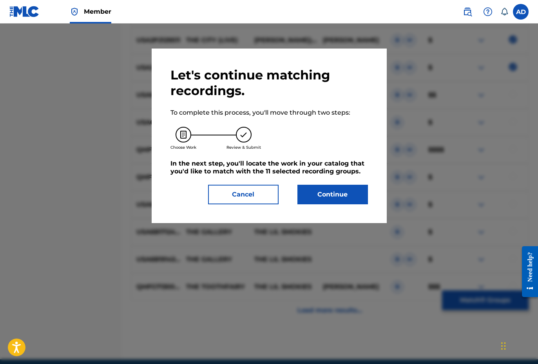
click at [333, 193] on button "Continue" at bounding box center [332, 195] width 71 height 20
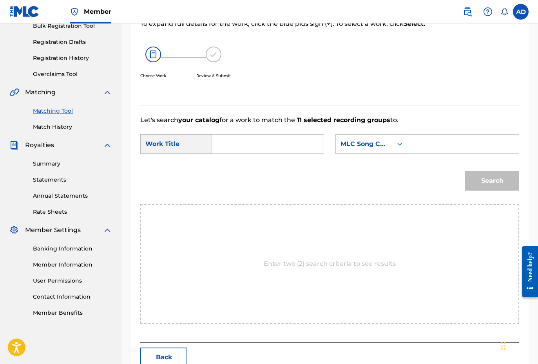
click at [441, 147] on input "Search Form" at bounding box center [463, 144] width 98 height 19
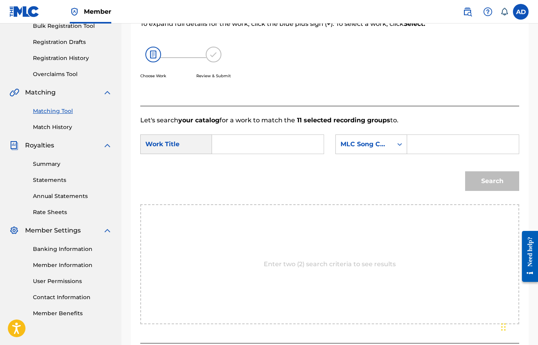
click at [440, 149] on input "Search Form" at bounding box center [463, 144] width 98 height 19
paste input "T52WPH"
type input "T52WPH"
click at [236, 145] on input "Search Form" at bounding box center [268, 144] width 98 height 19
type input "The City"
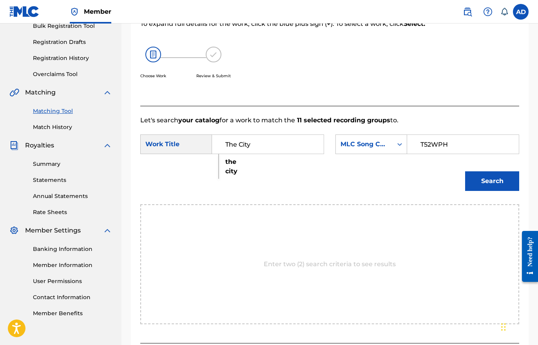
click at [482, 187] on button "Search" at bounding box center [492, 181] width 54 height 20
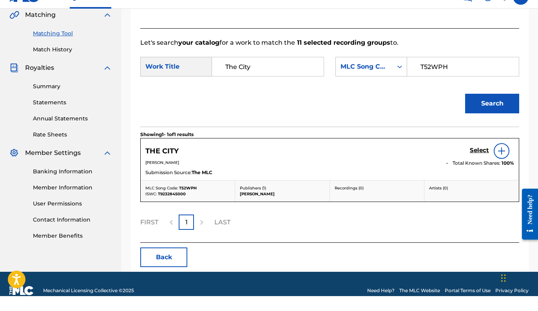
scroll to position [198, 0]
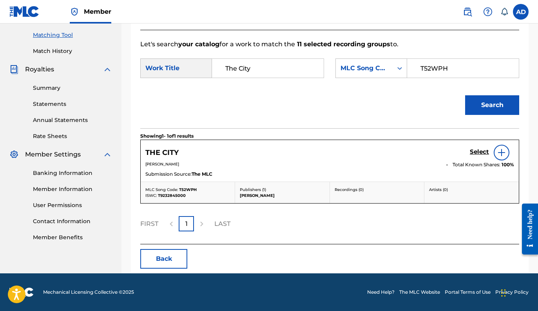
click at [478, 150] on h5 "Select" at bounding box center [479, 151] width 19 height 7
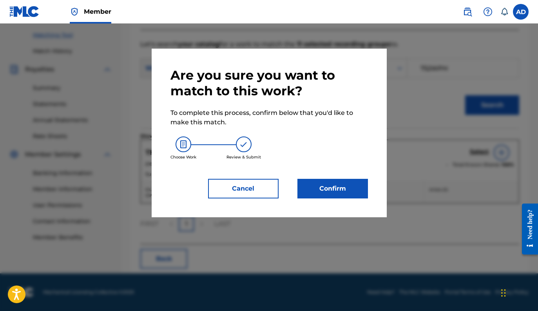
click at [331, 198] on button "Confirm" at bounding box center [332, 189] width 71 height 20
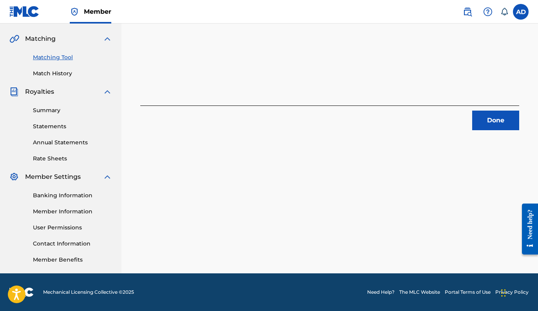
click at [489, 124] on button "Done" at bounding box center [495, 121] width 47 height 20
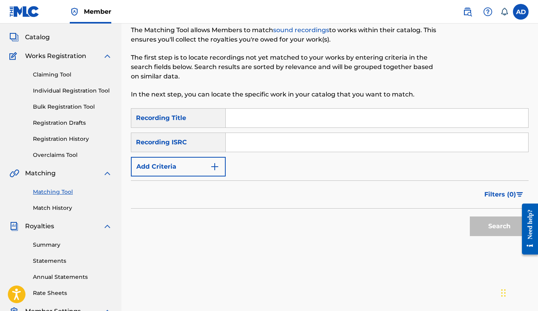
scroll to position [0, 0]
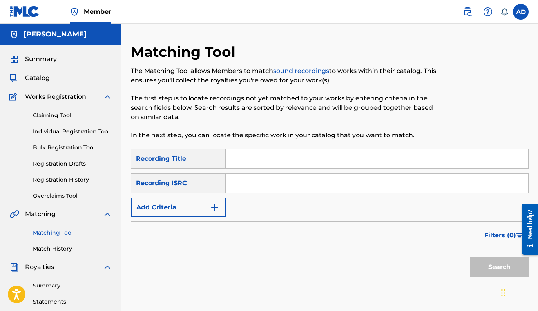
click at [40, 77] on span "Catalog" at bounding box center [37, 77] width 25 height 9
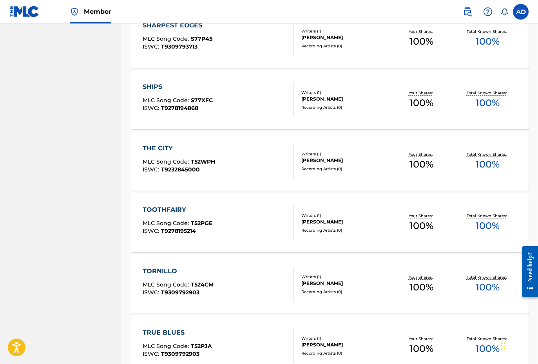
scroll to position [443, 0]
click at [216, 212] on div "TOOTHFAIRY MLC Song Code : T52PGE ISWC : T9278195214" at bounding box center [218, 223] width 151 height 35
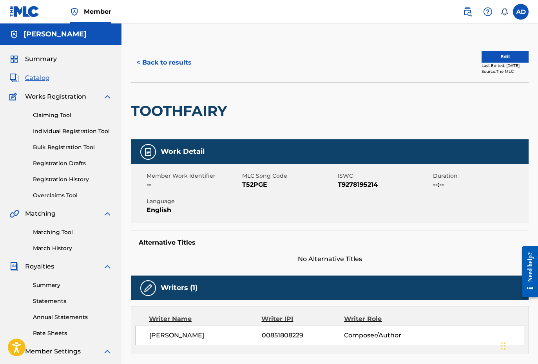
click at [254, 185] on span "T52PGE" at bounding box center [289, 184] width 94 height 9
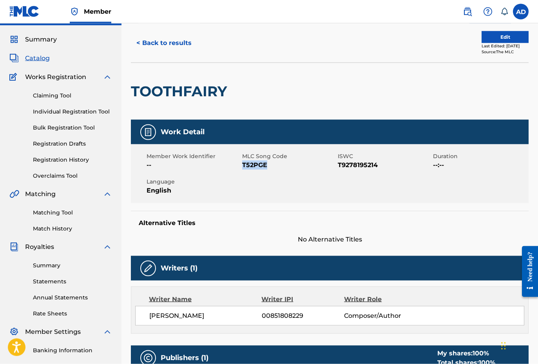
scroll to position [12, 0]
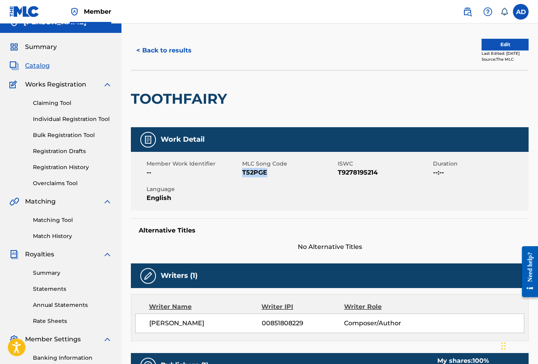
click at [66, 223] on link "Matching Tool" at bounding box center [72, 220] width 79 height 8
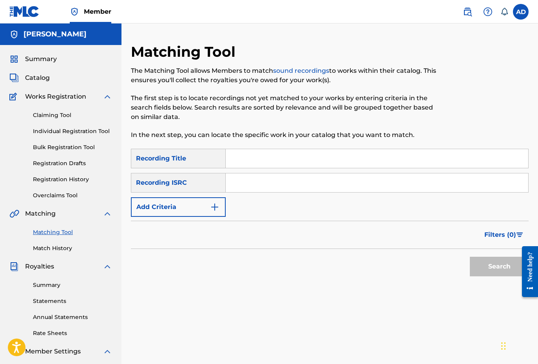
click at [260, 158] on input "Search Form" at bounding box center [377, 158] width 303 height 19
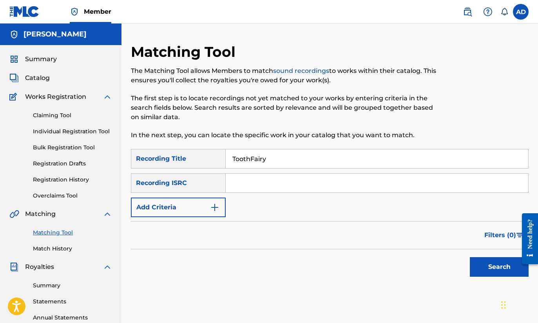
type input "ToothFairy"
click at [217, 206] on img "Search Form" at bounding box center [214, 207] width 9 height 9
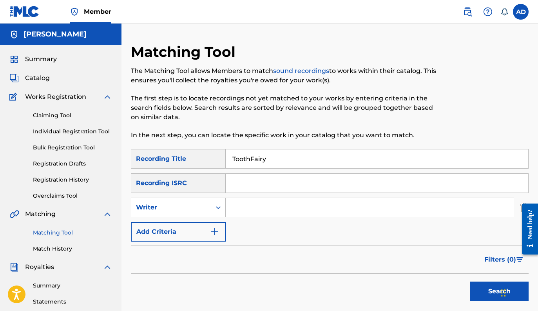
click at [210, 233] on img "Search Form" at bounding box center [214, 231] width 9 height 9
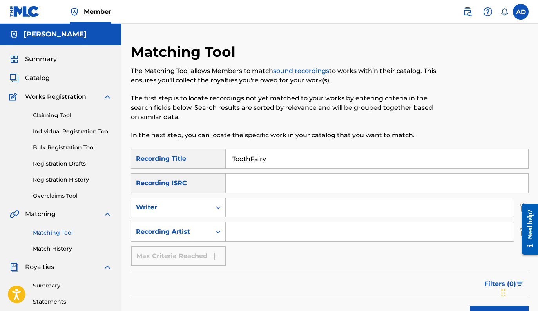
click at [252, 236] on input "Search Form" at bounding box center [370, 231] width 288 height 19
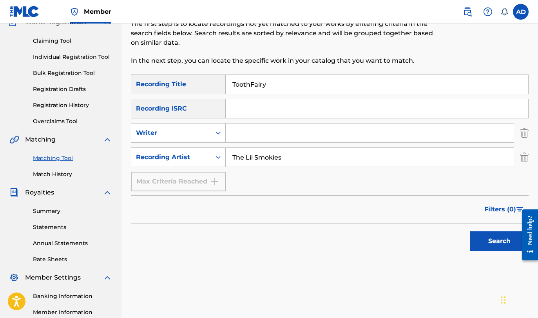
scroll to position [86, 0]
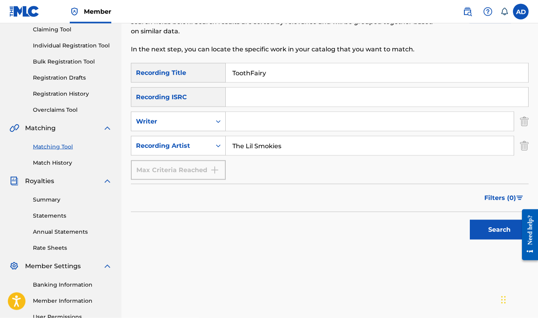
type input "The Lil Smokies"
click at [484, 235] on button "Search" at bounding box center [499, 230] width 59 height 20
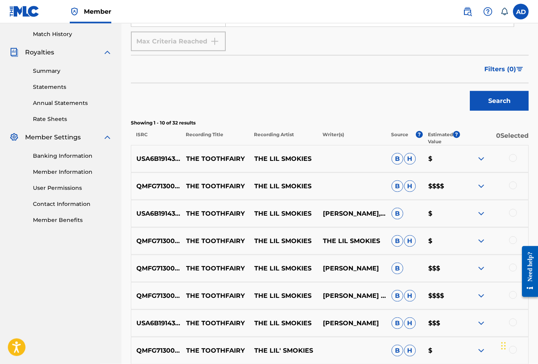
scroll to position [215, 0]
click at [483, 215] on img at bounding box center [481, 213] width 9 height 9
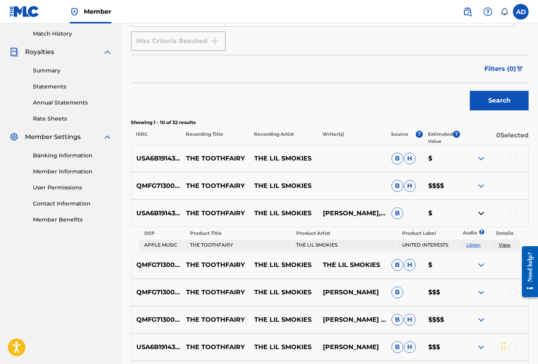
click at [483, 215] on img at bounding box center [481, 213] width 9 height 9
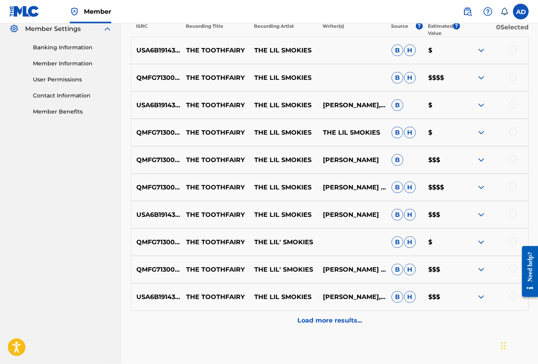
scroll to position [323, 0]
click at [340, 310] on div "Load more results..." at bounding box center [330, 321] width 398 height 20
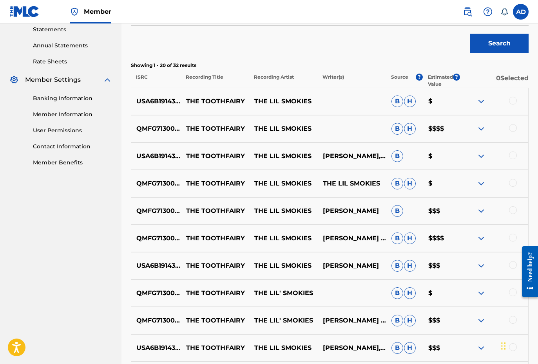
scroll to position [276, 0]
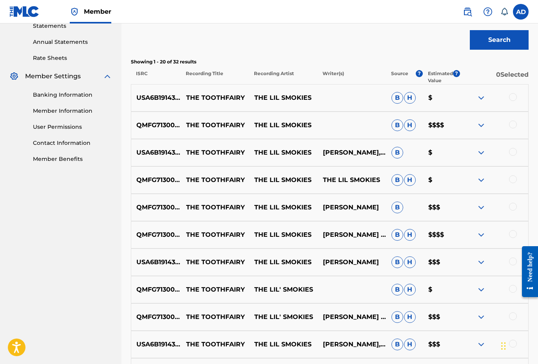
click at [513, 91] on div "USA6B1914305 THE TOOTHFAIRY THE LIL SMOKIES B H $" at bounding box center [330, 97] width 398 height 27
click at [514, 97] on div at bounding box center [513, 97] width 8 height 8
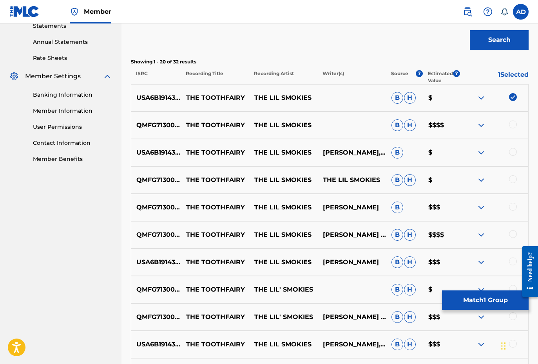
click at [512, 128] on div at bounding box center [513, 125] width 8 height 8
click at [513, 153] on div at bounding box center [513, 152] width 8 height 8
click at [513, 179] on div at bounding box center [513, 180] width 8 height 8
click at [510, 209] on div at bounding box center [513, 207] width 8 height 8
click at [509, 238] on div at bounding box center [494, 234] width 69 height 9
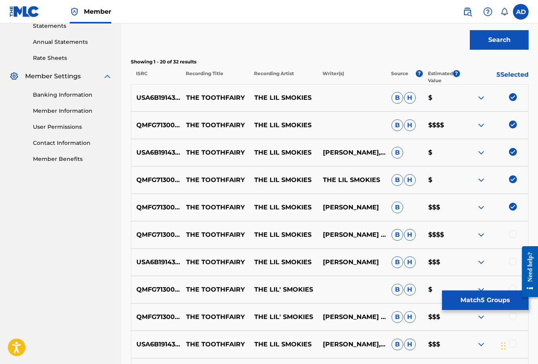
click at [511, 235] on div at bounding box center [513, 234] width 8 height 8
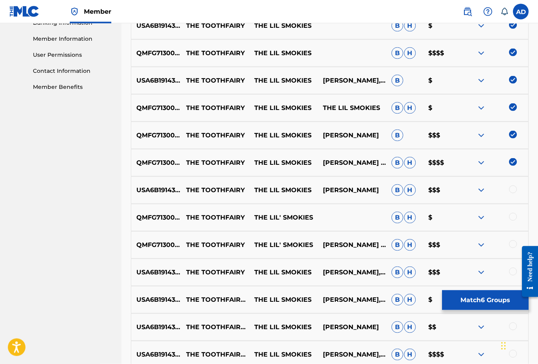
scroll to position [361, 0]
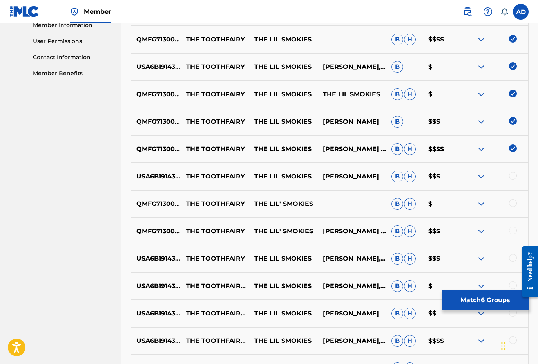
click at [512, 178] on div at bounding box center [513, 176] width 8 height 8
click at [512, 205] on div at bounding box center [513, 203] width 8 height 8
click at [512, 233] on div at bounding box center [513, 231] width 8 height 8
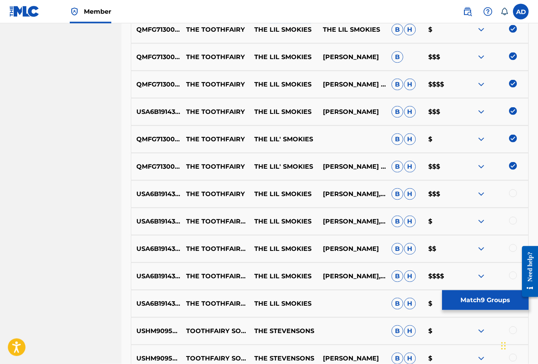
scroll to position [426, 0]
click at [515, 194] on div at bounding box center [513, 193] width 8 height 8
click at [509, 222] on div at bounding box center [513, 221] width 8 height 8
click at [511, 249] on div at bounding box center [513, 248] width 8 height 8
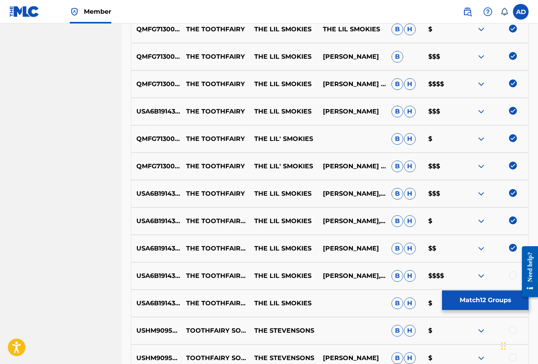
click at [512, 272] on div at bounding box center [513, 276] width 8 height 8
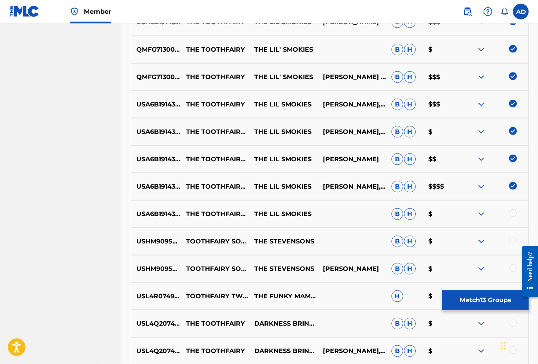
scroll to position [517, 0]
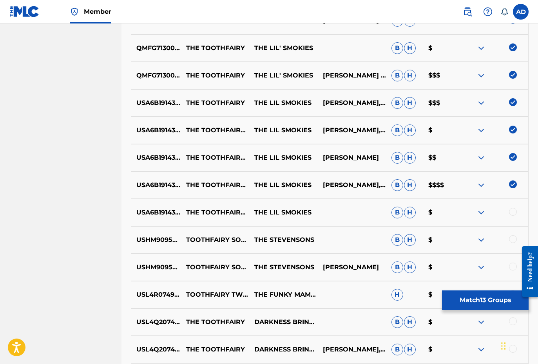
click at [514, 209] on div at bounding box center [513, 212] width 8 height 8
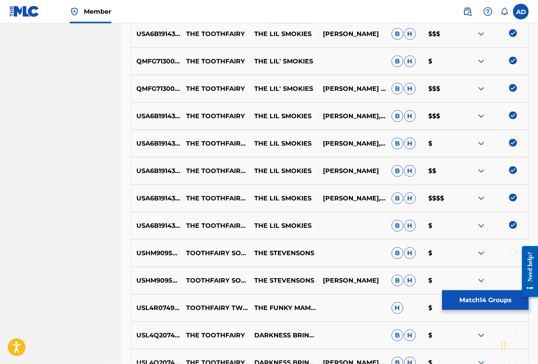
scroll to position [504, 0]
click at [487, 301] on button "Match 14 Groups" at bounding box center [485, 301] width 87 height 20
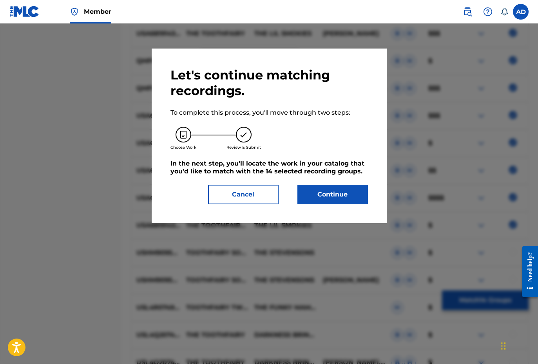
click at [338, 191] on button "Continue" at bounding box center [332, 195] width 71 height 20
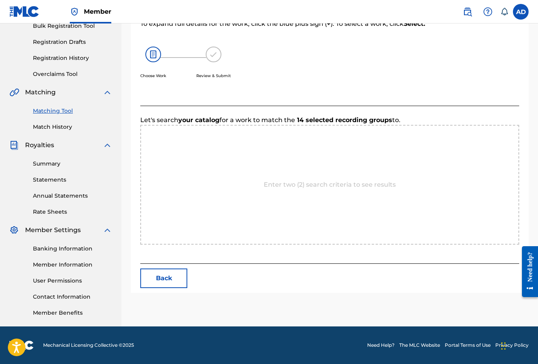
scroll to position [121, 0]
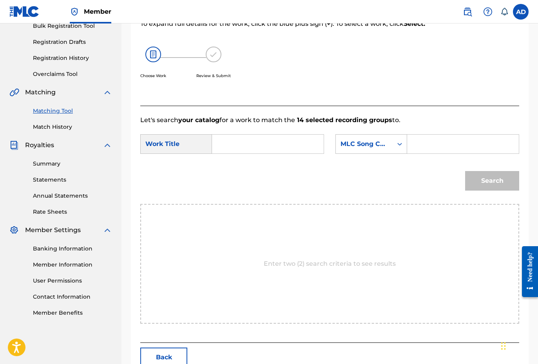
click at [287, 144] on input "Search Form" at bounding box center [268, 144] width 98 height 19
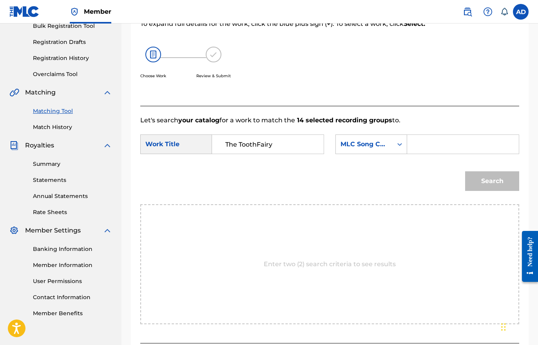
type input "The ToothFairy"
click at [439, 144] on input "Search Form" at bounding box center [463, 144] width 98 height 19
paste input "T52PGE"
type input "T52PGE"
click at [484, 177] on button "Search" at bounding box center [492, 181] width 54 height 20
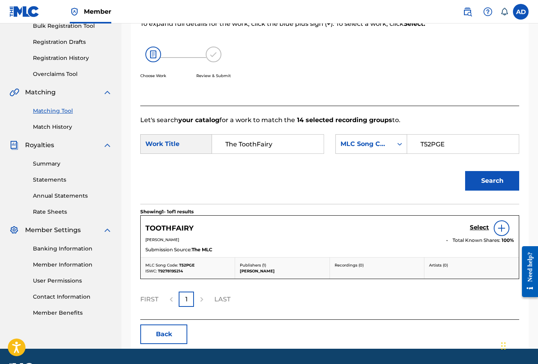
click at [475, 231] on h5 "Select" at bounding box center [479, 227] width 19 height 7
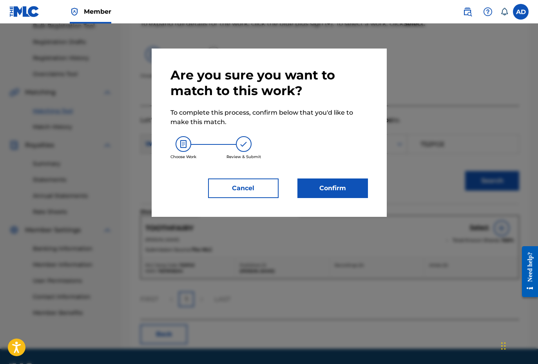
click at [339, 185] on button "Confirm" at bounding box center [332, 189] width 71 height 20
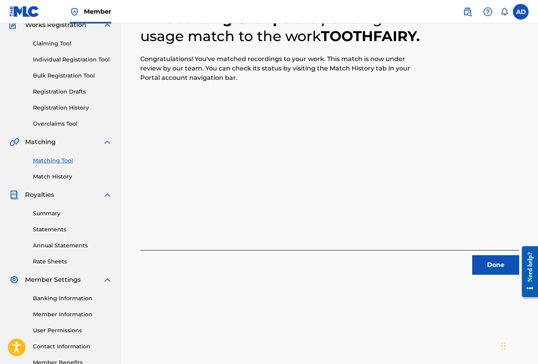
scroll to position [59, 0]
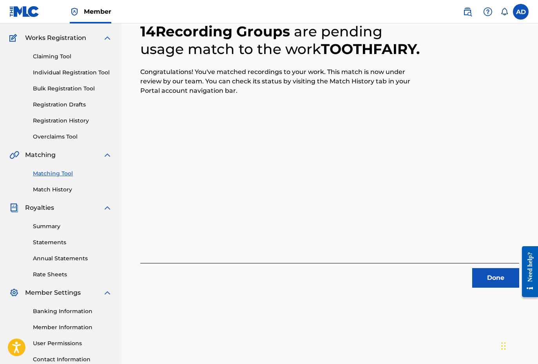
click at [487, 281] on button "Done" at bounding box center [495, 278] width 47 height 20
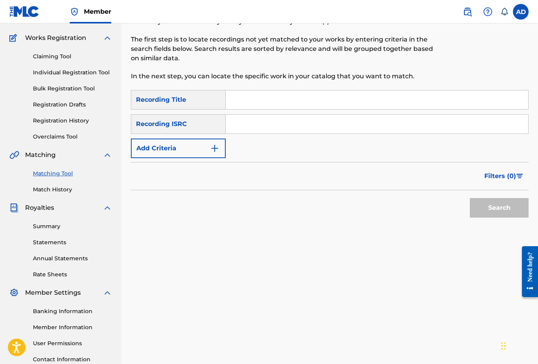
click at [62, 60] on link "Claiming Tool" at bounding box center [72, 57] width 79 height 8
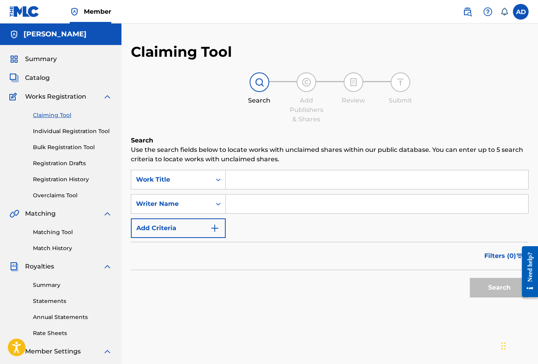
click at [44, 79] on span "Catalog" at bounding box center [37, 77] width 25 height 9
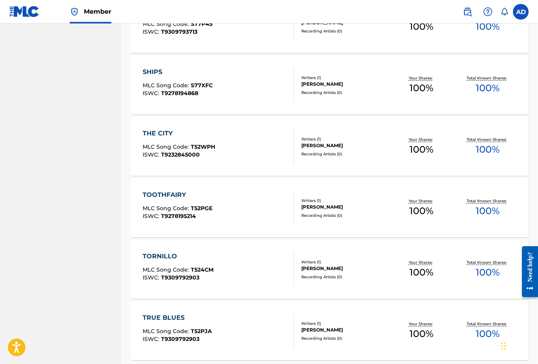
scroll to position [459, 0]
click at [229, 264] on div "TORNILLO MLC Song Code : T524CM ISWC : T9309792903" at bounding box center [218, 269] width 151 height 35
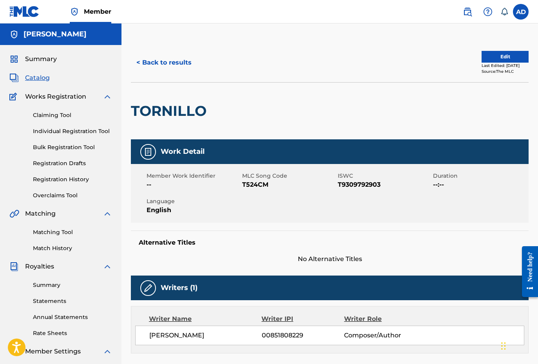
click at [260, 185] on span "T524CM" at bounding box center [289, 184] width 94 height 9
click at [60, 231] on link "Matching Tool" at bounding box center [72, 232] width 79 height 8
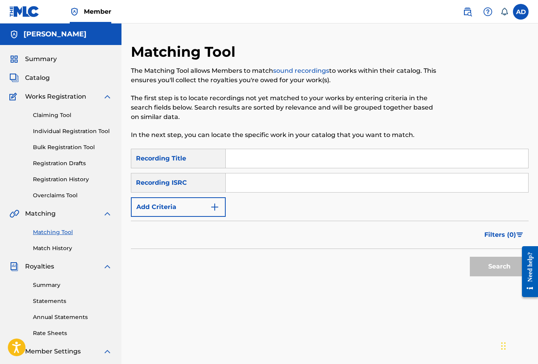
click at [250, 158] on input "Search Form" at bounding box center [377, 158] width 303 height 19
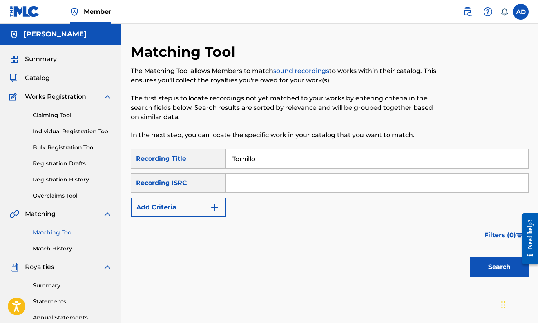
type input "Tornillo"
click at [203, 213] on button "Add Criteria" at bounding box center [178, 208] width 95 height 20
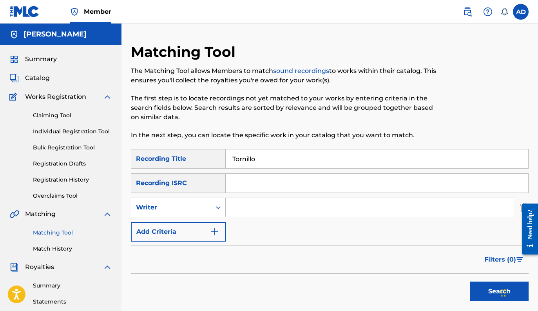
click at [209, 229] on button "Add Criteria" at bounding box center [178, 232] width 95 height 20
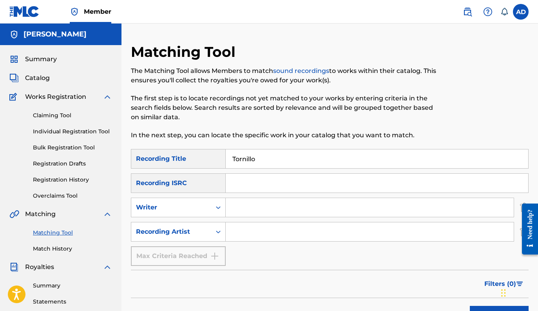
click at [257, 231] on input "Search Form" at bounding box center [370, 231] width 288 height 19
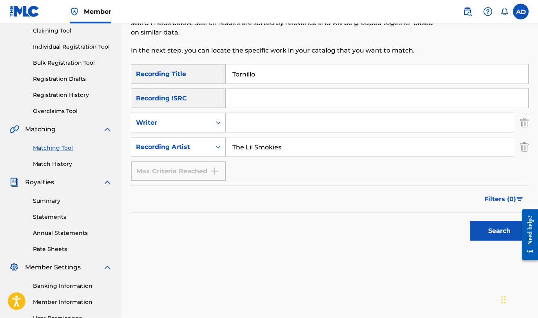
scroll to position [85, 0]
type input "The Lil Smokies"
click at [485, 234] on button "Search" at bounding box center [499, 231] width 59 height 20
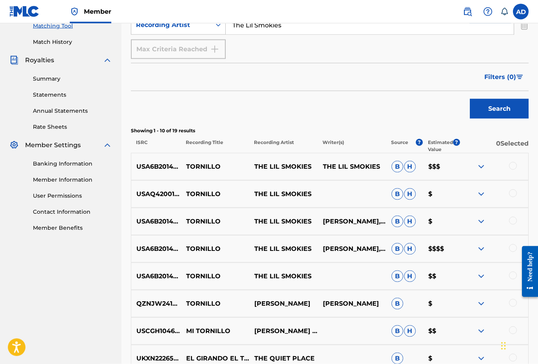
scroll to position [207, 0]
click at [513, 167] on div at bounding box center [513, 166] width 8 height 8
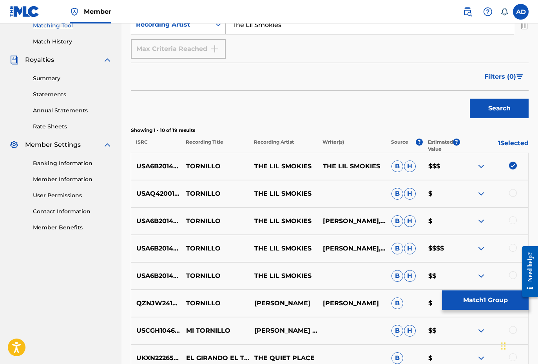
click at [511, 198] on div at bounding box center [494, 193] width 69 height 9
click at [506, 198] on div at bounding box center [494, 193] width 69 height 9
click at [507, 194] on div at bounding box center [494, 193] width 69 height 9
click at [515, 192] on div at bounding box center [513, 193] width 8 height 8
click at [510, 222] on div at bounding box center [513, 221] width 8 height 8
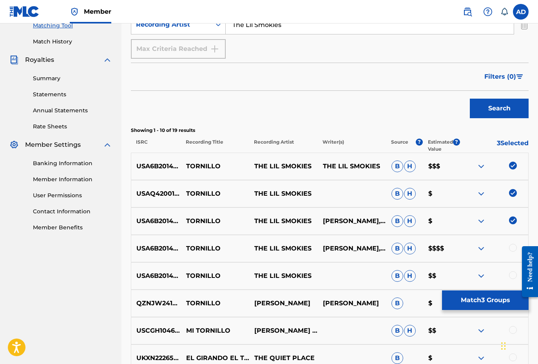
click at [509, 248] on div at bounding box center [513, 248] width 8 height 8
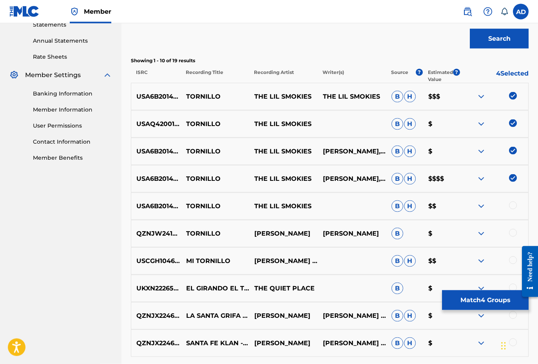
scroll to position [280, 0]
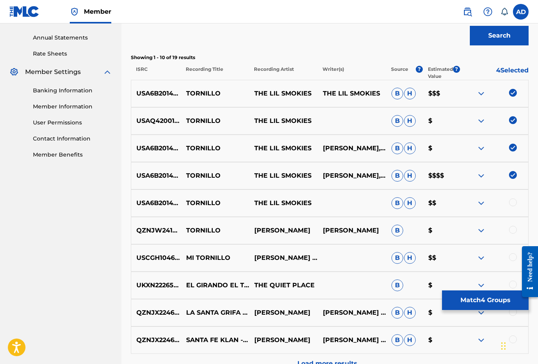
click at [504, 204] on div at bounding box center [494, 203] width 69 height 9
click at [513, 203] on div at bounding box center [513, 203] width 8 height 8
click at [484, 39] on button "Search" at bounding box center [499, 36] width 59 height 20
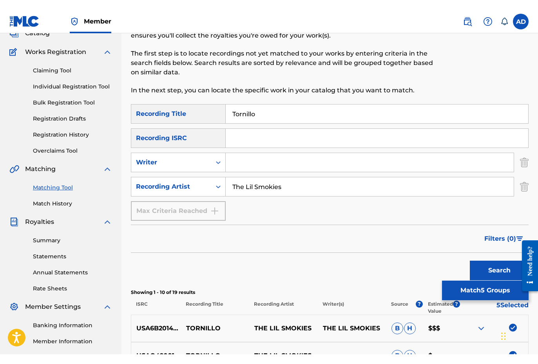
scroll to position [42, 0]
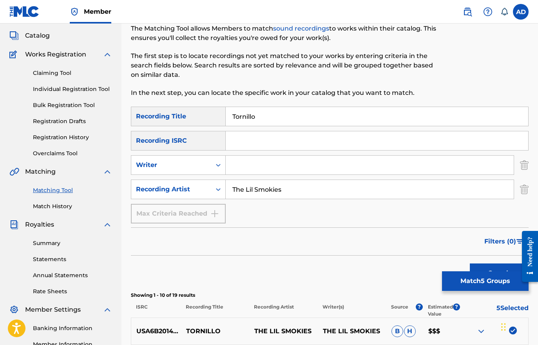
click at [451, 272] on button "Match 5 Groups" at bounding box center [485, 281] width 87 height 20
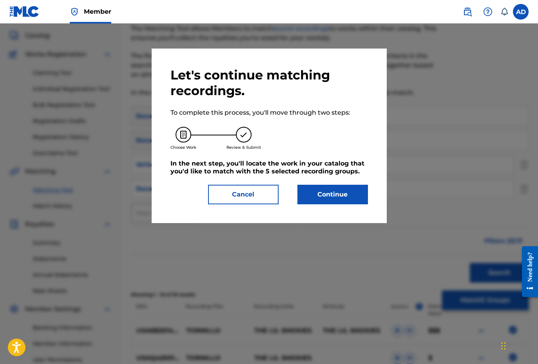
click at [328, 197] on button "Continue" at bounding box center [332, 195] width 71 height 20
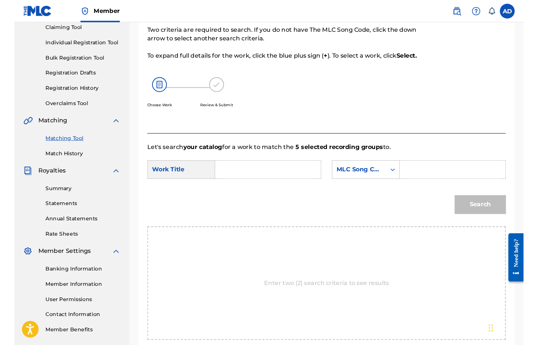
scroll to position [94, 0]
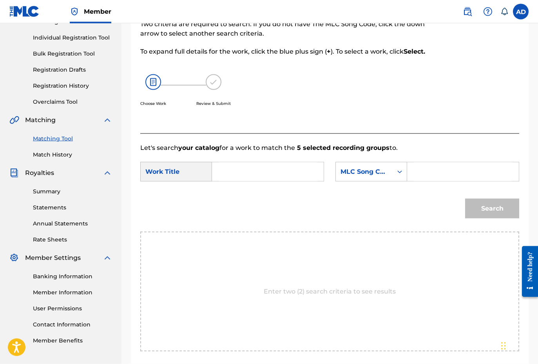
click at [247, 171] on input "Search Form" at bounding box center [268, 172] width 98 height 19
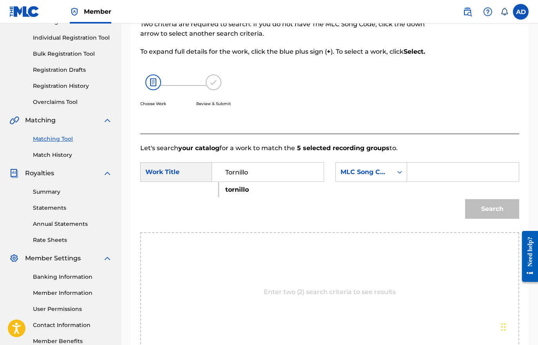
type input "Tornillo"
click at [434, 171] on input "Search Form" at bounding box center [463, 172] width 98 height 19
paste input "T524CM"
type input "T524CM"
click at [485, 208] on button "Search" at bounding box center [492, 209] width 54 height 20
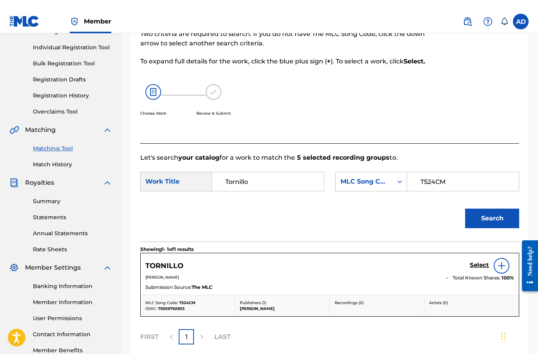
scroll to position [94, 0]
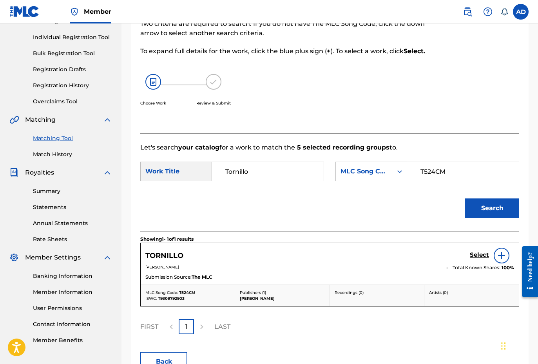
click at [478, 256] on h5 "Select" at bounding box center [479, 255] width 19 height 7
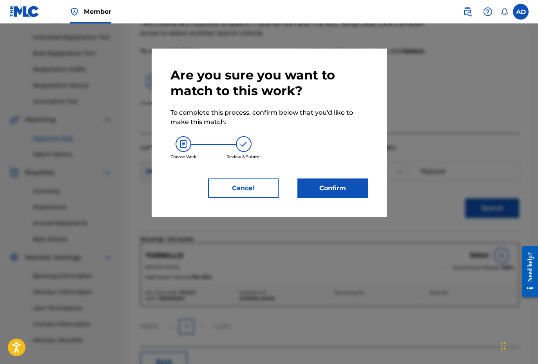
click at [333, 194] on button "Confirm" at bounding box center [332, 189] width 71 height 20
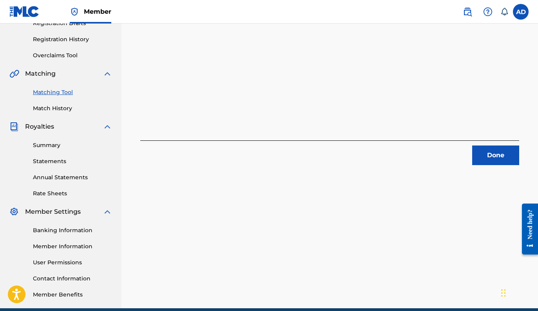
scroll to position [150, 0]
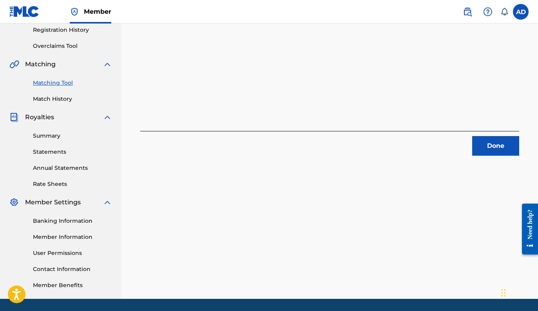
click at [486, 152] on button "Done" at bounding box center [495, 146] width 47 height 20
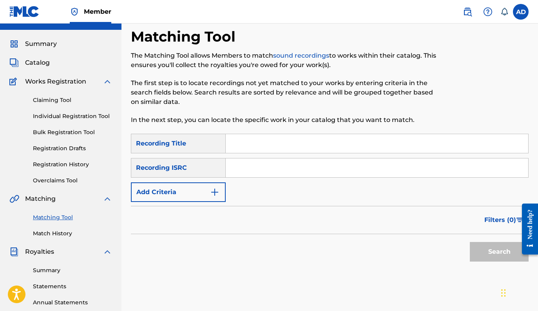
scroll to position [11, 0]
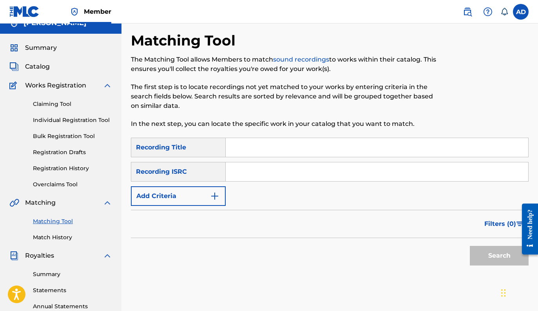
click at [42, 72] on div "Summary Catalog Works Registration Claiming Tool Individual Registration Tool B…" at bounding box center [60, 235] width 121 height 403
click at [39, 71] on span "Catalog" at bounding box center [37, 66] width 25 height 9
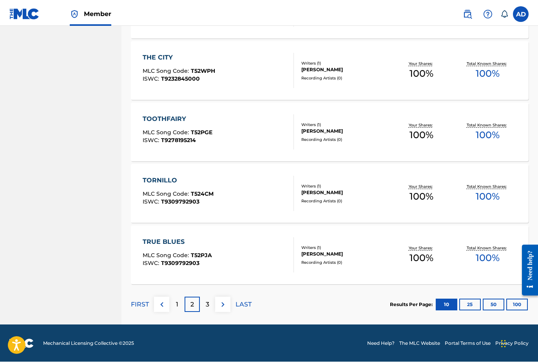
scroll to position [533, 0]
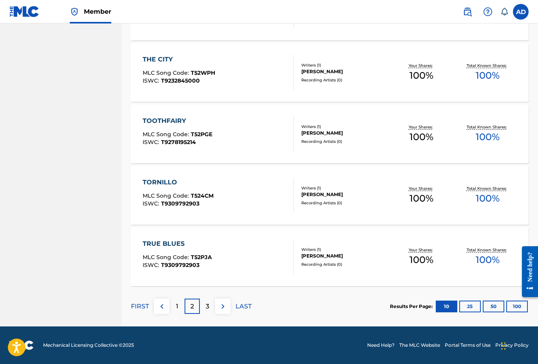
click at [205, 245] on div "TRUE BLUES" at bounding box center [177, 243] width 69 height 9
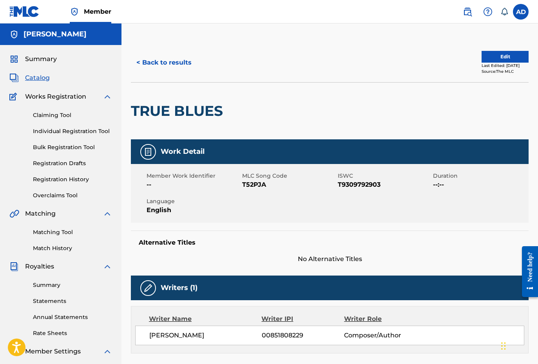
click at [250, 185] on span "T52PJA" at bounding box center [289, 184] width 94 height 9
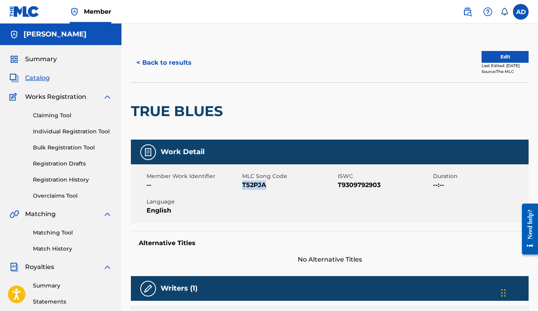
click at [38, 80] on span "Catalog" at bounding box center [37, 77] width 25 height 9
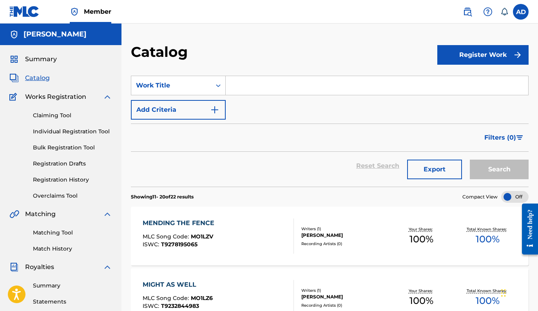
click at [62, 235] on link "Matching Tool" at bounding box center [72, 232] width 79 height 8
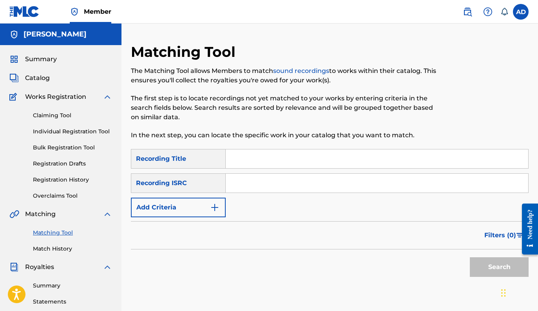
click at [243, 165] on input "Search Form" at bounding box center [377, 158] width 303 height 19
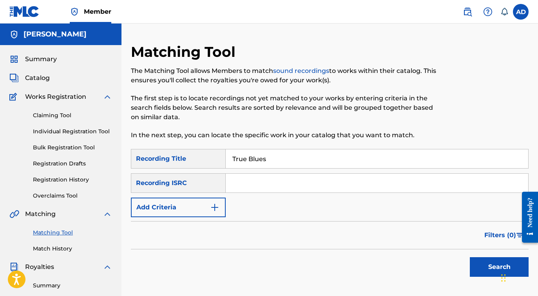
type input "True Blues"
click at [188, 208] on button "Add Criteria" at bounding box center [178, 208] width 95 height 20
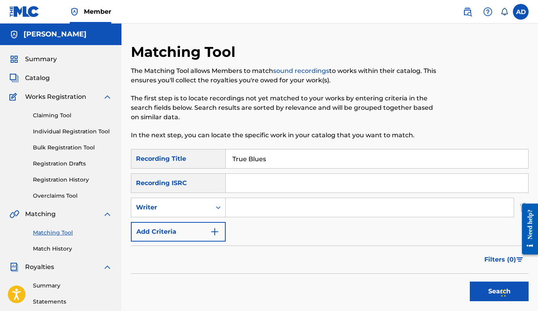
click at [207, 236] on button "Add Criteria" at bounding box center [178, 232] width 95 height 20
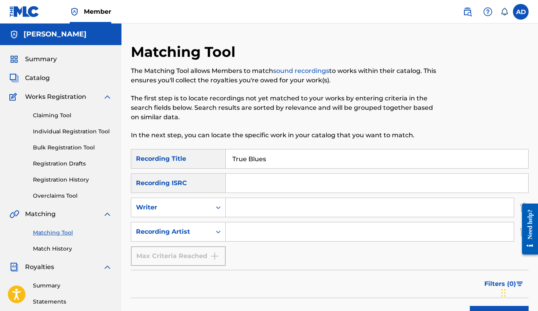
click at [242, 231] on input "Search Form" at bounding box center [370, 231] width 288 height 19
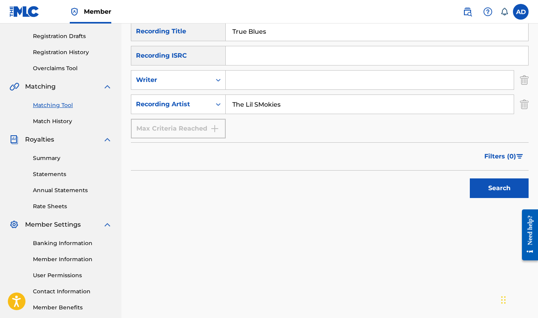
scroll to position [128, 0]
type input "The Lil SMokies"
click at [491, 190] on button "Search" at bounding box center [499, 188] width 59 height 20
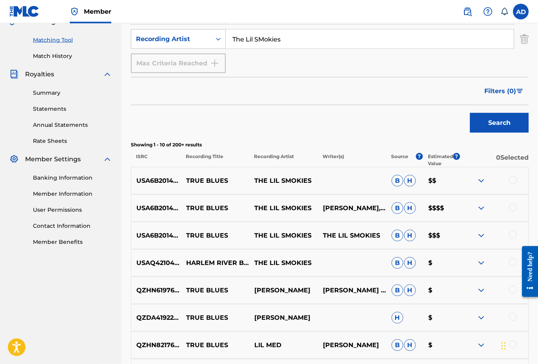
scroll to position [203, 0]
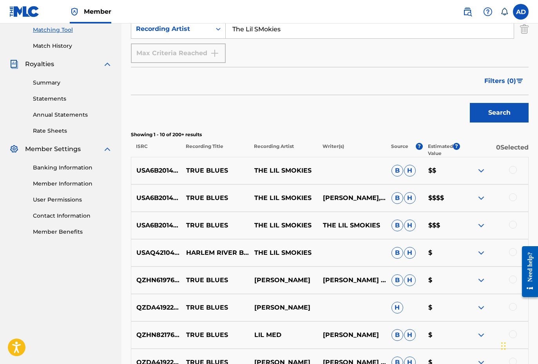
click at [510, 172] on div at bounding box center [513, 170] width 8 height 8
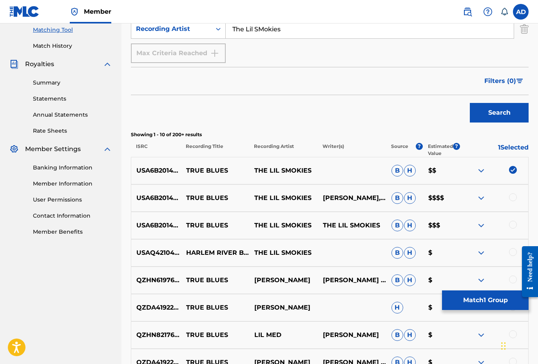
click at [516, 196] on div at bounding box center [513, 198] width 8 height 8
click at [514, 224] on div at bounding box center [513, 225] width 8 height 8
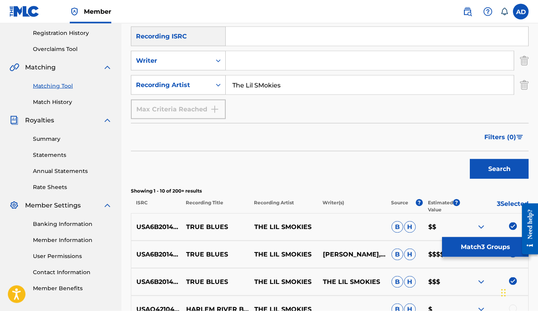
scroll to position [141, 0]
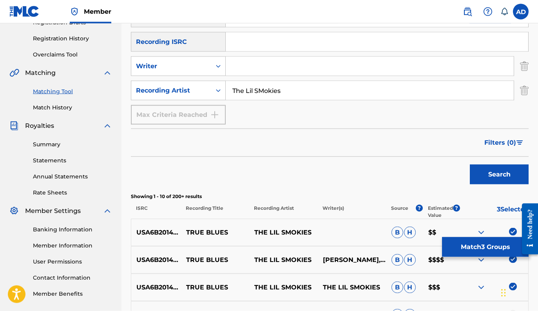
click at [480, 254] on button "Match 3 Groups" at bounding box center [485, 247] width 87 height 20
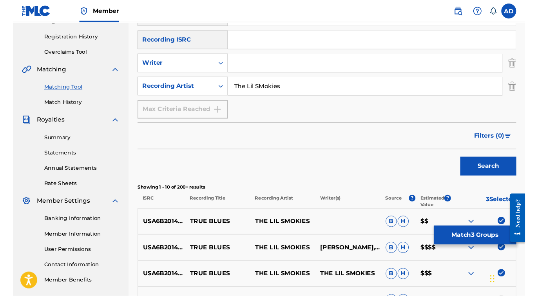
scroll to position [141, 0]
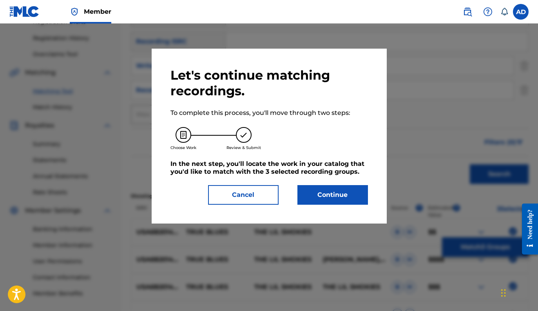
click at [344, 199] on button "Continue" at bounding box center [332, 195] width 71 height 20
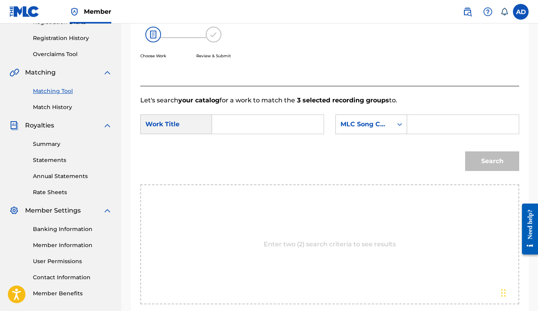
click at [253, 124] on input "Search Form" at bounding box center [268, 124] width 98 height 19
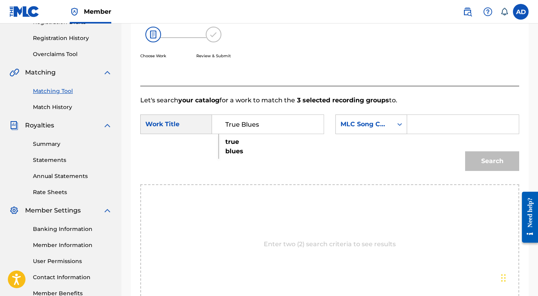
type input "True Blues"
click at [427, 117] on input "Search Form" at bounding box center [463, 124] width 98 height 19
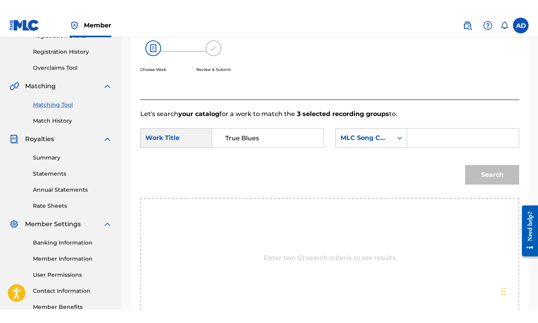
scroll to position [141, 0]
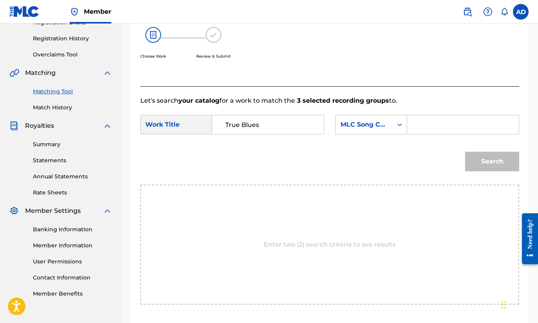
paste input "T52PJA"
type input "T52PJA"
click at [487, 166] on html "Accessibility Screen-Reader Guide, Feedback, and Issue Reporting | New window M…" at bounding box center [269, 20] width 538 height 323
click at [488, 166] on button "Search" at bounding box center [492, 162] width 54 height 20
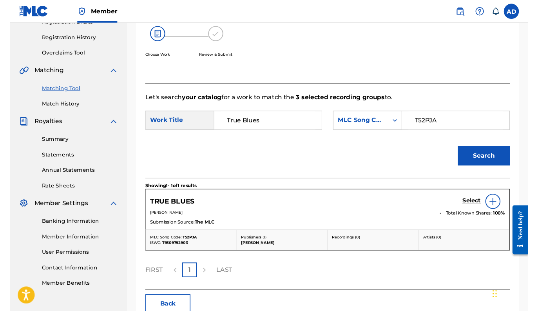
scroll to position [141, 0]
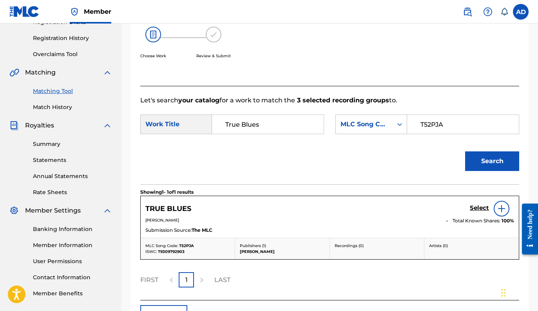
click at [479, 209] on h5 "Select" at bounding box center [479, 207] width 19 height 7
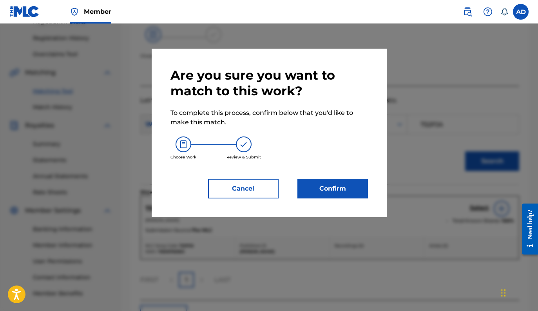
click at [336, 185] on button "Confirm" at bounding box center [332, 189] width 71 height 20
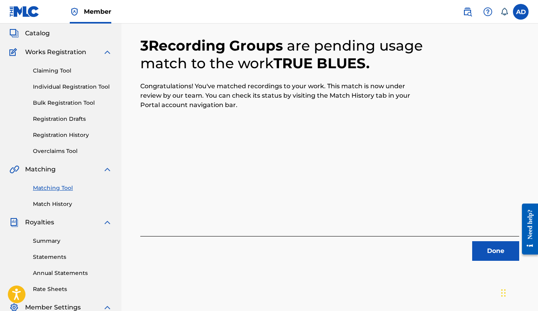
scroll to position [44, 0]
click at [40, 30] on span "Catalog" at bounding box center [37, 33] width 25 height 9
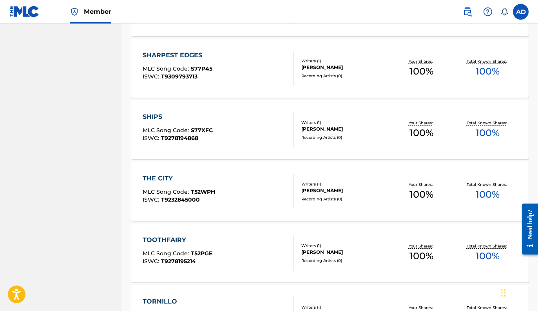
scroll to position [586, 0]
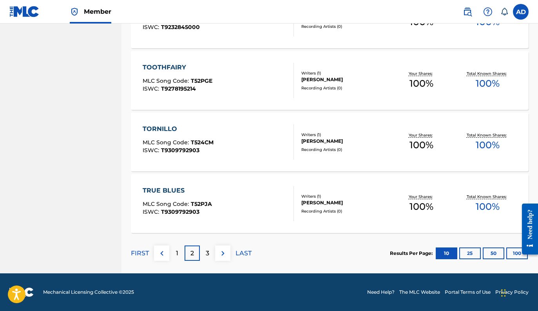
click at [208, 251] on p "3" at bounding box center [208, 252] width 4 height 9
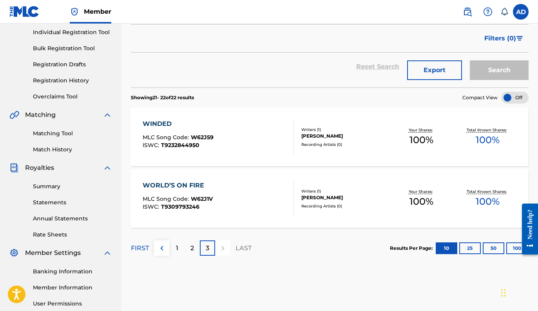
scroll to position [98, 0]
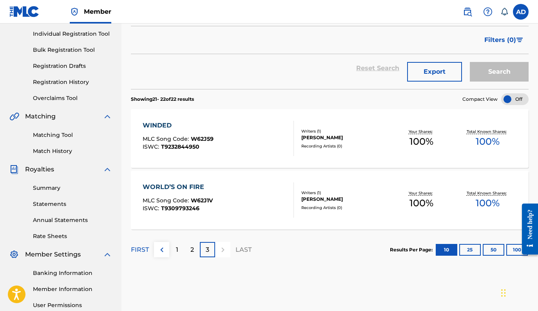
click at [174, 130] on div "WINDED" at bounding box center [178, 125] width 71 height 9
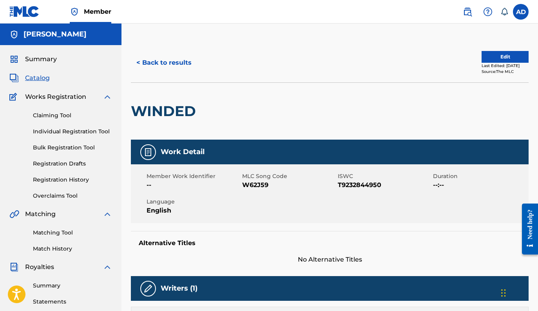
click at [250, 185] on span "W62J59" at bounding box center [289, 184] width 94 height 9
click at [61, 233] on link "Matching Tool" at bounding box center [72, 232] width 79 height 8
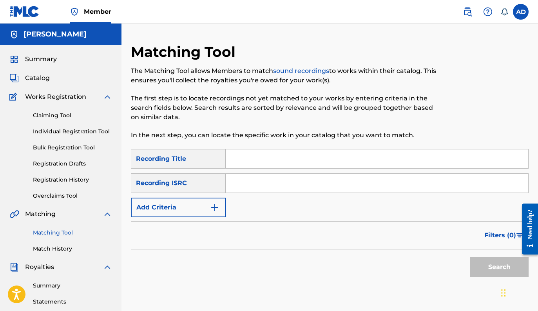
click at [255, 158] on input "Search Form" at bounding box center [377, 158] width 303 height 19
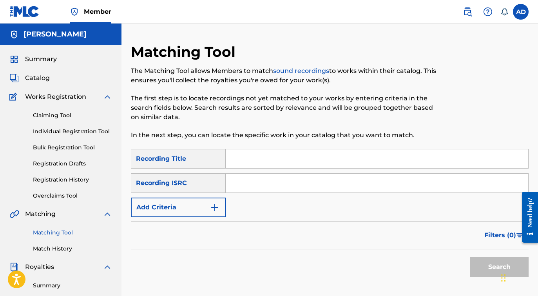
click at [0, 0] on html "Accessibility Screen-Reader Guide, Feedback, and Issue Reporting | New window M…" at bounding box center [269, 148] width 538 height 296
click at [241, 158] on input "Search Form" at bounding box center [377, 158] width 303 height 19
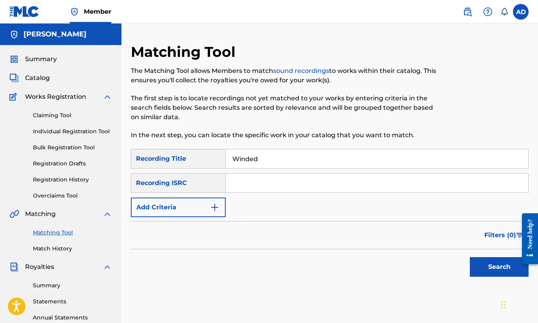
type input "Winded"
click at [219, 203] on img "Search Form" at bounding box center [214, 207] width 9 height 9
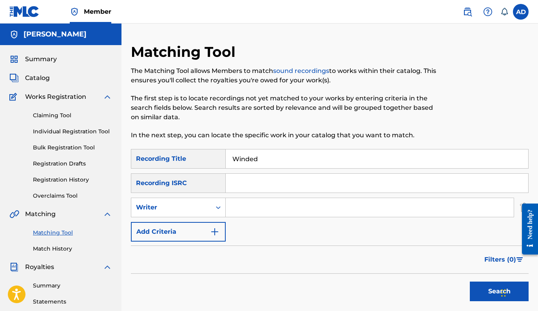
click at [214, 229] on img "Search Form" at bounding box center [214, 231] width 9 height 9
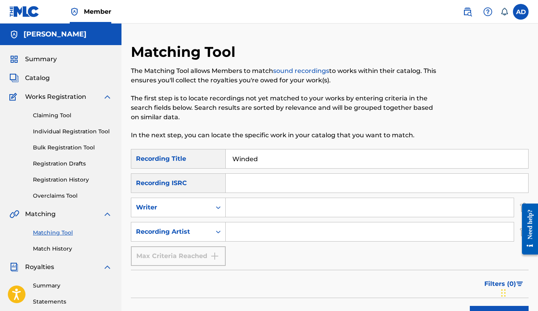
click at [246, 231] on input "Search Form" at bounding box center [370, 231] width 288 height 19
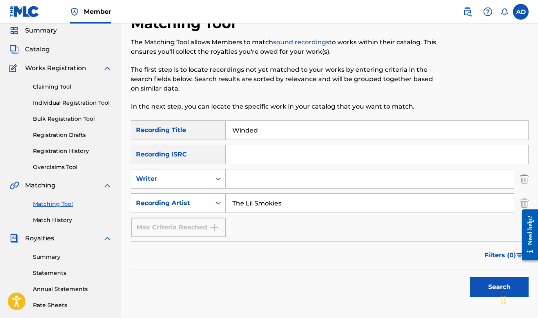
scroll to position [39, 0]
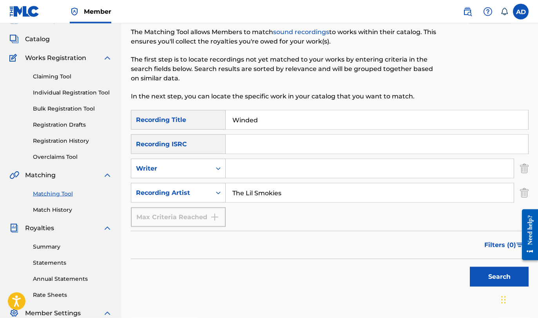
type input "The Lil Smokies"
click at [484, 273] on button "Search" at bounding box center [499, 277] width 59 height 20
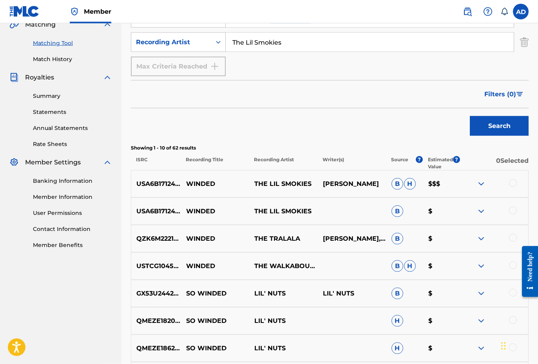
scroll to position [190, 0]
click at [517, 184] on div at bounding box center [513, 183] width 8 height 8
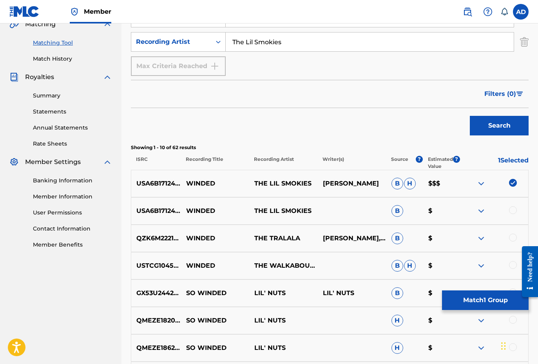
click at [513, 217] on div "USA6B1712406 WINDED THE LIL SMOKIES B $" at bounding box center [330, 211] width 398 height 27
click at [512, 214] on div at bounding box center [513, 211] width 8 height 8
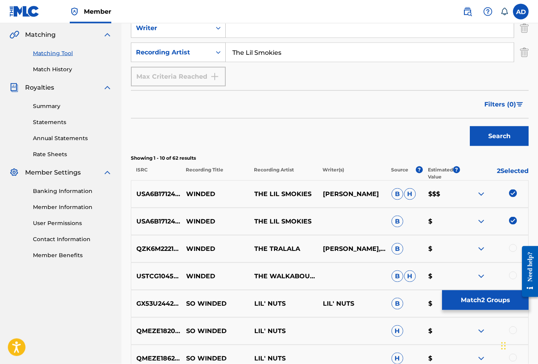
scroll to position [179, 0]
click at [474, 303] on button "Match 2 Groups" at bounding box center [485, 301] width 87 height 20
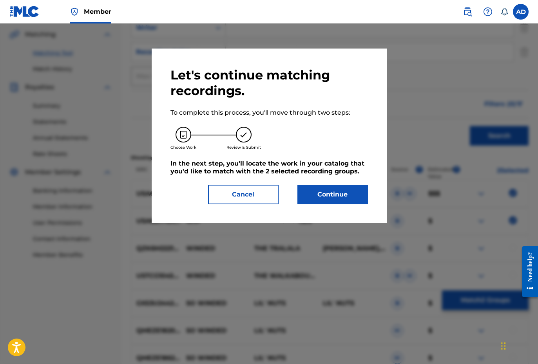
click at [324, 193] on button "Continue" at bounding box center [332, 195] width 71 height 20
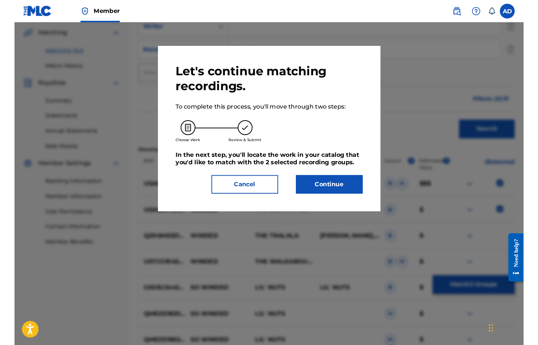
scroll to position [121, 0]
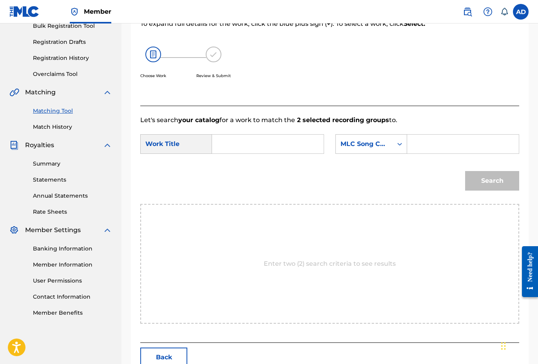
click at [241, 144] on input "Search Form" at bounding box center [268, 144] width 98 height 19
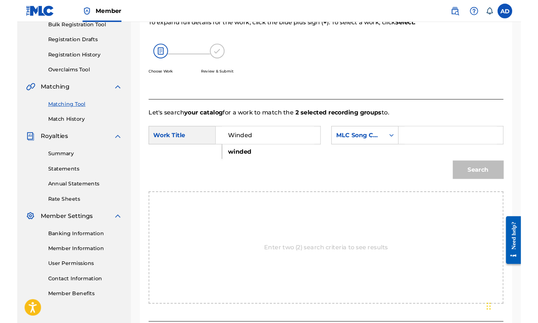
scroll to position [136, 0]
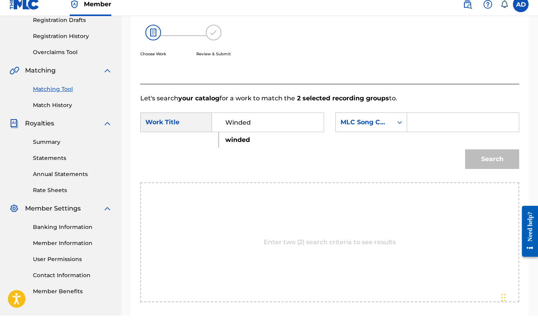
type input "Winded"
click at [438, 122] on input "Search Form" at bounding box center [463, 129] width 98 height 19
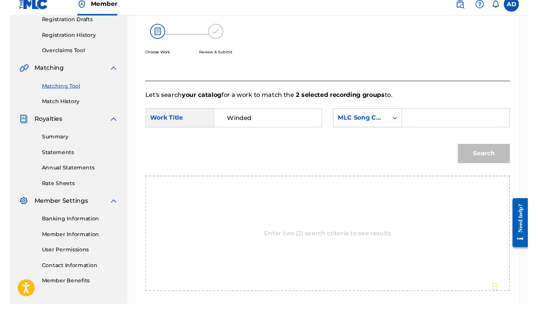
scroll to position [143, 0]
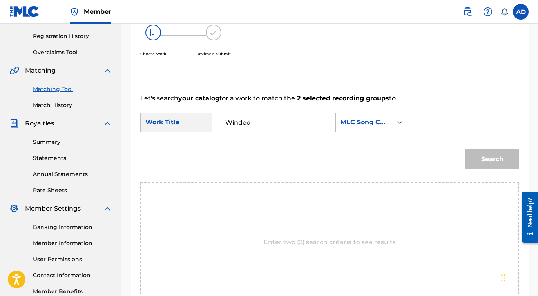
paste input "W62J59"
type input "W62J59"
click at [491, 159] on button "Search" at bounding box center [492, 159] width 54 height 20
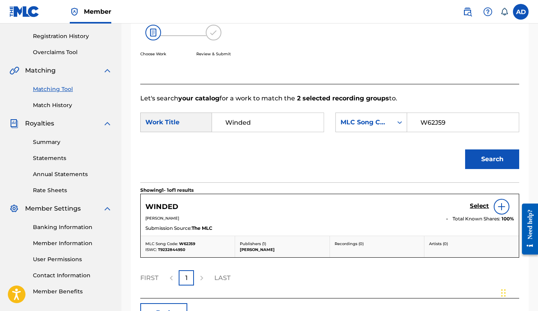
click at [479, 209] on h5 "Select" at bounding box center [479, 205] width 19 height 7
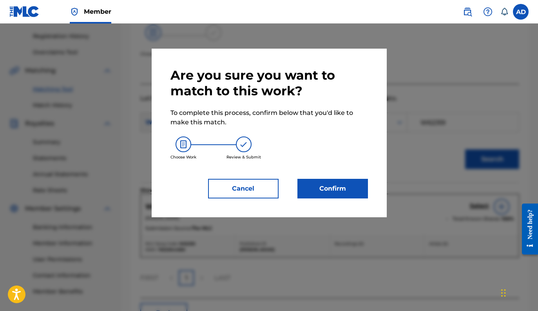
click at [326, 186] on button "Confirm" at bounding box center [332, 189] width 71 height 20
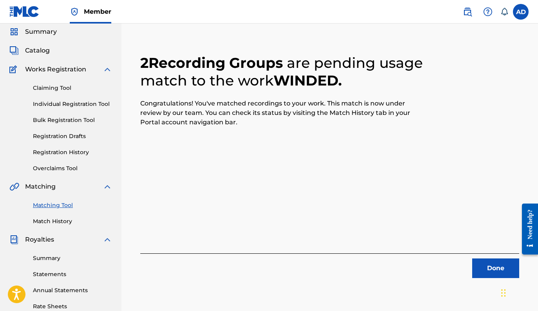
scroll to position [22, 0]
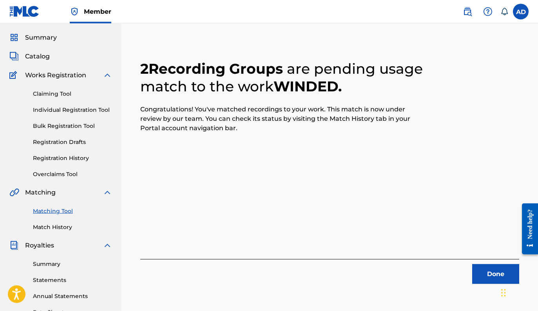
click at [58, 96] on link "Claiming Tool" at bounding box center [72, 94] width 79 height 8
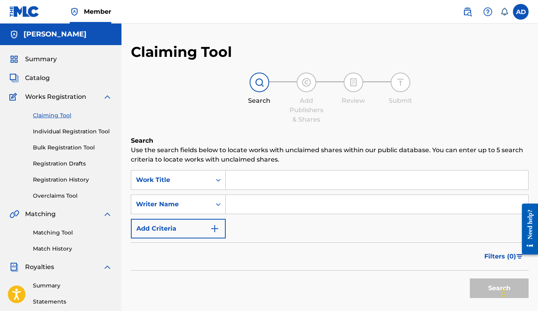
click at [250, 179] on input "Search Form" at bounding box center [377, 179] width 303 height 19
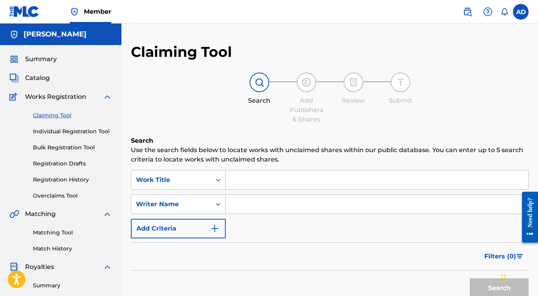
click at [41, 54] on div "Summary Catalog Works Registration Claiming Tool Individual Registration Tool B…" at bounding box center [60, 246] width 121 height 403
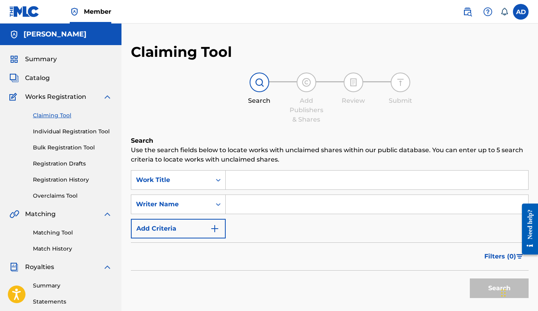
click at [40, 58] on span "Summary" at bounding box center [41, 58] width 32 height 9
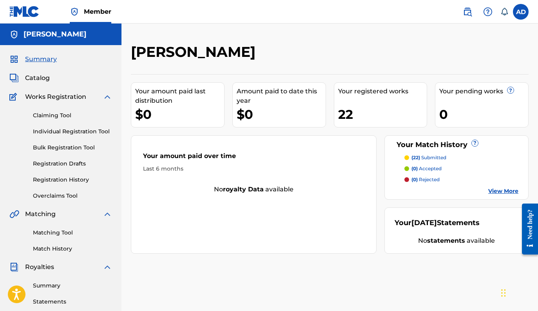
click at [39, 80] on span "Catalog" at bounding box center [37, 77] width 25 height 9
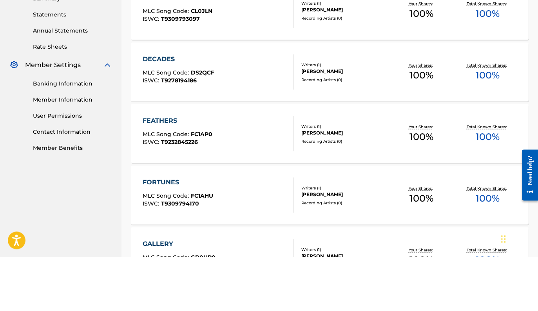
scroll to position [586, 0]
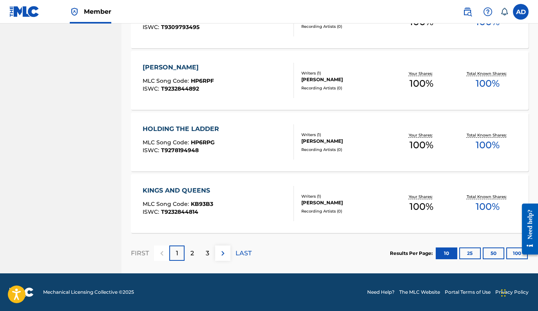
click at [210, 256] on div "3" at bounding box center [207, 252] width 15 height 15
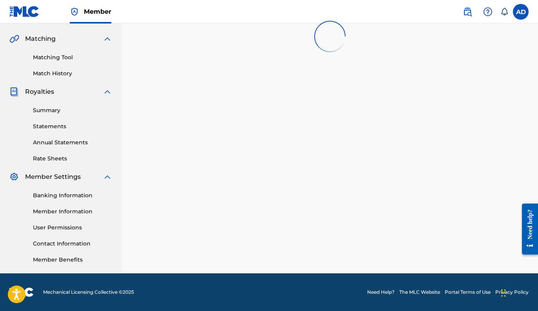
scroll to position [175, 0]
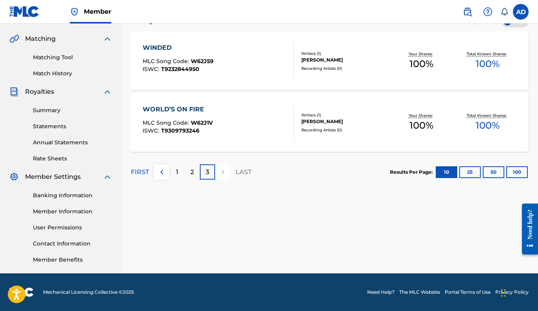
click at [187, 113] on div "WORLD’S ON FIRE" at bounding box center [178, 109] width 70 height 9
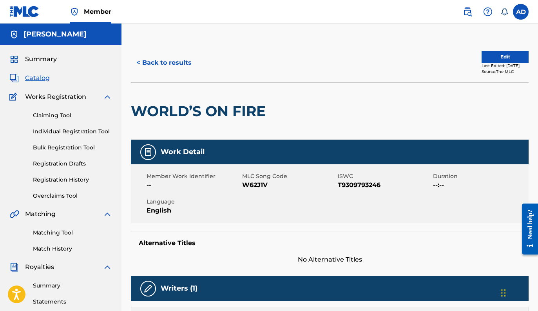
click at [251, 185] on span "W62J1V" at bounding box center [289, 184] width 94 height 9
click at [55, 237] on div "Matching Tool Match History" at bounding box center [60, 236] width 103 height 34
click at [50, 230] on link "Matching Tool" at bounding box center [72, 232] width 79 height 8
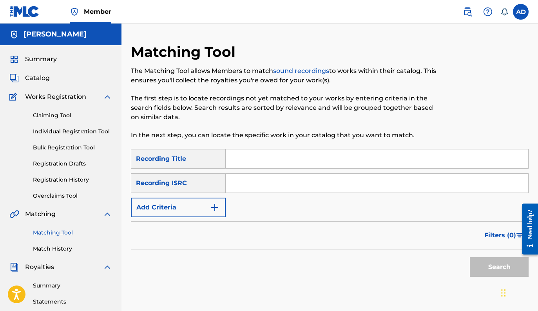
click at [267, 158] on input "Search Form" at bounding box center [377, 158] width 303 height 19
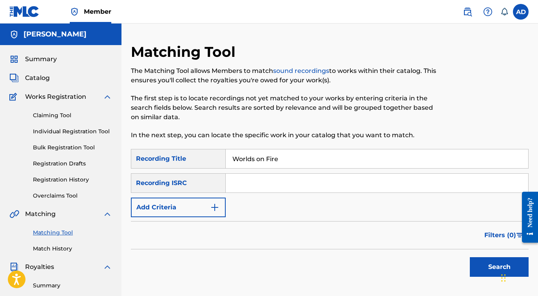
type input "Worlds on Fire"
click at [205, 203] on button "Add Criteria" at bounding box center [178, 208] width 95 height 20
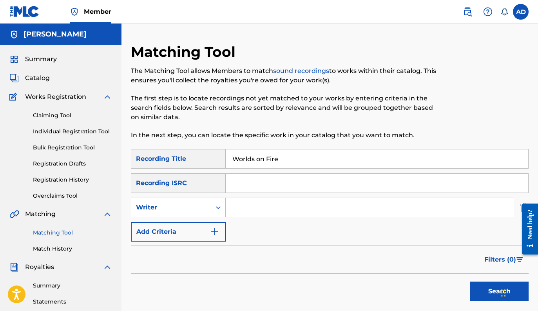
click at [216, 230] on img "Search Form" at bounding box center [214, 231] width 9 height 9
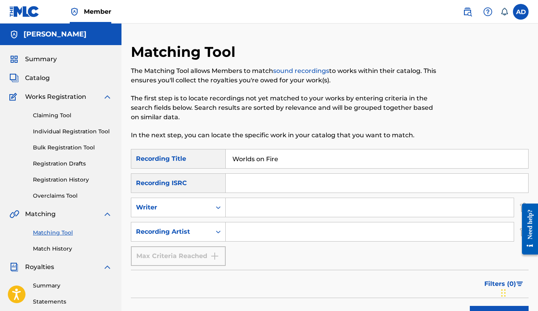
click at [245, 231] on input "Search Form" at bounding box center [370, 231] width 288 height 19
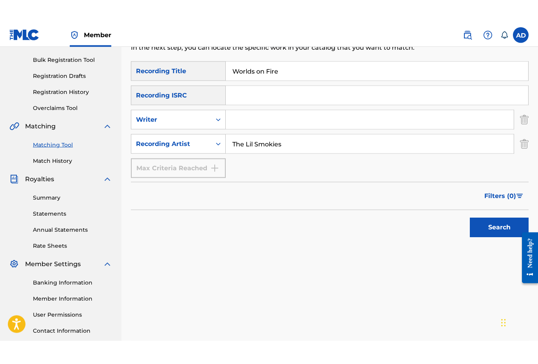
scroll to position [111, 0]
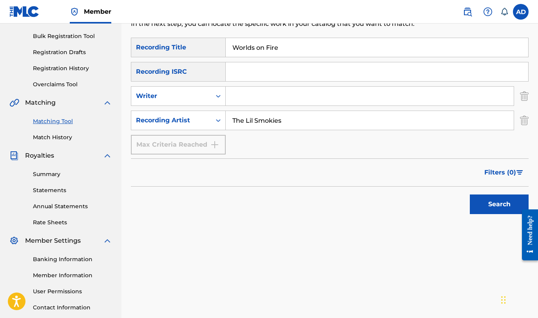
type input "The Lil Smokies"
click at [489, 205] on button "Search" at bounding box center [499, 204] width 59 height 20
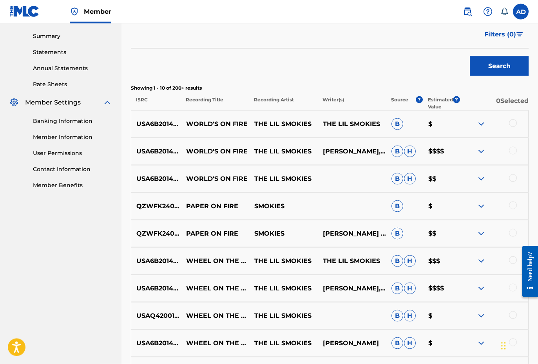
scroll to position [256, 0]
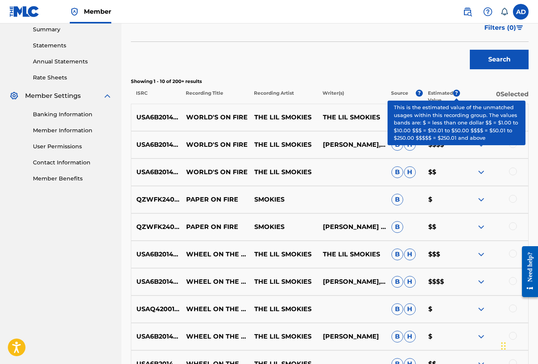
click at [457, 92] on span "?" at bounding box center [456, 93] width 7 height 7
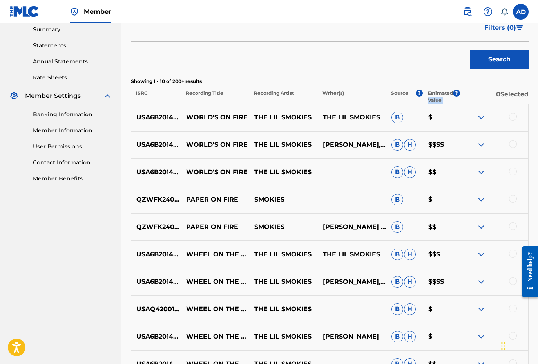
click at [443, 69] on div "Search" at bounding box center [330, 57] width 398 height 31
click at [477, 145] on img at bounding box center [481, 144] width 9 height 9
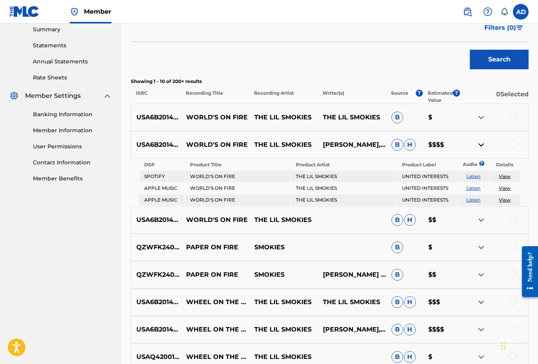
click at [477, 145] on img at bounding box center [481, 144] width 9 height 9
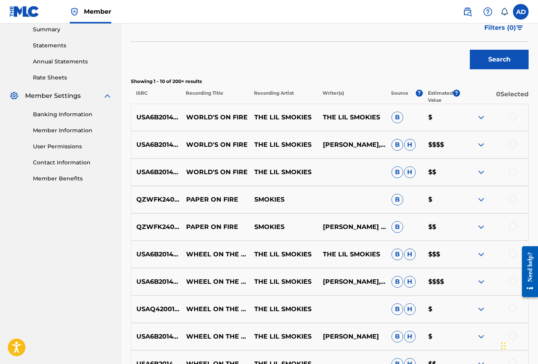
click at [461, 120] on div at bounding box center [494, 117] width 69 height 9
click at [479, 120] on img at bounding box center [481, 117] width 9 height 9
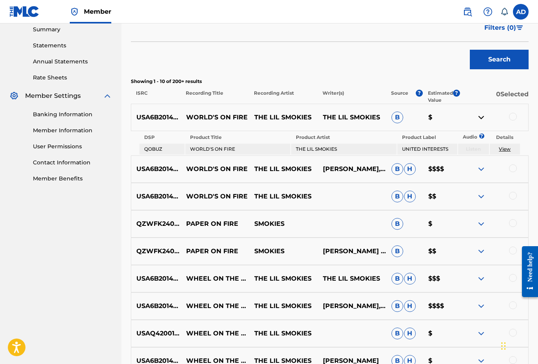
click at [479, 120] on img at bounding box center [481, 117] width 9 height 9
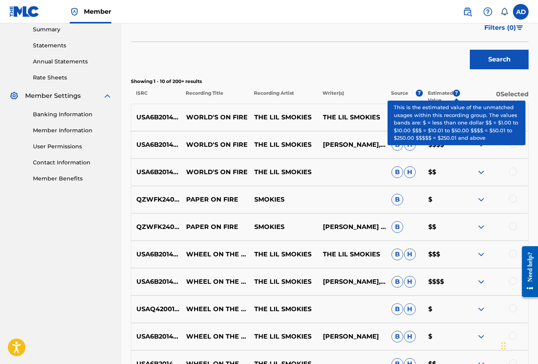
click at [457, 95] on span "?" at bounding box center [456, 93] width 7 height 7
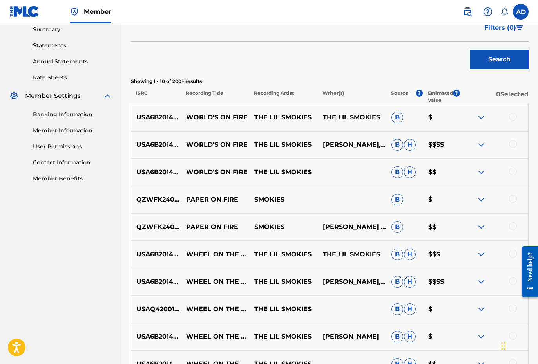
click at [513, 170] on div at bounding box center [513, 172] width 8 height 8
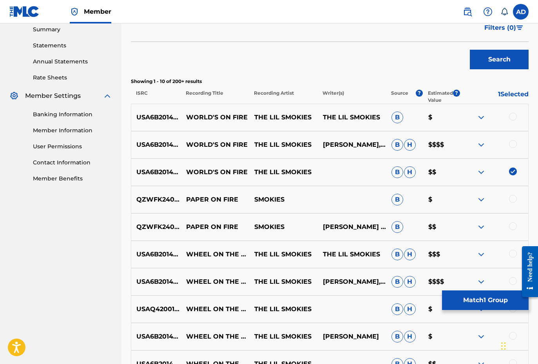
click at [513, 117] on div at bounding box center [513, 117] width 8 height 8
click at [514, 141] on div at bounding box center [513, 144] width 8 height 8
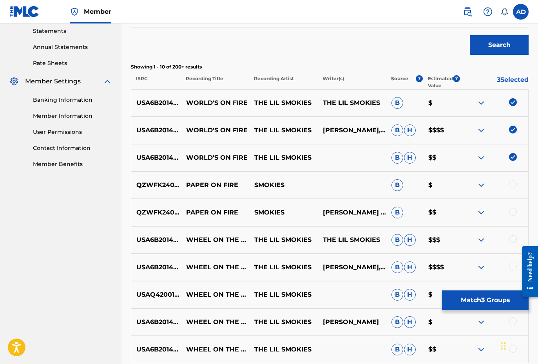
scroll to position [270, 0]
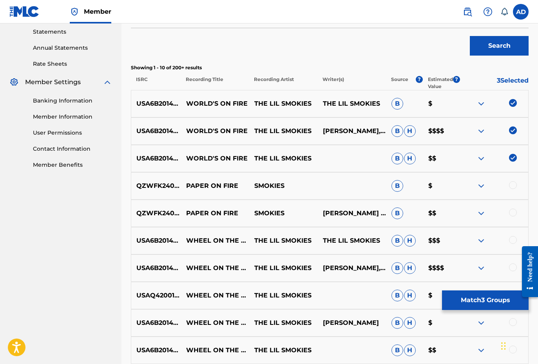
click at [489, 302] on button "Match 3 Groups" at bounding box center [485, 301] width 87 height 20
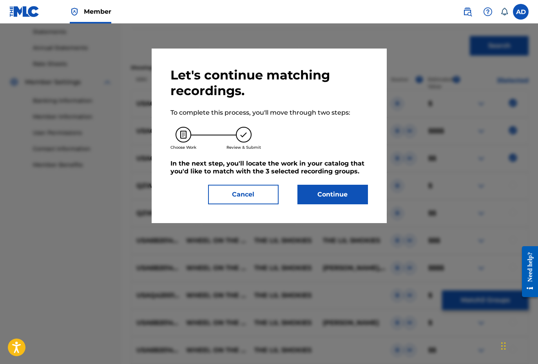
click at [332, 192] on button "Continue" at bounding box center [332, 195] width 71 height 20
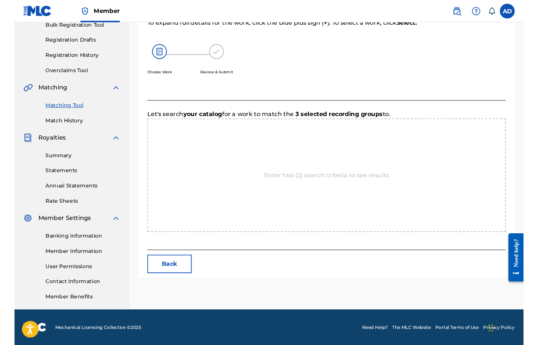
scroll to position [121, 0]
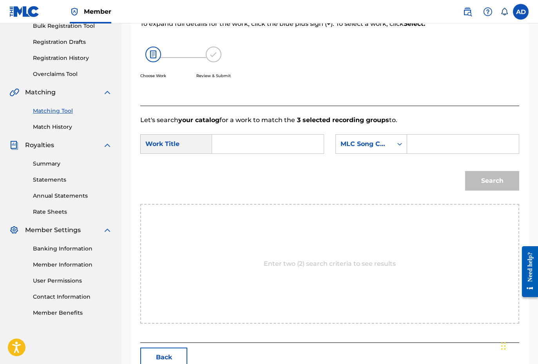
click at [244, 151] on input "Search Form" at bounding box center [268, 144] width 98 height 19
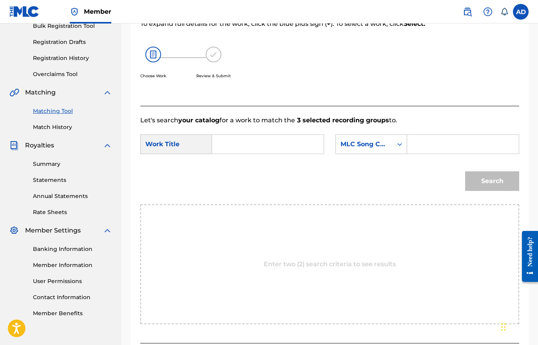
click at [244, 151] on input "Search Form" at bounding box center [268, 144] width 98 height 19
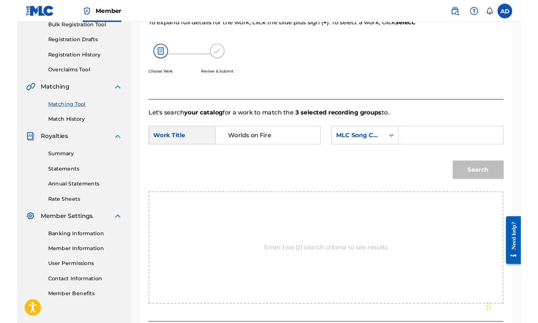
scroll to position [136, 0]
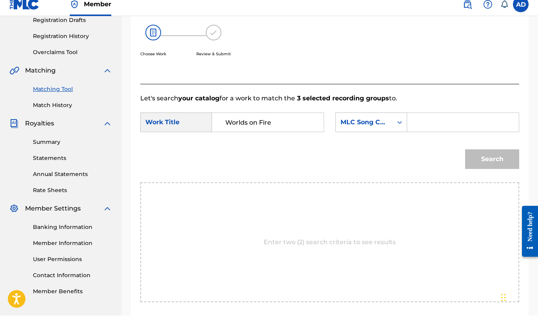
type input "Worlds on Fire"
click at [442, 122] on input "Search Form" at bounding box center [463, 129] width 98 height 19
paste input "W62J1V"
type input "W62J1V"
click at [489, 160] on button "Search" at bounding box center [492, 167] width 54 height 20
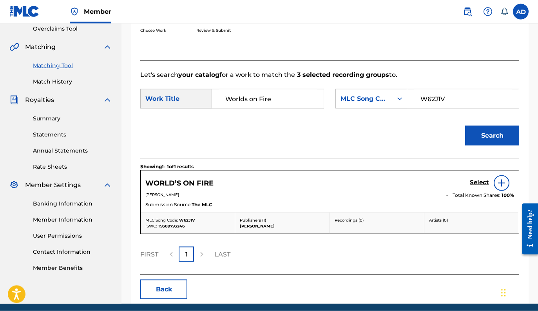
scroll to position [169, 0]
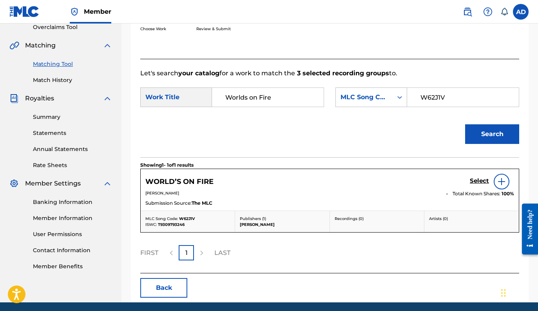
click at [479, 184] on h5 "Select" at bounding box center [479, 180] width 19 height 7
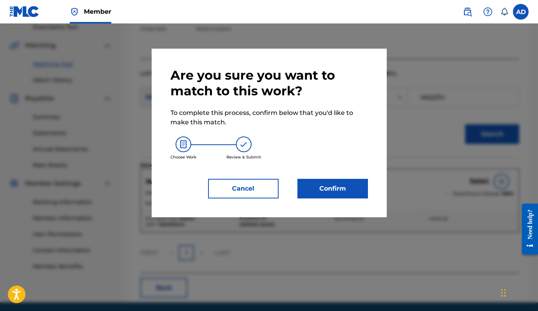
click at [335, 191] on button "Confirm" at bounding box center [332, 189] width 71 height 20
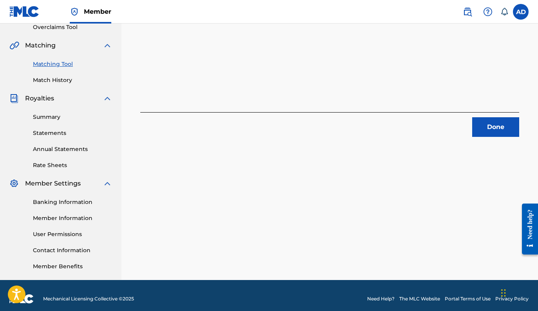
click at [494, 131] on button "Done" at bounding box center [495, 127] width 47 height 20
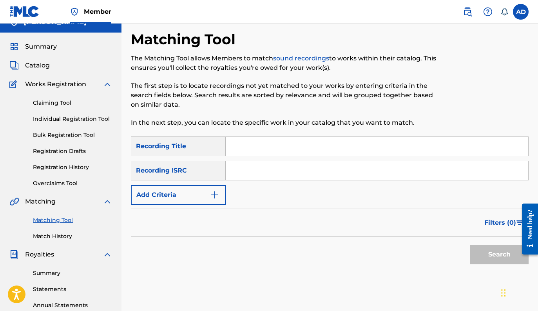
scroll to position [12, 0]
click at [42, 48] on span "Summary" at bounding box center [41, 46] width 32 height 9
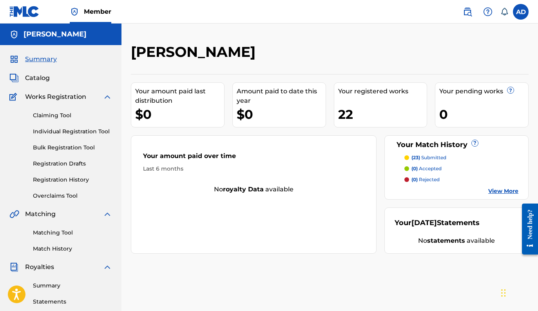
click at [501, 191] on link "View More" at bounding box center [503, 191] width 30 height 8
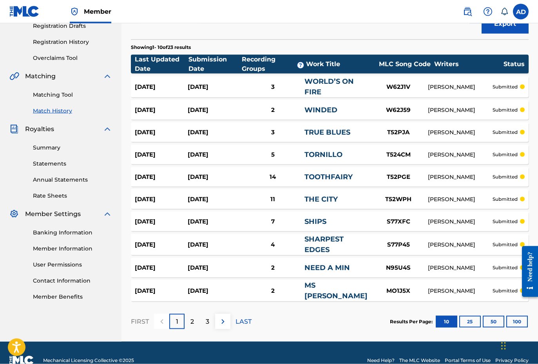
scroll to position [138, 0]
click at [227, 180] on div "[DATE]" at bounding box center [214, 177] width 53 height 9
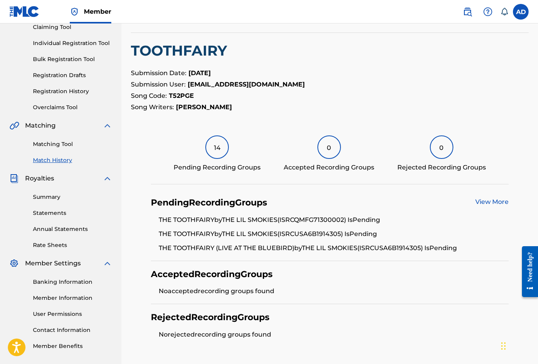
scroll to position [88, 0]
click at [216, 143] on div "14" at bounding box center [217, 148] width 24 height 24
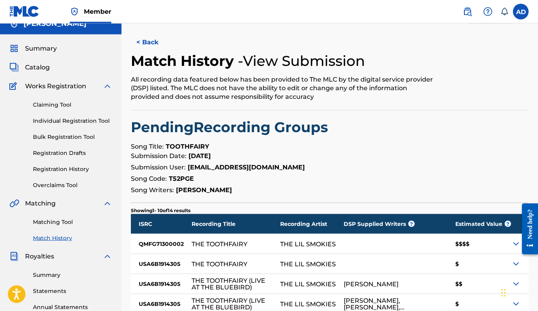
scroll to position [11, 0]
click at [150, 43] on button "< Back" at bounding box center [154, 42] width 47 height 20
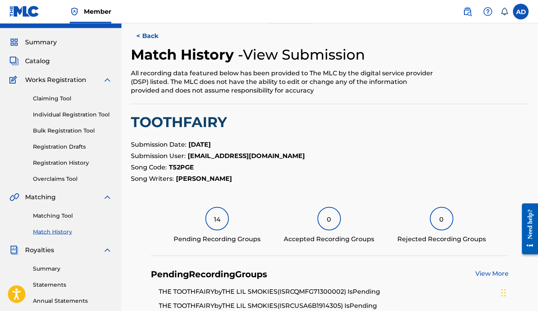
click at [146, 35] on button "< Back" at bounding box center [154, 36] width 47 height 20
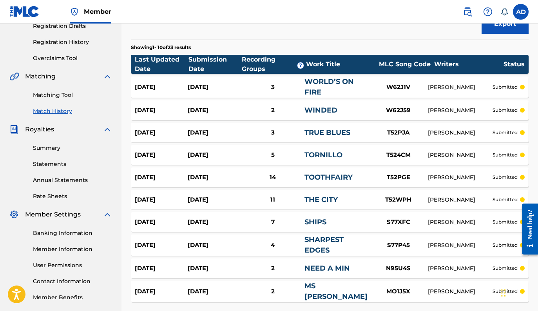
click at [214, 195] on div "[DATE] [DATE] 11 THE CITY T52WPH [PERSON_NAME] submitted" at bounding box center [330, 200] width 398 height 20
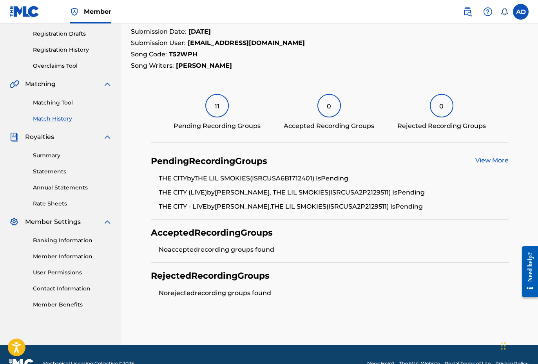
scroll to position [147, 0]
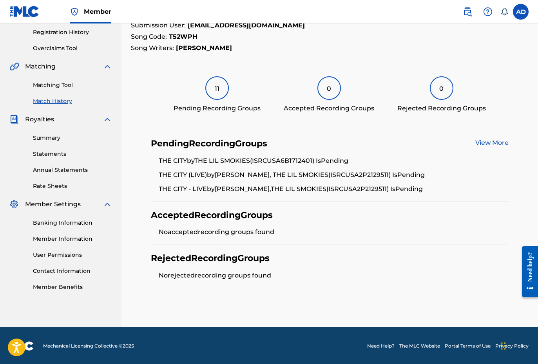
click at [221, 92] on div "11" at bounding box center [217, 88] width 24 height 24
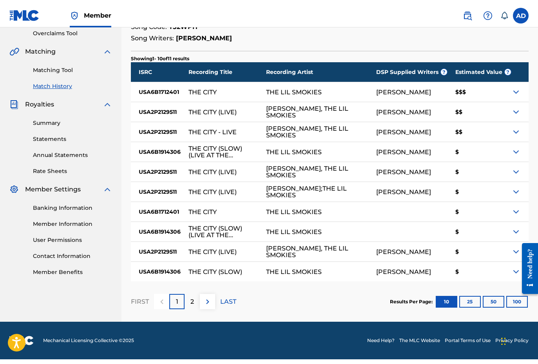
scroll to position [158, 0]
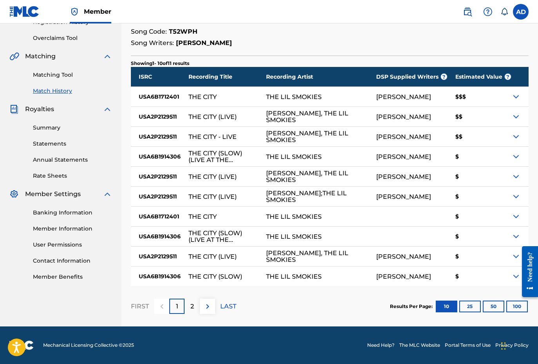
click at [190, 310] on div "2" at bounding box center [192, 306] width 15 height 15
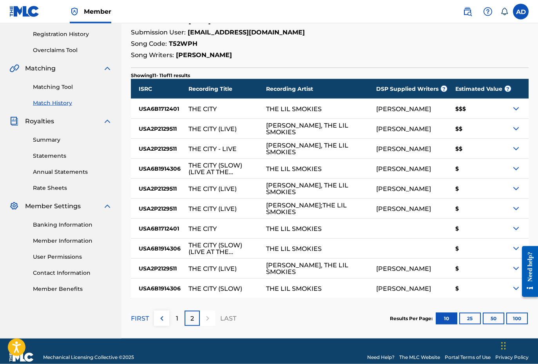
scroll to position [150, 0]
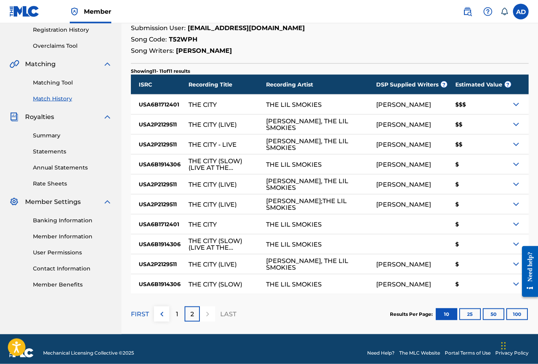
click at [470, 310] on button "25" at bounding box center [470, 315] width 22 height 12
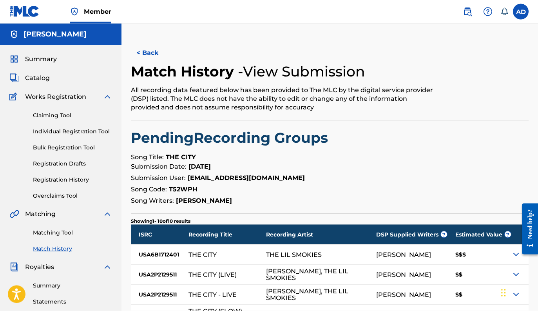
scroll to position [0, 0]
click at [147, 58] on button "< Back" at bounding box center [154, 53] width 47 height 20
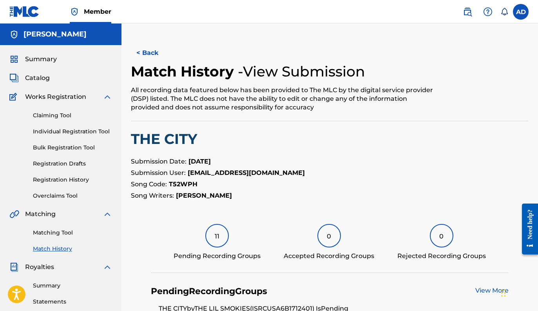
click at [148, 54] on button "< Back" at bounding box center [154, 53] width 47 height 20
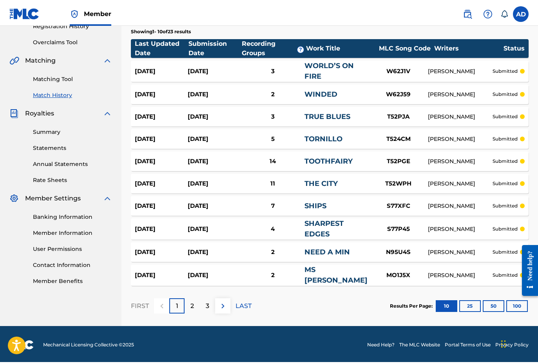
scroll to position [151, 0]
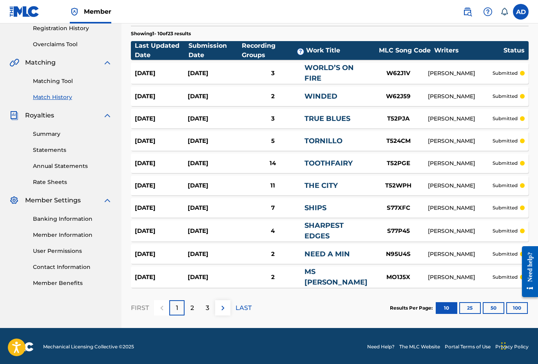
click at [282, 261] on div "[DATE] [DATE] 2 NEED A MIN N95U4S [PERSON_NAME] submitted" at bounding box center [330, 255] width 398 height 20
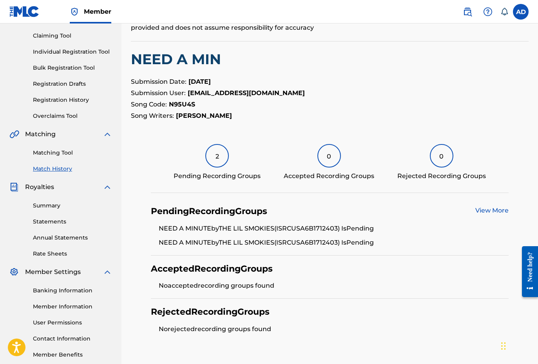
scroll to position [80, 0]
click at [212, 156] on div "2" at bounding box center [217, 156] width 24 height 24
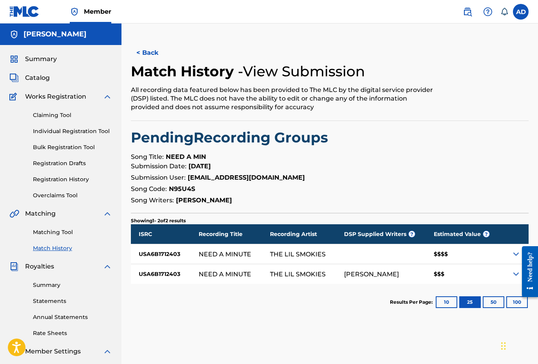
click at [147, 55] on button "< Back" at bounding box center [154, 53] width 47 height 20
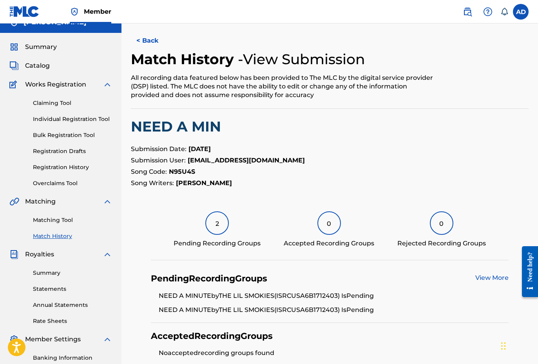
scroll to position [5, 0]
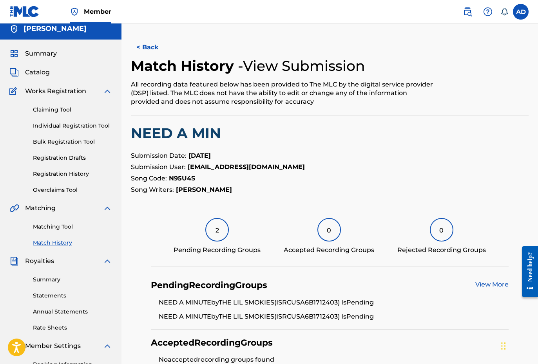
click at [149, 44] on button "< Back" at bounding box center [154, 48] width 47 height 20
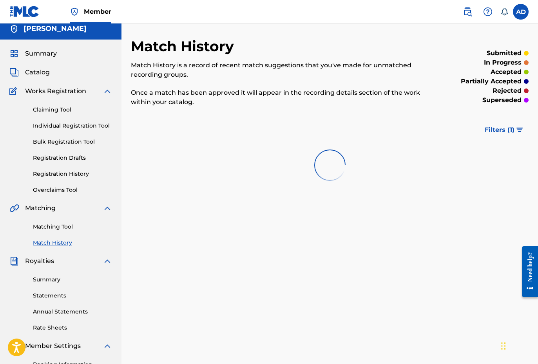
scroll to position [121, 0]
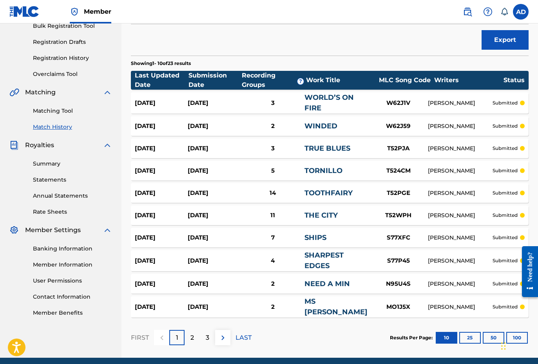
click at [195, 310] on div "2" at bounding box center [192, 337] width 15 height 15
click at [178, 310] on p "1" at bounding box center [177, 338] width 2 height 9
click at [213, 236] on div "[DATE]" at bounding box center [214, 238] width 53 height 9
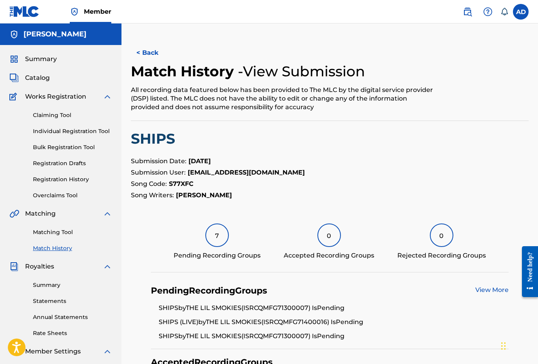
click at [213, 236] on div "7" at bounding box center [217, 236] width 24 height 24
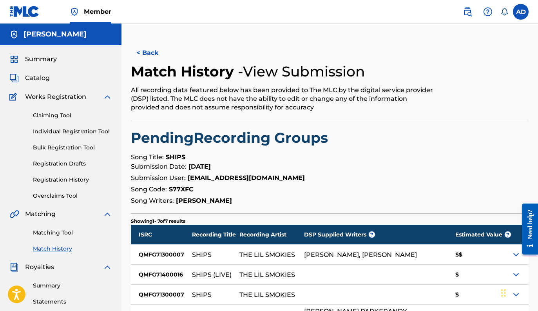
click at [148, 55] on button "< Back" at bounding box center [154, 53] width 47 height 20
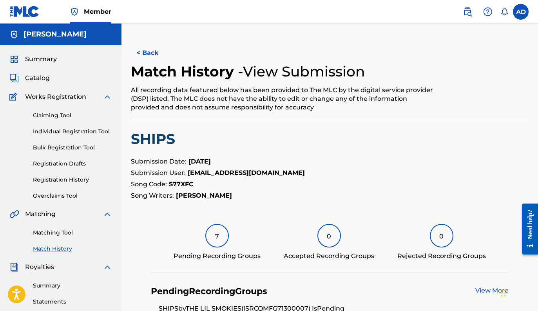
click at [148, 55] on button "< Back" at bounding box center [154, 53] width 47 height 20
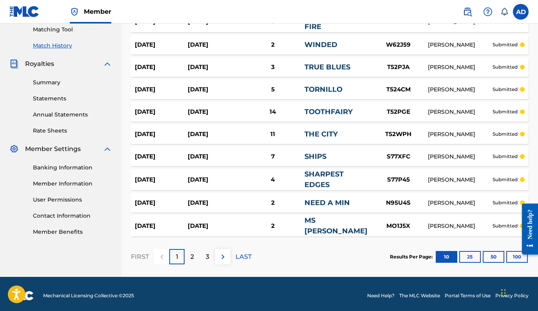
scroll to position [205, 0]
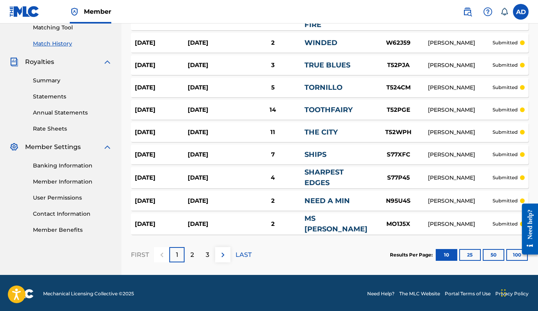
click at [200, 255] on div "3" at bounding box center [207, 254] width 15 height 15
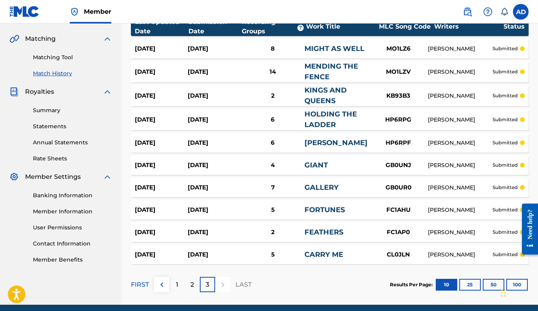
scroll to position [166, 0]
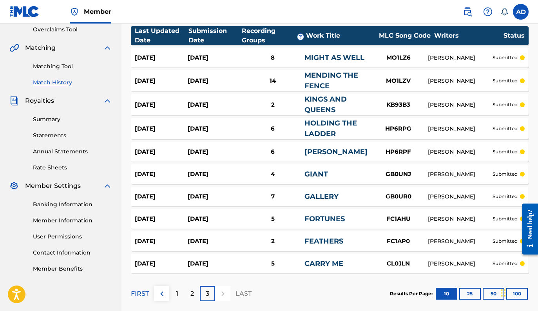
click at [260, 82] on div "14" at bounding box center [272, 80] width 63 height 9
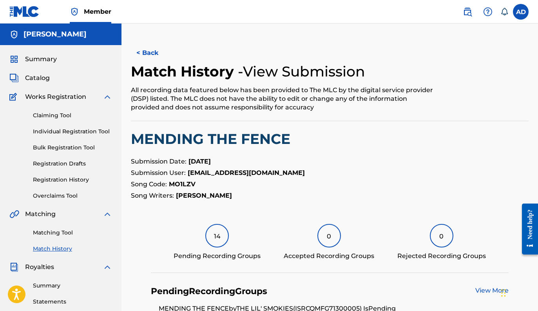
click at [218, 247] on div "14" at bounding box center [217, 236] width 24 height 24
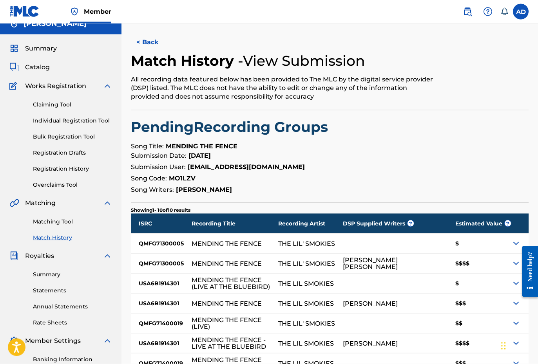
scroll to position [6, 0]
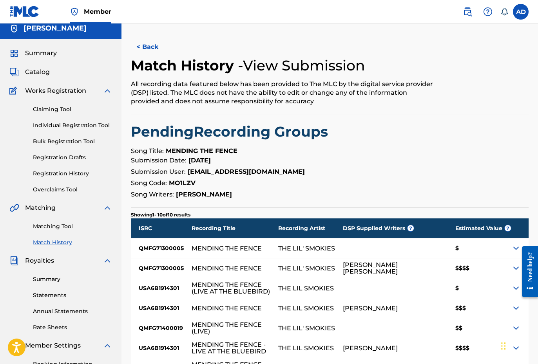
click at [510, 232] on div "Estimated Value ?" at bounding box center [480, 229] width 64 height 20
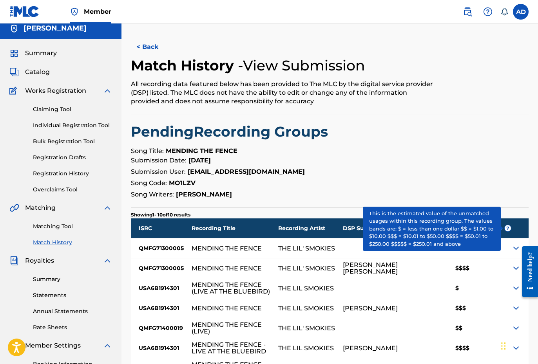
click at [508, 230] on span "?" at bounding box center [508, 228] width 6 height 6
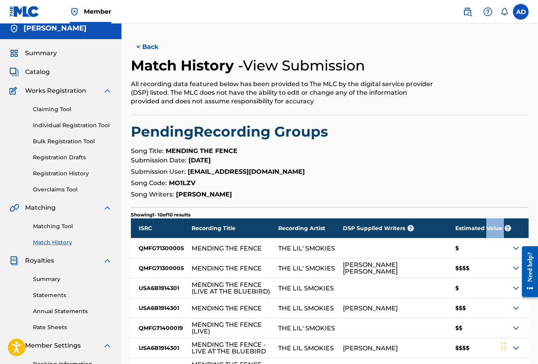
click at [144, 49] on button "< Back" at bounding box center [154, 47] width 47 height 20
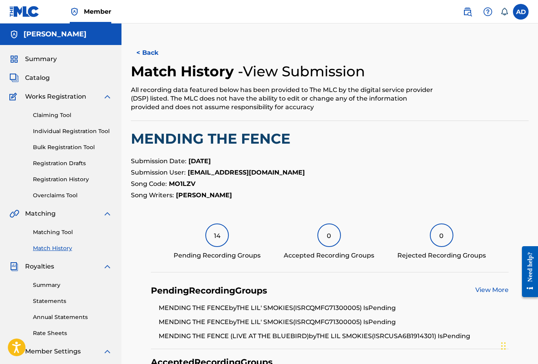
click at [147, 47] on button "< Back" at bounding box center [154, 53] width 47 height 20
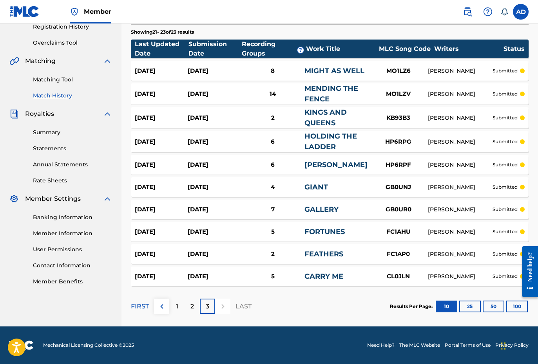
click at [227, 276] on div "[DATE]" at bounding box center [214, 276] width 53 height 9
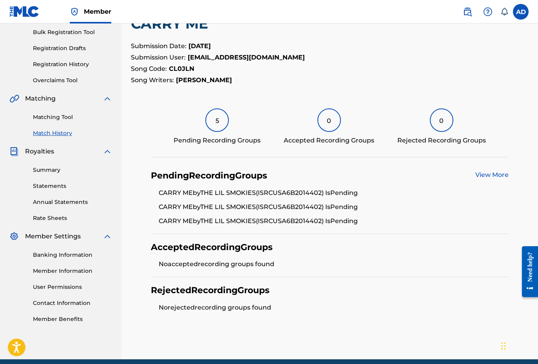
scroll to position [135, 0]
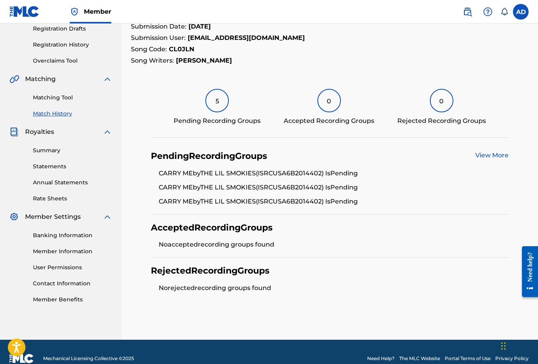
click at [217, 104] on div "5" at bounding box center [217, 101] width 24 height 24
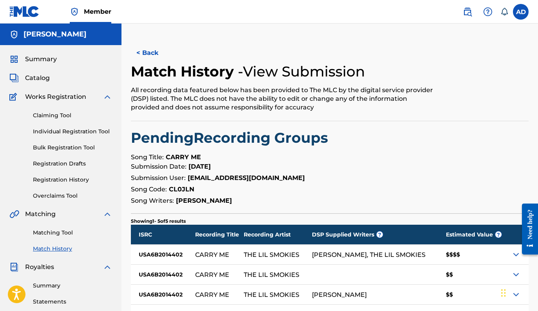
click at [153, 56] on button "< Back" at bounding box center [154, 53] width 47 height 20
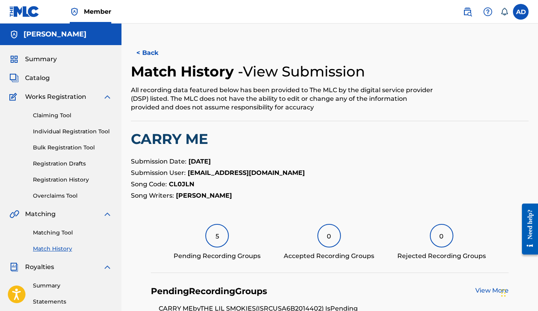
click at [149, 58] on button "< Back" at bounding box center [154, 53] width 47 height 20
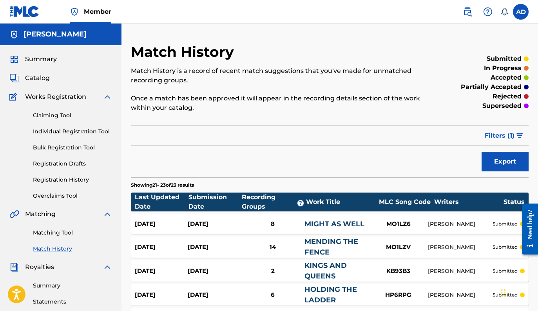
scroll to position [153, 0]
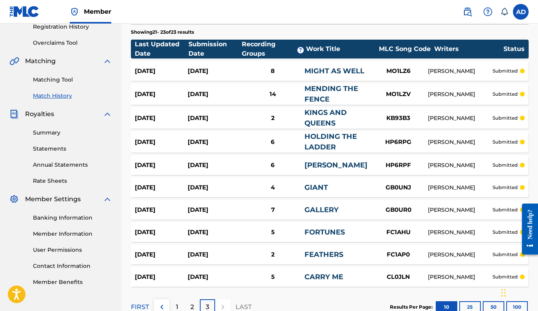
click at [317, 235] on link "FORTUNES" at bounding box center [325, 232] width 40 height 9
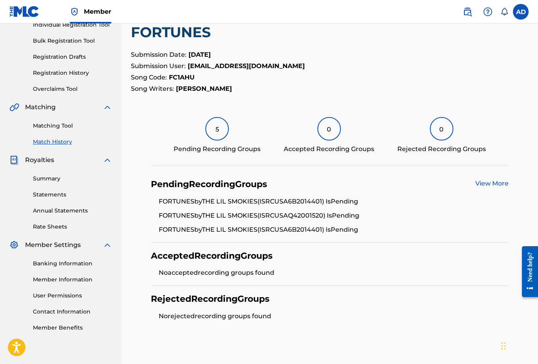
scroll to position [109, 0]
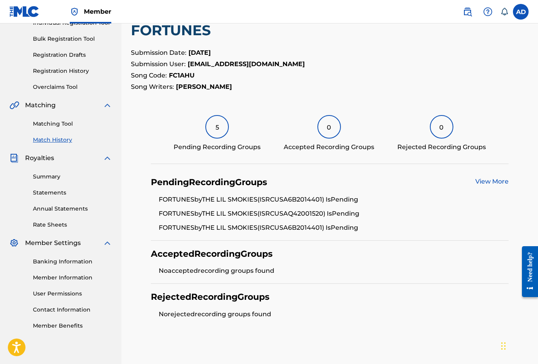
click at [223, 131] on div "5" at bounding box center [217, 127] width 24 height 24
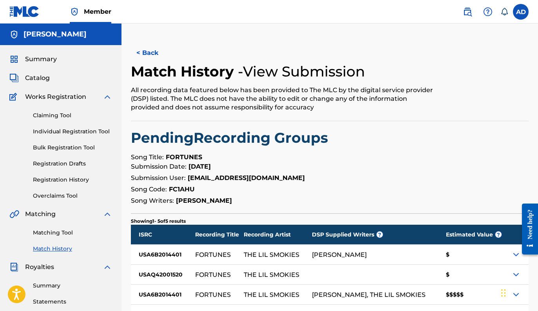
click at [146, 46] on button "< Back" at bounding box center [154, 53] width 47 height 20
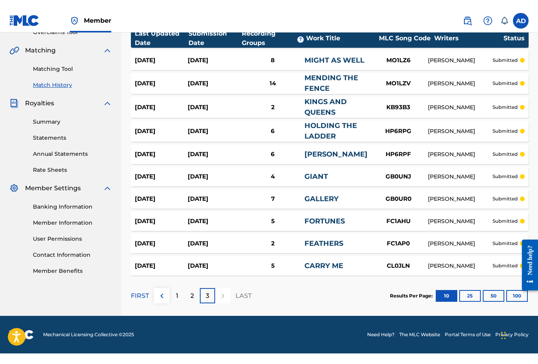
scroll to position [153, 0]
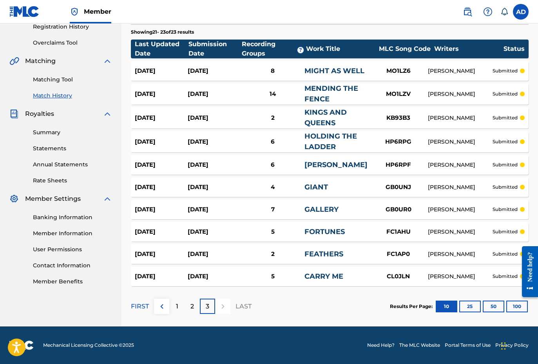
click at [181, 310] on div "1" at bounding box center [176, 306] width 15 height 15
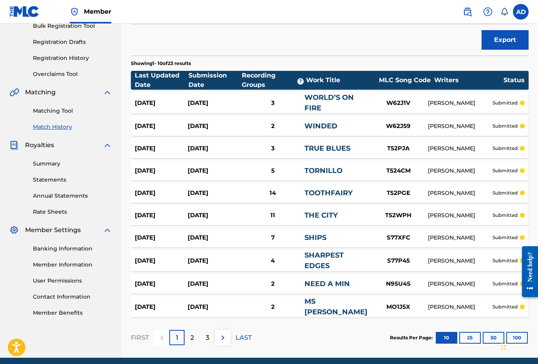
click at [189, 310] on div "2" at bounding box center [192, 337] width 15 height 15
click at [207, 310] on p "3" at bounding box center [208, 338] width 4 height 9
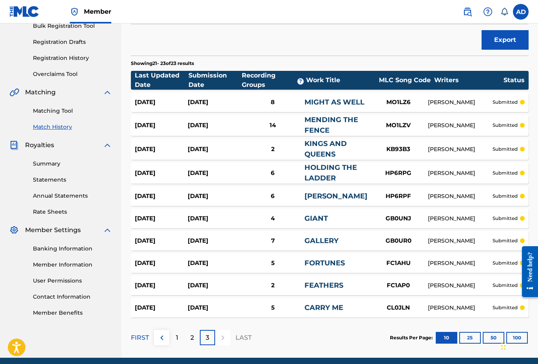
click at [283, 103] on div "8" at bounding box center [272, 102] width 63 height 9
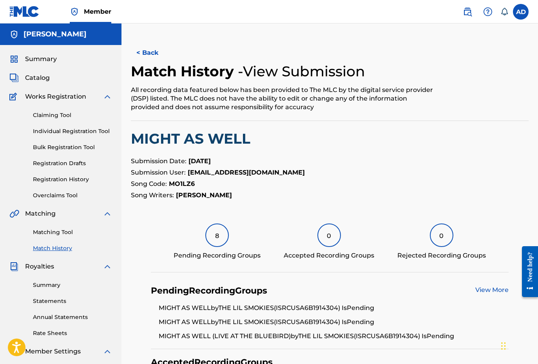
click at [218, 238] on div "8" at bounding box center [217, 236] width 24 height 24
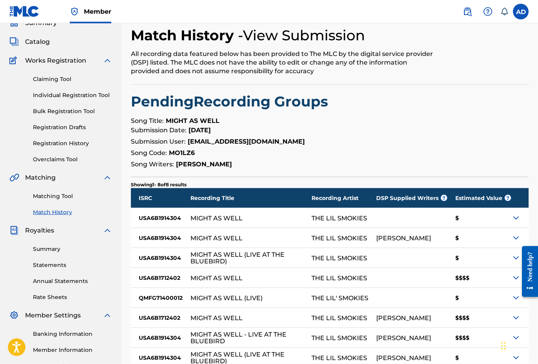
scroll to position [18, 0]
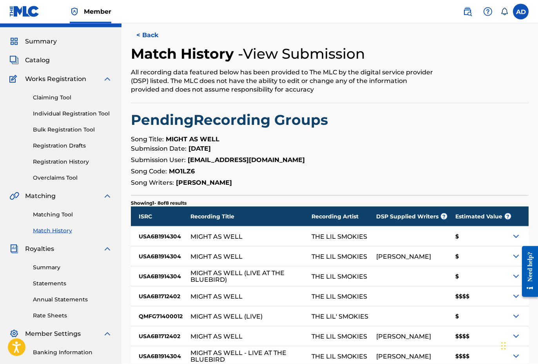
click at [147, 34] on button "< Back" at bounding box center [154, 35] width 47 height 20
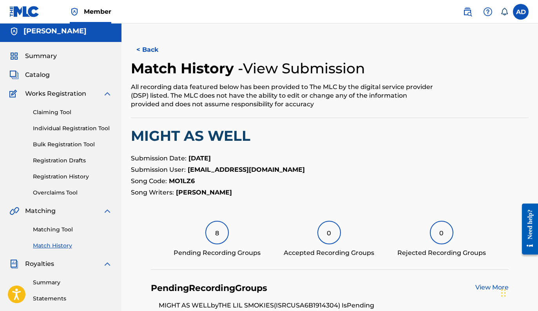
scroll to position [3, 0]
click at [146, 49] on button "< Back" at bounding box center [154, 50] width 47 height 20
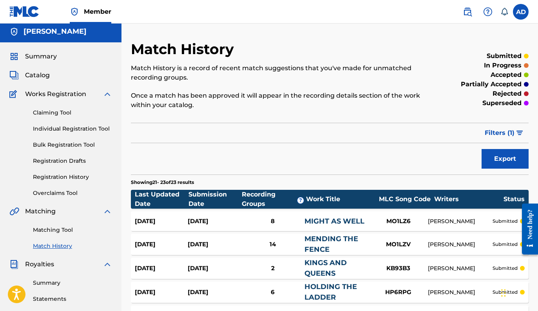
scroll to position [121, 0]
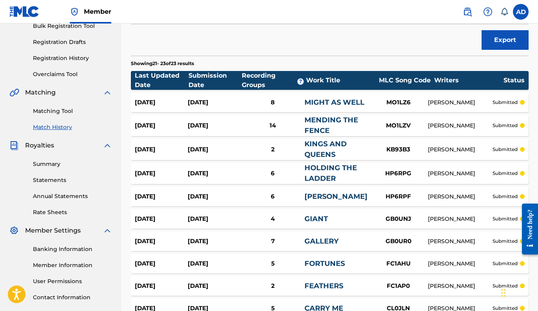
click at [301, 190] on div "[DATE] [DATE] 6 [PERSON_NAME] HP6RPF [PERSON_NAME] submitted" at bounding box center [330, 197] width 398 height 20
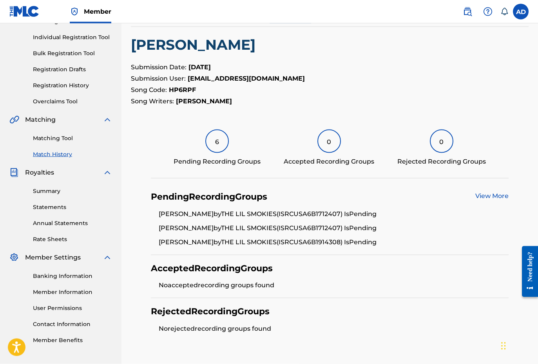
scroll to position [101, 0]
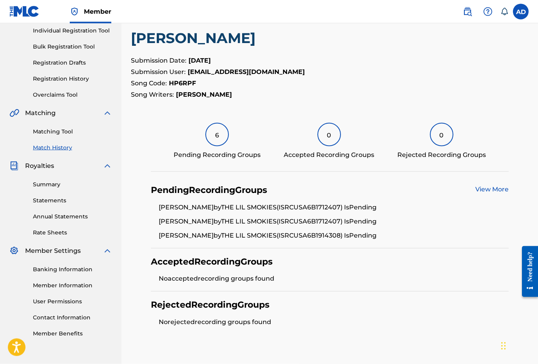
click at [217, 133] on div "6" at bounding box center [217, 135] width 24 height 24
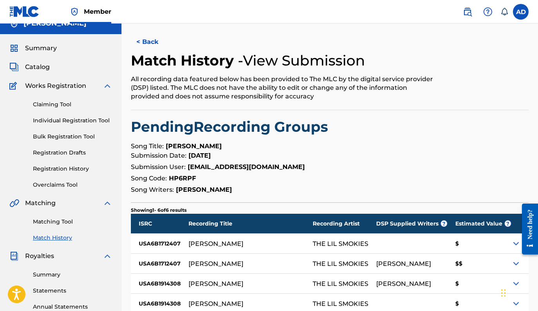
click at [149, 41] on button "< Back" at bounding box center [154, 42] width 47 height 20
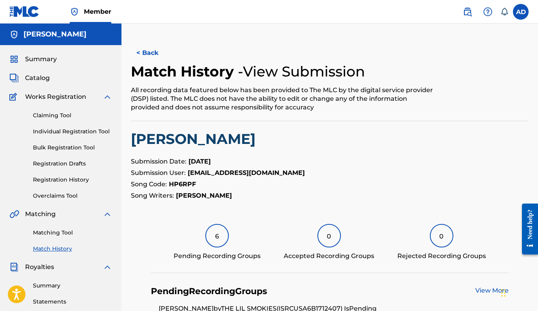
click at [148, 51] on button "< Back" at bounding box center [154, 53] width 47 height 20
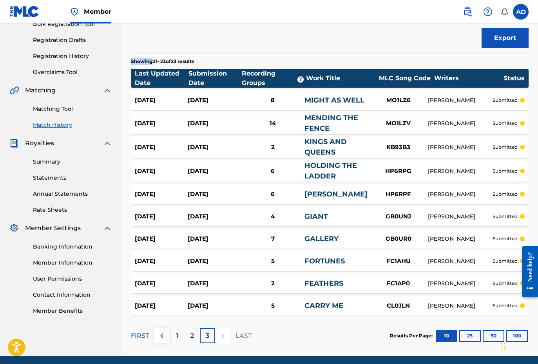
scroll to position [129, 0]
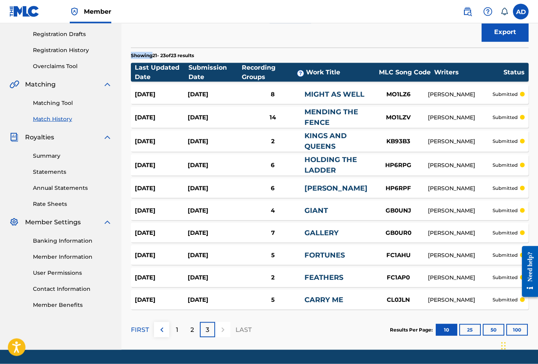
click at [315, 280] on link "FEATHERS" at bounding box center [324, 278] width 39 height 9
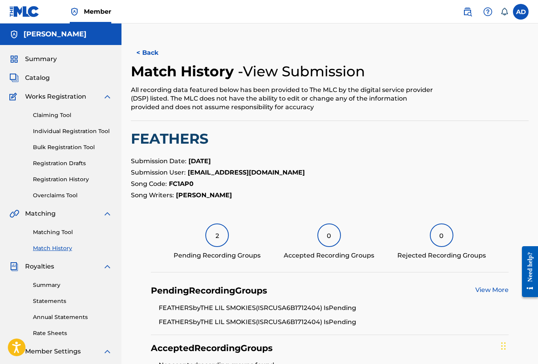
click at [221, 239] on div "2" at bounding box center [217, 236] width 24 height 24
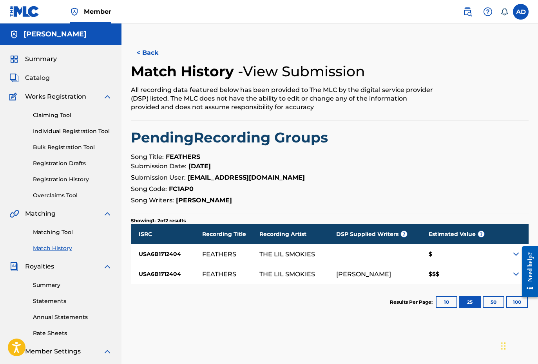
click at [147, 53] on button "< Back" at bounding box center [154, 53] width 47 height 20
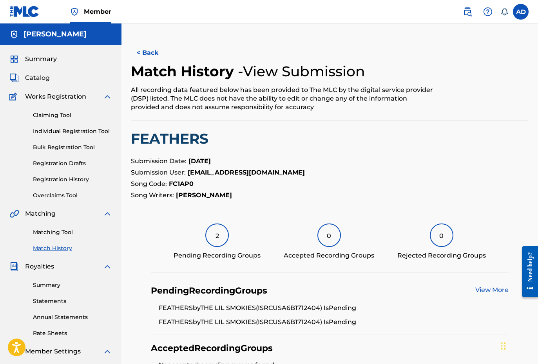
click at [149, 45] on button "< Back" at bounding box center [154, 53] width 47 height 20
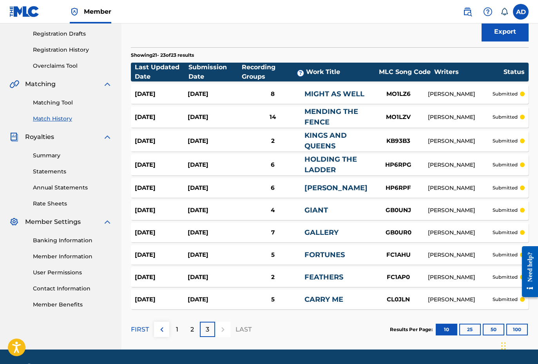
click at [256, 110] on div "[DATE] [DATE] 14 MENDING THE FENCE MO1LZV [PERSON_NAME] submitted" at bounding box center [330, 117] width 398 height 21
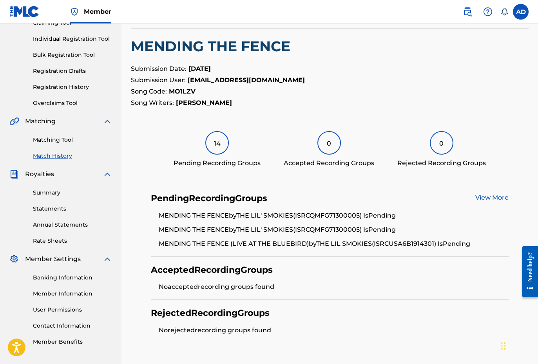
scroll to position [125, 0]
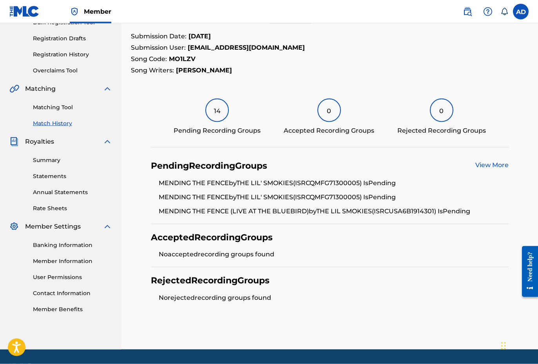
click at [220, 115] on div "14" at bounding box center [217, 111] width 24 height 24
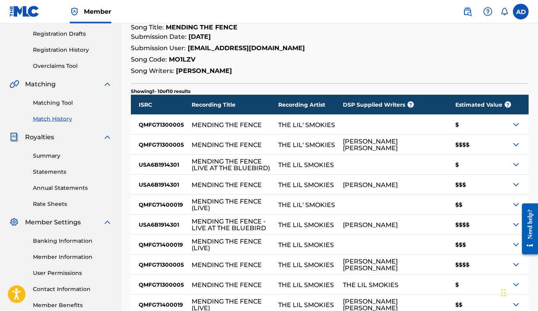
scroll to position [121, 0]
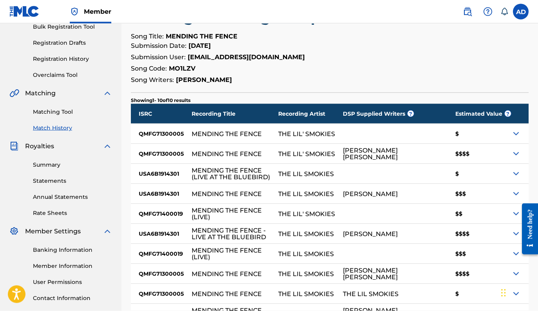
click at [515, 154] on img at bounding box center [515, 153] width 9 height 9
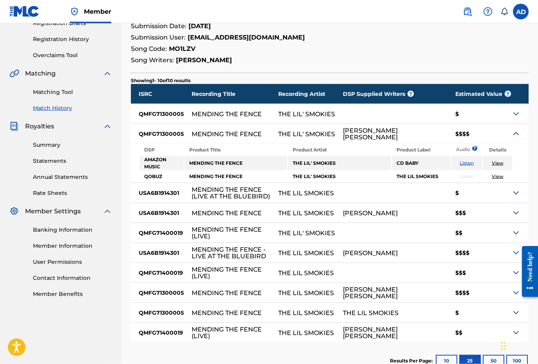
scroll to position [141, 0]
click at [518, 133] on img at bounding box center [515, 133] width 9 height 9
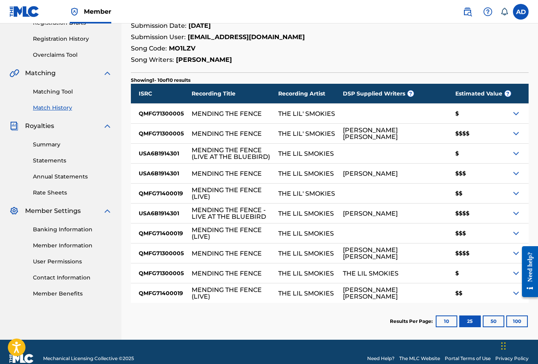
click at [517, 117] on img at bounding box center [515, 113] width 9 height 9
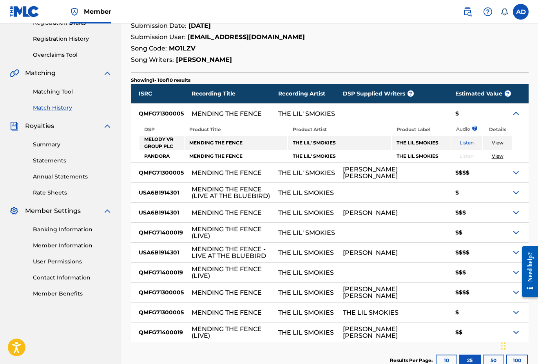
click at [517, 117] on img at bounding box center [515, 113] width 9 height 9
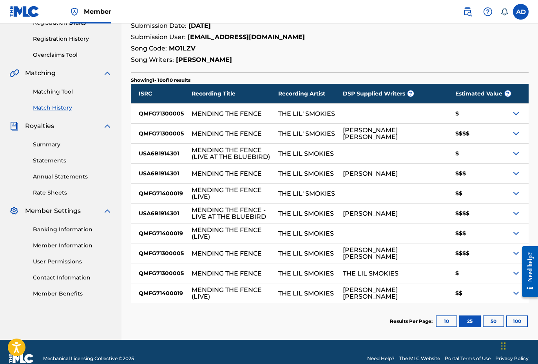
click at [510, 169] on div "$$$" at bounding box center [480, 174] width 64 height 20
click at [516, 172] on img at bounding box center [515, 173] width 9 height 9
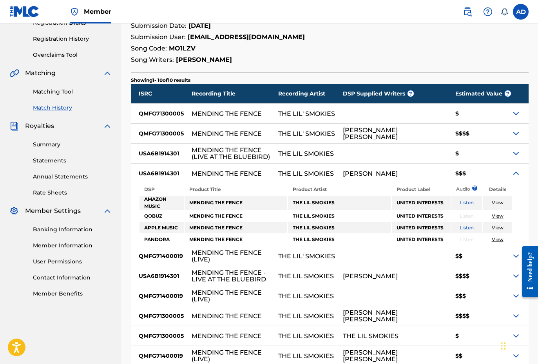
click at [516, 174] on img at bounding box center [515, 173] width 9 height 9
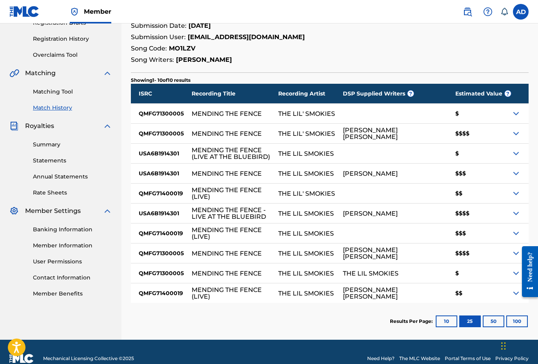
click at [483, 255] on div "$$$$" at bounding box center [480, 254] width 64 height 20
click at [523, 259] on div "Need help?" at bounding box center [530, 271] width 16 height 51
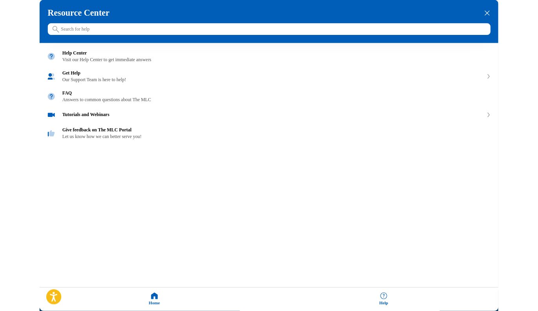
scroll to position [163, 0]
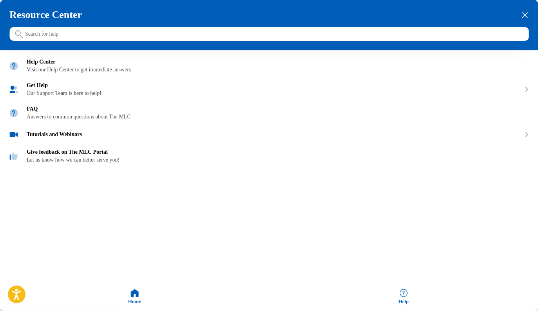
click at [522, 17] on icon "close resource center" at bounding box center [525, 16] width 6 height 6
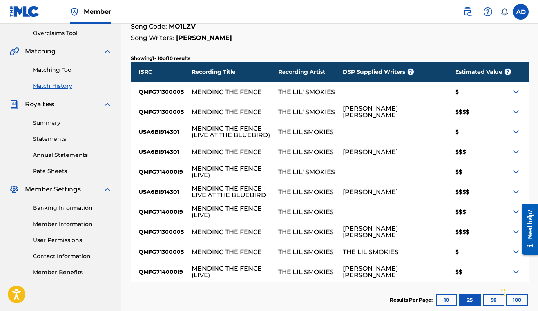
click at [514, 236] on img at bounding box center [515, 231] width 9 height 9
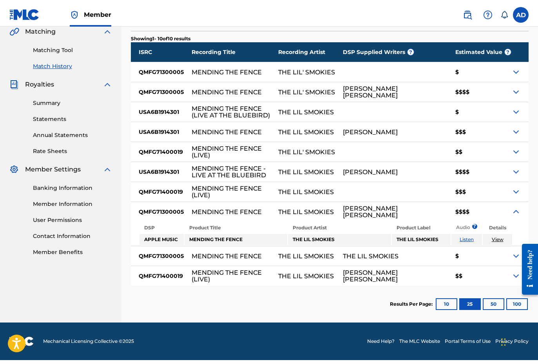
scroll to position [178, 0]
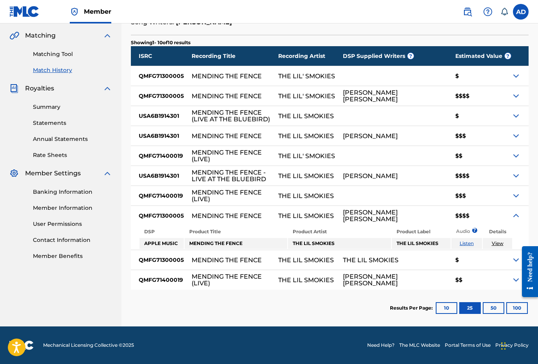
click at [515, 217] on img at bounding box center [515, 215] width 9 height 9
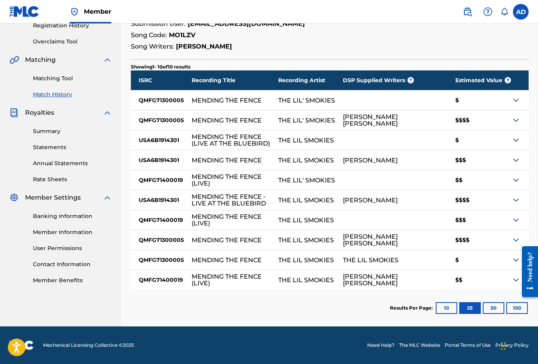
scroll to position [154, 0]
click at [504, 240] on div "$$$$" at bounding box center [480, 240] width 64 height 20
click at [512, 242] on img at bounding box center [515, 240] width 9 height 9
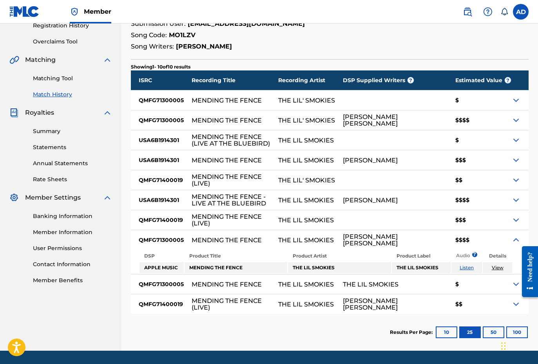
click at [512, 243] on img at bounding box center [515, 240] width 9 height 9
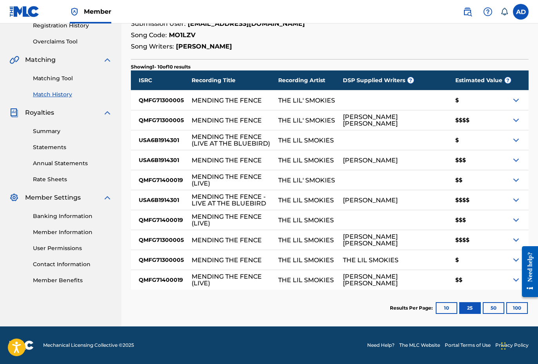
click at [513, 200] on img at bounding box center [515, 200] width 9 height 9
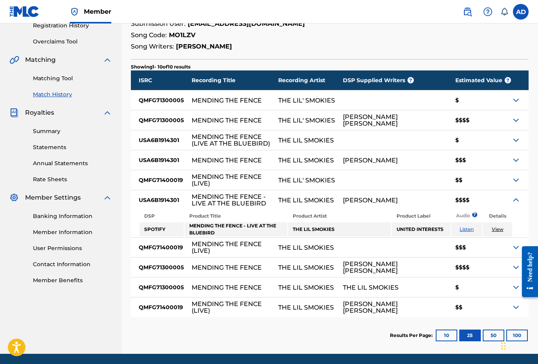
click at [514, 201] on img at bounding box center [515, 200] width 9 height 9
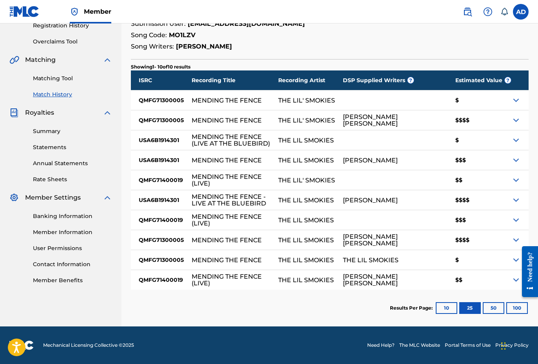
click at [512, 163] on img at bounding box center [515, 160] width 9 height 9
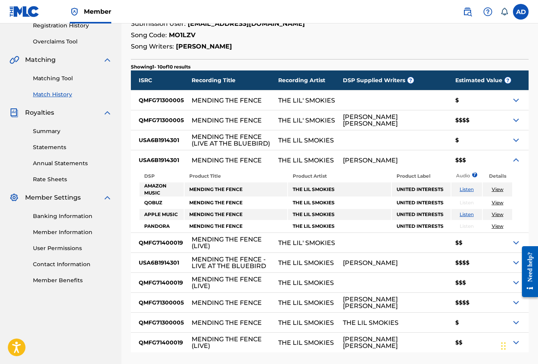
click at [513, 161] on img at bounding box center [515, 160] width 9 height 9
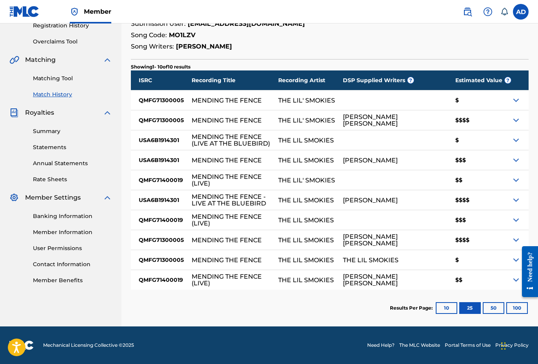
click at [514, 118] on img at bounding box center [515, 120] width 9 height 9
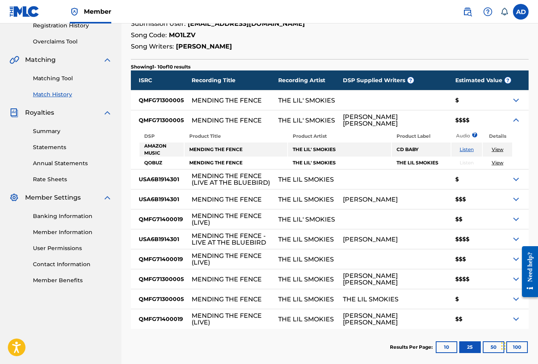
click at [513, 124] on img at bounding box center [515, 120] width 9 height 9
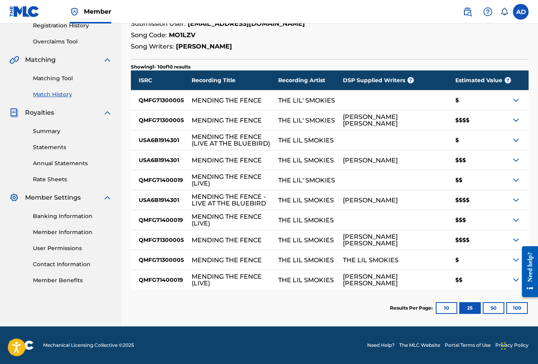
click at [498, 310] on button "50" at bounding box center [494, 309] width 22 height 12
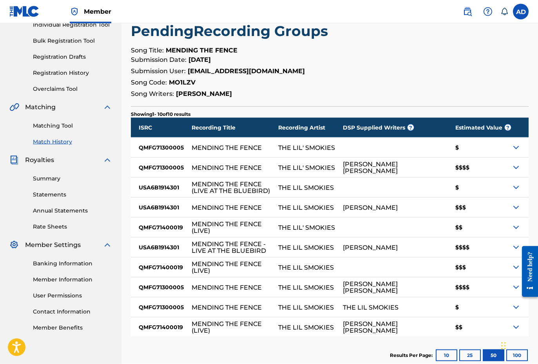
scroll to position [107, 0]
click at [516, 291] on div at bounding box center [527, 271] width 22 height 65
click at [515, 289] on img at bounding box center [515, 287] width 9 height 9
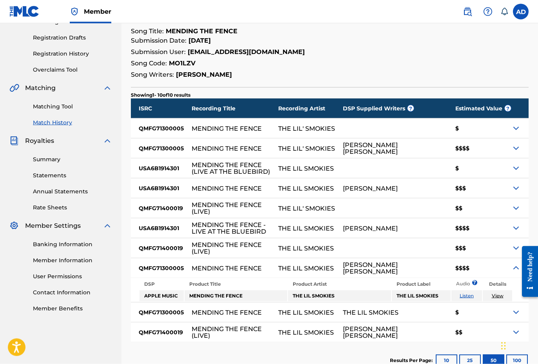
scroll to position [131, 0]
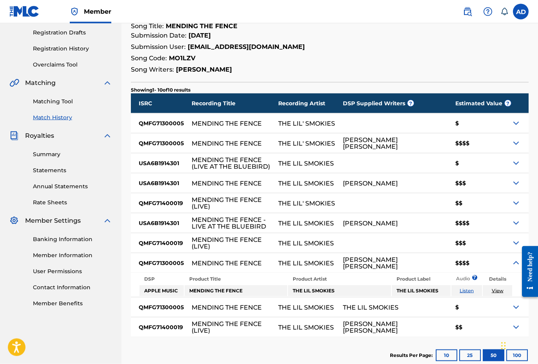
click at [511, 267] on div at bounding box center [519, 264] width 17 height 20
click at [516, 266] on img at bounding box center [515, 263] width 9 height 9
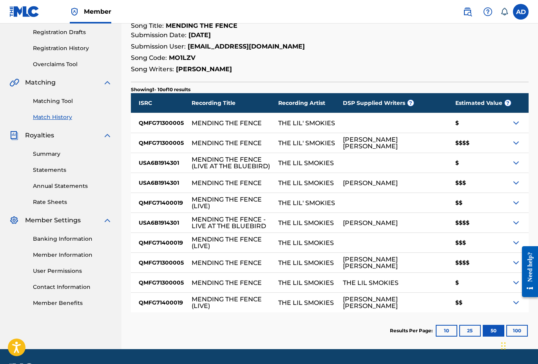
scroll to position [133, 0]
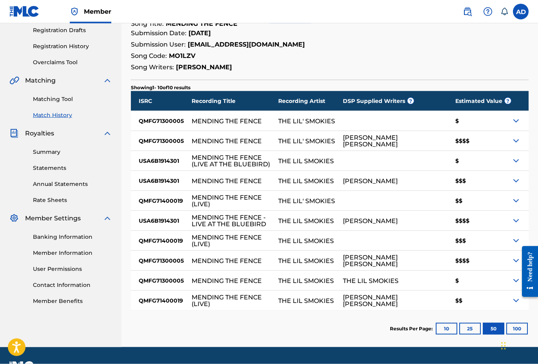
click at [515, 224] on img at bounding box center [515, 220] width 9 height 9
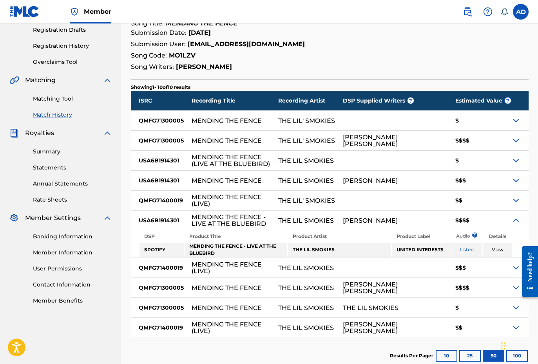
click at [515, 224] on img at bounding box center [515, 220] width 9 height 9
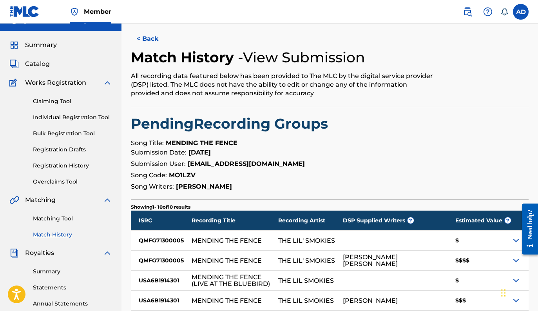
scroll to position [0, 0]
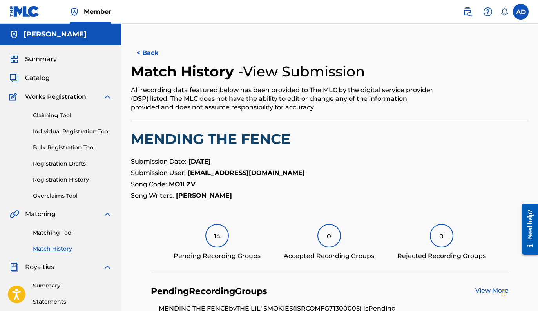
click at [218, 241] on div "14" at bounding box center [217, 236] width 24 height 24
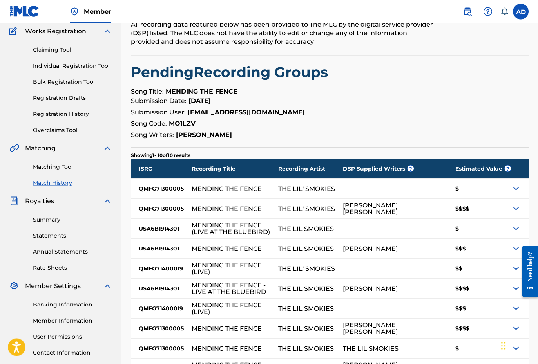
scroll to position [74, 0]
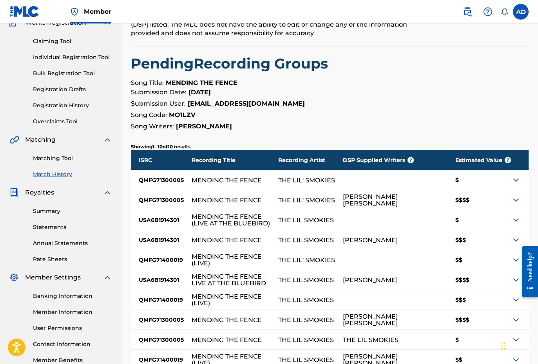
click at [520, 182] on img at bounding box center [515, 180] width 9 height 9
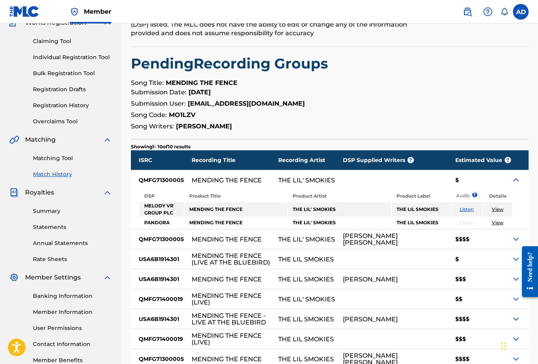
click at [520, 182] on img at bounding box center [515, 180] width 9 height 9
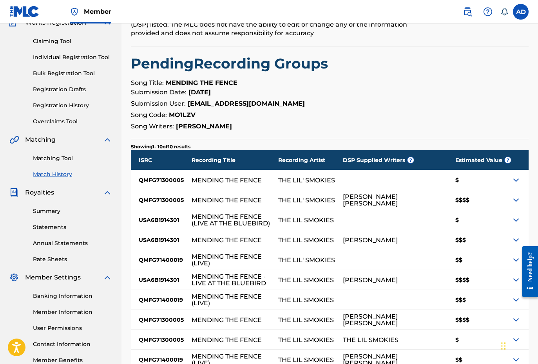
click at [514, 207] on div at bounding box center [519, 200] width 17 height 20
click at [515, 203] on img at bounding box center [515, 200] width 9 height 9
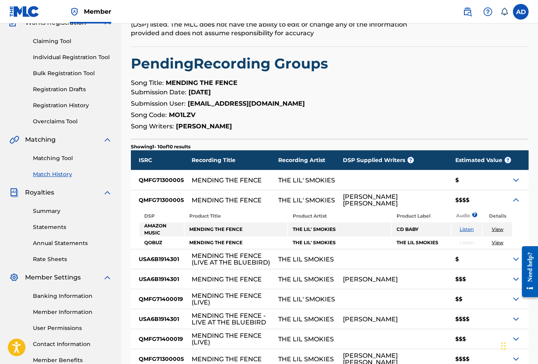
click at [515, 203] on img at bounding box center [515, 200] width 9 height 9
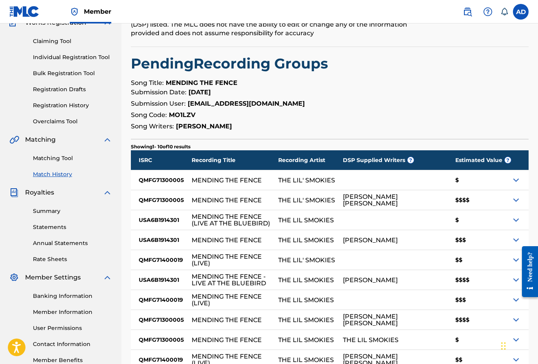
click at [510, 241] on div "$$$" at bounding box center [480, 240] width 64 height 20
click at [513, 241] on img at bounding box center [515, 240] width 9 height 9
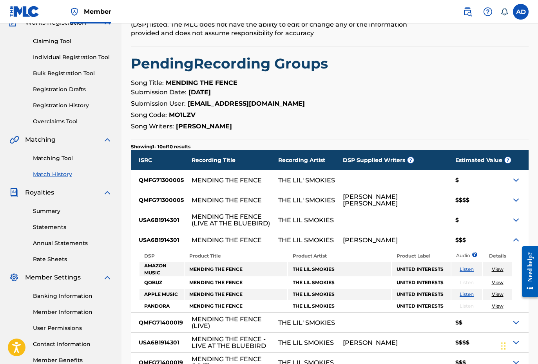
click at [516, 243] on div at bounding box center [527, 271] width 22 height 65
click at [516, 243] on img at bounding box center [515, 240] width 9 height 9
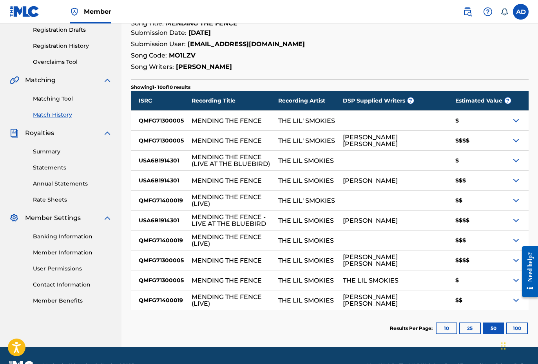
scroll to position [134, 0]
click at [486, 259] on div "$$$$" at bounding box center [480, 261] width 64 height 20
click at [516, 257] on div at bounding box center [527, 271] width 22 height 65
click at [514, 261] on img at bounding box center [515, 260] width 9 height 9
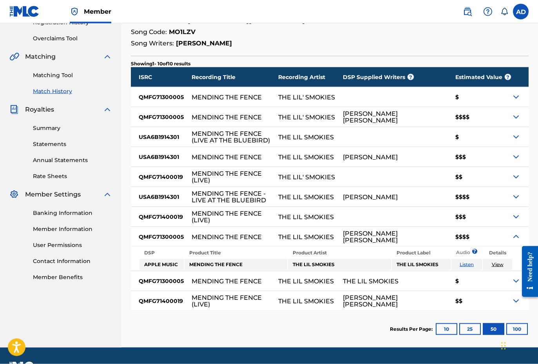
scroll to position [158, 0]
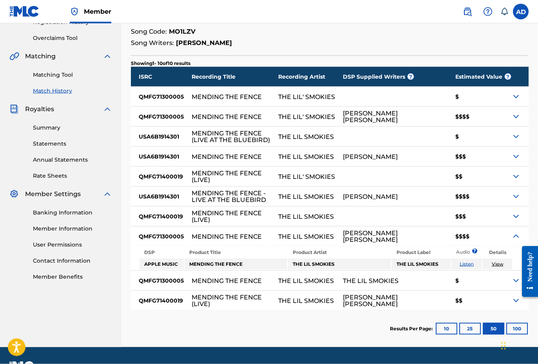
click at [516, 237] on img at bounding box center [515, 236] width 9 height 9
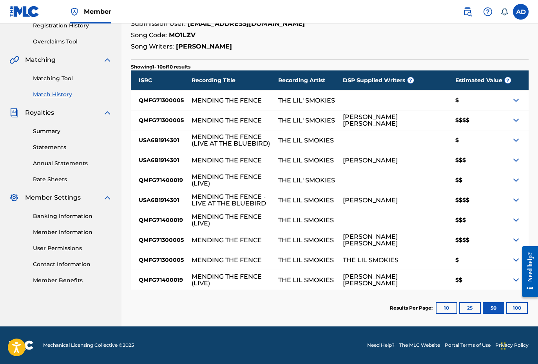
click at [419, 261] on div "THE LIL SMOKIES" at bounding box center [395, 260] width 105 height 20
click at [515, 259] on img at bounding box center [515, 260] width 9 height 9
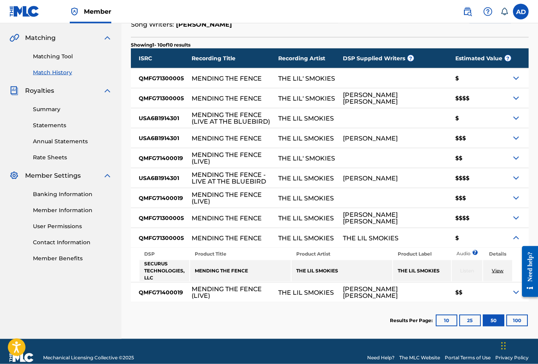
scroll to position [176, 0]
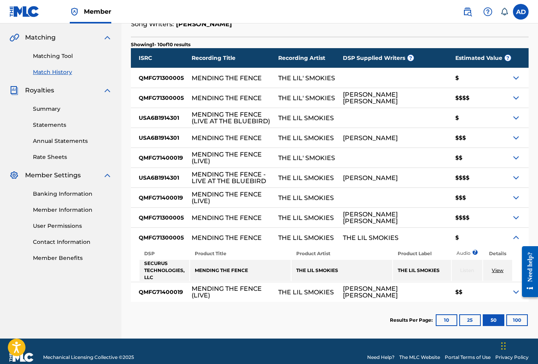
click at [511, 241] on div at bounding box center [519, 238] width 17 height 20
click at [516, 239] on img at bounding box center [515, 237] width 9 height 9
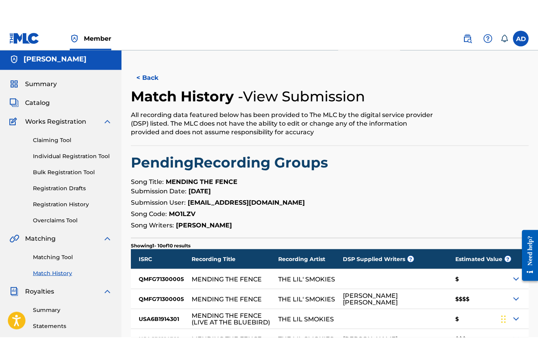
scroll to position [0, 0]
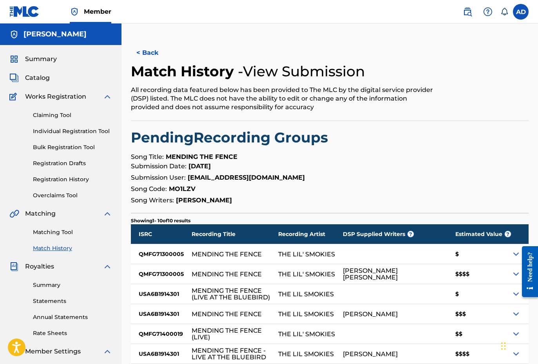
click at [42, 79] on span "Catalog" at bounding box center [37, 77] width 25 height 9
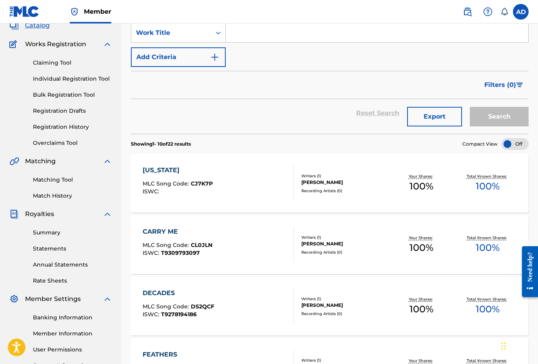
scroll to position [52, 0]
click at [62, 200] on link "Match History" at bounding box center [72, 196] width 79 height 8
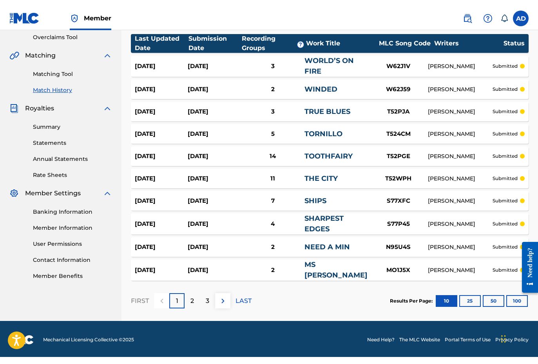
scroll to position [151, 0]
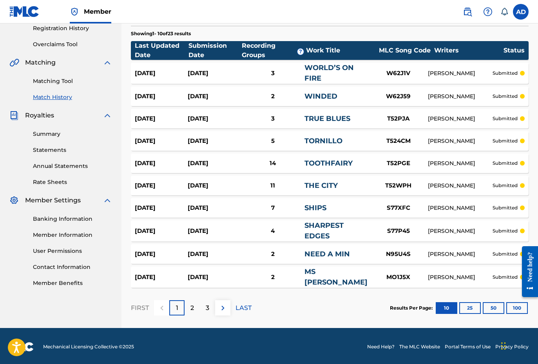
click at [194, 304] on p "2" at bounding box center [192, 308] width 4 height 9
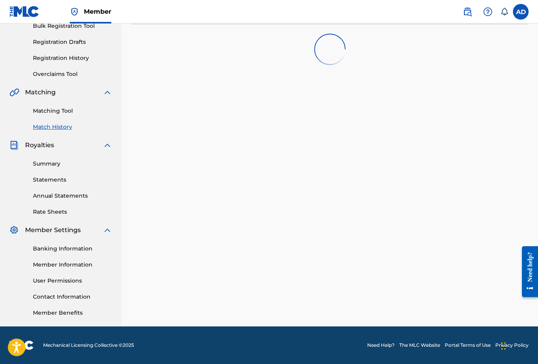
scroll to position [121, 0]
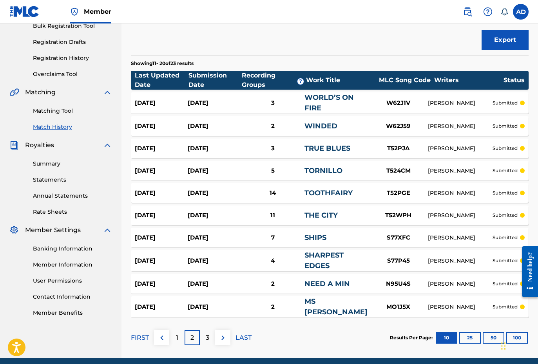
click at [204, 310] on div "3" at bounding box center [207, 337] width 15 height 15
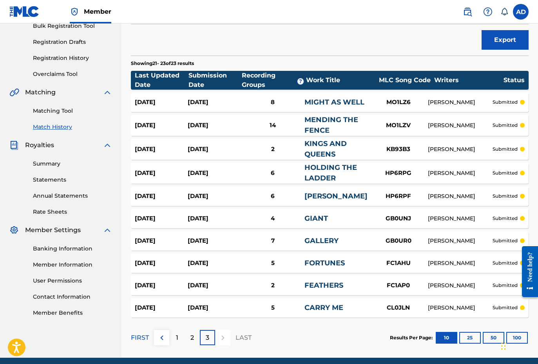
click at [179, 310] on div "1" at bounding box center [176, 337] width 15 height 15
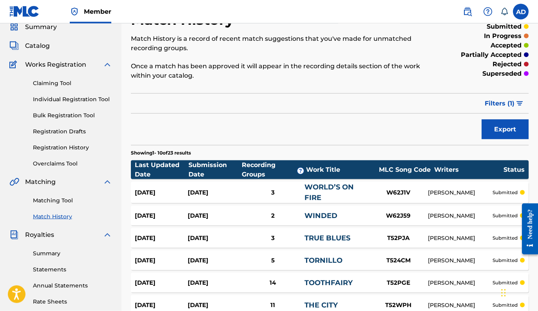
scroll to position [31, 0]
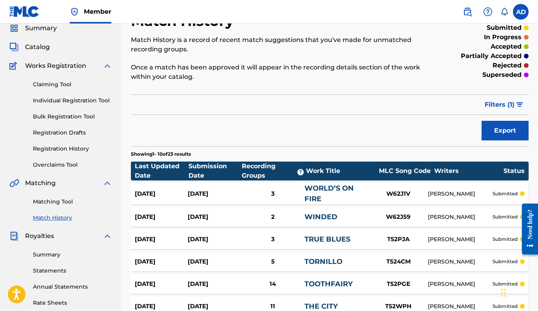
click at [37, 48] on span "Catalog" at bounding box center [37, 46] width 25 height 9
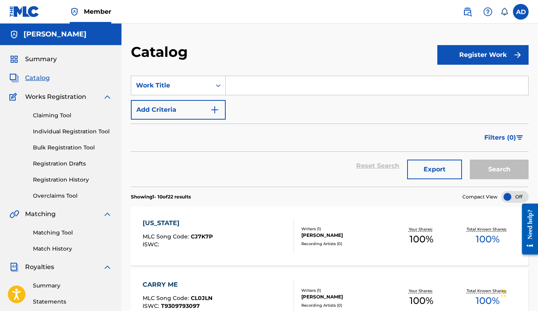
click at [199, 228] on div "[US_STATE] MLC Song Code : CJ7K7P ISWC :" at bounding box center [178, 235] width 70 height 35
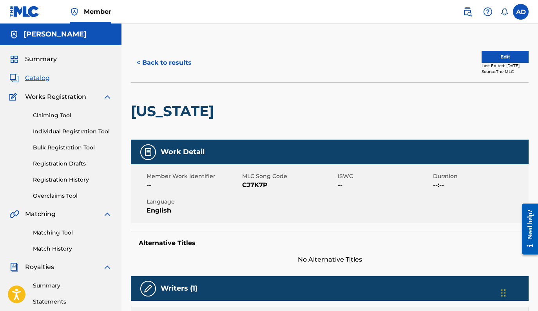
click at [490, 53] on button "Edit" at bounding box center [505, 57] width 47 height 12
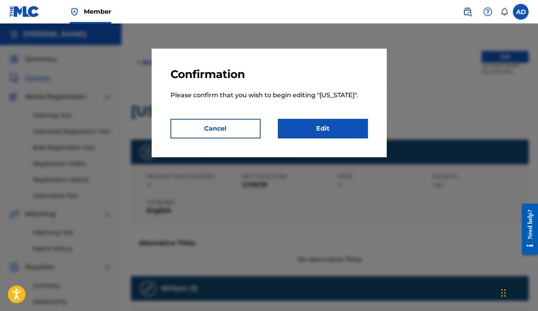
click at [332, 127] on link "Edit" at bounding box center [323, 129] width 90 height 20
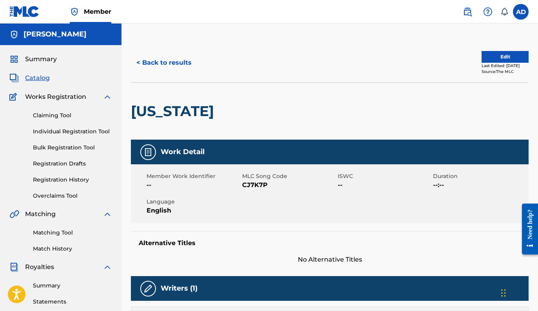
click at [303, 220] on div "Member Work Identifier -- MLC Song Code CJ7K7P ISWC -- Duration --:-- Language …" at bounding box center [330, 193] width 398 height 59
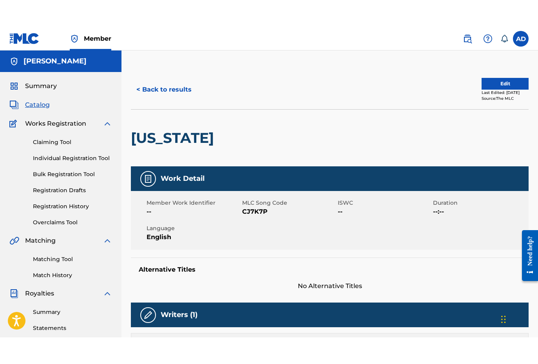
scroll to position [4, 0]
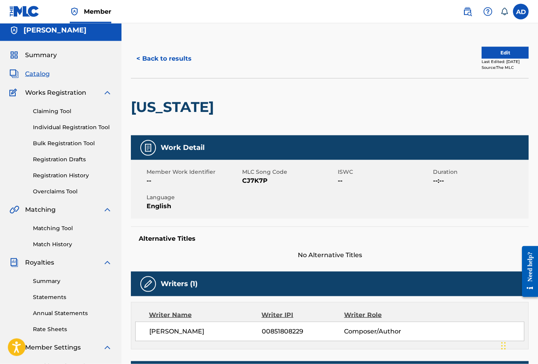
click at [147, 64] on button "< Back to results" at bounding box center [164, 59] width 66 height 20
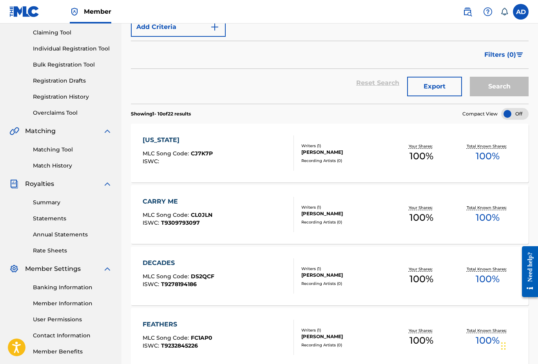
scroll to position [84, 0]
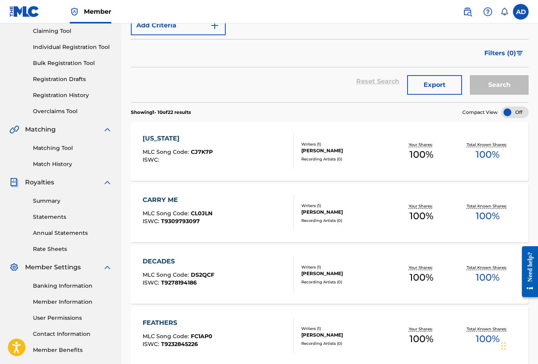
click at [208, 279] on div "MLC Song Code : DS2QCF" at bounding box center [179, 276] width 72 height 8
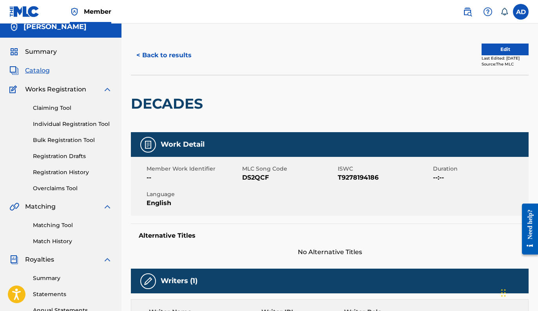
scroll to position [6, 0]
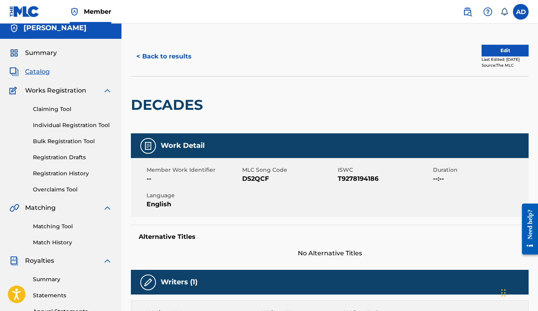
click at [151, 56] on button "< Back to results" at bounding box center [164, 57] width 66 height 20
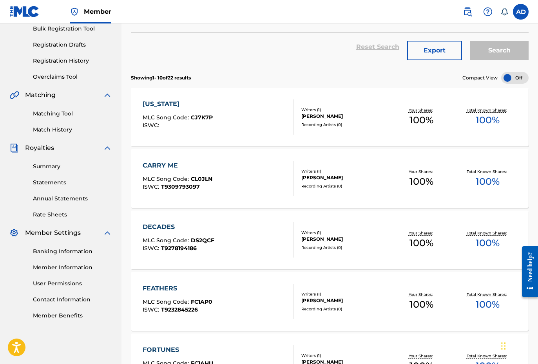
scroll to position [123, 0]
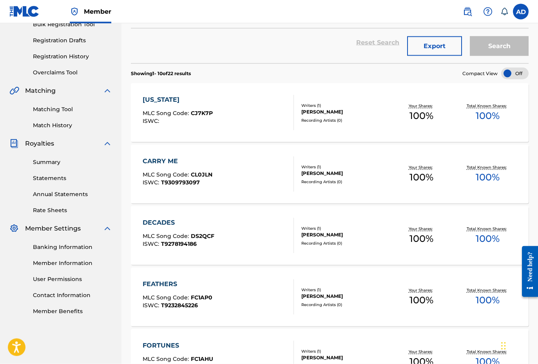
click at [65, 127] on link "Match History" at bounding box center [72, 125] width 79 height 8
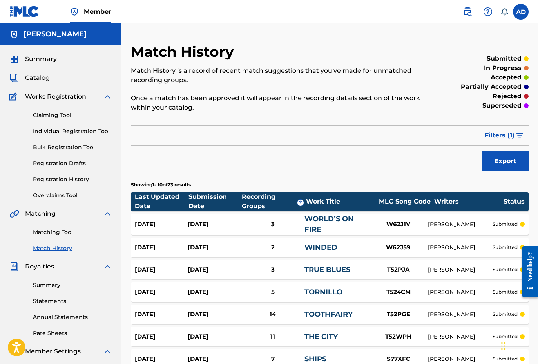
click at [53, 234] on link "Matching Tool" at bounding box center [72, 232] width 79 height 8
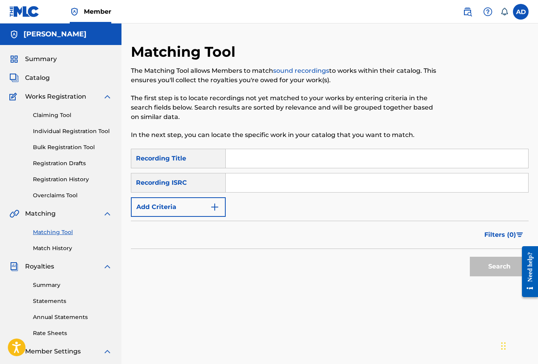
click at [259, 158] on input "Search Form" at bounding box center [377, 158] width 303 height 19
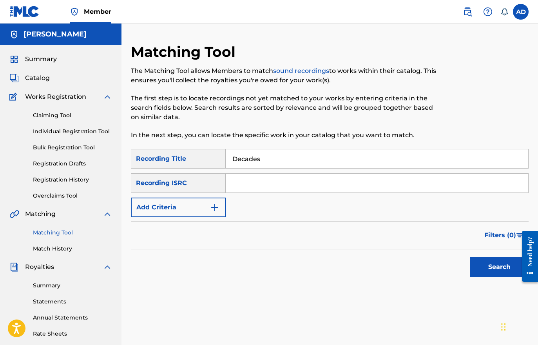
type input "Decades"
click at [212, 210] on img "Search Form" at bounding box center [214, 207] width 9 height 9
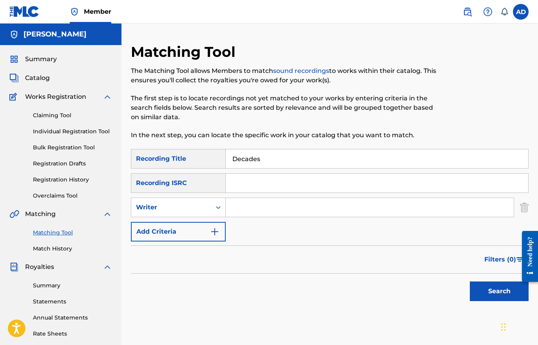
click at [212, 210] on div "Search Form" at bounding box center [218, 207] width 14 height 14
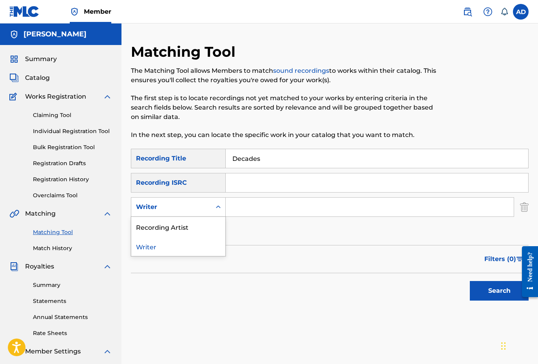
click at [250, 230] on div "SearchWithCriteriaa7325740-6e7e-4b19-830a-197f71c10b3f Recording Title Decades …" at bounding box center [330, 195] width 398 height 92
click at [217, 230] on img "Search Form" at bounding box center [214, 231] width 9 height 9
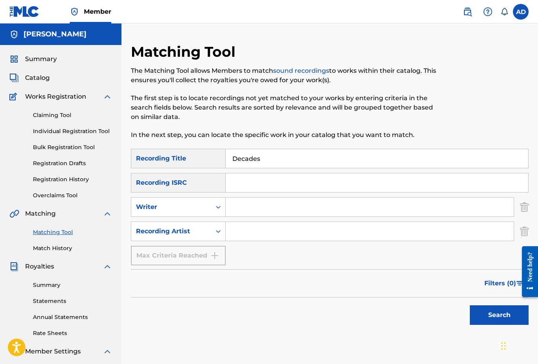
click at [248, 231] on input "Search Form" at bounding box center [370, 231] width 288 height 19
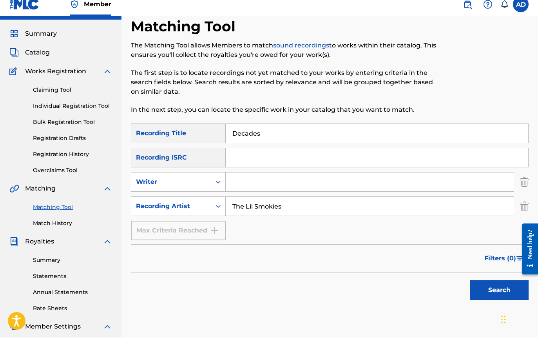
scroll to position [26, 0]
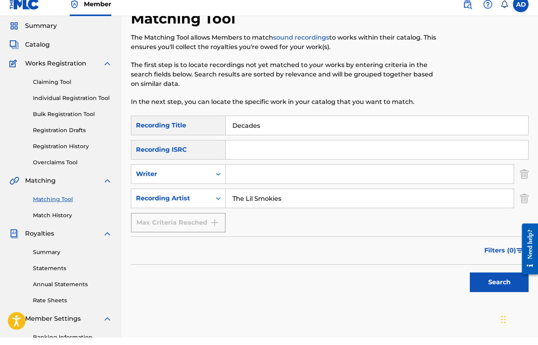
type input "The Lil Smokies"
click at [497, 288] on button "Search" at bounding box center [499, 290] width 59 height 20
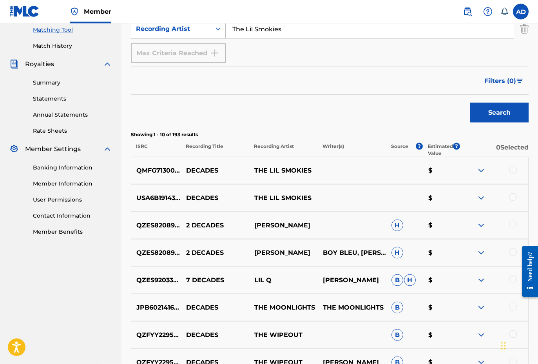
scroll to position [203, 0]
click at [487, 172] on div at bounding box center [494, 170] width 69 height 9
click at [478, 170] on img at bounding box center [481, 170] width 9 height 9
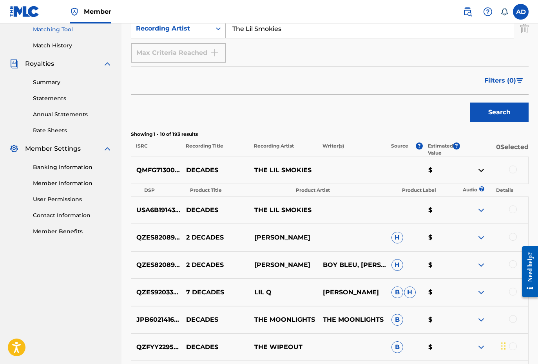
click at [478, 170] on img at bounding box center [481, 170] width 9 height 9
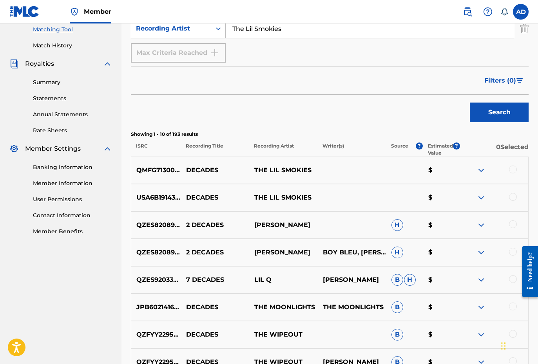
click at [478, 170] on img at bounding box center [481, 170] width 9 height 9
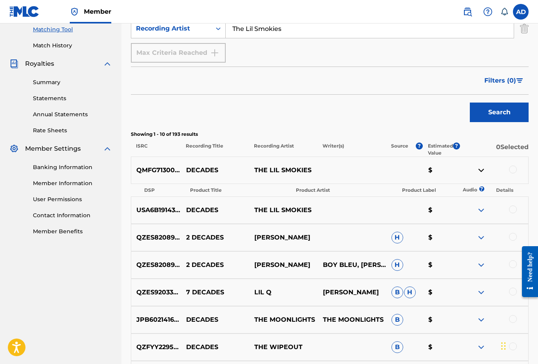
click at [479, 210] on img at bounding box center [481, 210] width 9 height 9
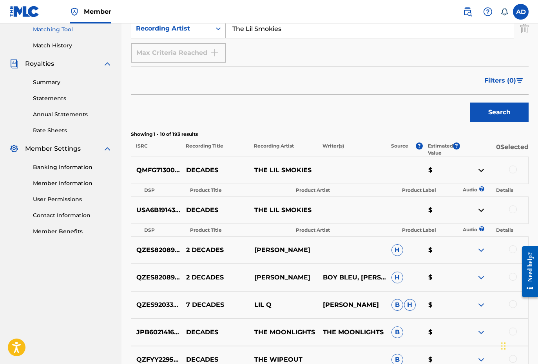
click at [479, 210] on img at bounding box center [481, 210] width 9 height 9
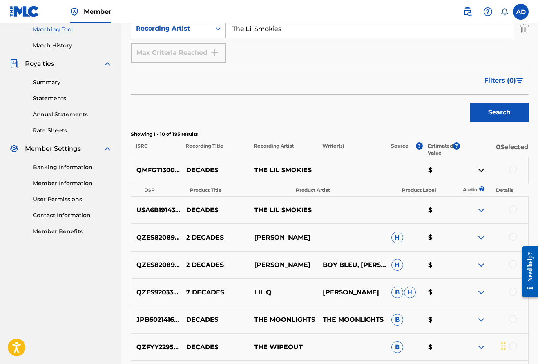
click at [484, 172] on img at bounding box center [481, 170] width 9 height 9
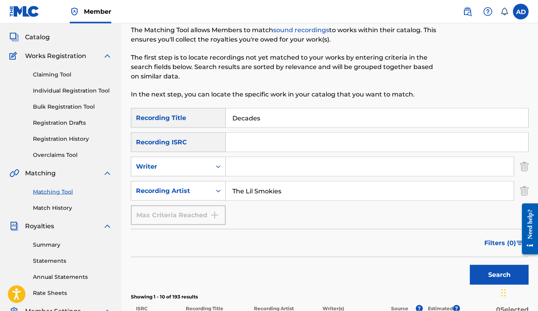
scroll to position [41, 0]
click at [49, 62] on div "Claiming Tool Individual Registration Tool Bulk Registration Tool Registration …" at bounding box center [60, 110] width 103 height 98
click at [36, 39] on span "Catalog" at bounding box center [37, 37] width 25 height 9
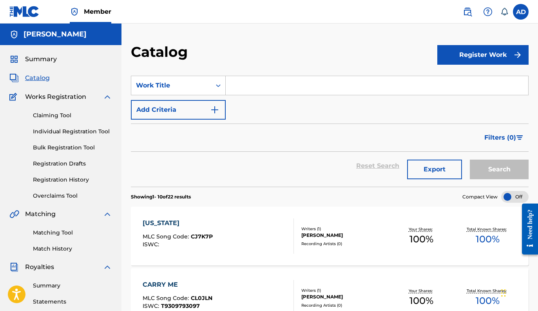
click at [210, 223] on div "[US_STATE]" at bounding box center [178, 222] width 70 height 9
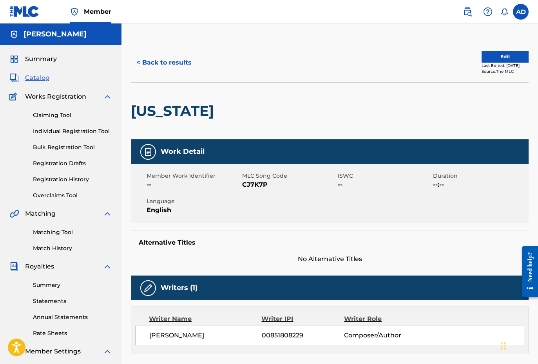
click at [54, 96] on span "Works Registration" at bounding box center [55, 96] width 61 height 9
click at [37, 58] on span "Summary" at bounding box center [41, 58] width 32 height 9
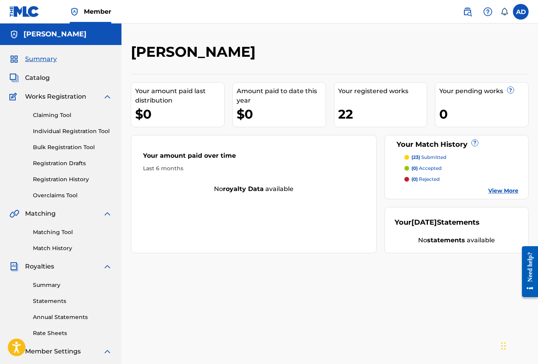
click at [359, 120] on div "22" at bounding box center [382, 114] width 89 height 18
click at [344, 103] on div "Your registered works 22" at bounding box center [381, 104] width 94 height 45
click at [500, 191] on link "View More" at bounding box center [503, 191] width 30 height 8
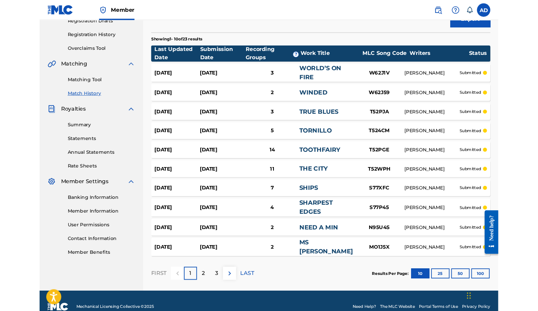
scroll to position [205, 0]
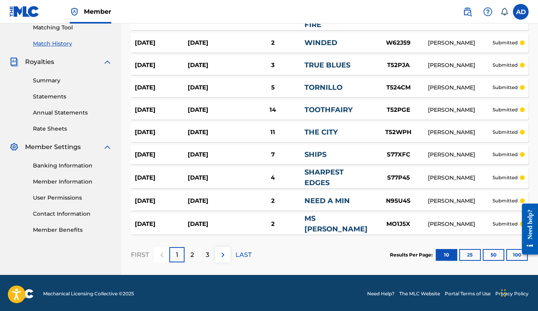
click at [196, 255] on div "2" at bounding box center [192, 254] width 15 height 15
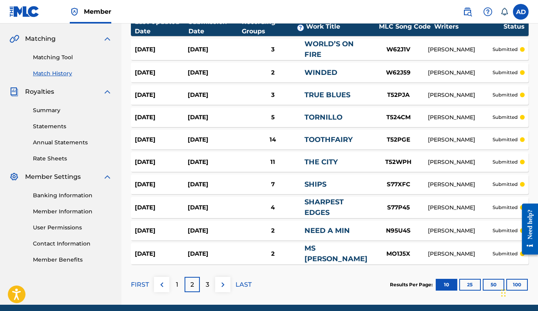
click at [54, 78] on div "Summary Catalog Works Registration Claiming Tool Individual Registration Tool B…" at bounding box center [60, 71] width 121 height 403
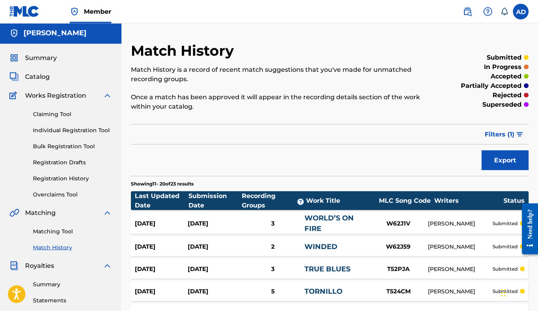
scroll to position [0, 0]
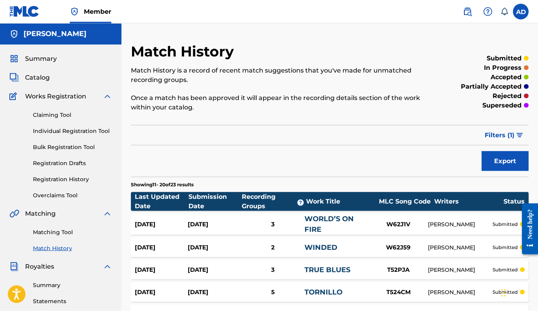
click at [40, 81] on span "Catalog" at bounding box center [37, 77] width 25 height 9
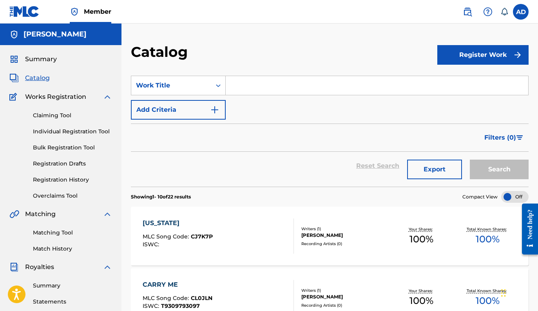
click at [197, 230] on div "[US_STATE] MLC Song Code : CJ7K7P ISWC :" at bounding box center [178, 235] width 70 height 35
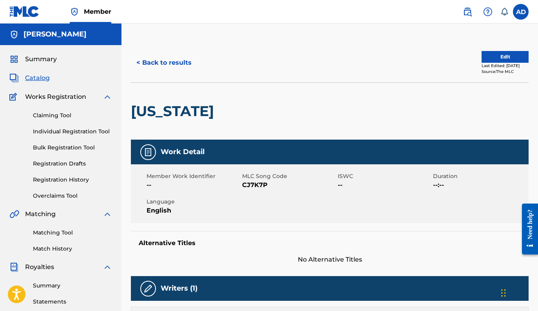
click at [139, 60] on button "< Back to results" at bounding box center [164, 63] width 66 height 20
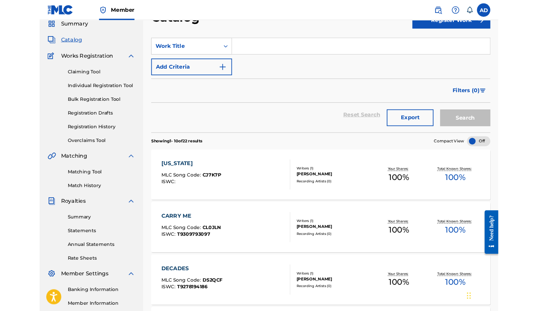
scroll to position [53, 0]
